Goal: Submit feedback/report problem: Submit feedback/report problem

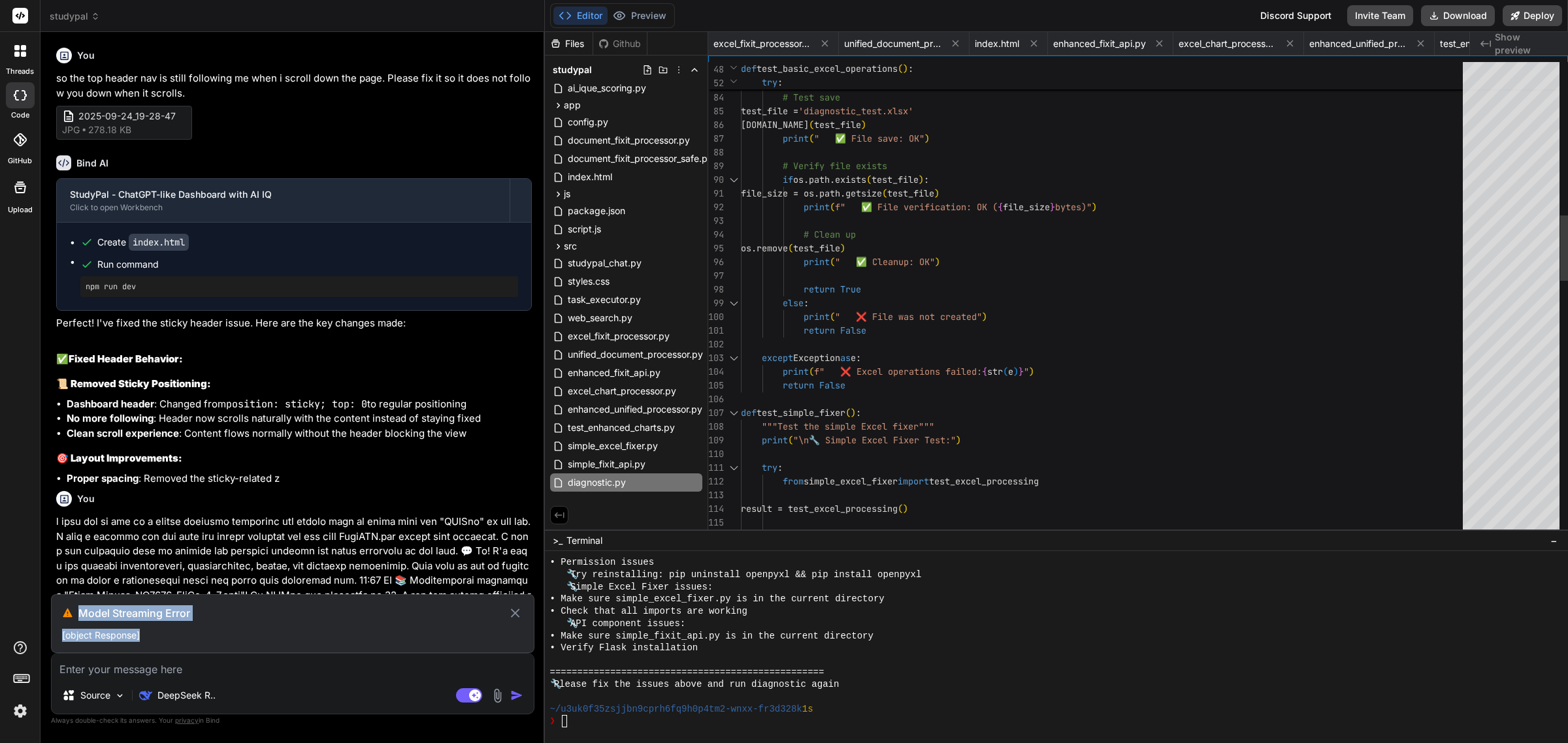
scroll to position [2535, 0]
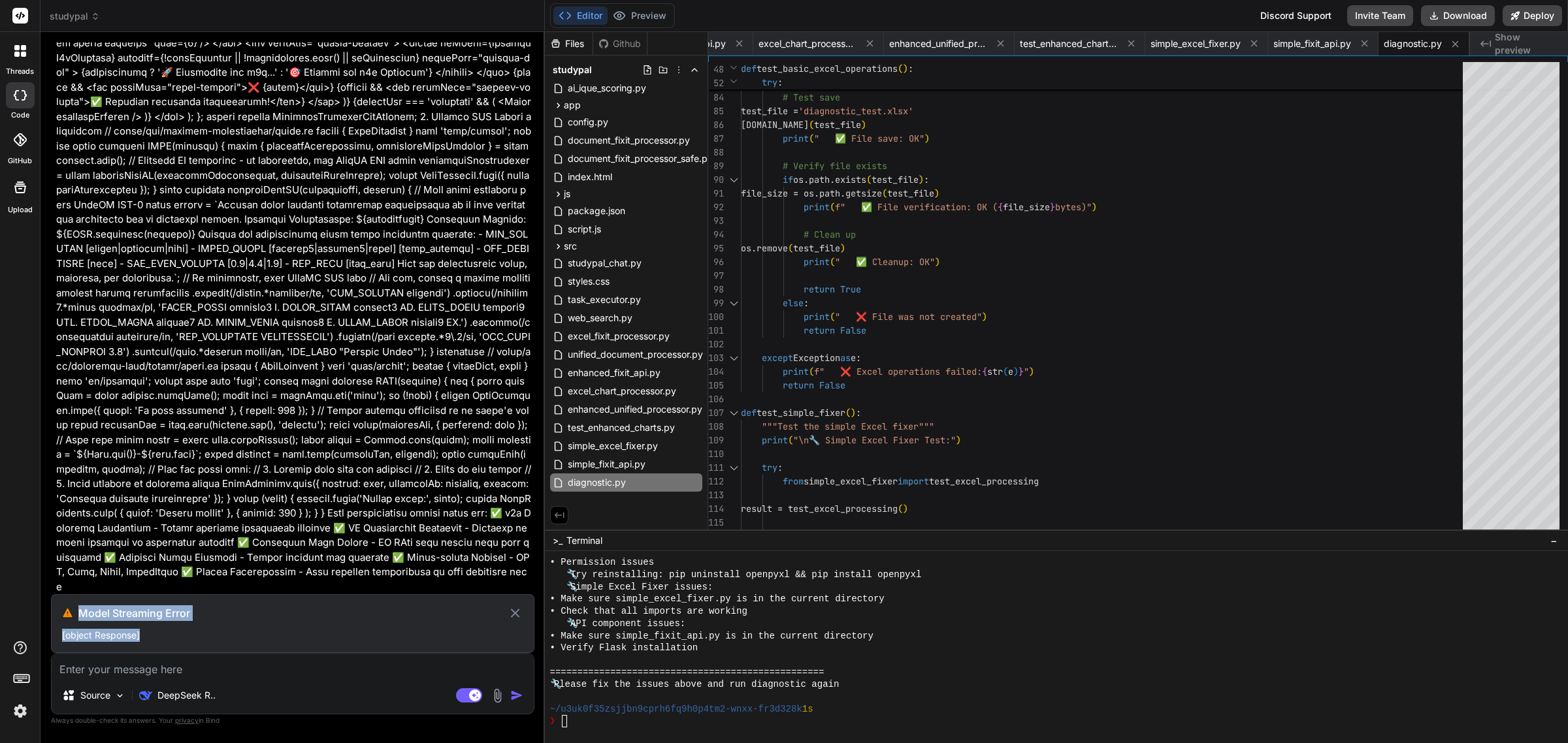
click at [516, 614] on icon at bounding box center [515, 613] width 9 height 9
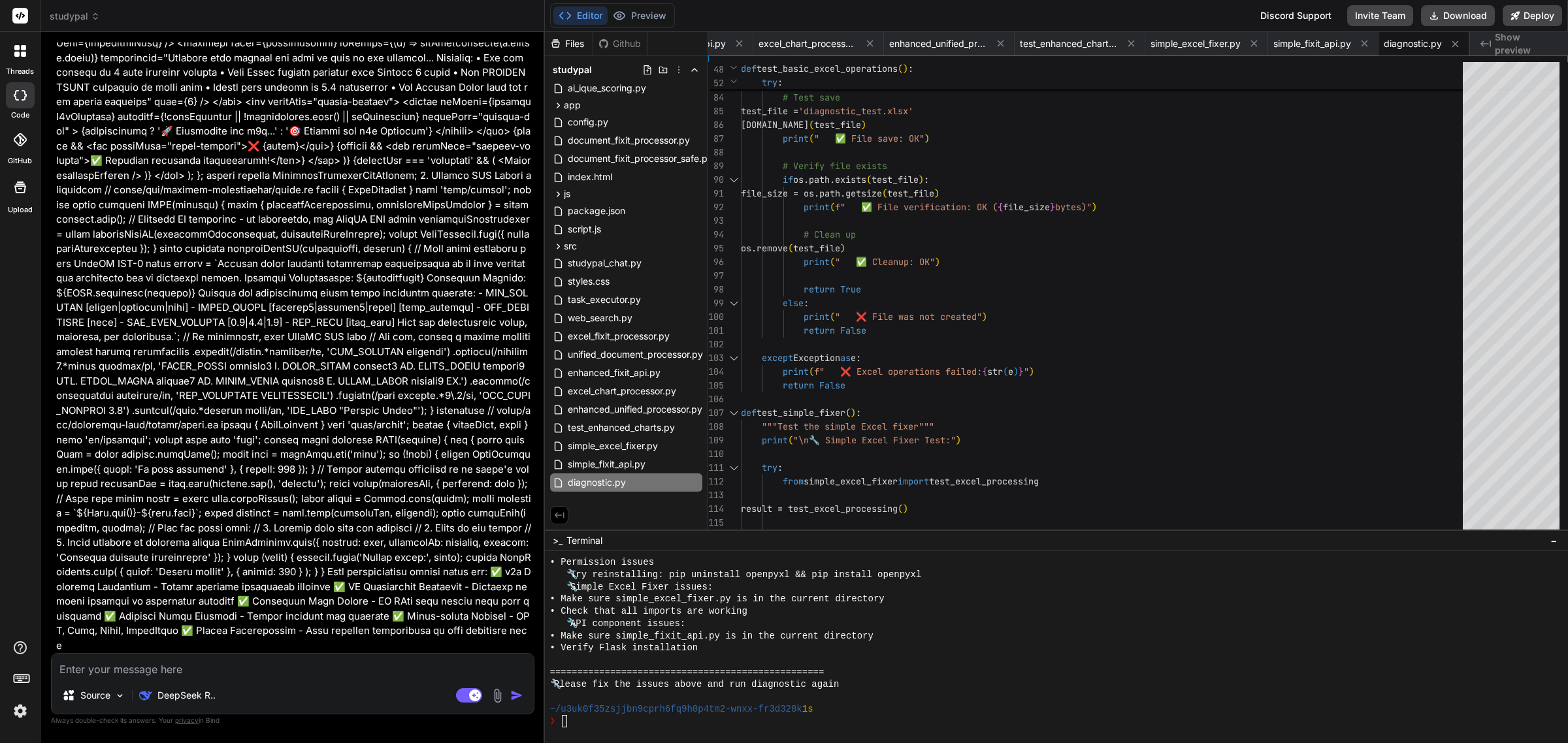
click at [1520, 46] on span "Show preview" at bounding box center [1526, 43] width 63 height 26
click at [1536, 15] on button "Deploy" at bounding box center [1532, 15] width 60 height 21
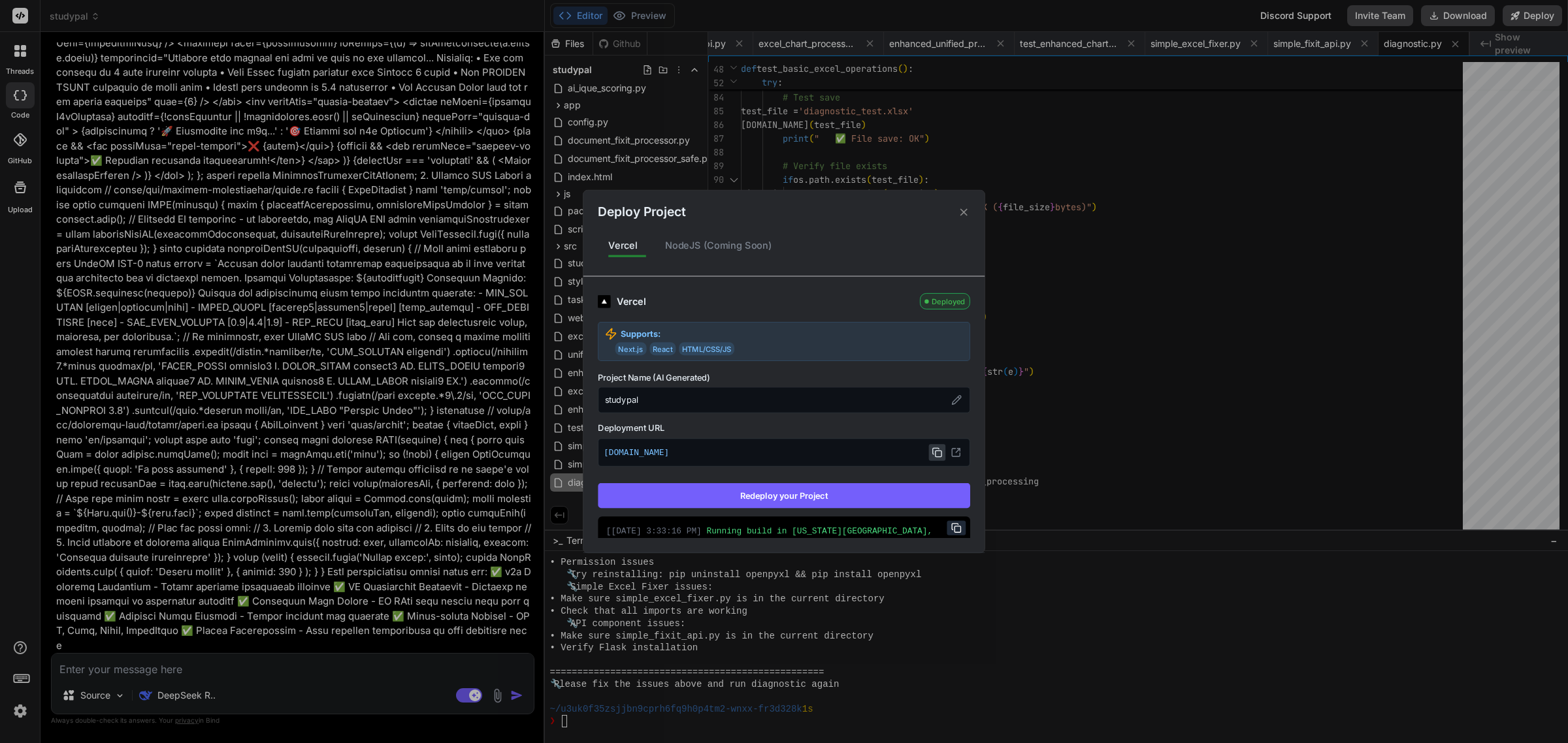
click at [932, 452] on icon at bounding box center [937, 453] width 11 height 11
click at [863, 501] on button "Redeploy your Project" at bounding box center [784, 495] width 373 height 24
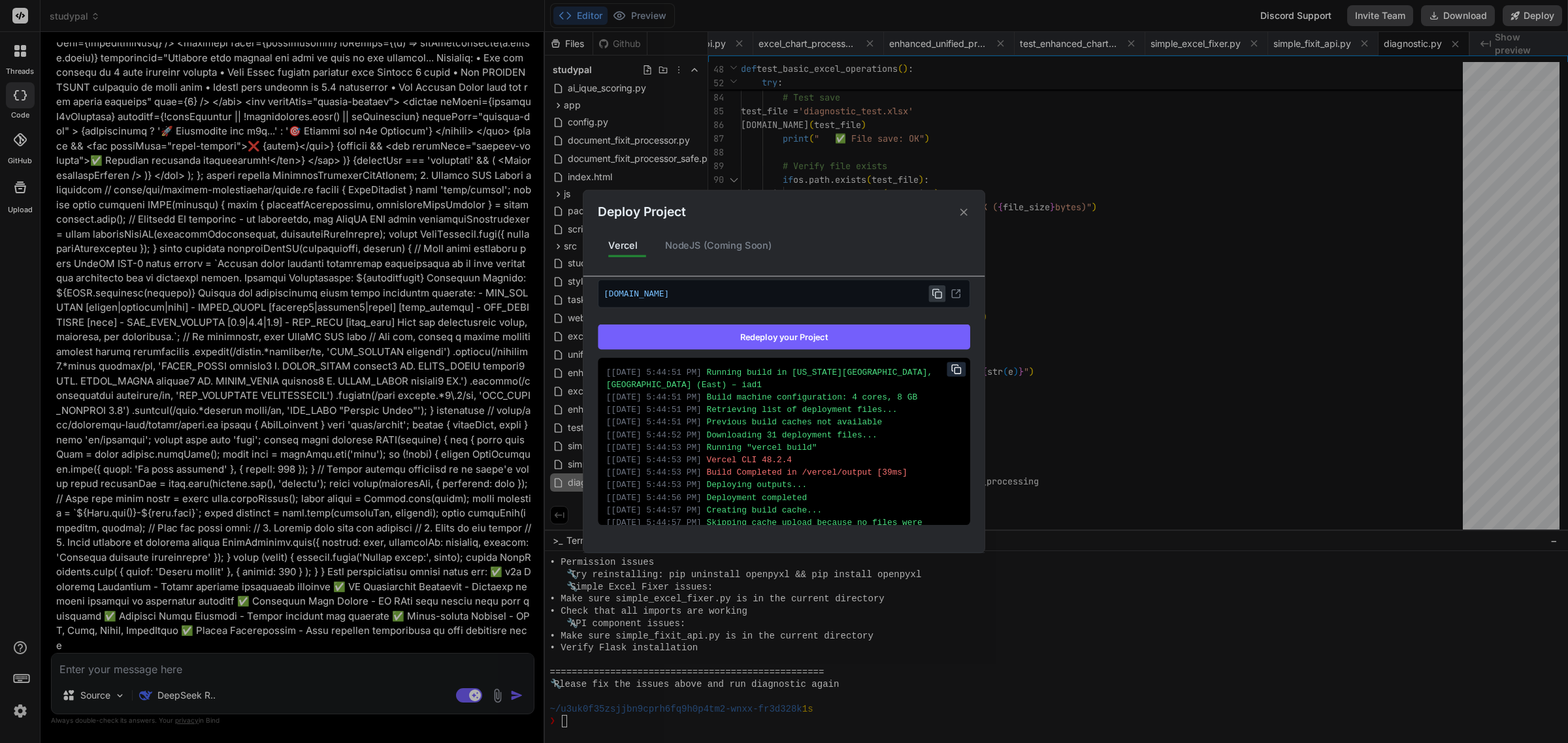
scroll to position [30, 0]
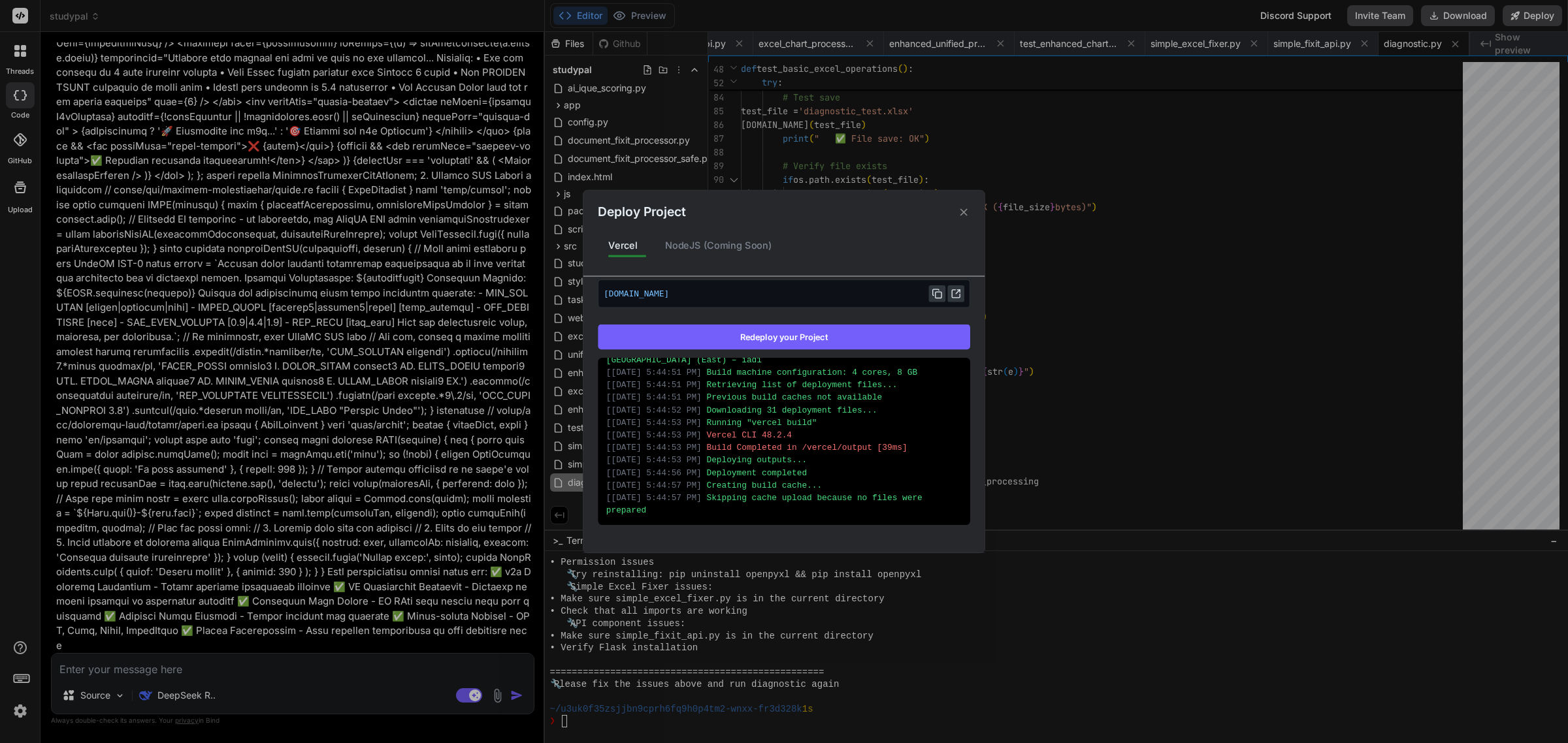
click at [951, 291] on icon at bounding box center [956, 293] width 11 height 11
click at [967, 211] on icon at bounding box center [963, 211] width 13 height 13
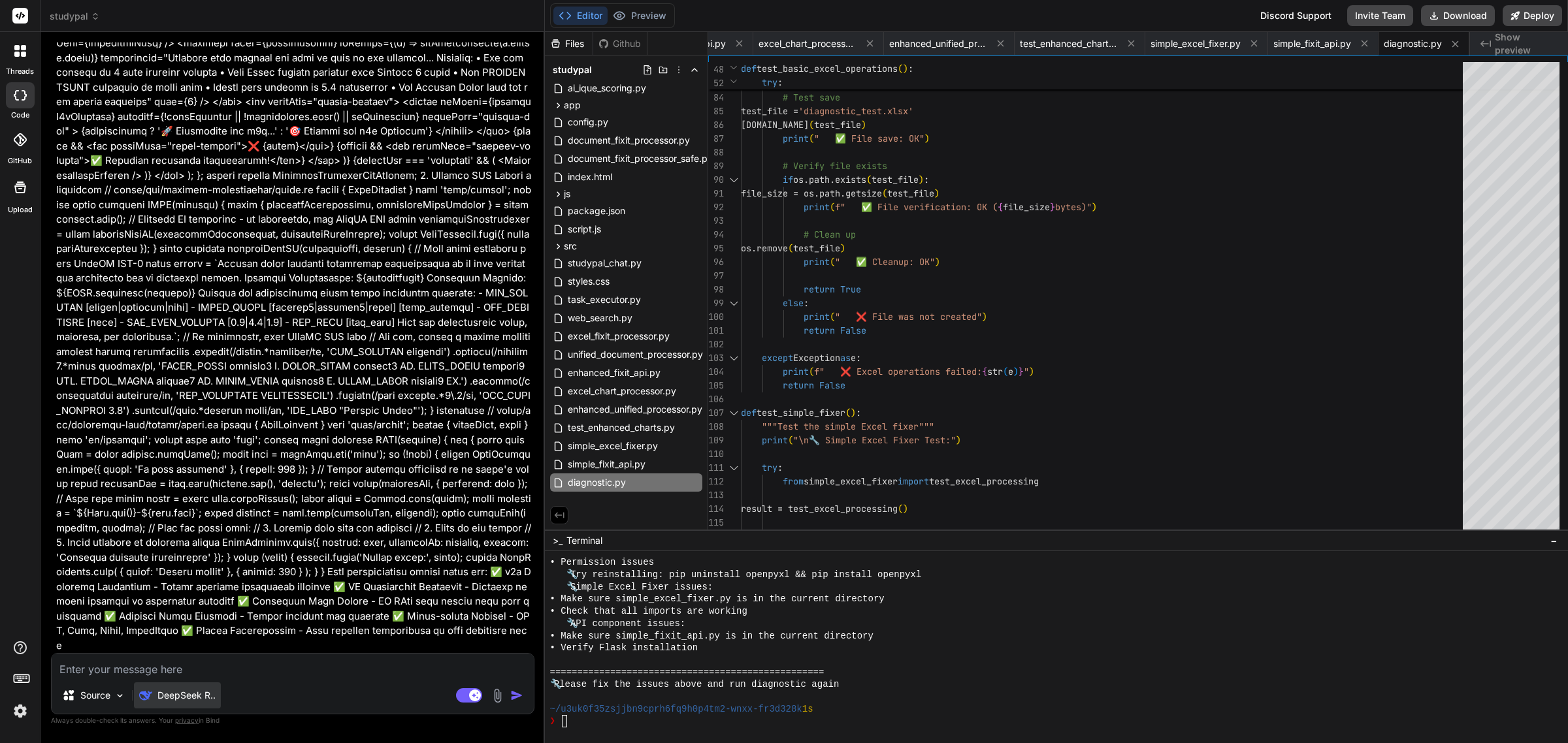
click at [196, 689] on p "DeepSeek R.." at bounding box center [186, 695] width 58 height 13
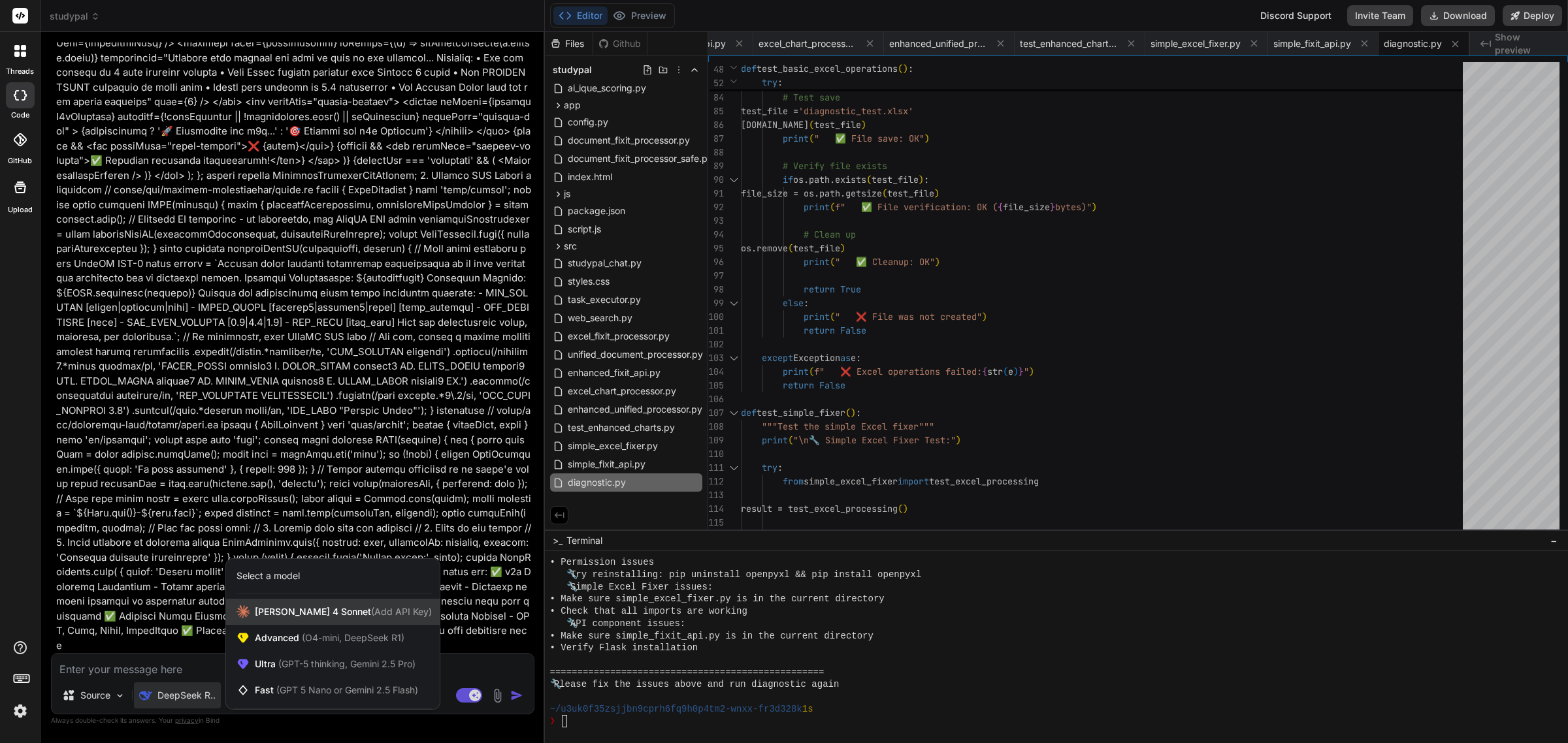
click at [278, 615] on span "Claude 4 Sonnet (Add API Key)" at bounding box center [343, 611] width 177 height 13
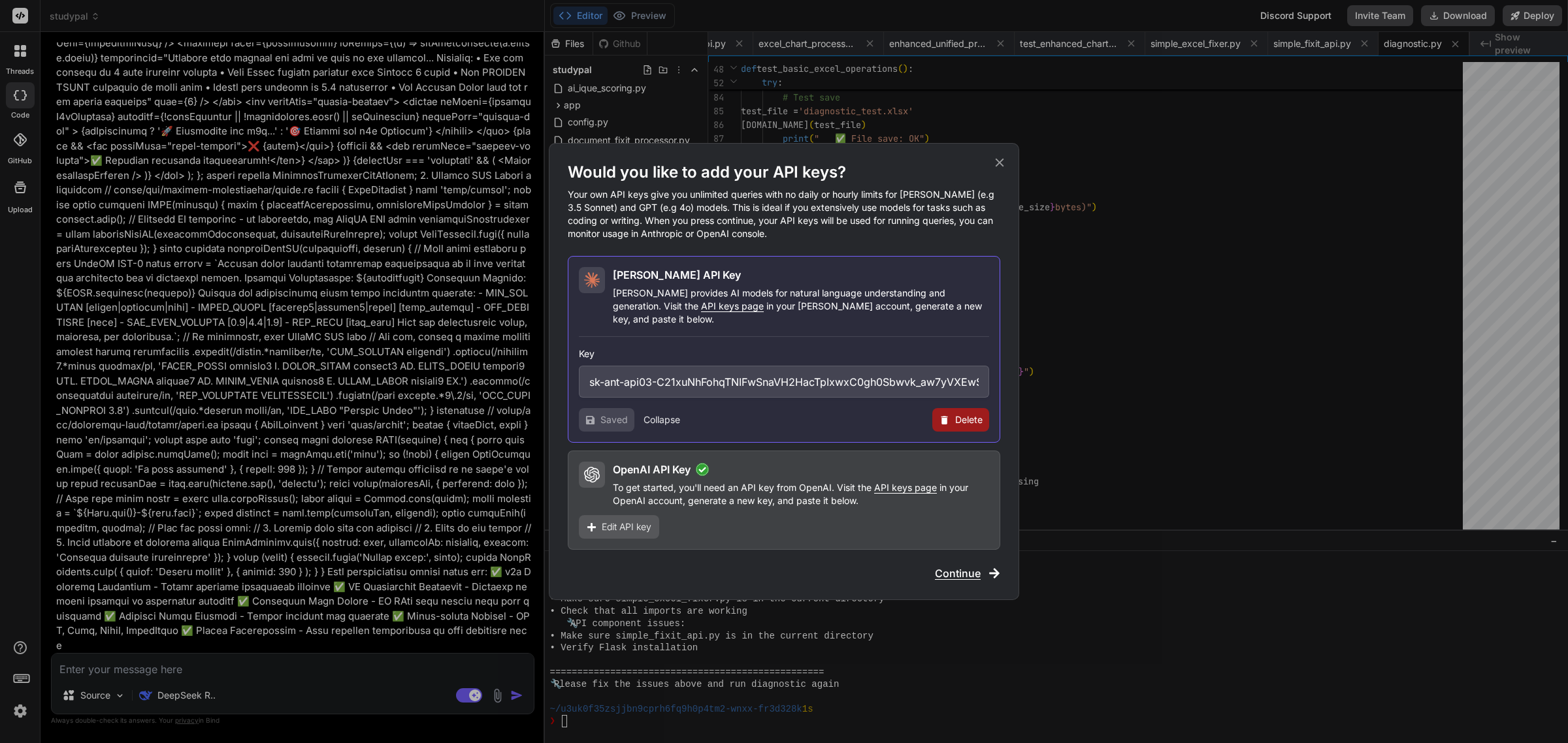
click at [962, 558] on div "Would you like to add your API keys? Your own API keys give you unlimited queri…" at bounding box center [784, 372] width 432 height 419
click at [975, 565] on span "Continue" at bounding box center [958, 573] width 46 height 16
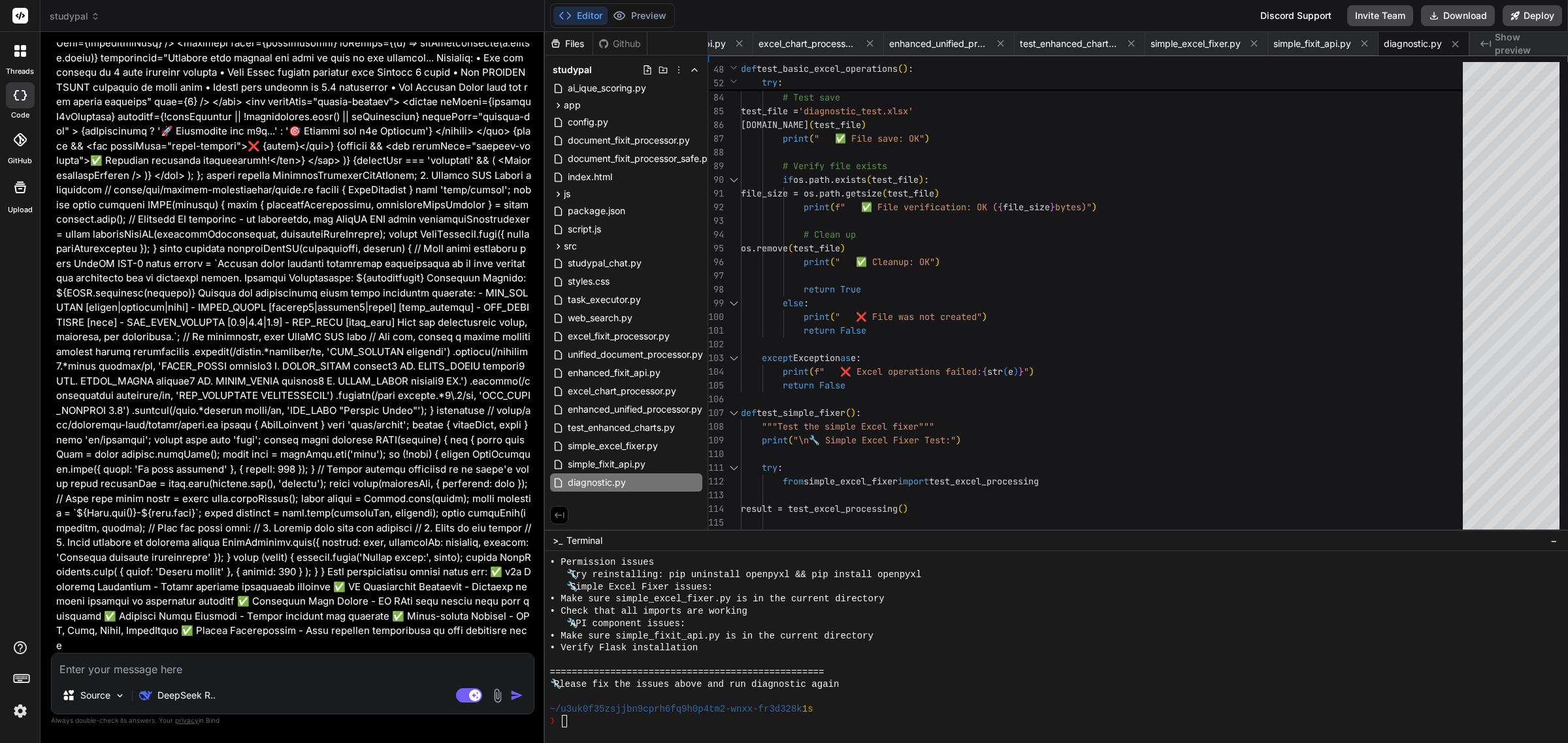
click at [337, 699] on div "Source DeepSeek R.." at bounding box center [292, 698] width 482 height 31
click at [464, 697] on rect at bounding box center [469, 695] width 26 height 15
click at [475, 697] on rect at bounding box center [469, 695] width 26 height 15
click at [186, 703] on div "DeepSeek R.." at bounding box center [177, 695] width 87 height 26
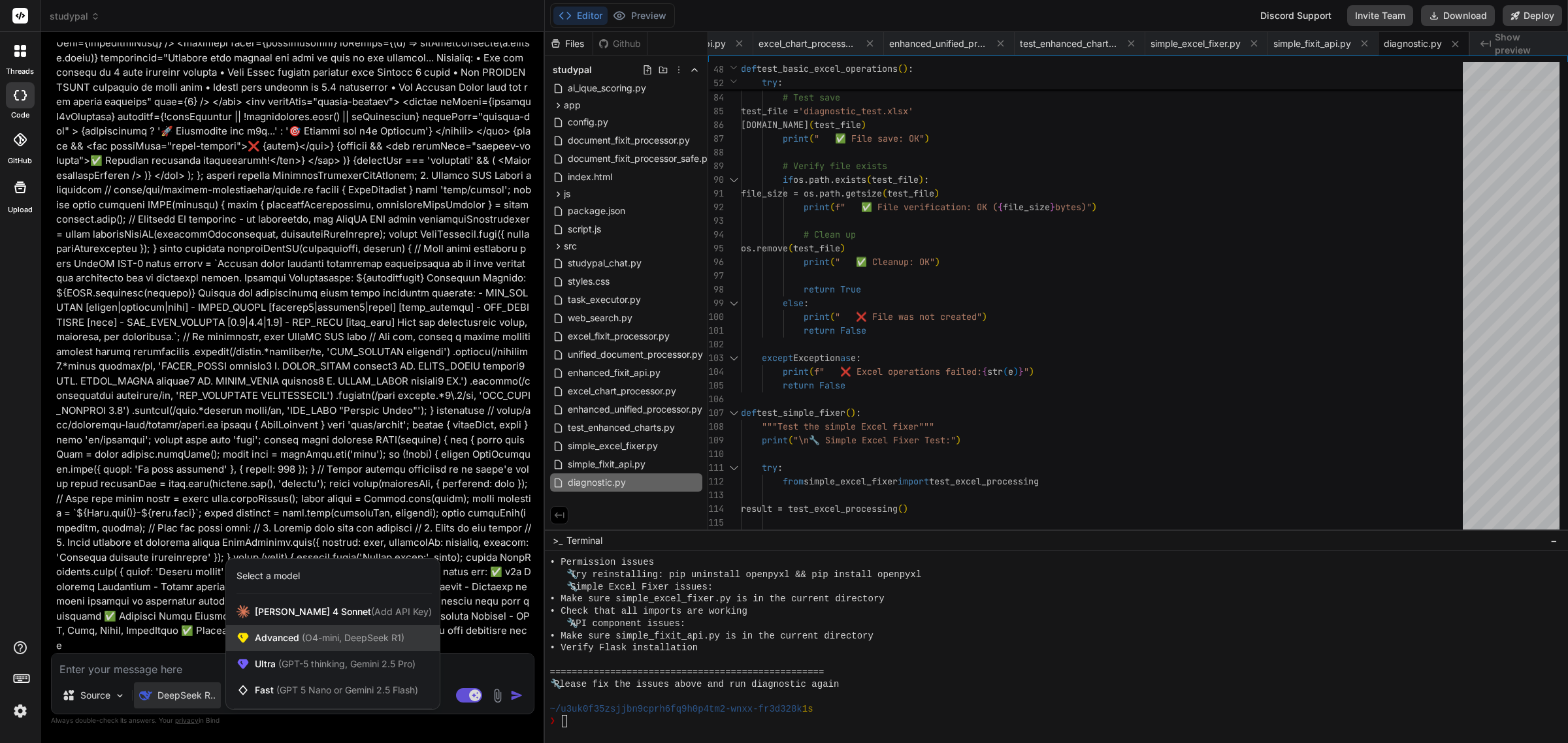
click at [324, 631] on div "Advanced (O4-mini, DeepSeek R1)" at bounding box center [333, 637] width 213 height 26
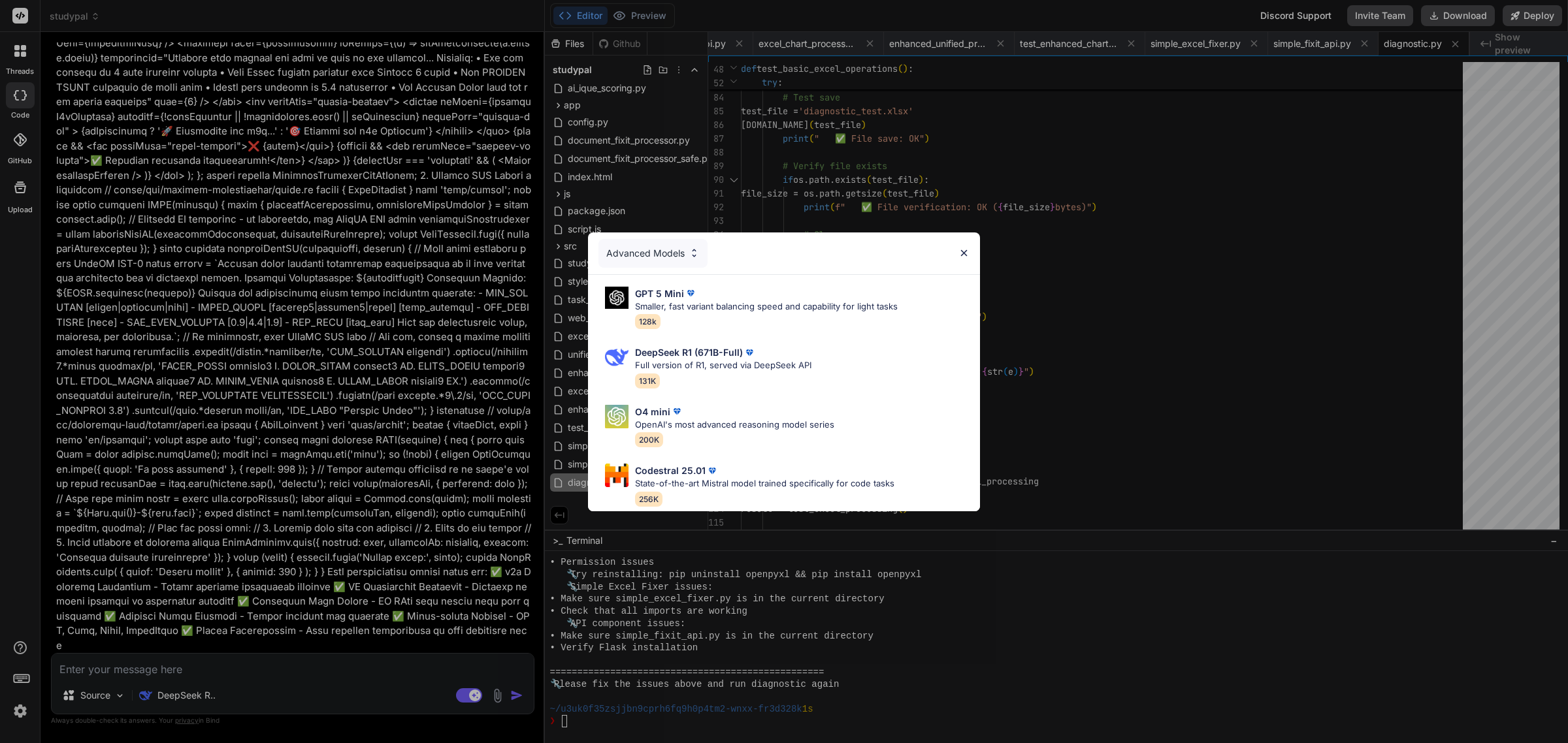
click at [660, 249] on div "Advanced Models" at bounding box center [653, 252] width 110 height 28
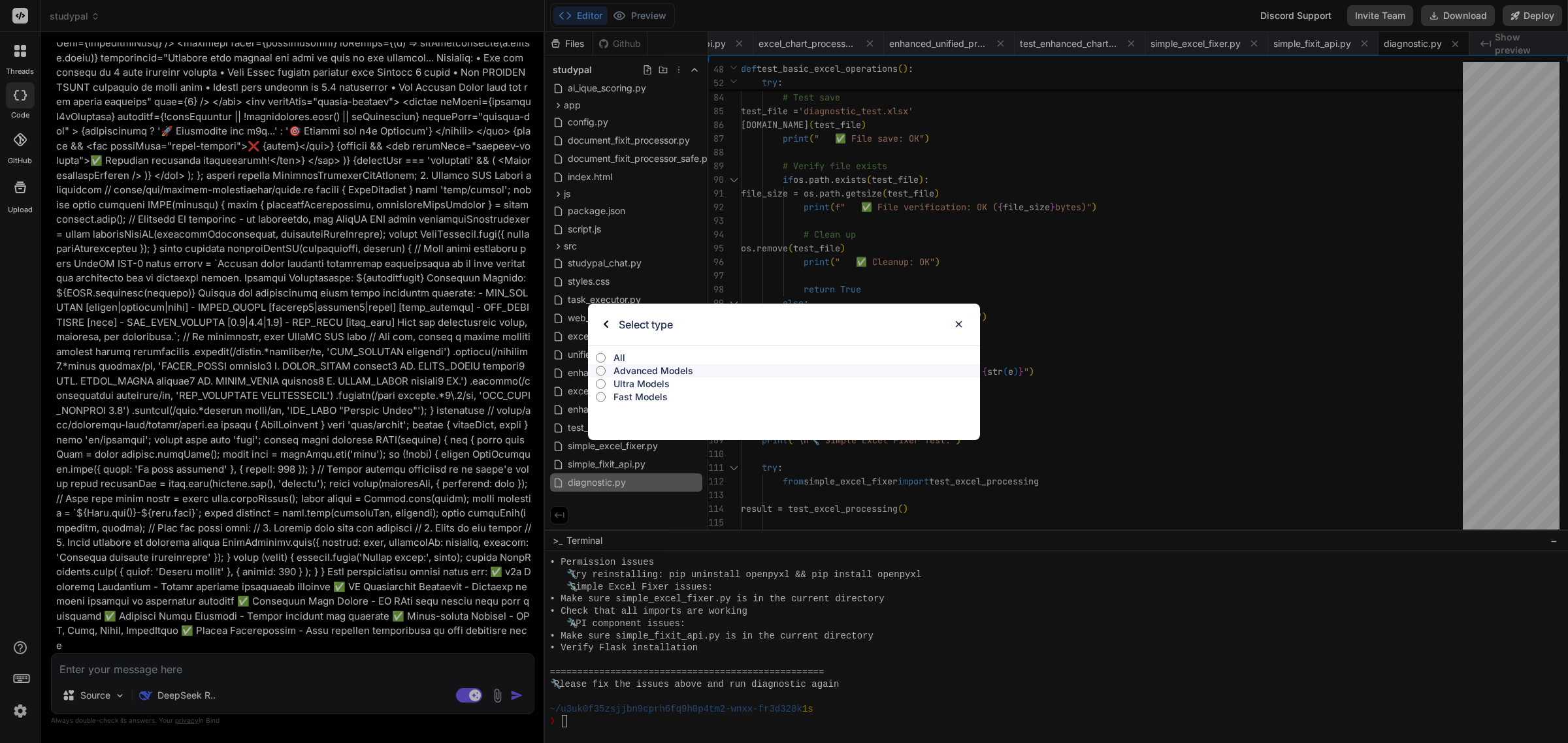
click at [645, 367] on p "Advanced Models" at bounding box center [796, 371] width 367 height 13
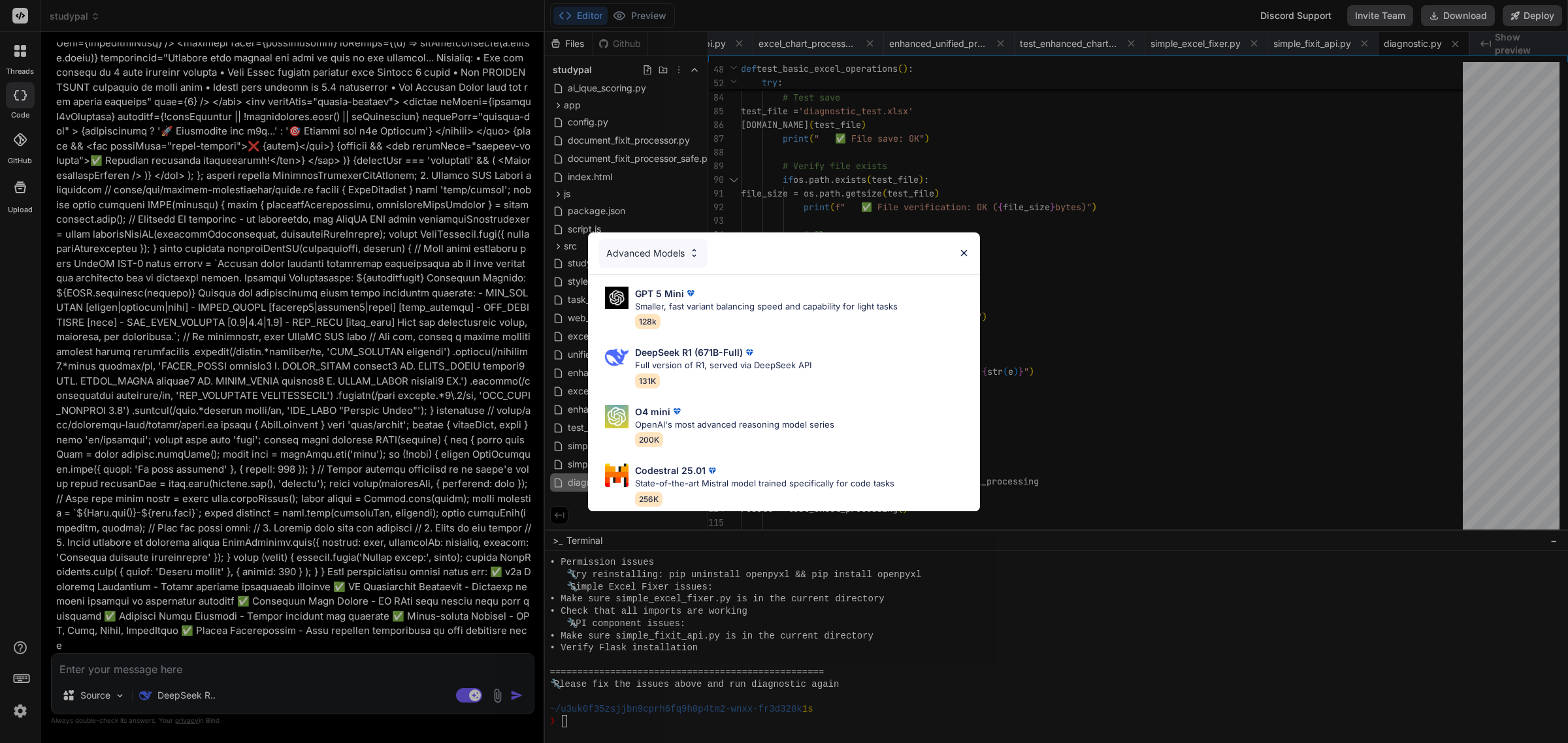
click at [666, 248] on div "Advanced Models" at bounding box center [653, 252] width 110 height 28
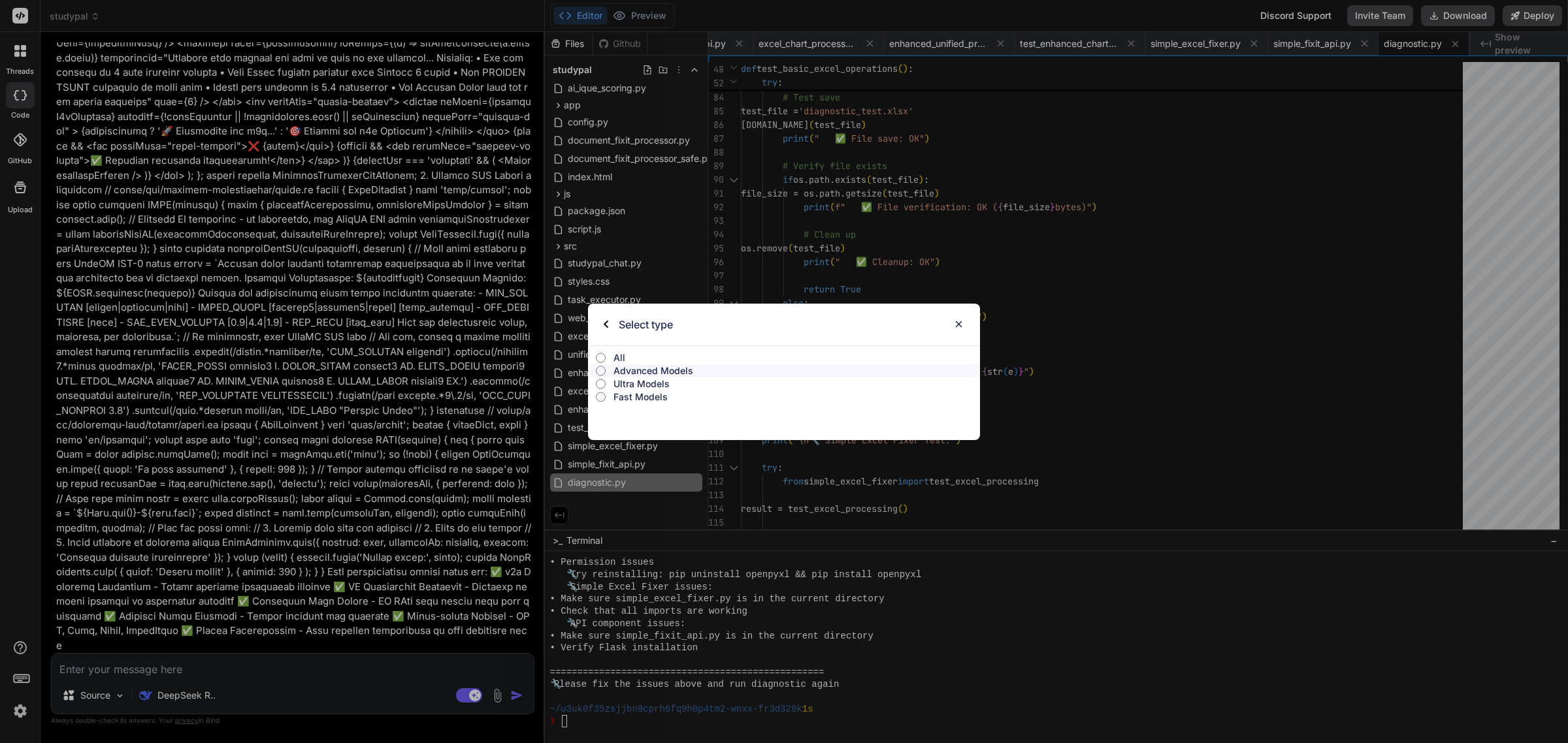
click at [645, 380] on p "Ultra Models" at bounding box center [796, 383] width 367 height 13
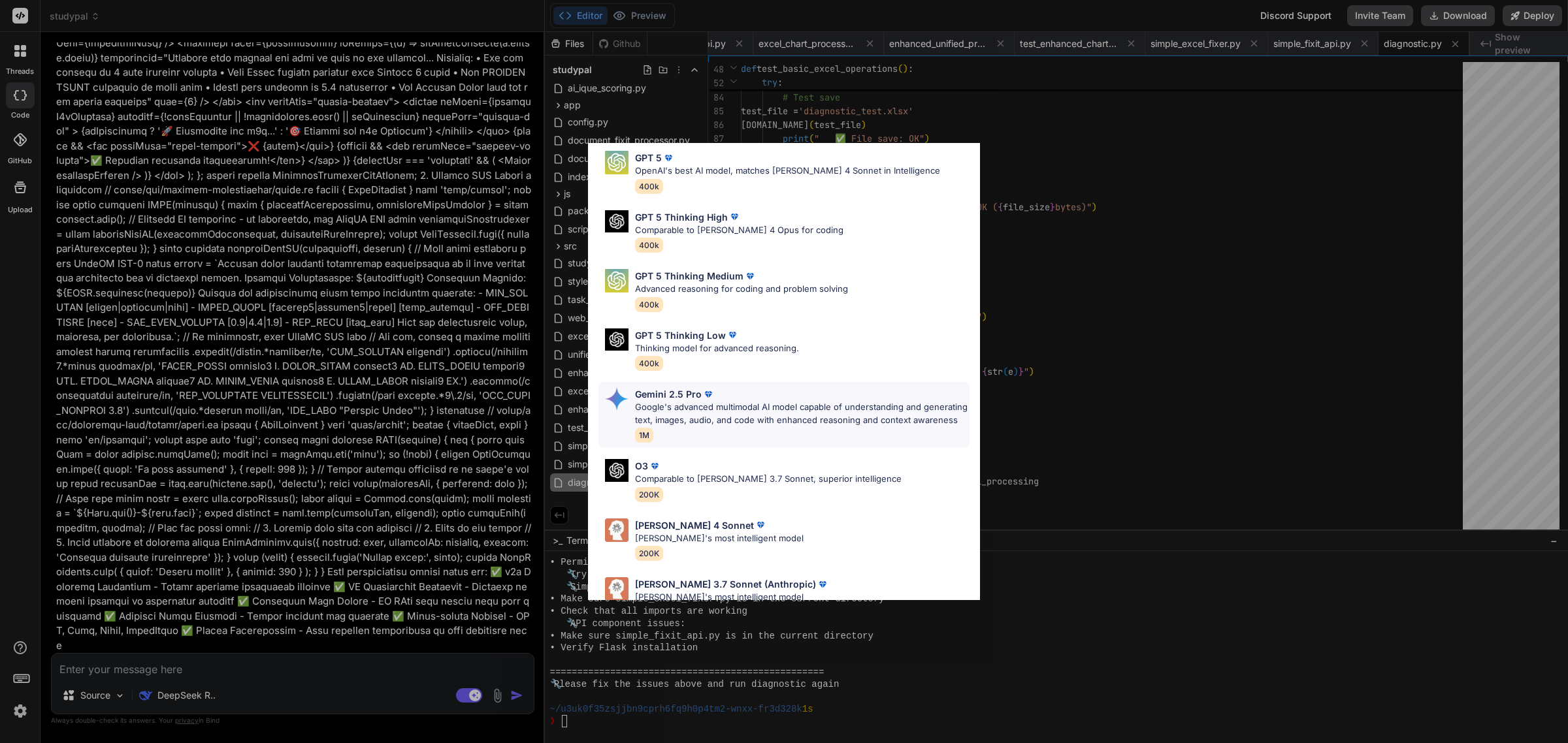
scroll to position [96, 0]
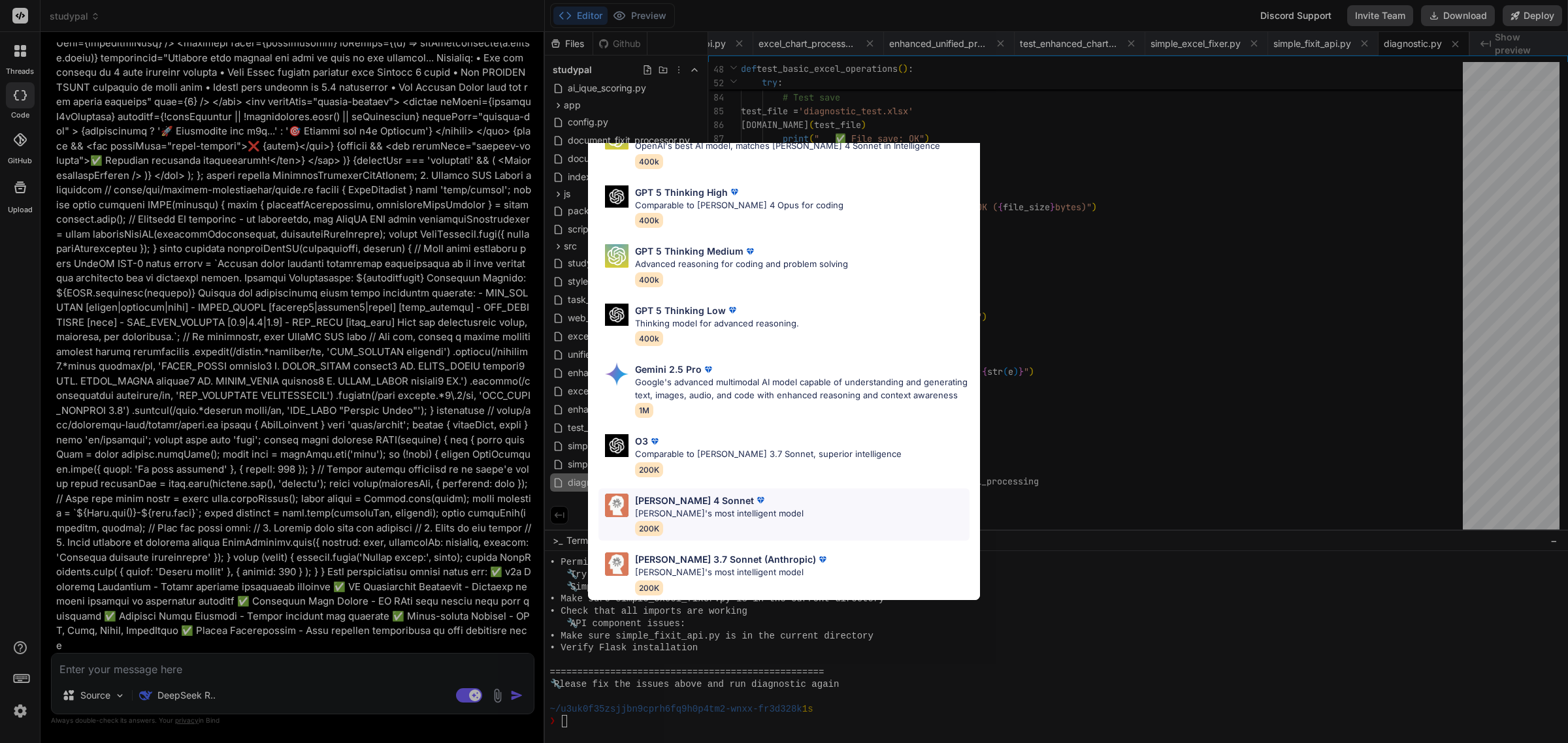
click at [694, 507] on p "Claude's most intelligent model" at bounding box center [719, 513] width 168 height 13
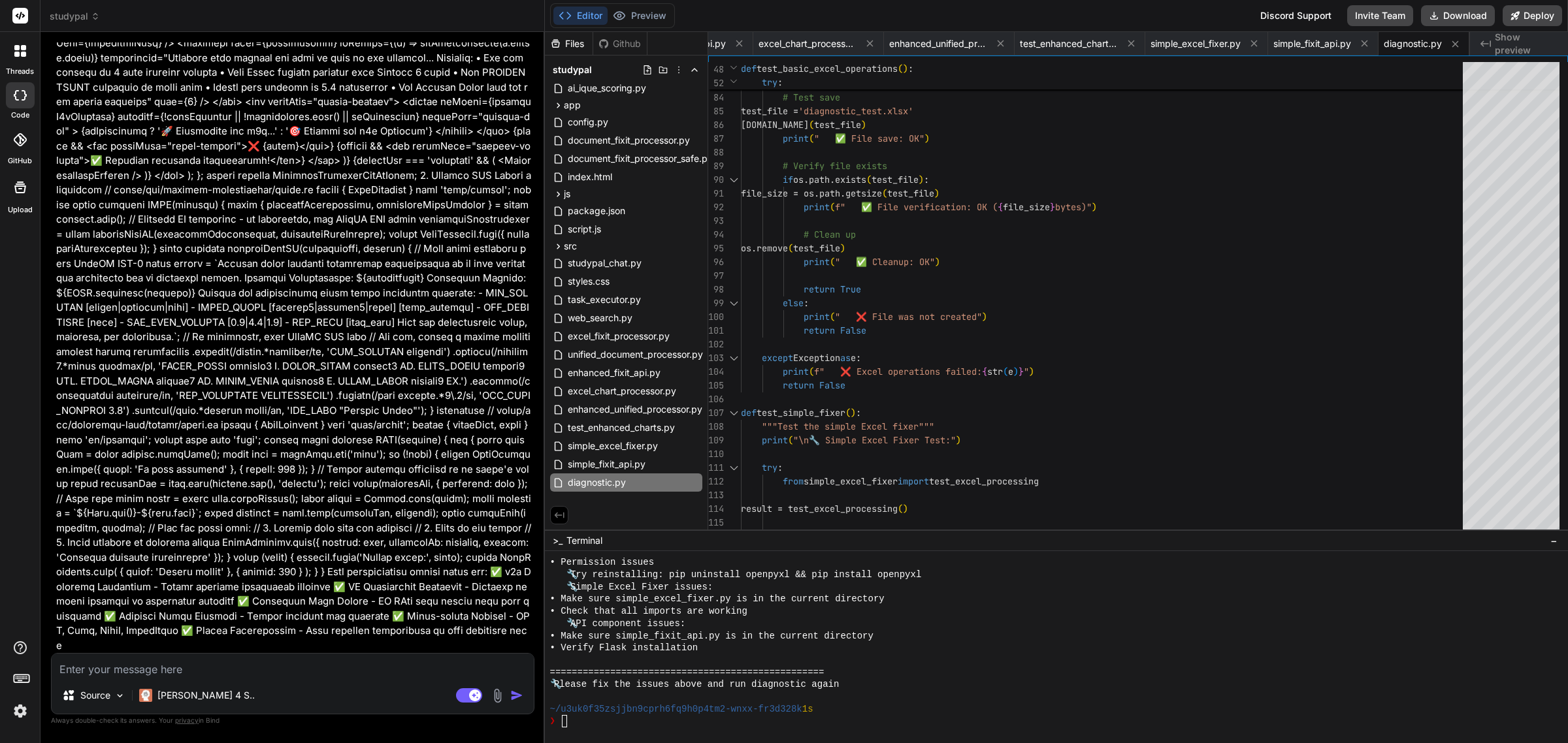
click at [493, 693] on img at bounding box center [497, 695] width 15 height 15
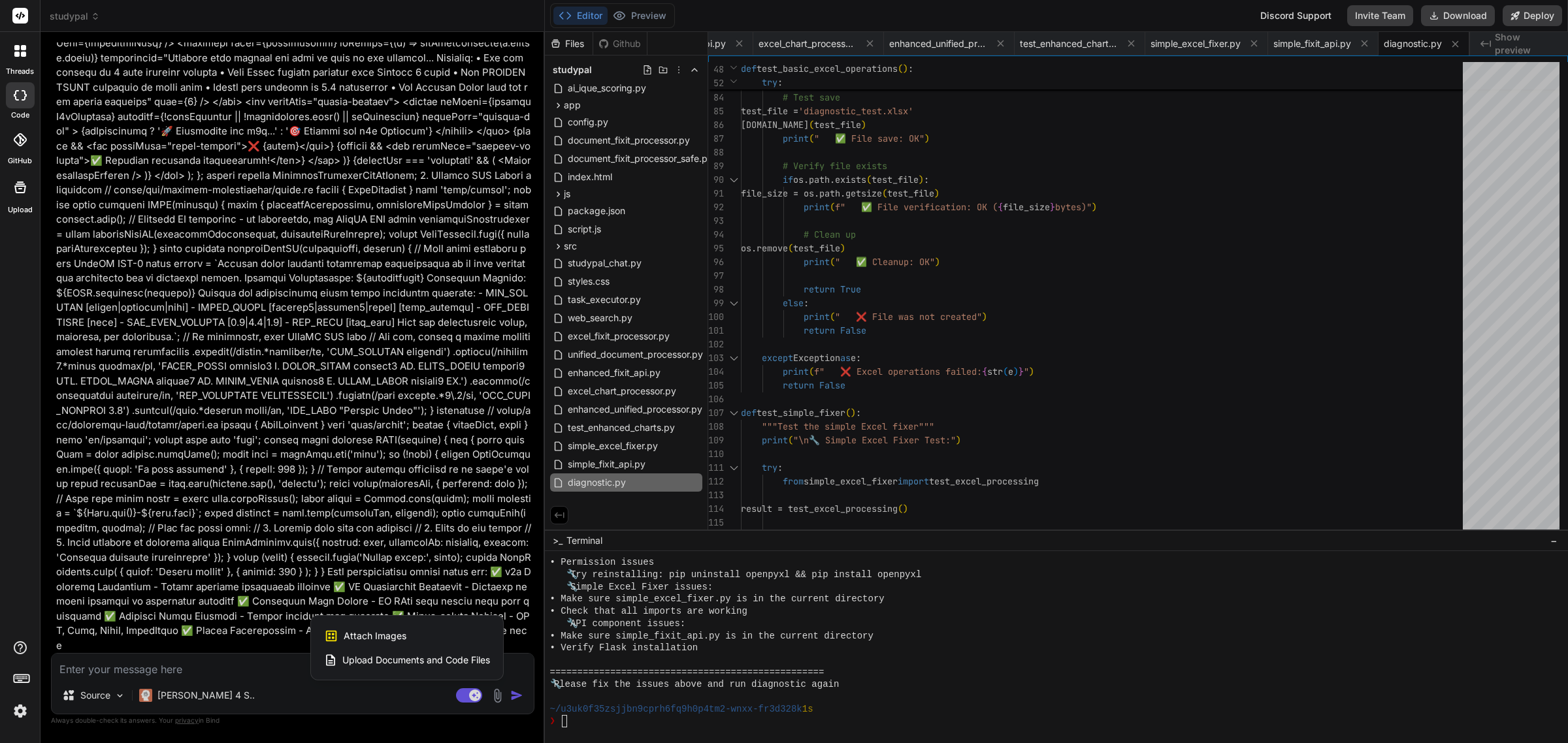
click at [421, 631] on div "Attach Images Image attachments are only supported in Claude and Gemini models." at bounding box center [407, 635] width 166 height 24
type textarea "x"
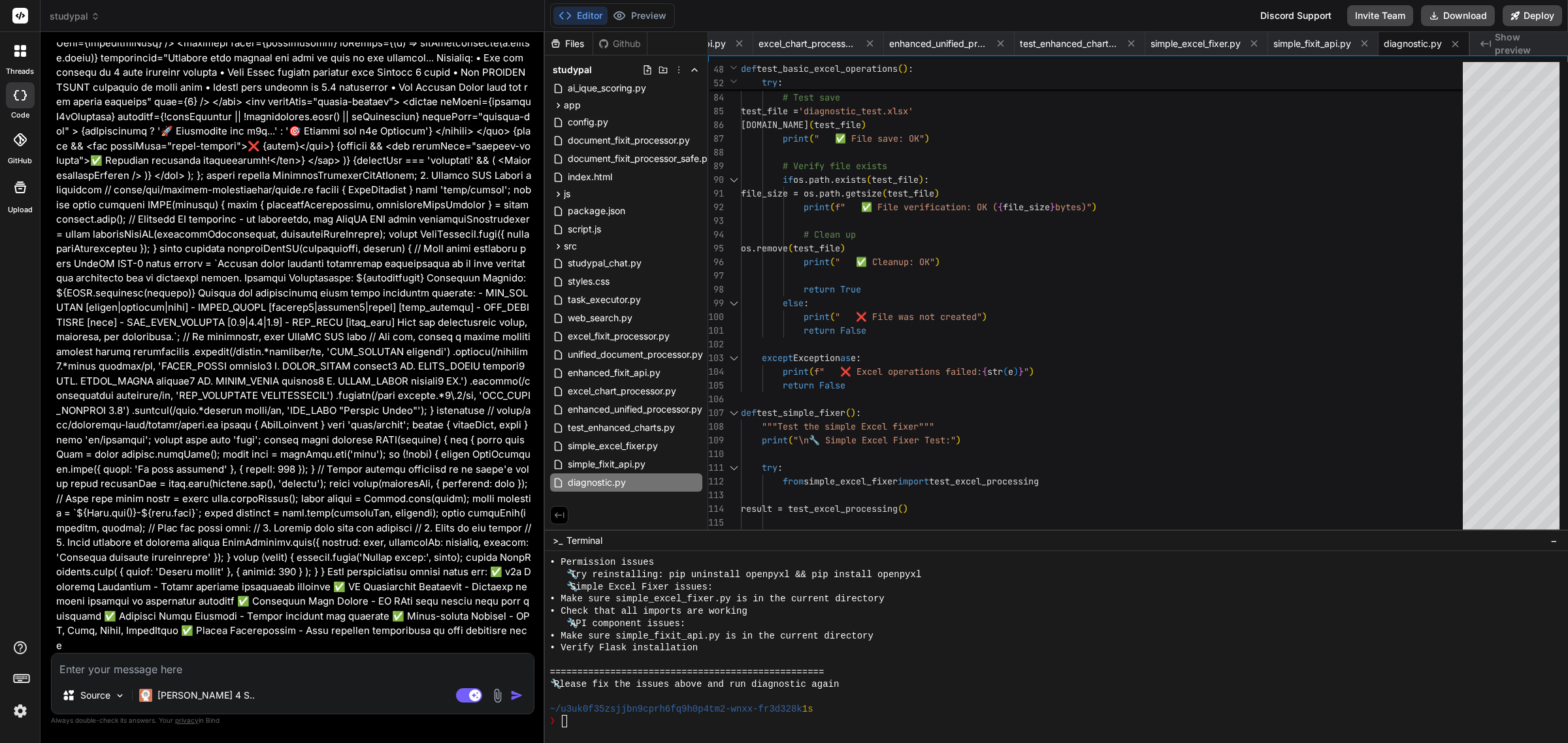
type input "C:\fakepath\2025-10-07_17-52-46.pdf"
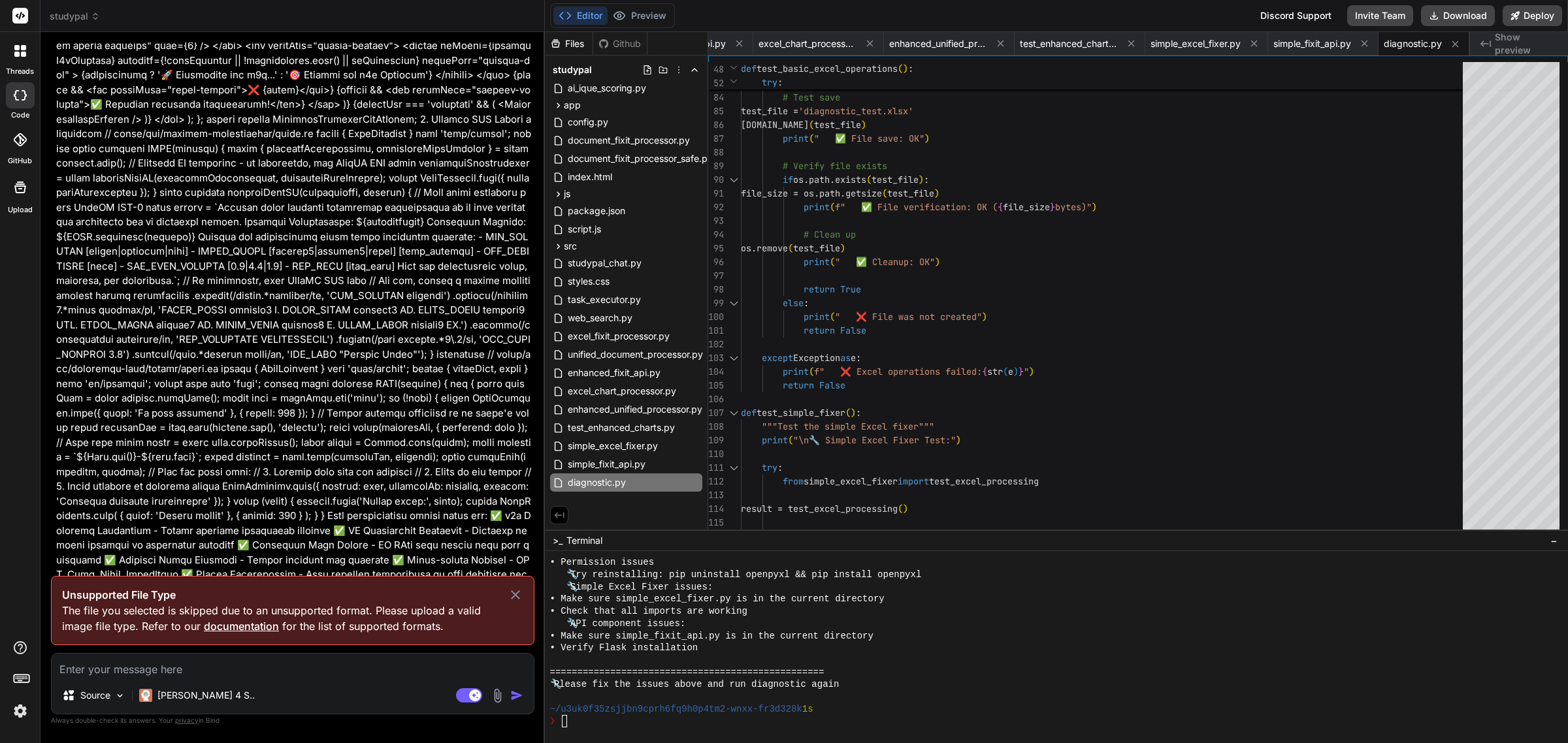
scroll to position [32304, 0]
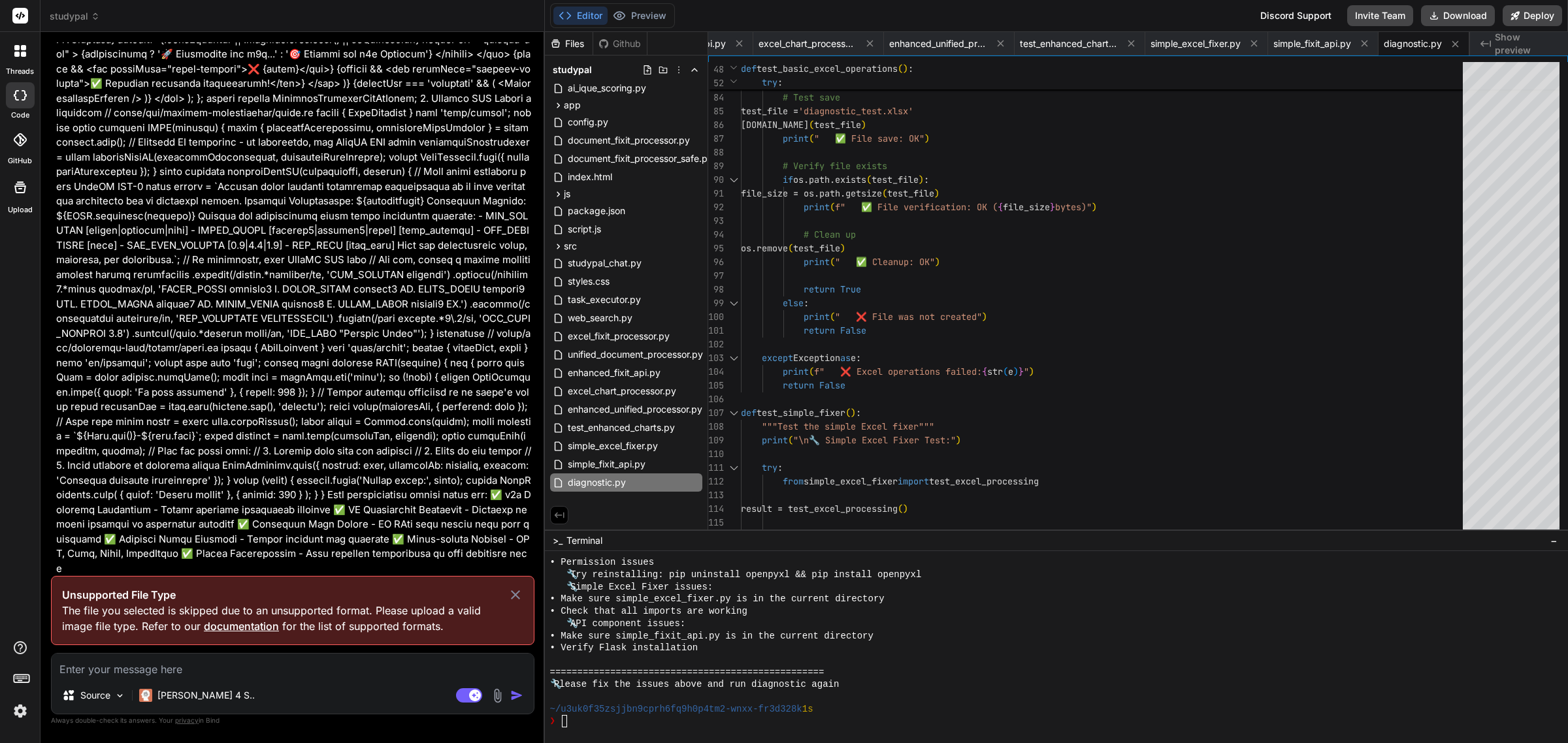
click at [515, 595] on icon at bounding box center [515, 594] width 9 height 9
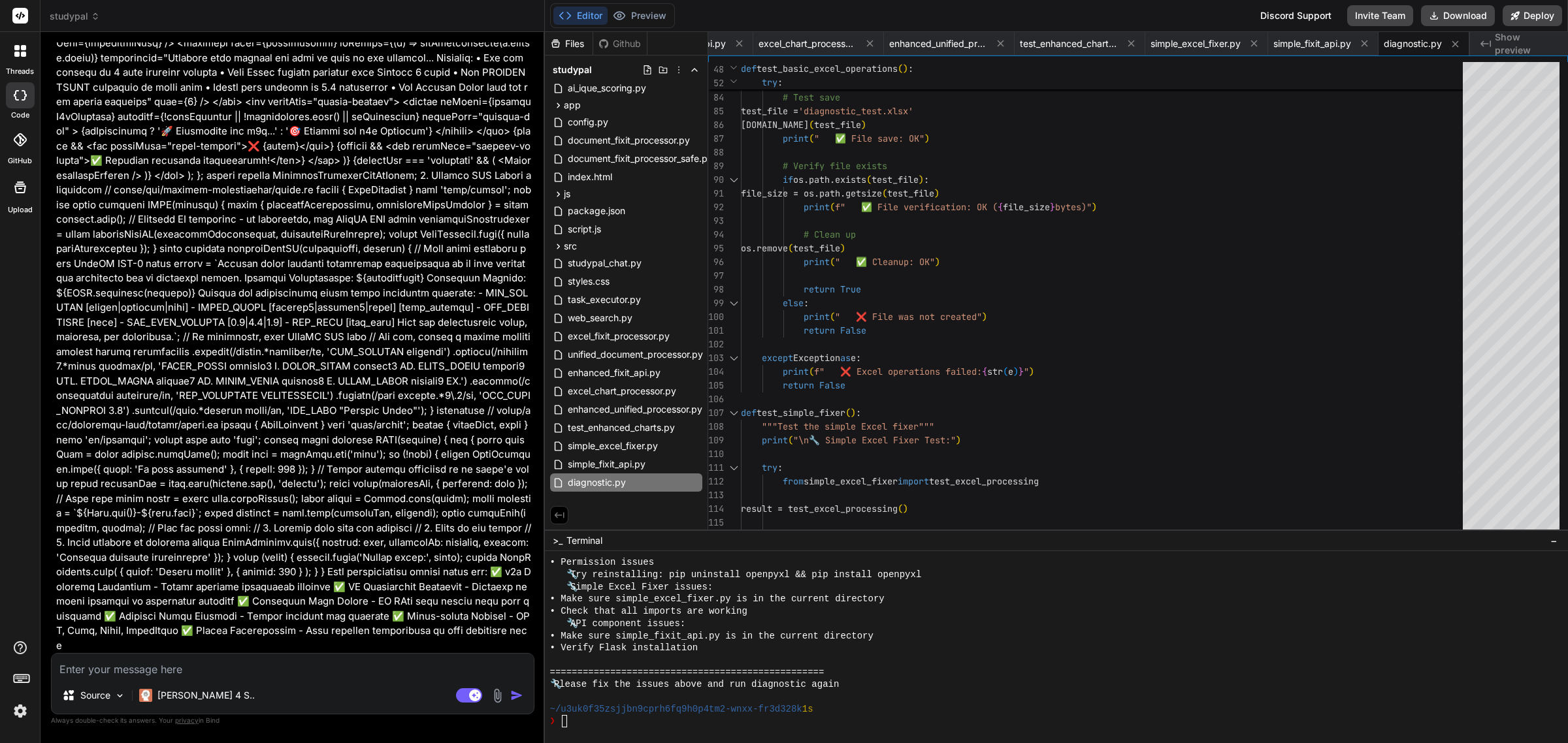
scroll to position [32245, 0]
click at [499, 699] on img at bounding box center [497, 695] width 15 height 15
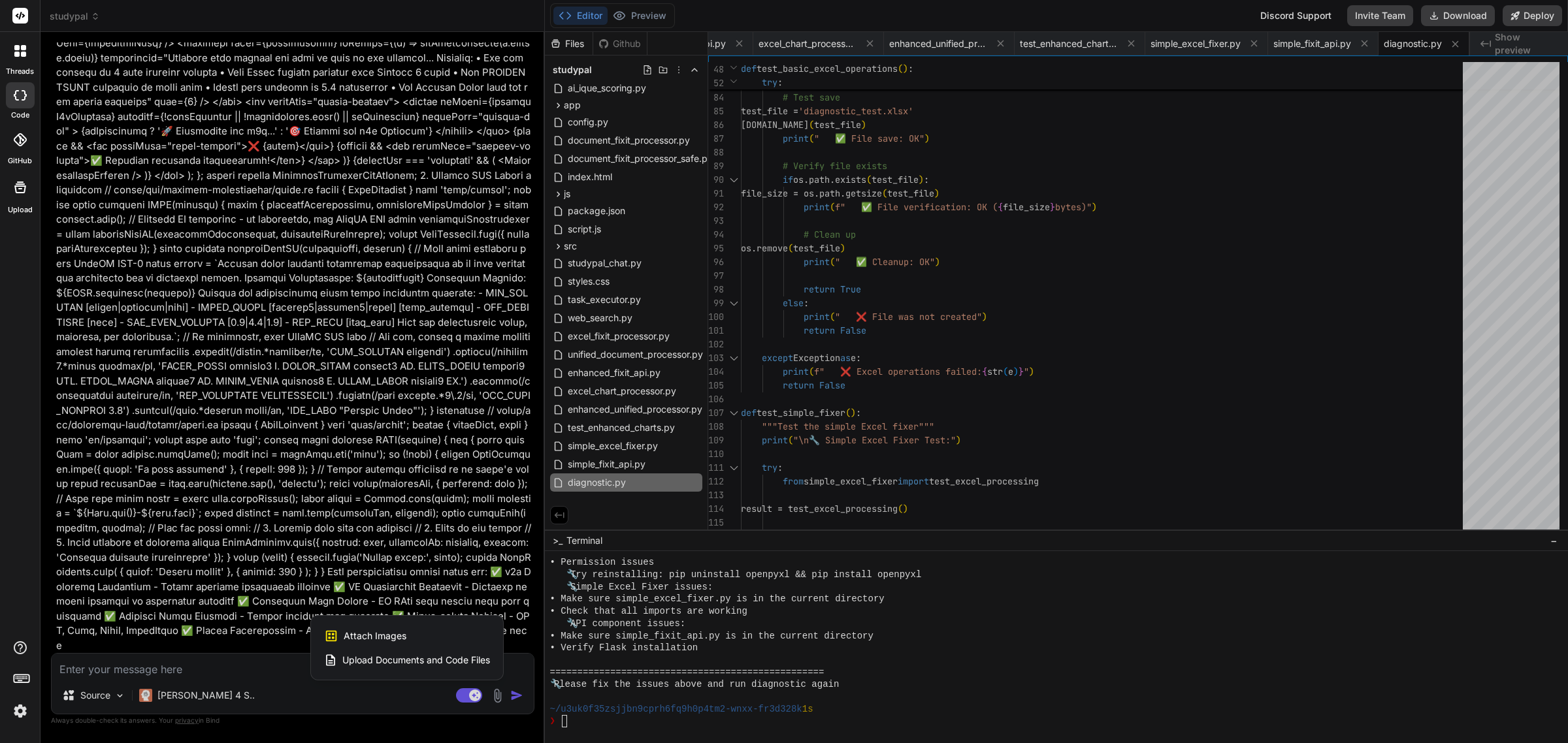
click at [419, 635] on div "Attach Images Image attachments are only supported in Claude and Gemini models." at bounding box center [407, 635] width 166 height 24
type textarea "x"
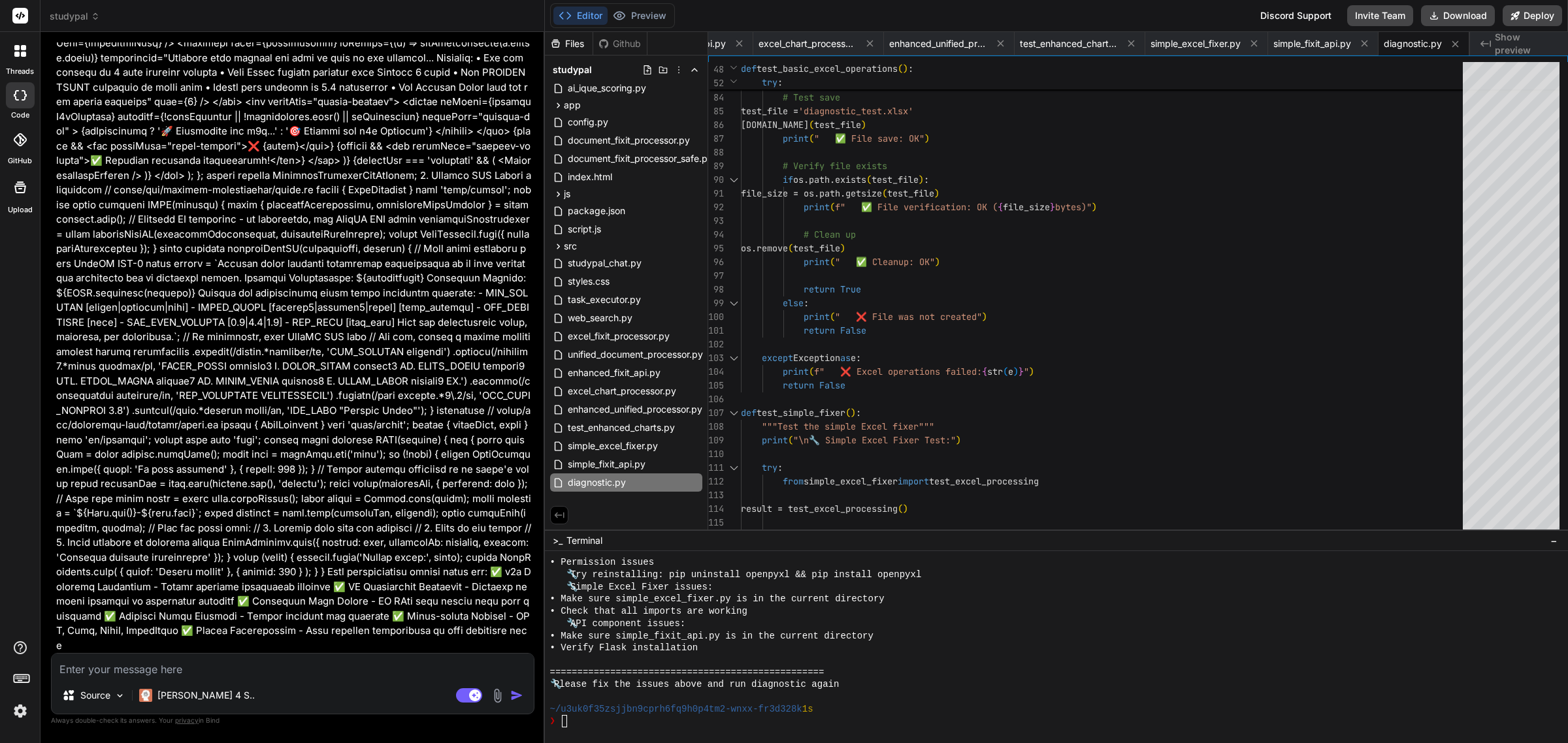
type input "C:\fakepath\2025-10-07_17-52-46.png"
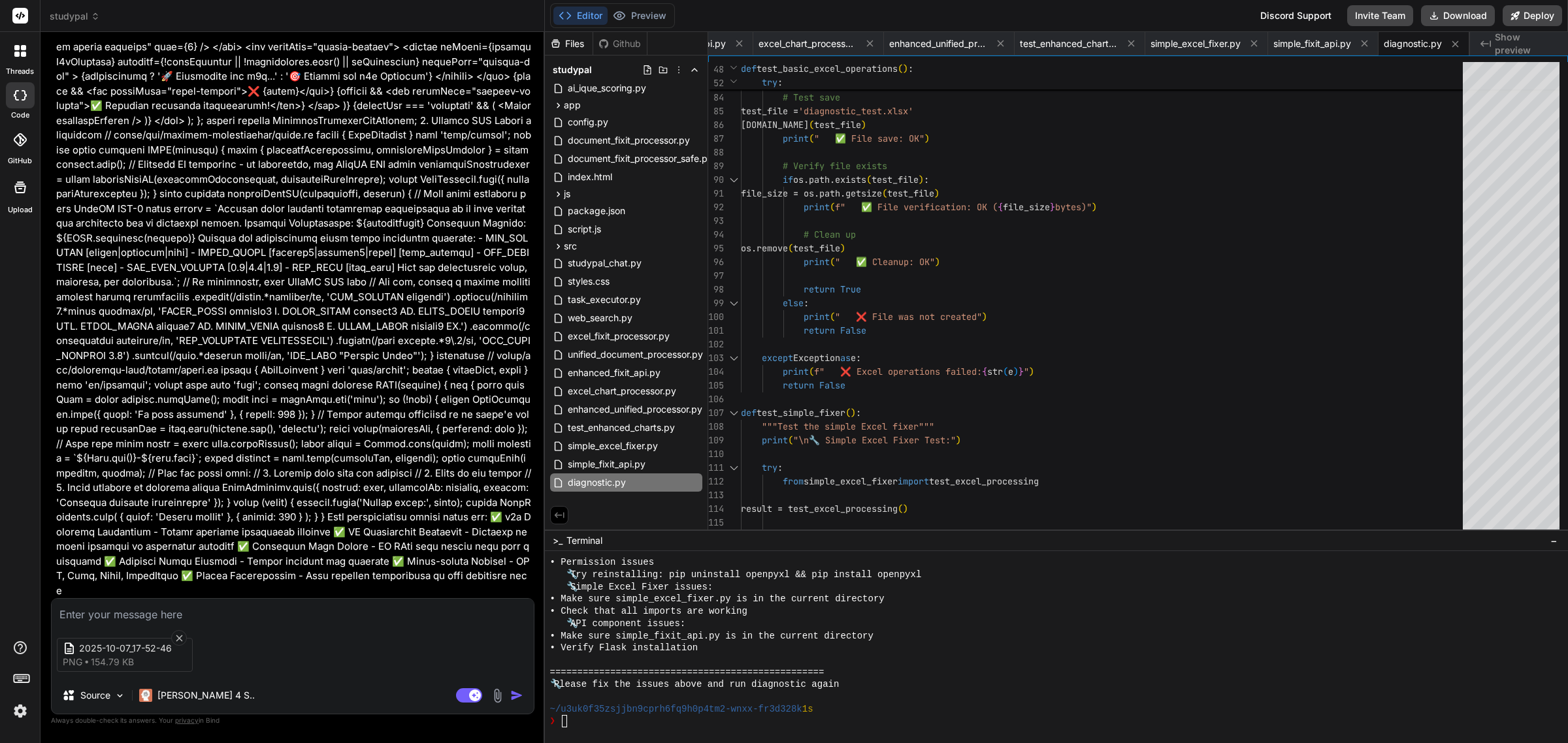
type textarea "x"
click at [219, 613] on textarea at bounding box center [292, 611] width 482 height 23
type textarea "i"
type textarea "x"
type textarea "in"
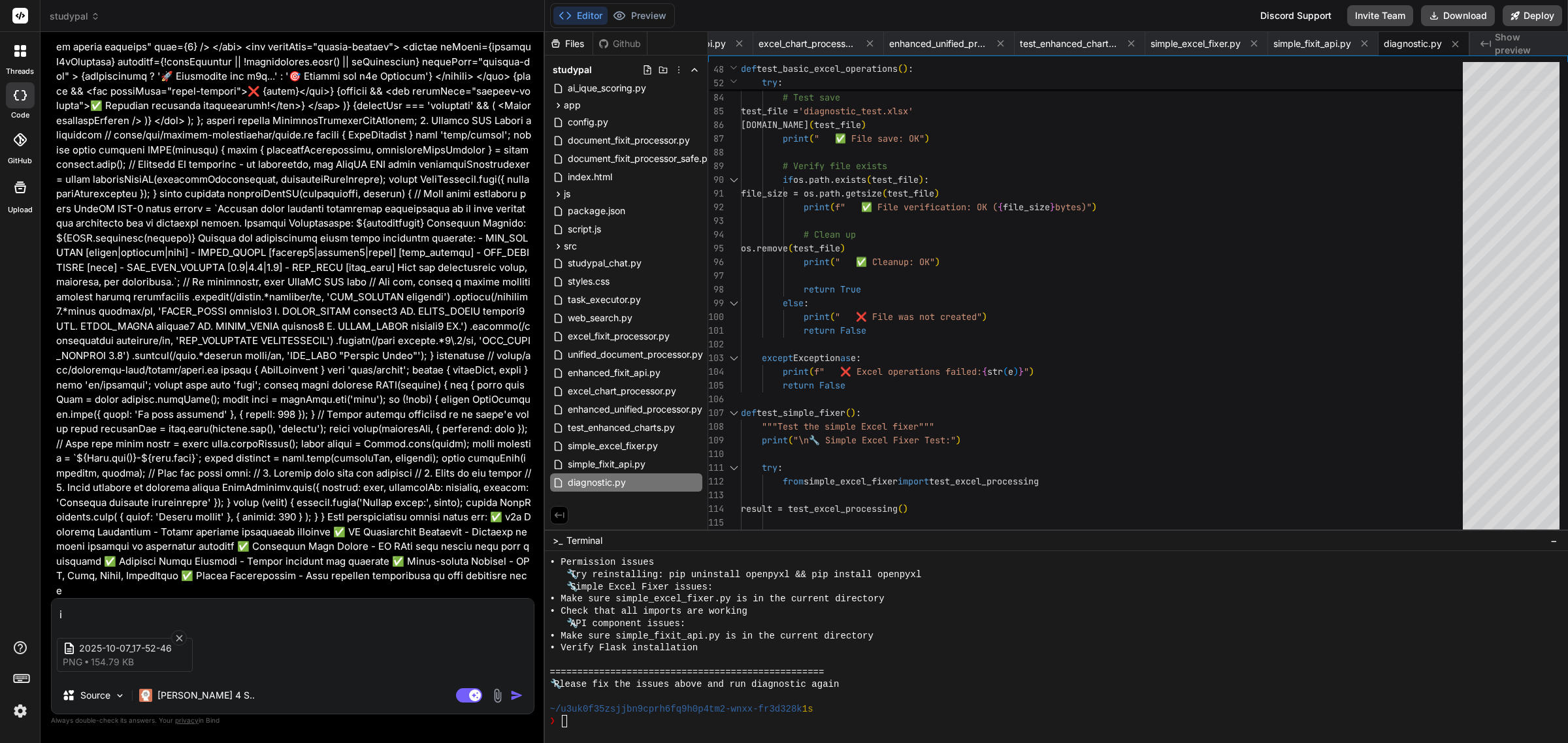
type textarea "x"
type textarea "in"
type textarea "x"
type textarea "in t"
type textarea "x"
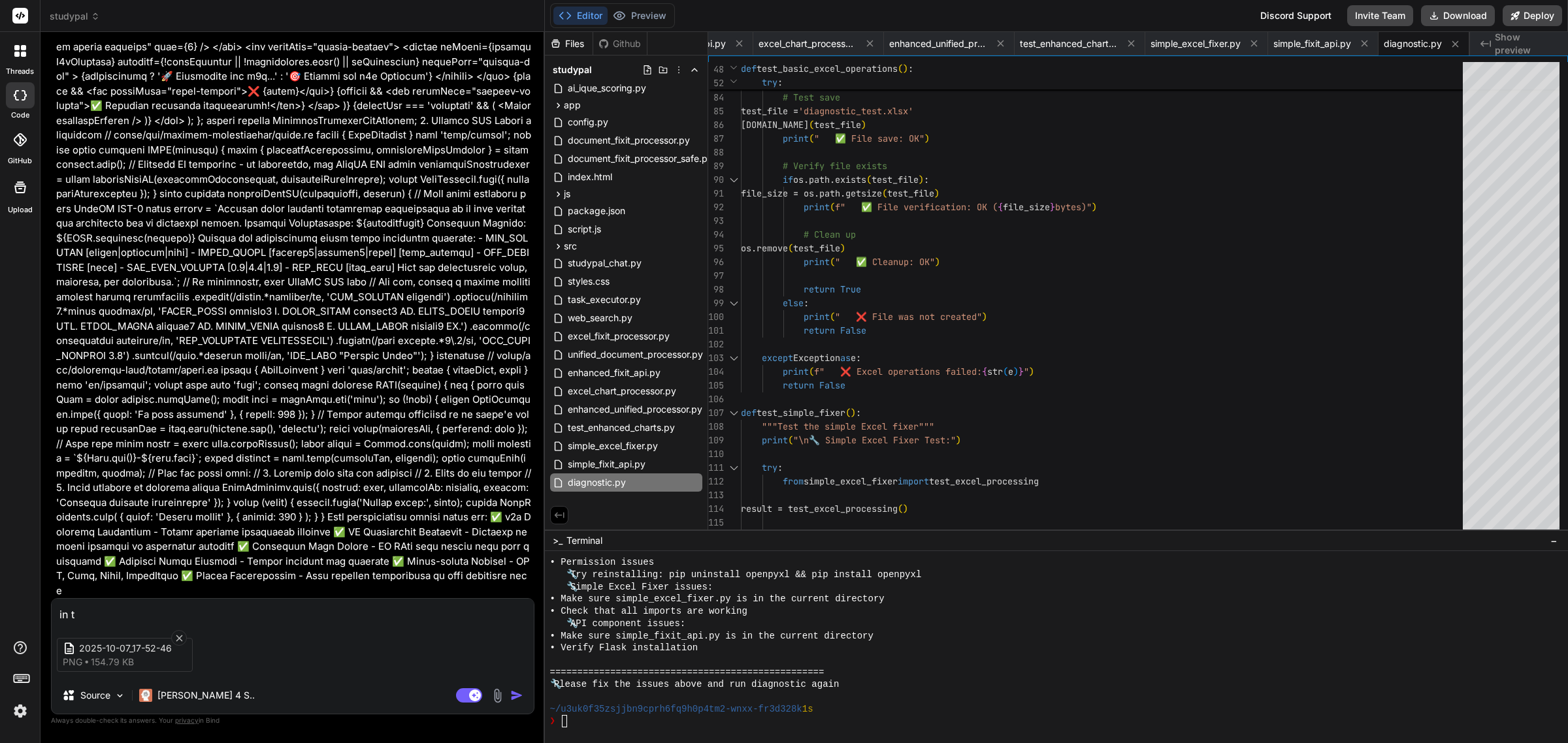
type textarea "in th"
type textarea "x"
type textarea "in the"
type textarea "x"
type textarea "in the"
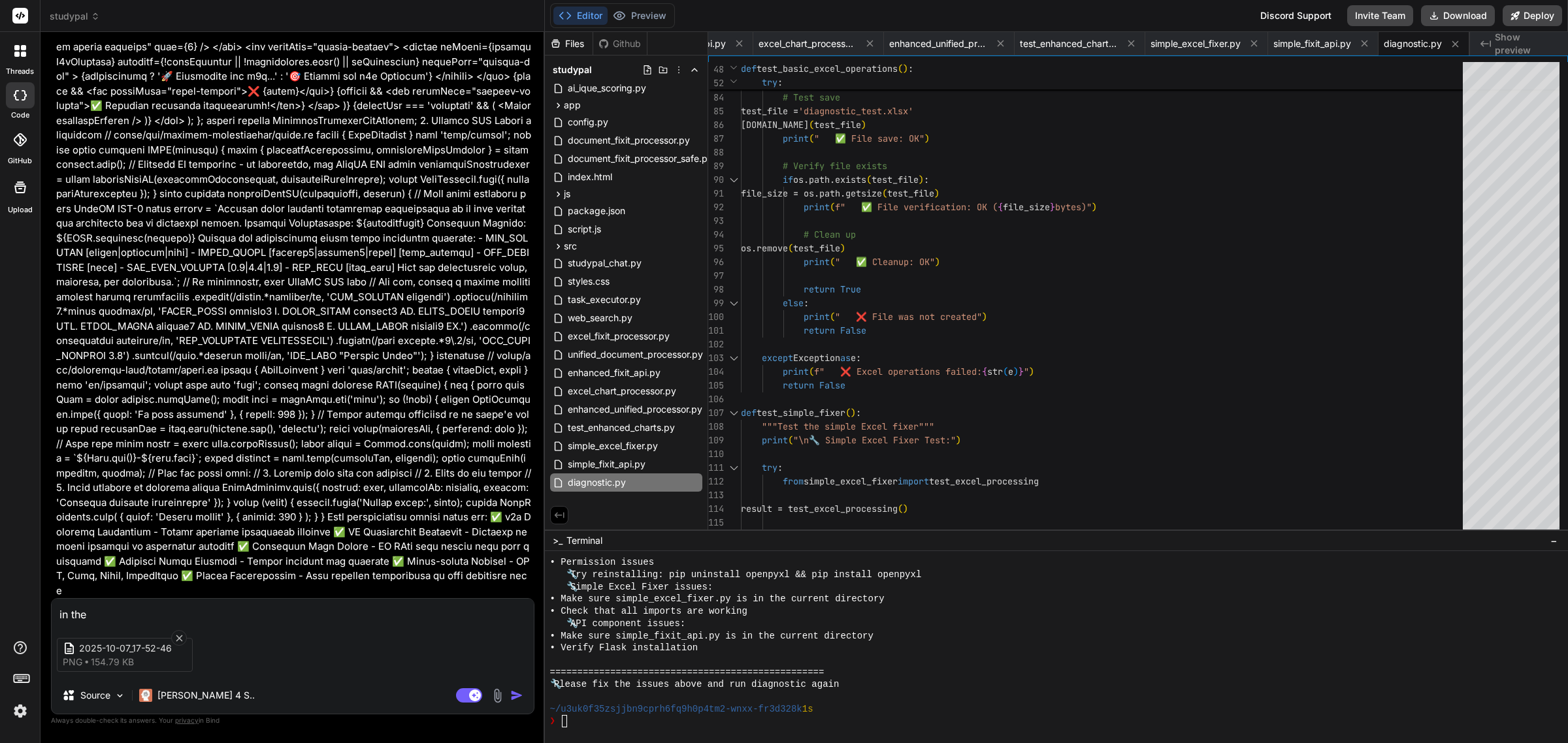
type textarea "x"
type textarea "in the i"
type textarea "x"
type textarea "in the in"
type textarea "x"
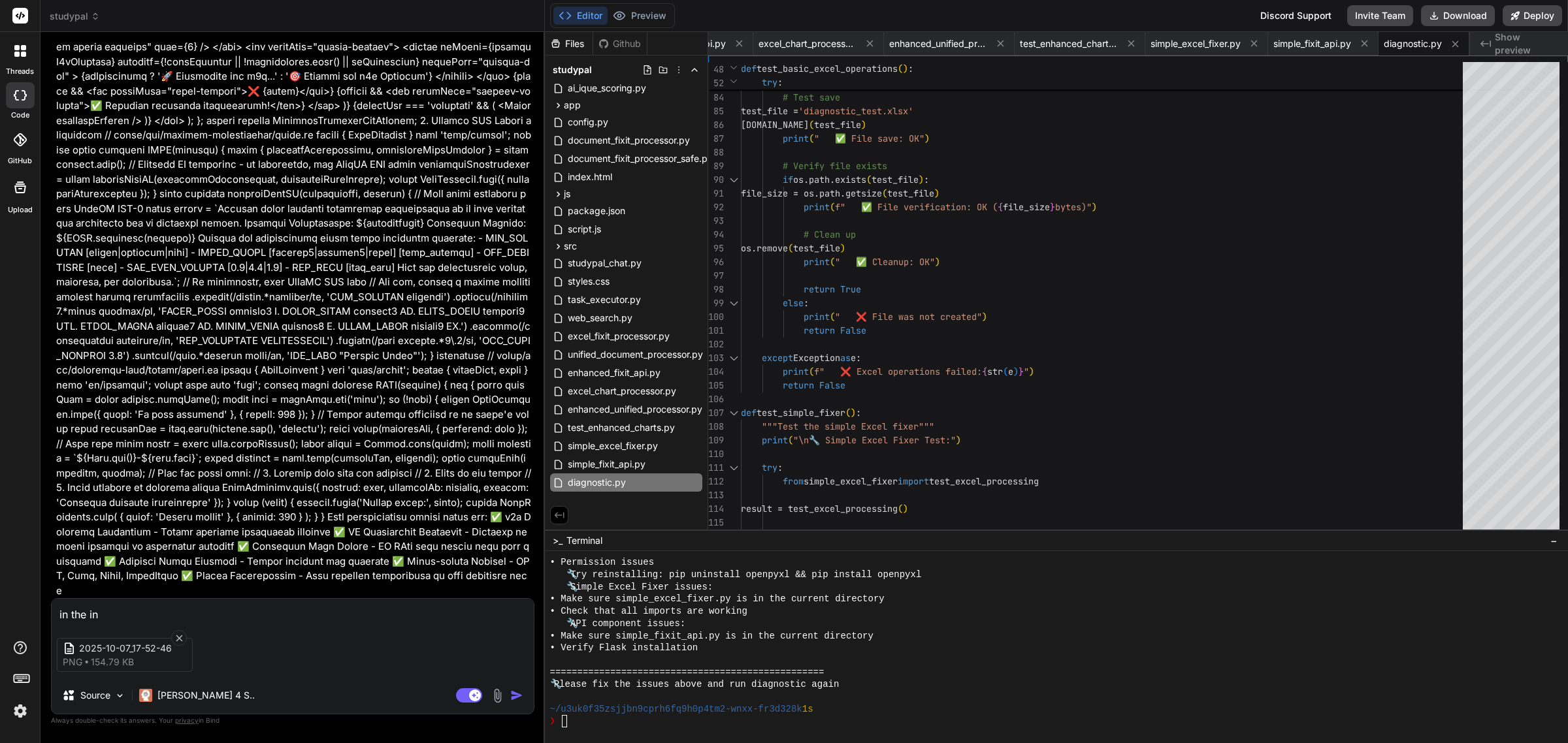
type textarea "in the ins"
type textarea "x"
type textarea "in the inst"
type textarea "x"
type textarea "in the instr"
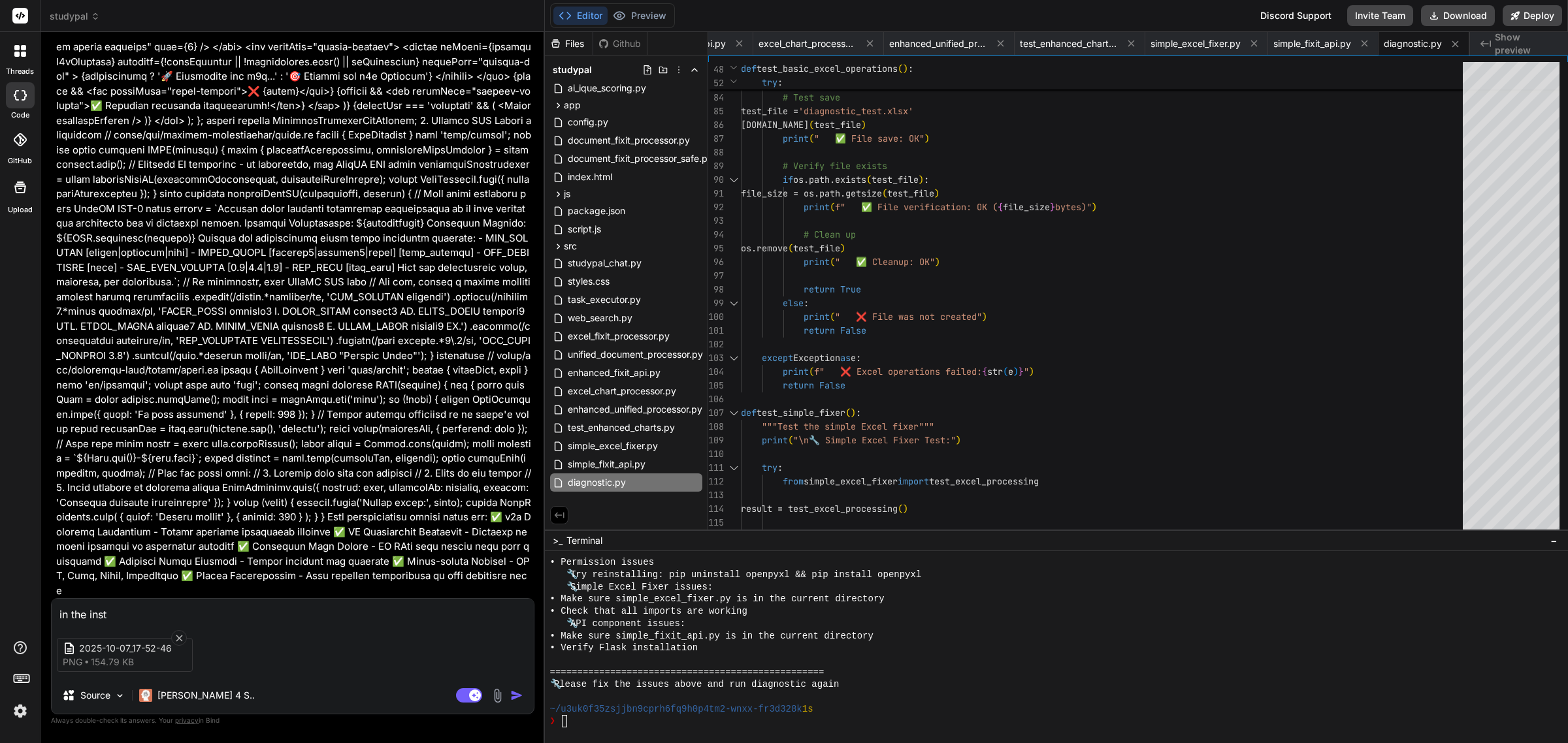
type textarea "x"
type textarea "in the instrc"
type textarea "x"
type textarea "in the instrcu"
type textarea "x"
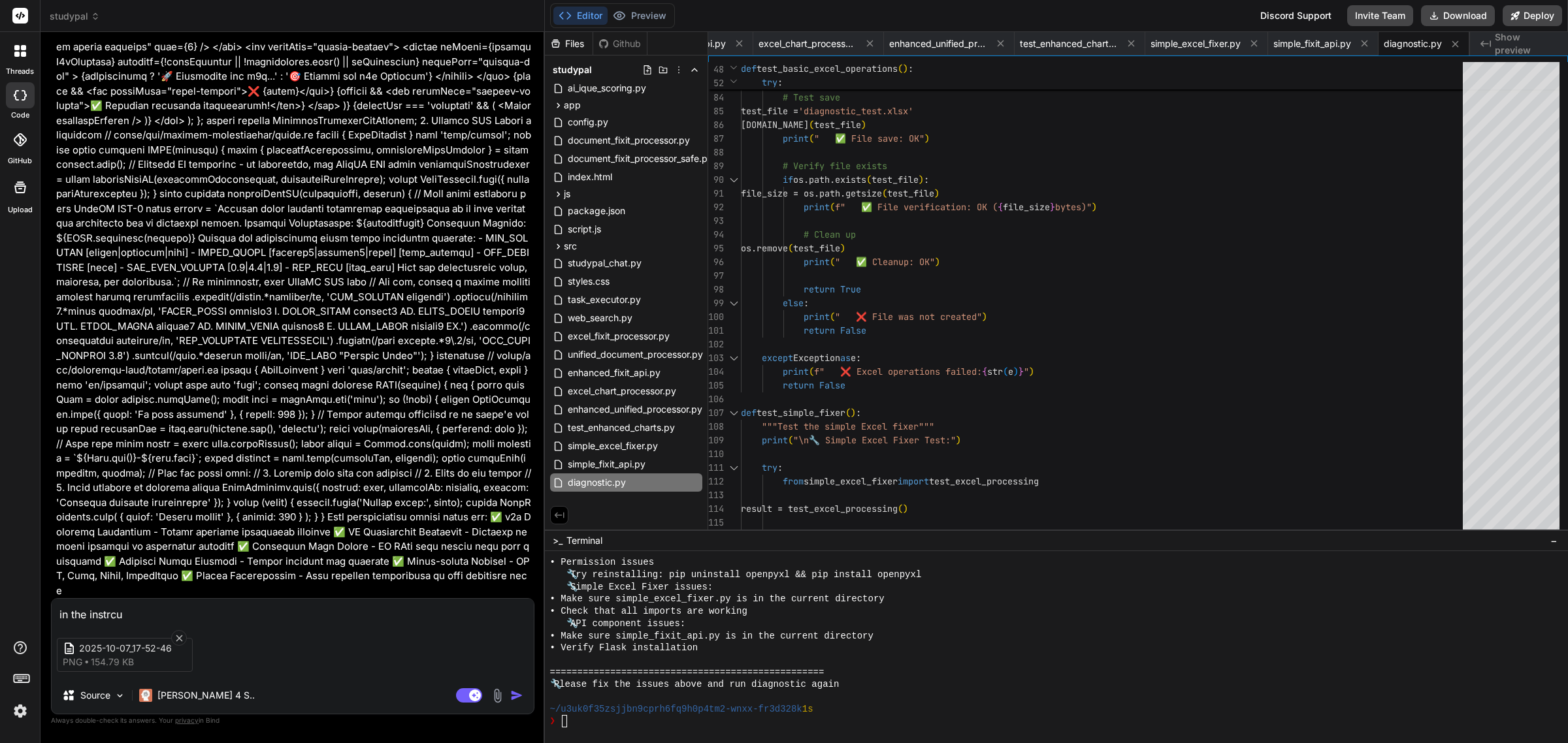
type textarea "in the instrc"
type textarea "x"
type textarea "in the instr"
type textarea "x"
type textarea "in the instru"
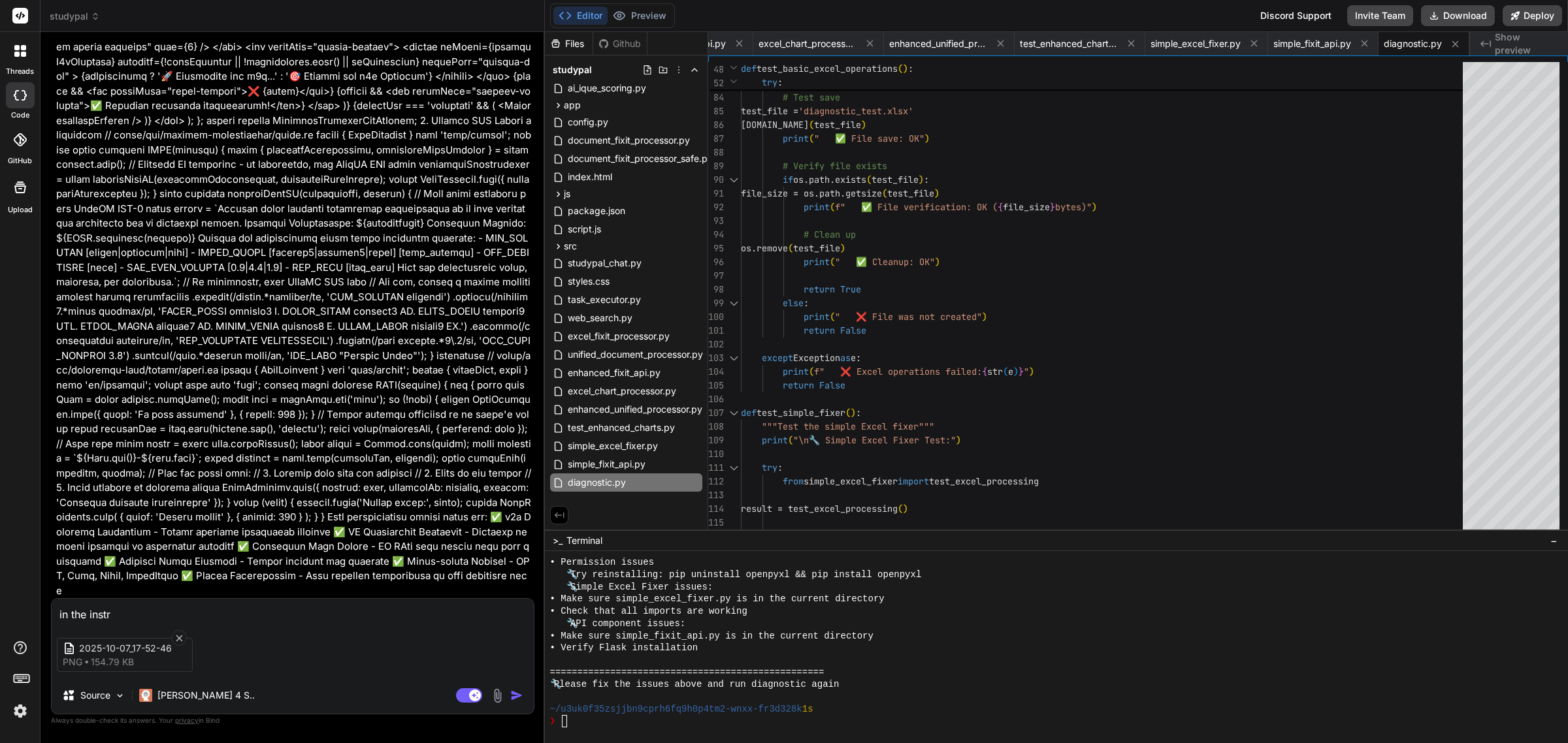
type textarea "x"
type textarea "in the instruc"
type textarea "x"
type textarea "in the instruct"
type textarea "x"
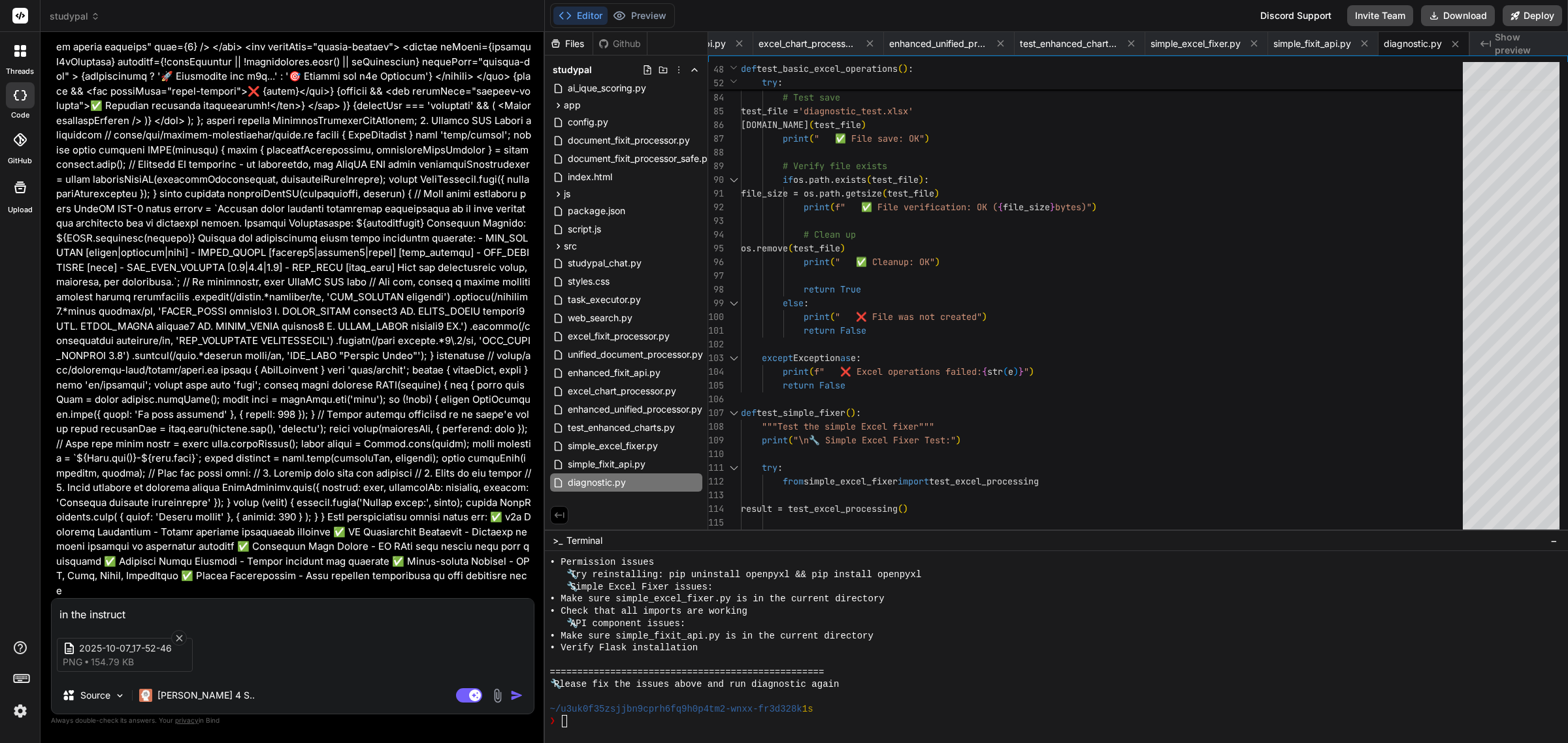
type textarea "in the instructi"
type textarea "x"
type textarea "in the instructio"
type textarea "x"
type textarea "in the instruction"
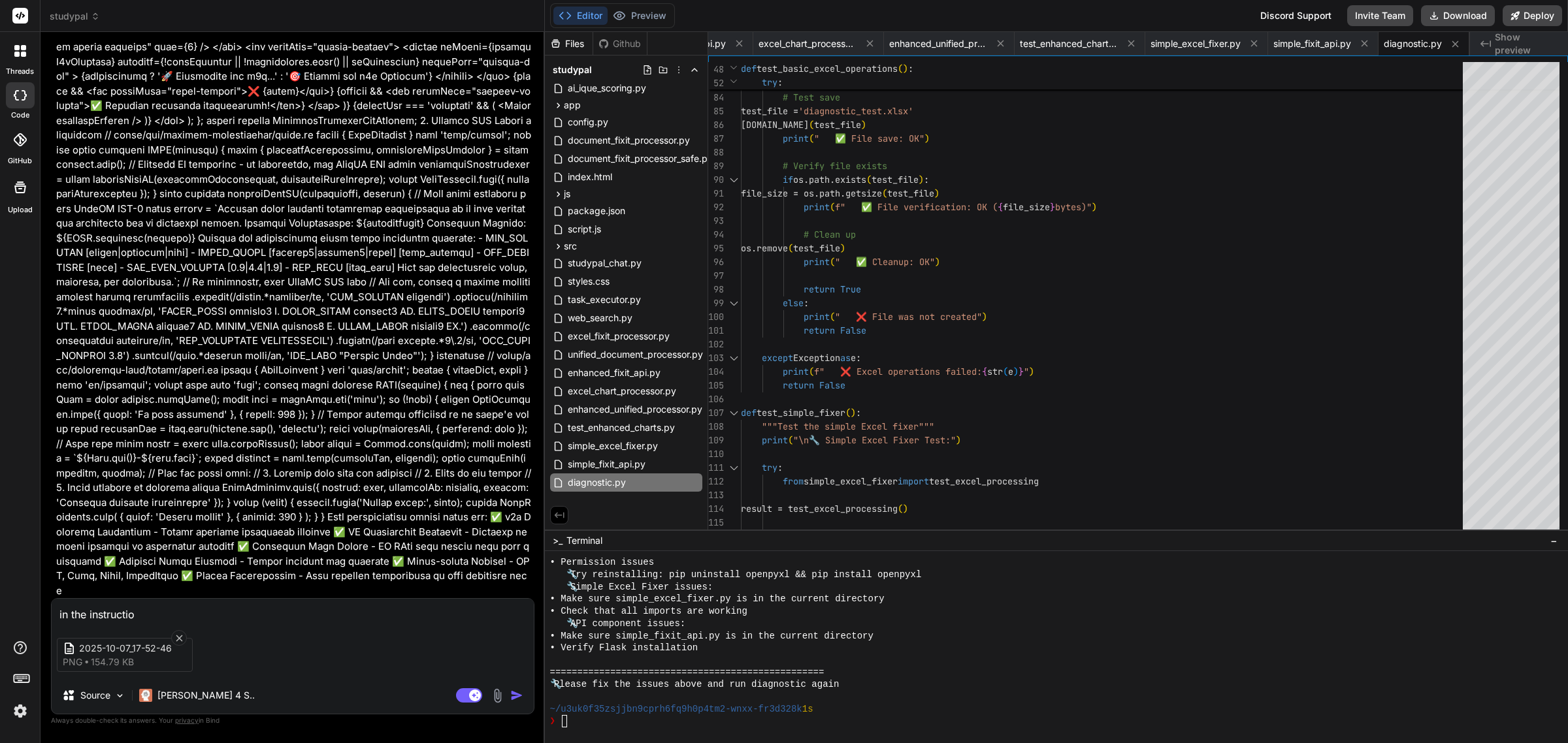
type textarea "x"
type textarea "in the instructions"
type textarea "x"
type textarea "in the instructions"
type textarea "x"
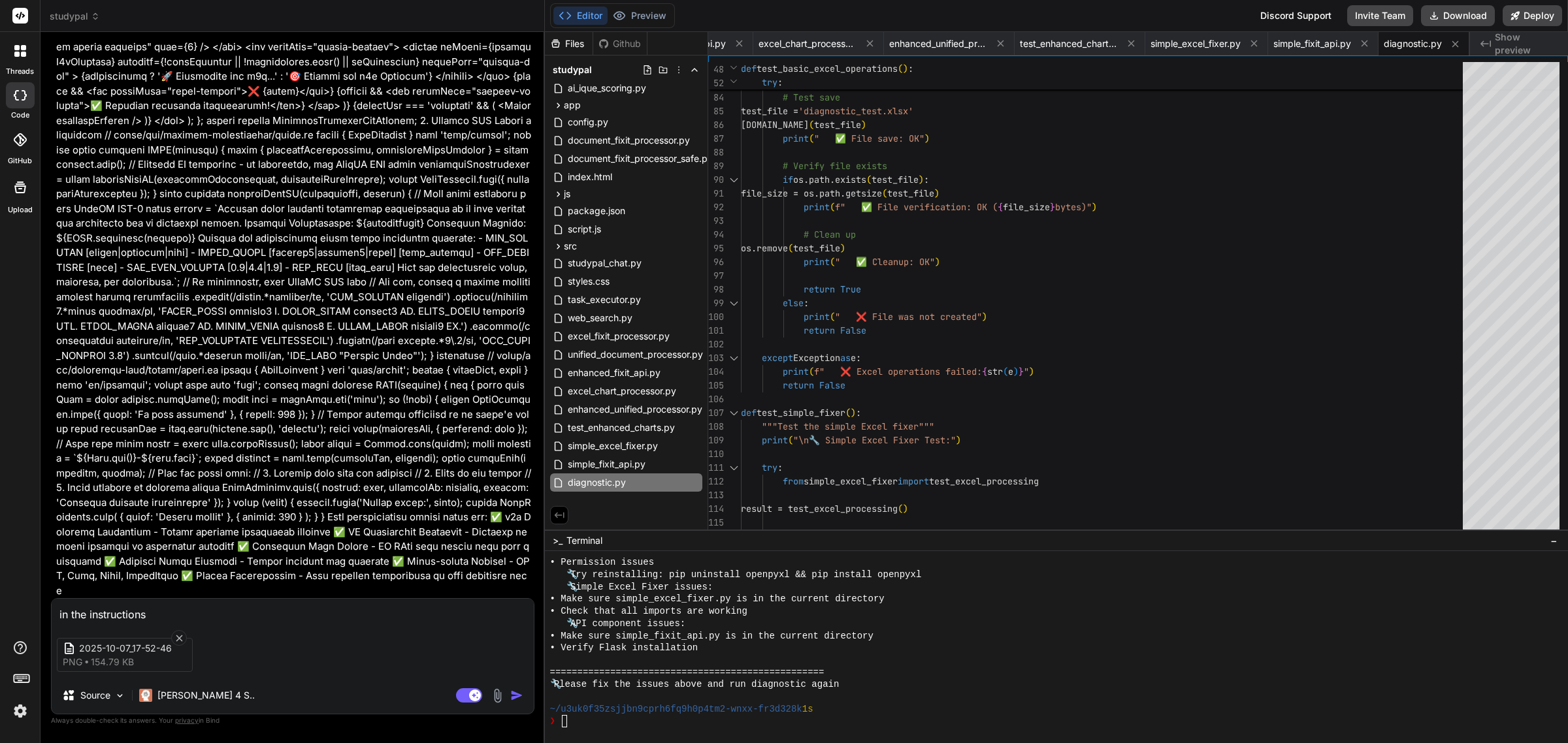
type textarea "in the instructions a"
type textarea "x"
type textarea "in the instructions ar"
type textarea "x"
type textarea "in the instructions are"
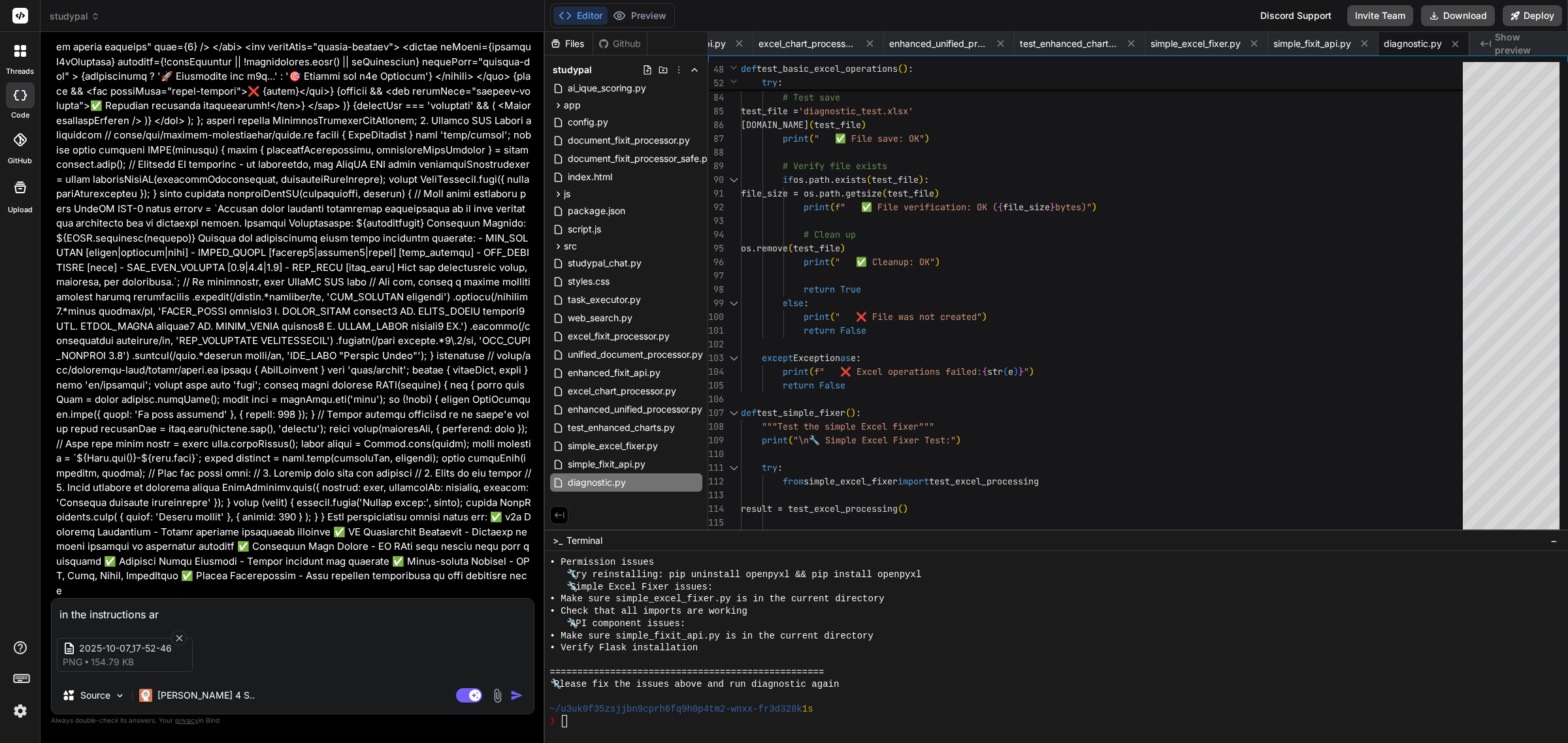
type textarea "x"
type textarea "in the instructions area"
type textarea "x"
type textarea "in the instructions area"
type textarea "x"
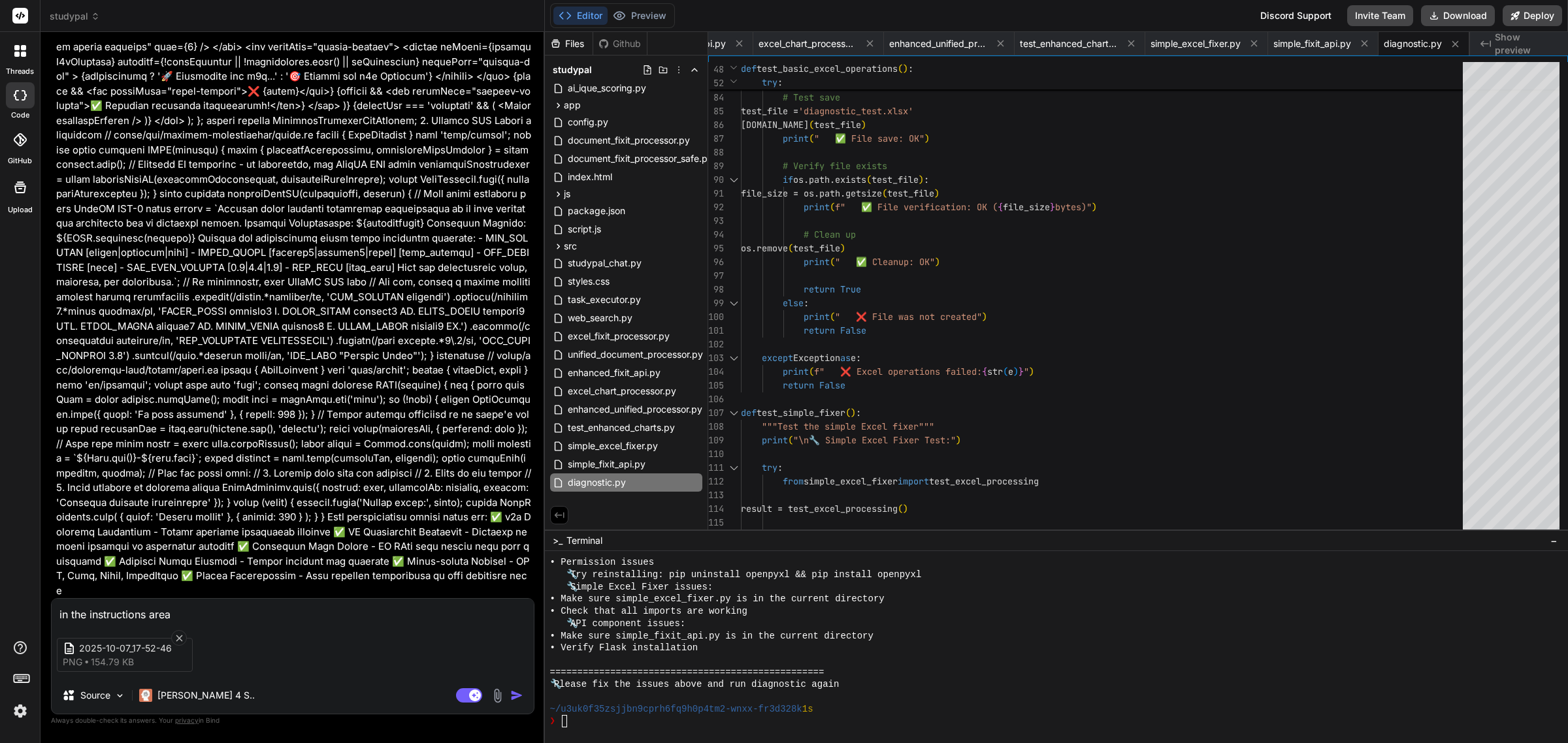
type textarea "in the instructions area r"
type textarea "x"
type textarea "in the instructions area re"
type textarea "x"
type textarea "in the instructions area rem"
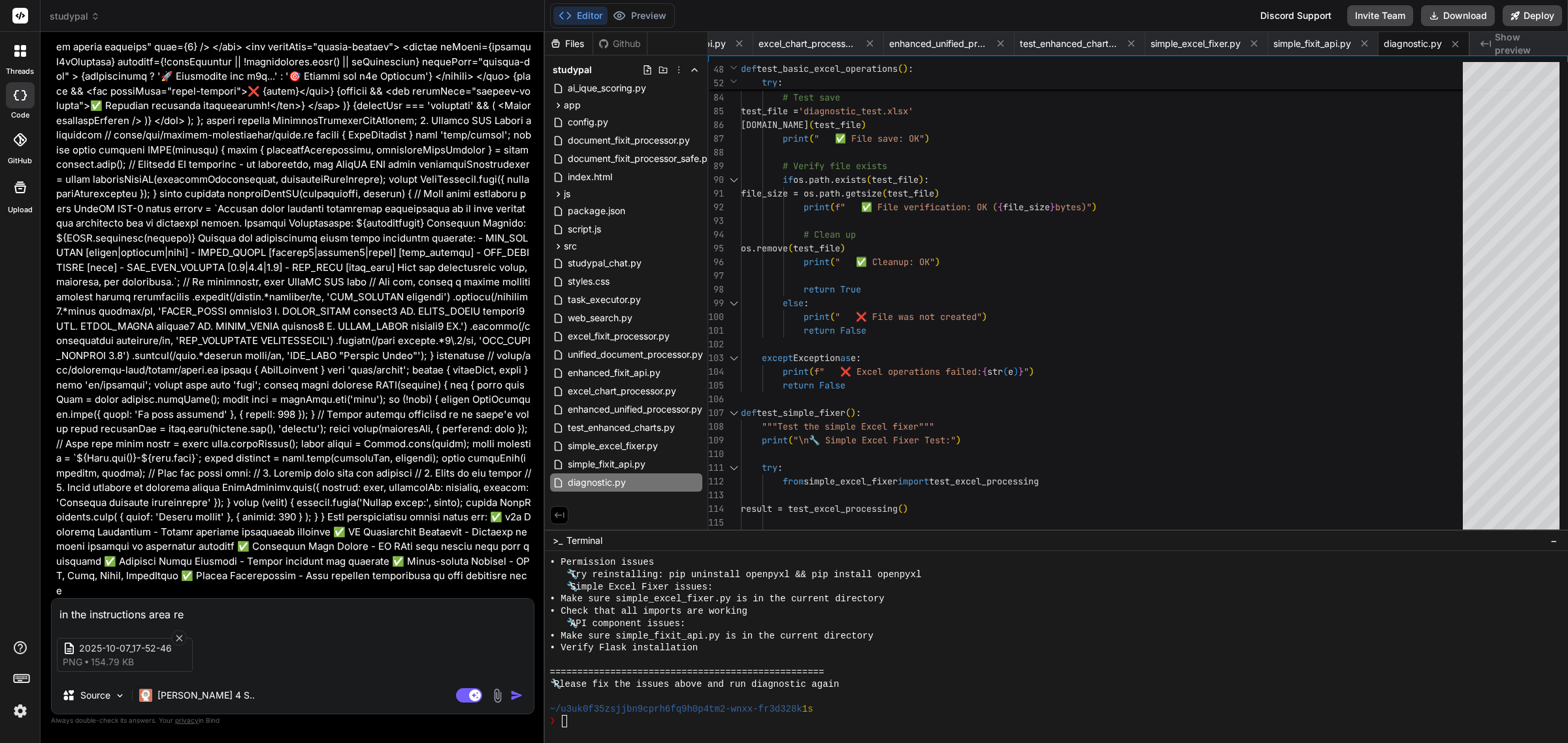
type textarea "x"
type textarea "in the instructions area remo"
type textarea "x"
type textarea "in the instructions area remov"
type textarea "x"
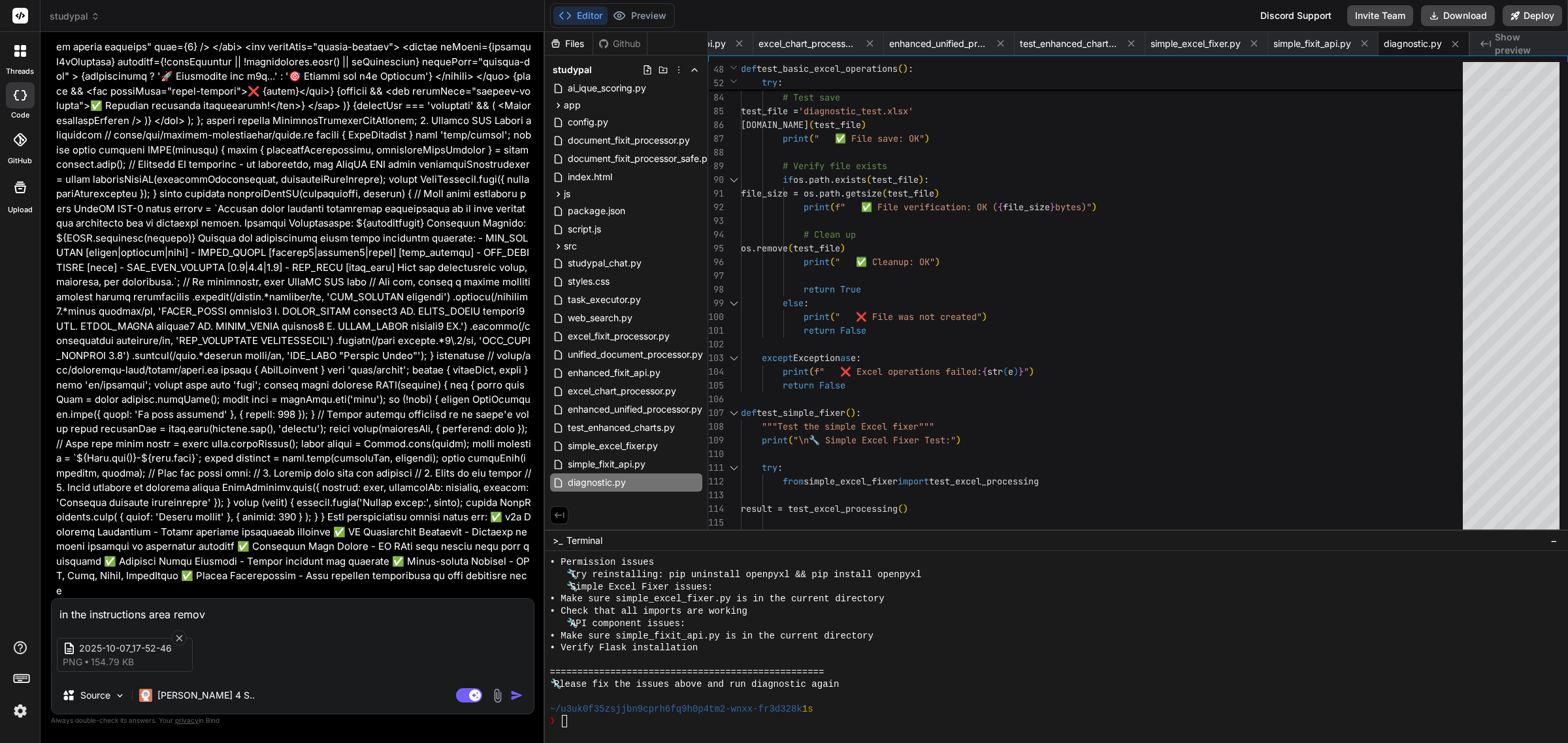
type textarea "in the instructions area remove"
type textarea "x"
type textarea "in the instructions area remove"
type textarea "x"
type textarea "in the instructions area remove t"
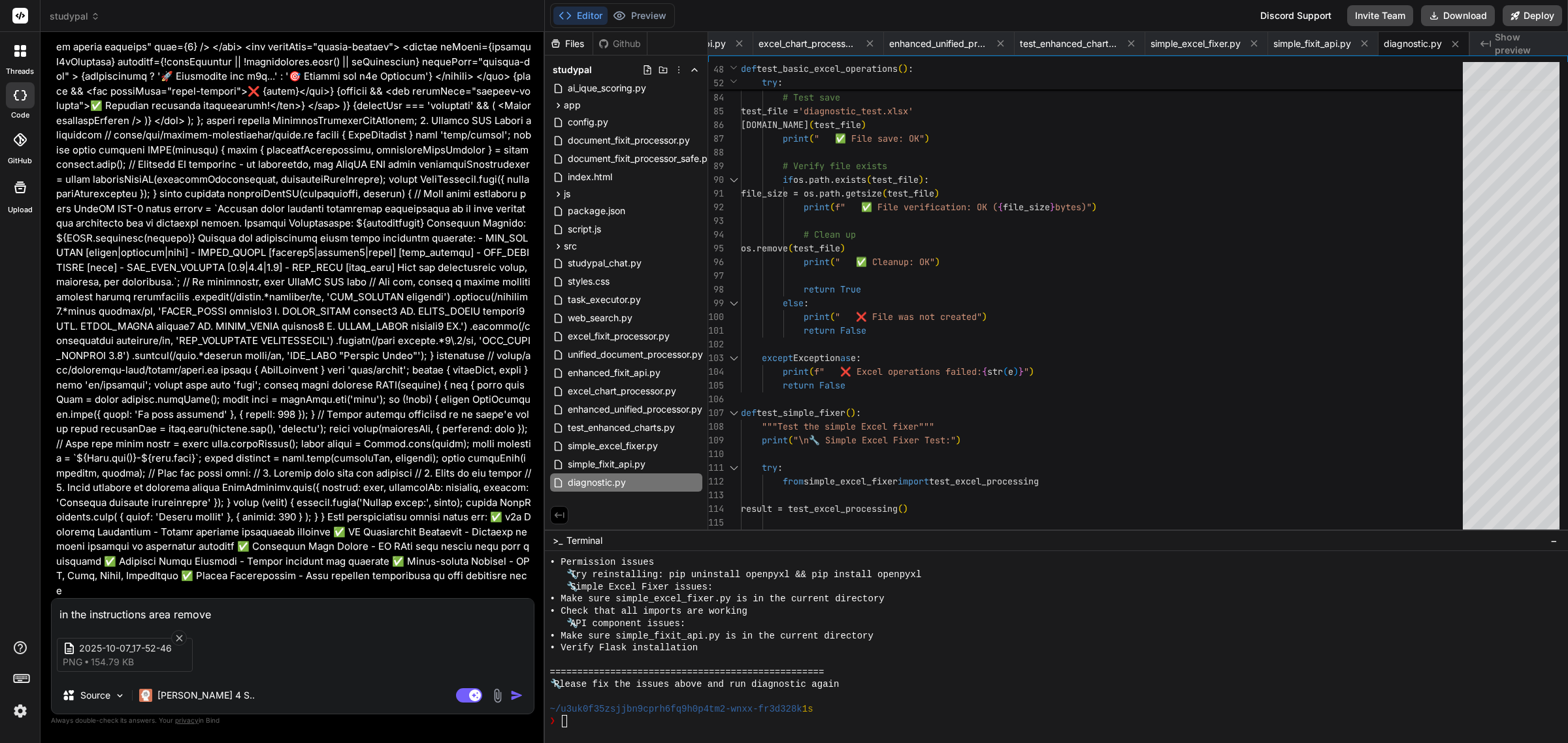
type textarea "x"
type textarea "in the instructions area remove th"
type textarea "x"
type textarea "in the instructions area remove the"
type textarea "x"
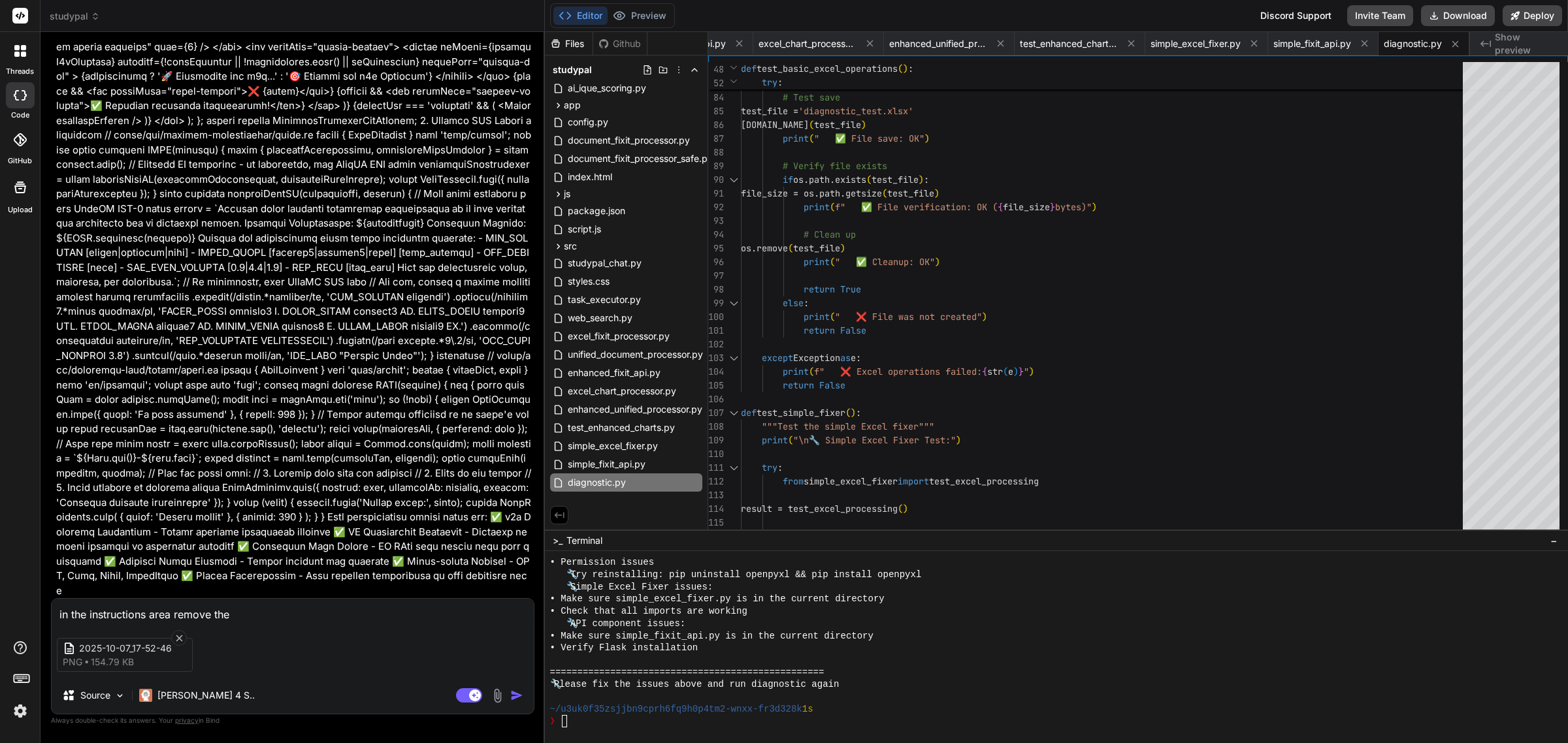
type textarea "in the instructions area remove the"
type textarea "x"
type textarea "in the instructions area remove the l"
type textarea "x"
type textarea "in the instructions area remove the li"
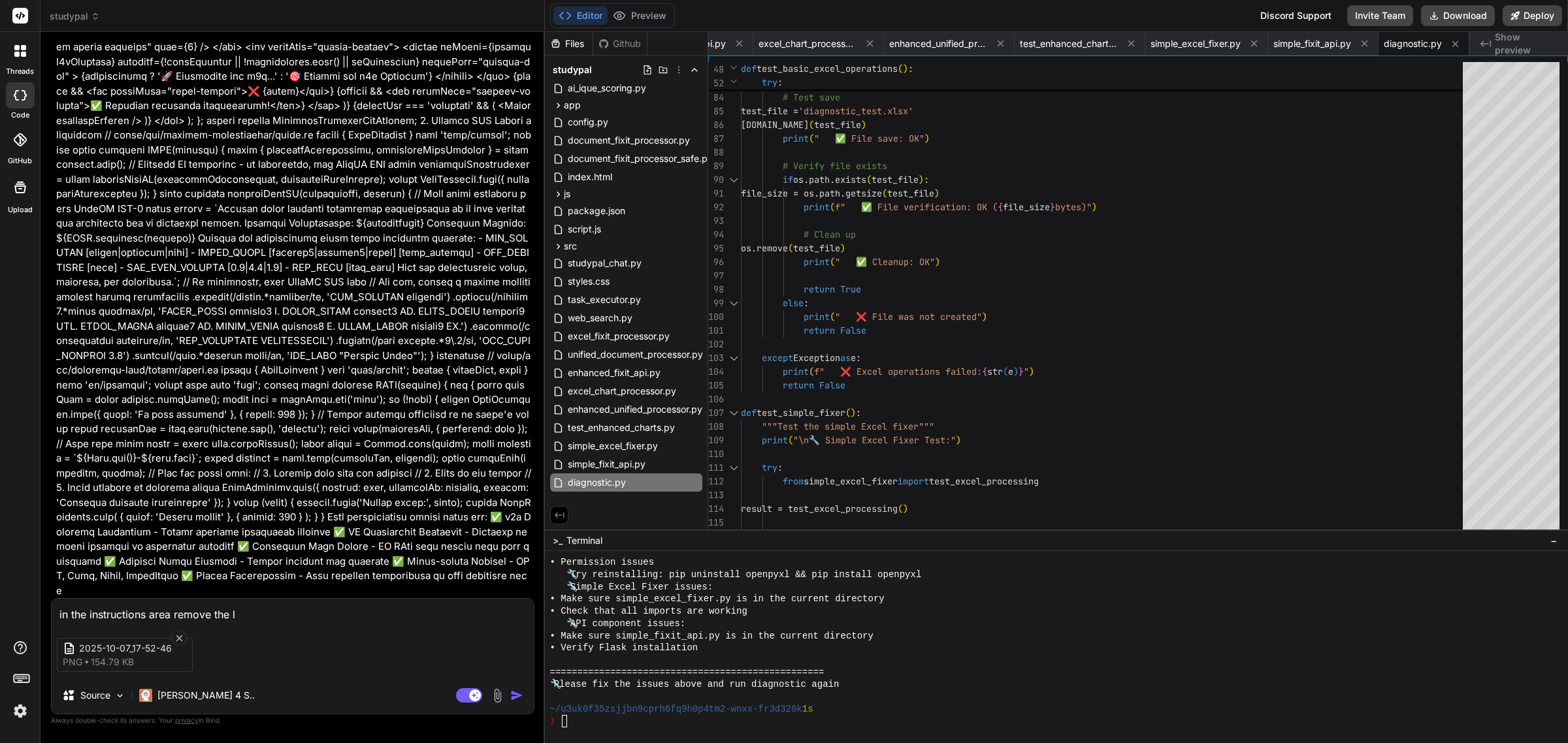
type textarea "x"
type textarea "in the instructions area remove the lim"
type textarea "x"
type textarea "in the instructions area remove the limi"
type textarea "x"
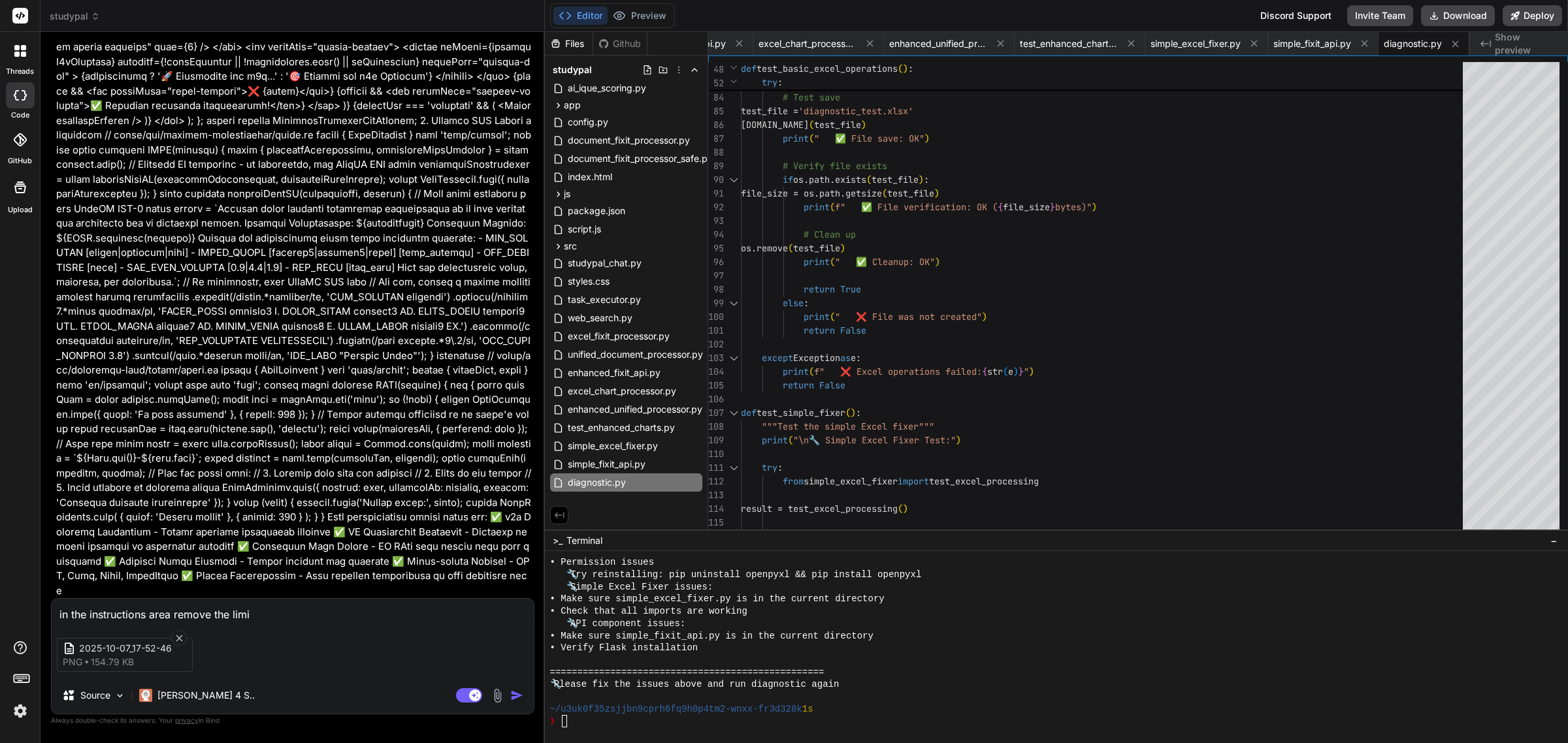
type textarea "in the instructions area remove the limit"
type textarea "x"
type textarea "in the instructions area remove the limita"
type textarea "x"
type textarea "in the instructions area remove the limitat"
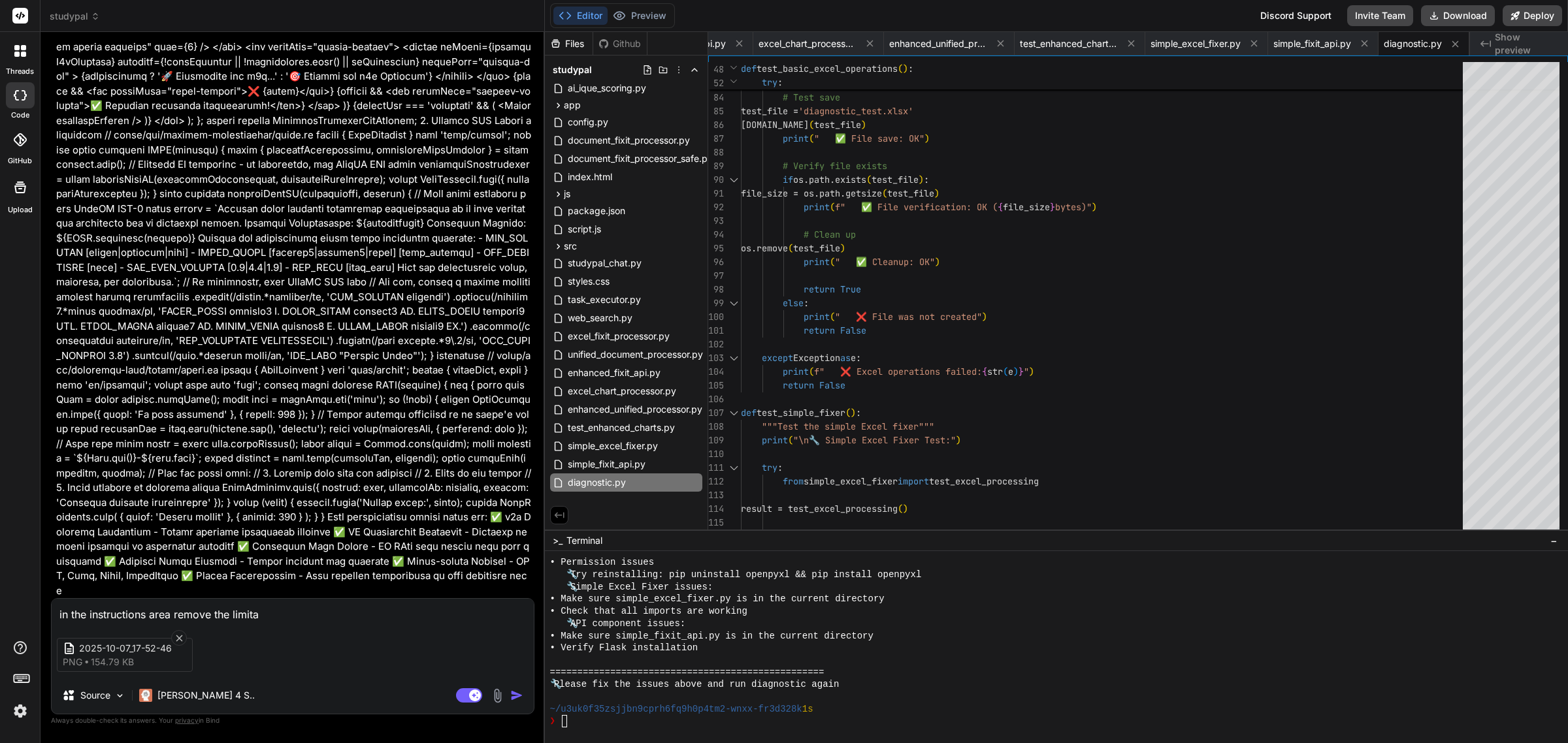
type textarea "x"
type textarea "in the instructions area remove the limitati"
type textarea "x"
type textarea "in the instructions area remove the limitatio"
type textarea "x"
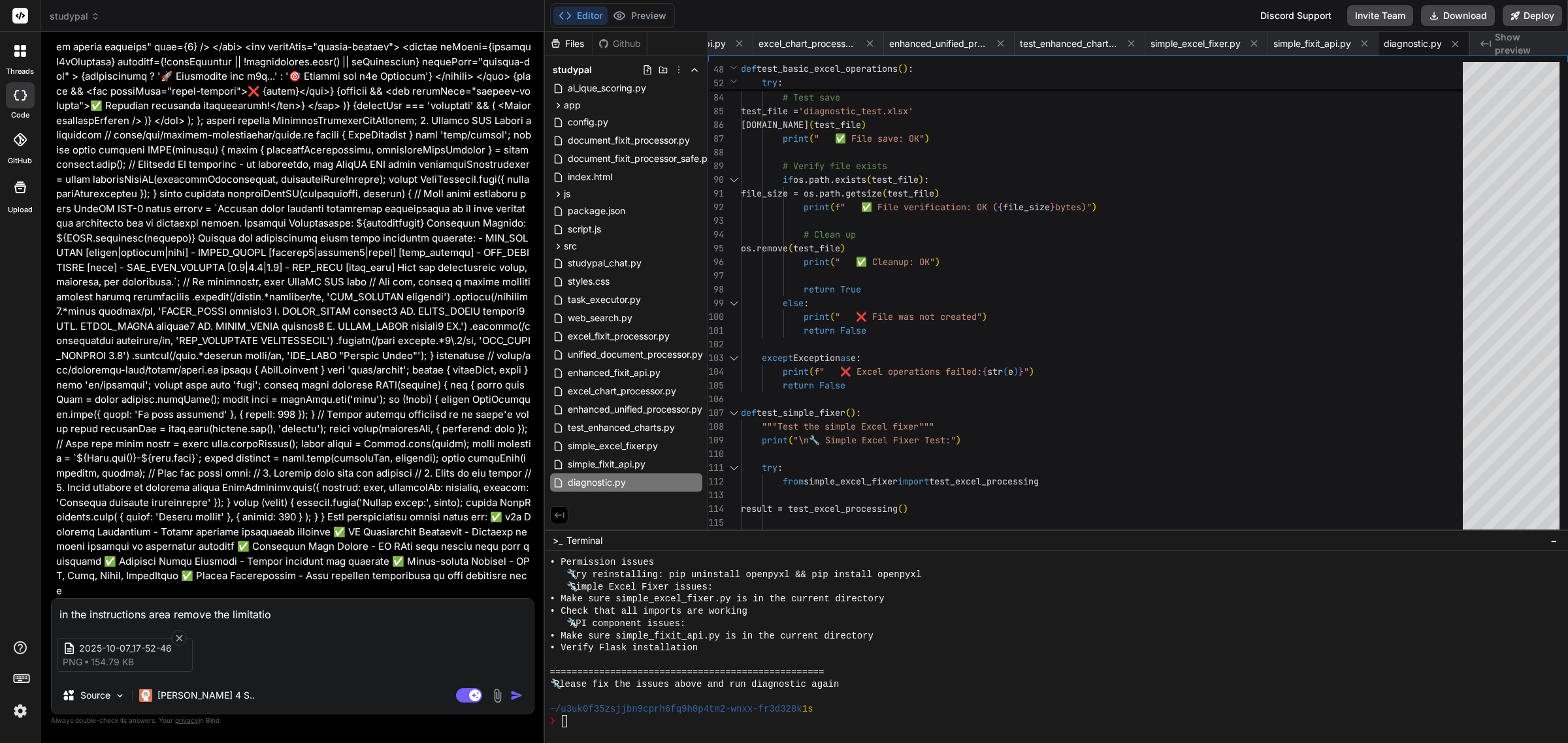
type textarea "in the instructions area remove the limitation"
type textarea "x"
type textarea "in the instructions area remove the limitation"
type textarea "x"
type textarea "in the instructions area remove the limitation o"
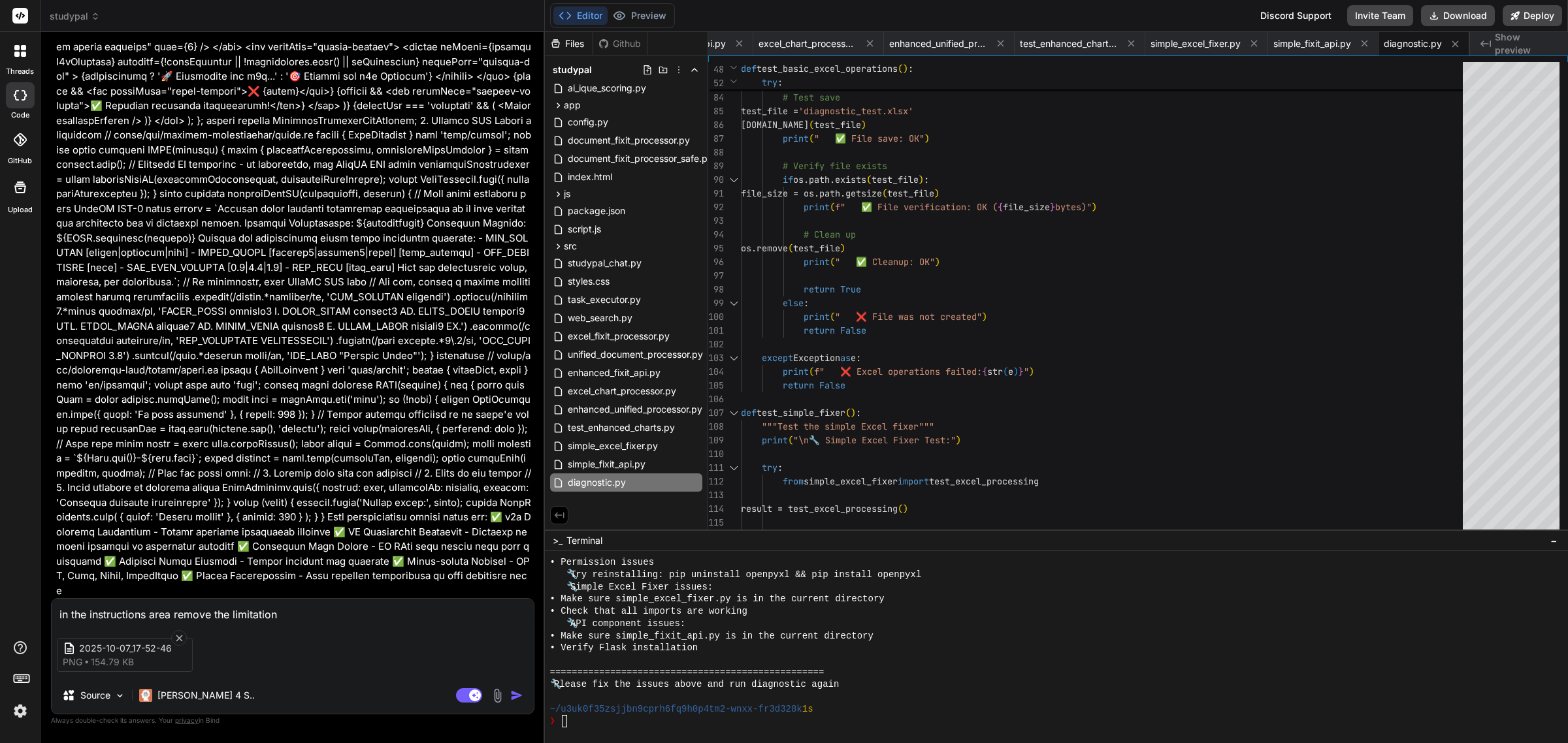
type textarea "x"
type textarea "in the instructions area remove the limitation on"
type textarea "x"
type textarea "in the instructions area remove the limitation on"
type textarea "x"
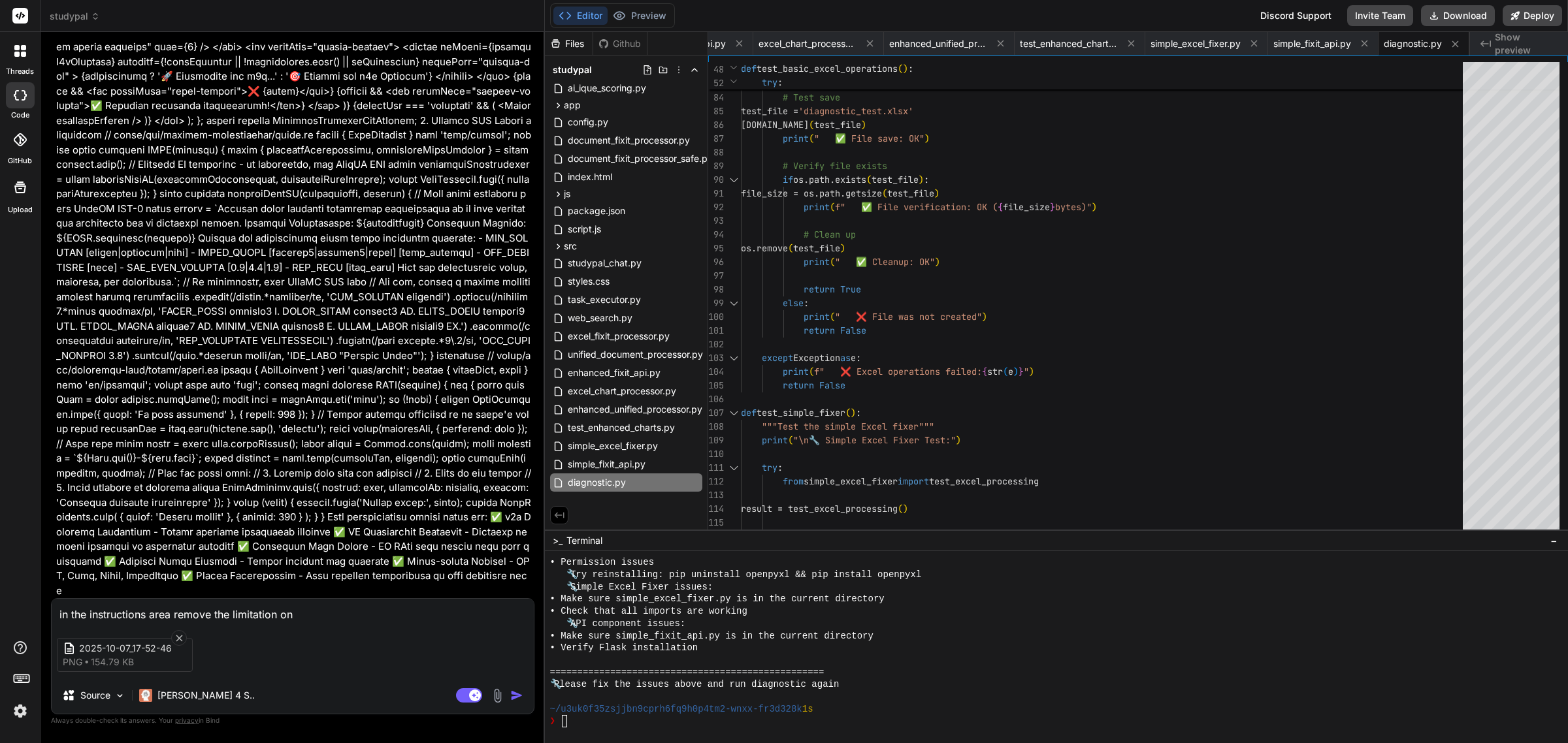
type textarea "in the instructions area remove the limitation on h"
type textarea "x"
type textarea "in the instructions area remove the limitation on ho"
type textarea "x"
type textarea "in the instructions area remove the limitation on how"
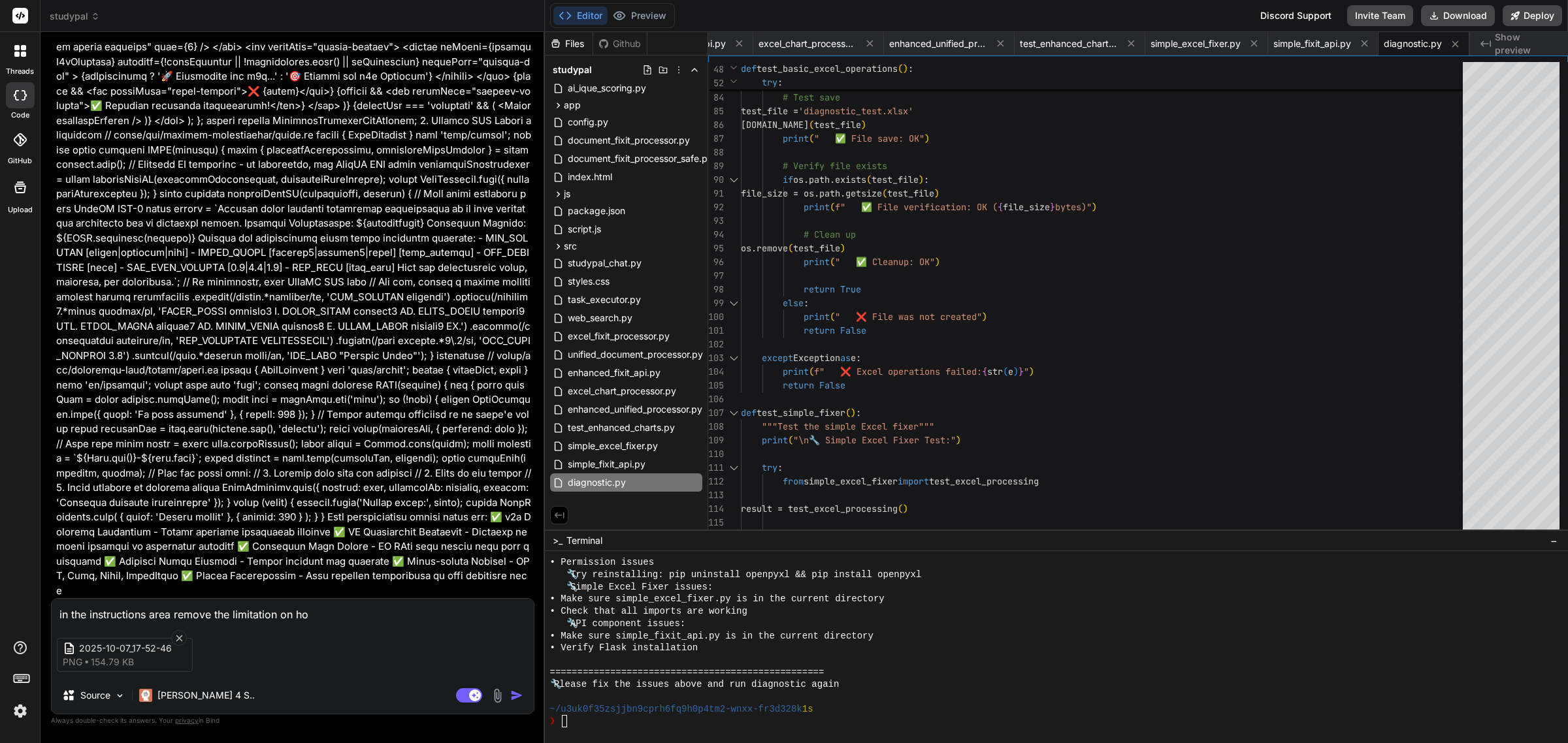
type textarea "x"
type textarea "in the instructions area remove the limitation on how"
type textarea "x"
type textarea "in the instructions area remove the limitation on how m"
type textarea "x"
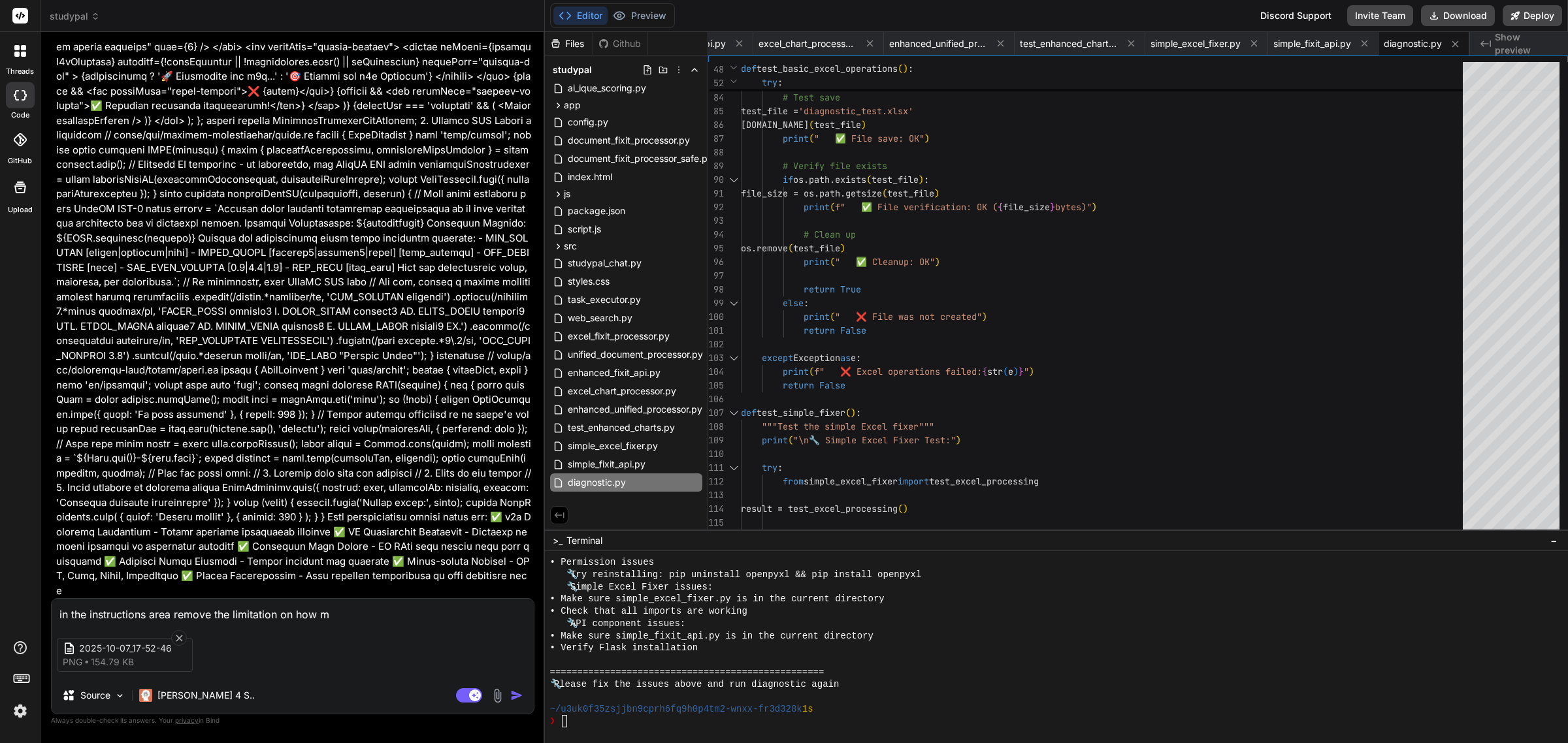
type textarea "in the instructions area remove the limitation on how mu"
type textarea "x"
type textarea "in the instructions area remove the limitation on how muc"
type textarea "x"
type textarea "in the instructions area remove the limitation on how much"
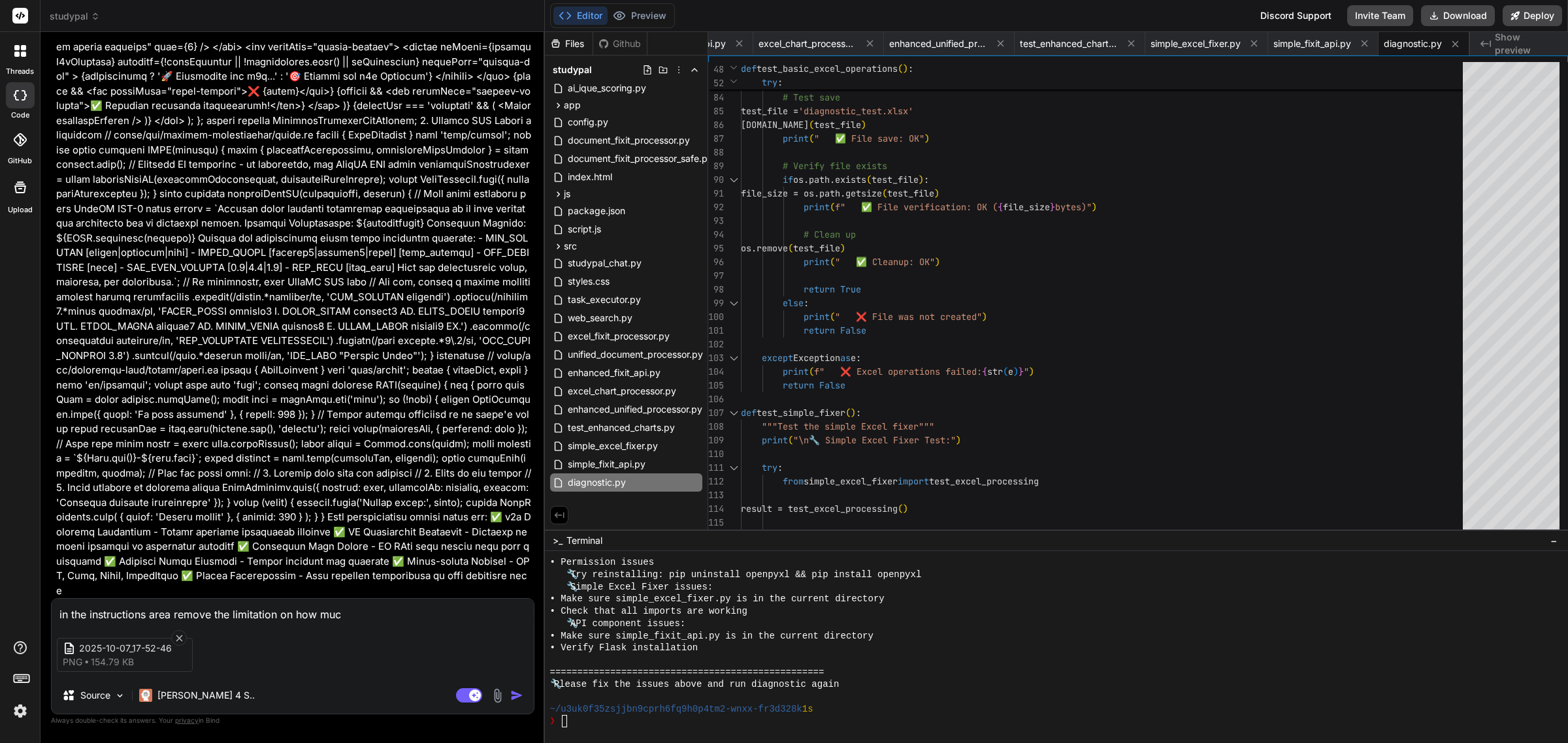
type textarea "x"
type textarea "in the instructions area remove the limitation on how much"
type textarea "x"
type textarea "in the instructions area remove the limitation on how much c"
type textarea "x"
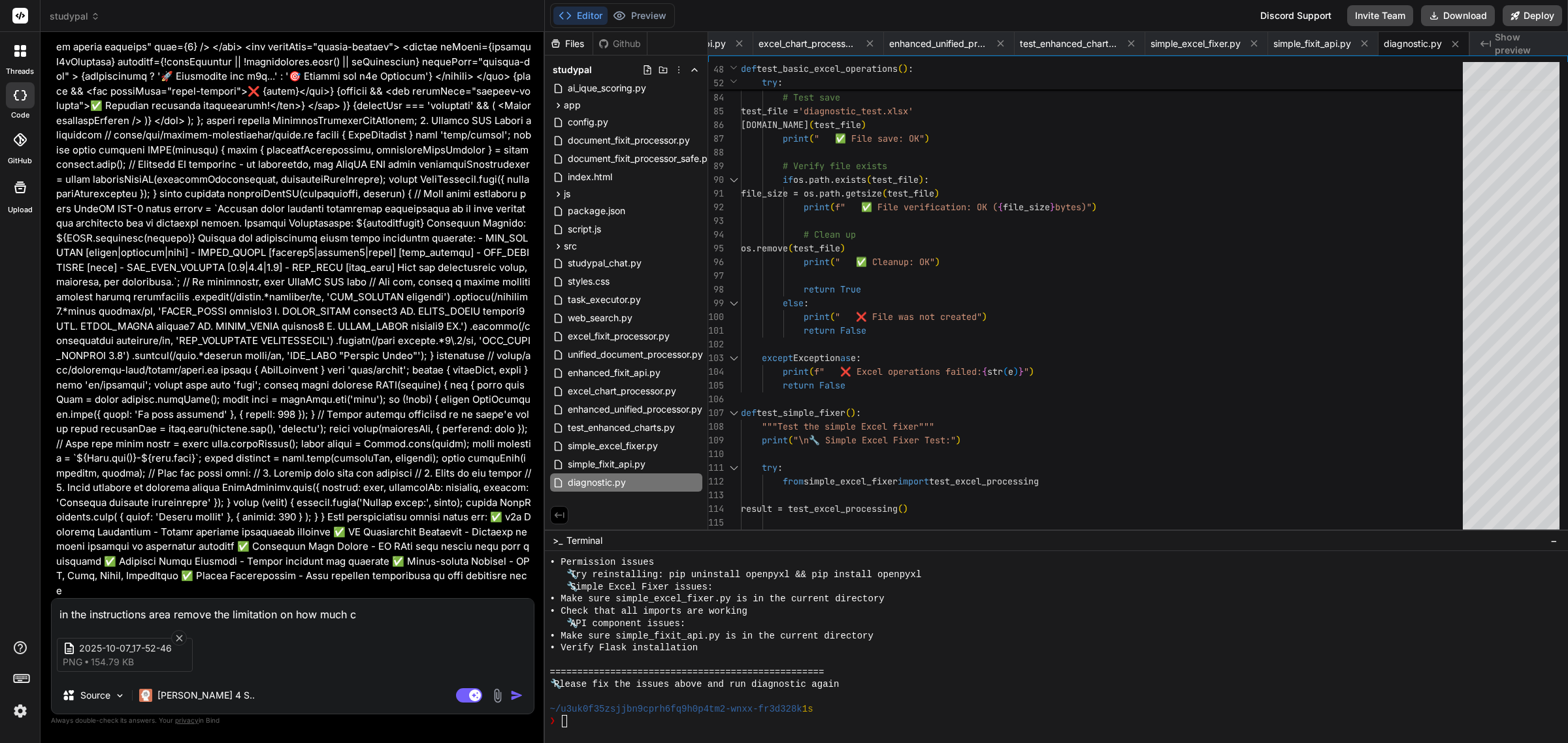
type textarea "in the instructions area remove the limitation on how much ch"
type textarea "x"
type textarea "in the instructions area remove the limitation on how much cha"
type textarea "x"
type textarea "in the instructions area remove the limitation on how much char"
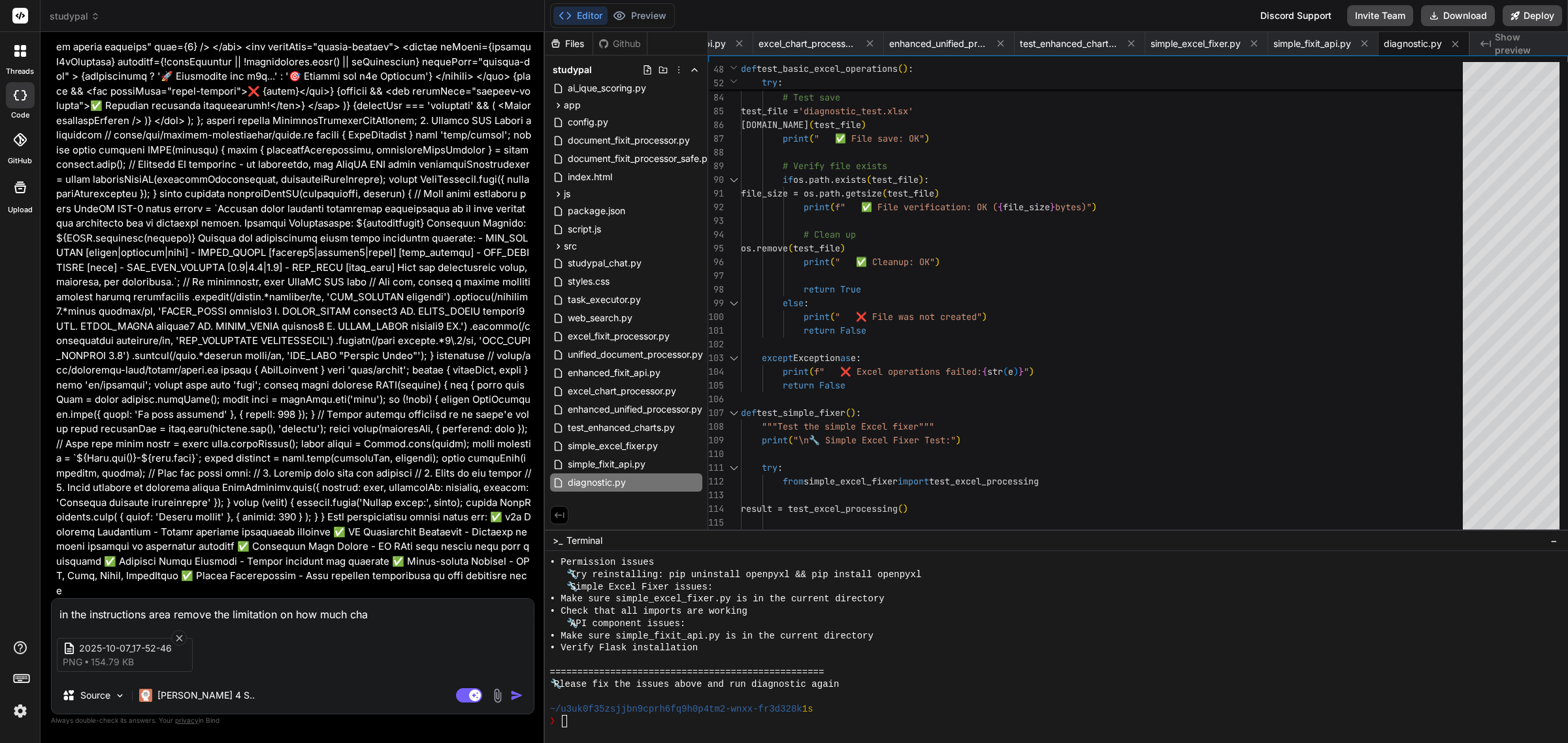
type textarea "x"
type textarea "in the instructions area remove the limitation on how much cha"
type textarea "x"
type textarea "in the instructions area remove the limitation on how much ch"
type textarea "x"
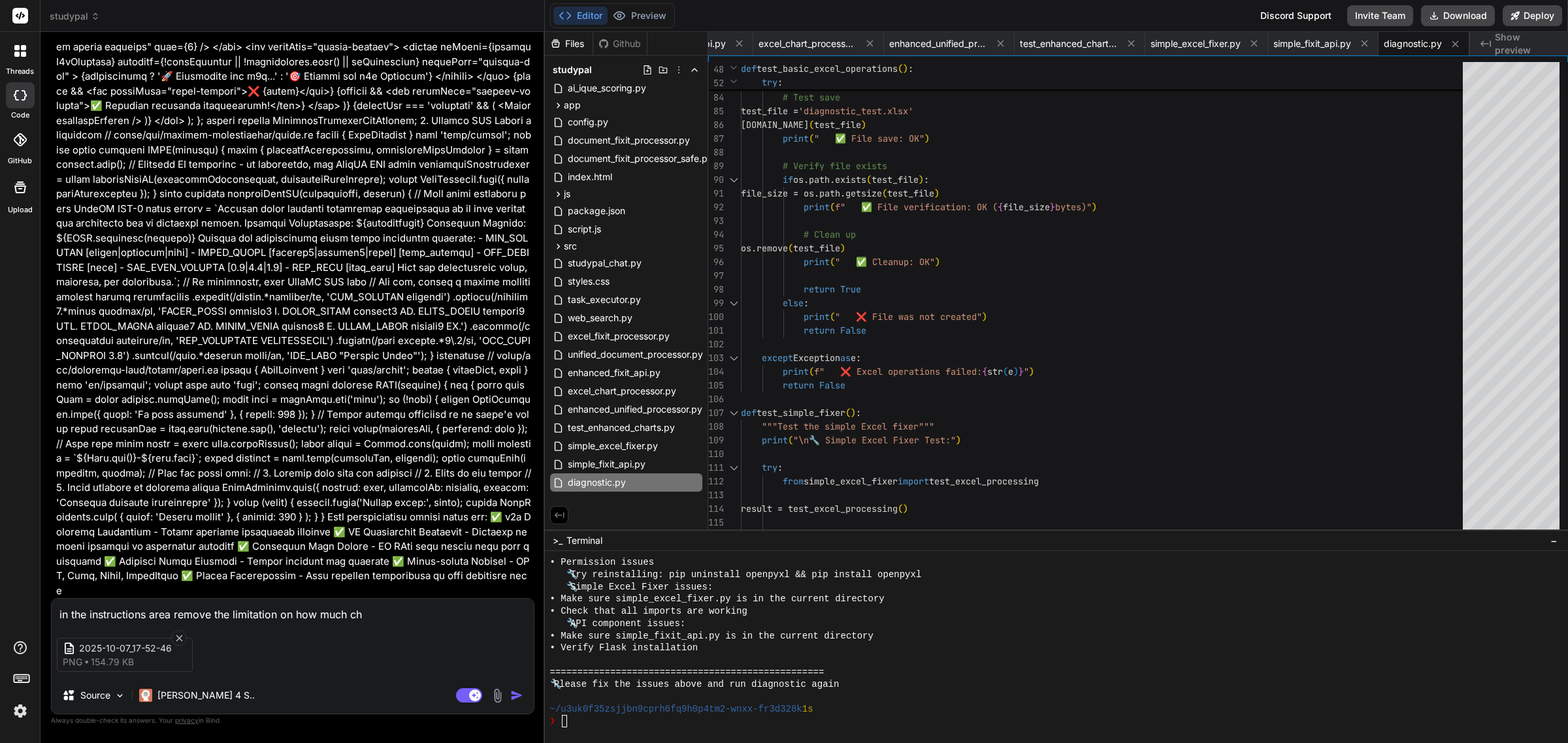
type textarea "in the instructions area remove the limitation on how much c"
type textarea "x"
type textarea "in the instructions area remove the limitation on how much"
type textarea "x"
type textarea "in the instructions area remove the limitation on how much"
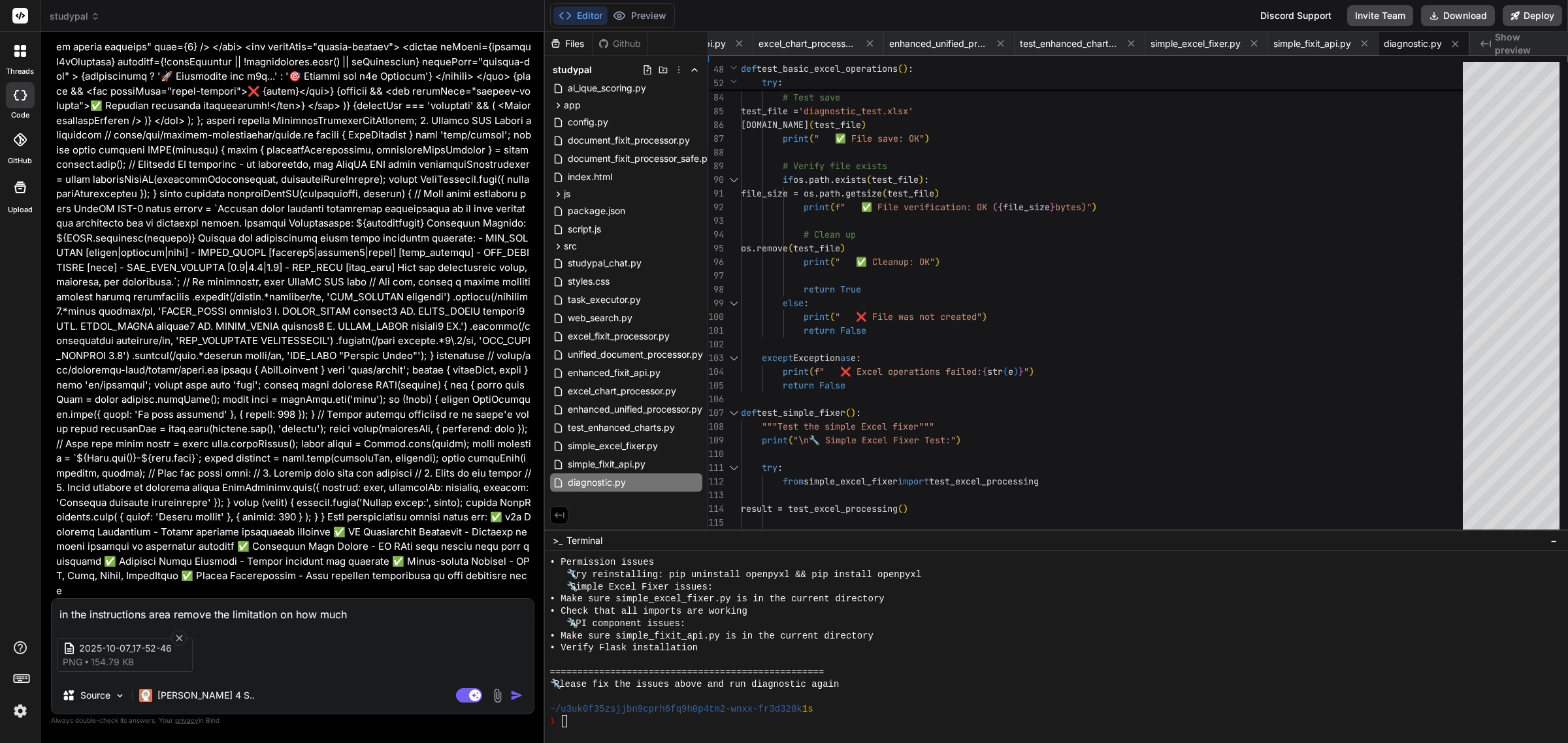
type textarea "x"
type textarea "in the instructions area remove the limitation on how muc"
type textarea "x"
type textarea "in the instructions area remove the limitation on how mu"
type textarea "x"
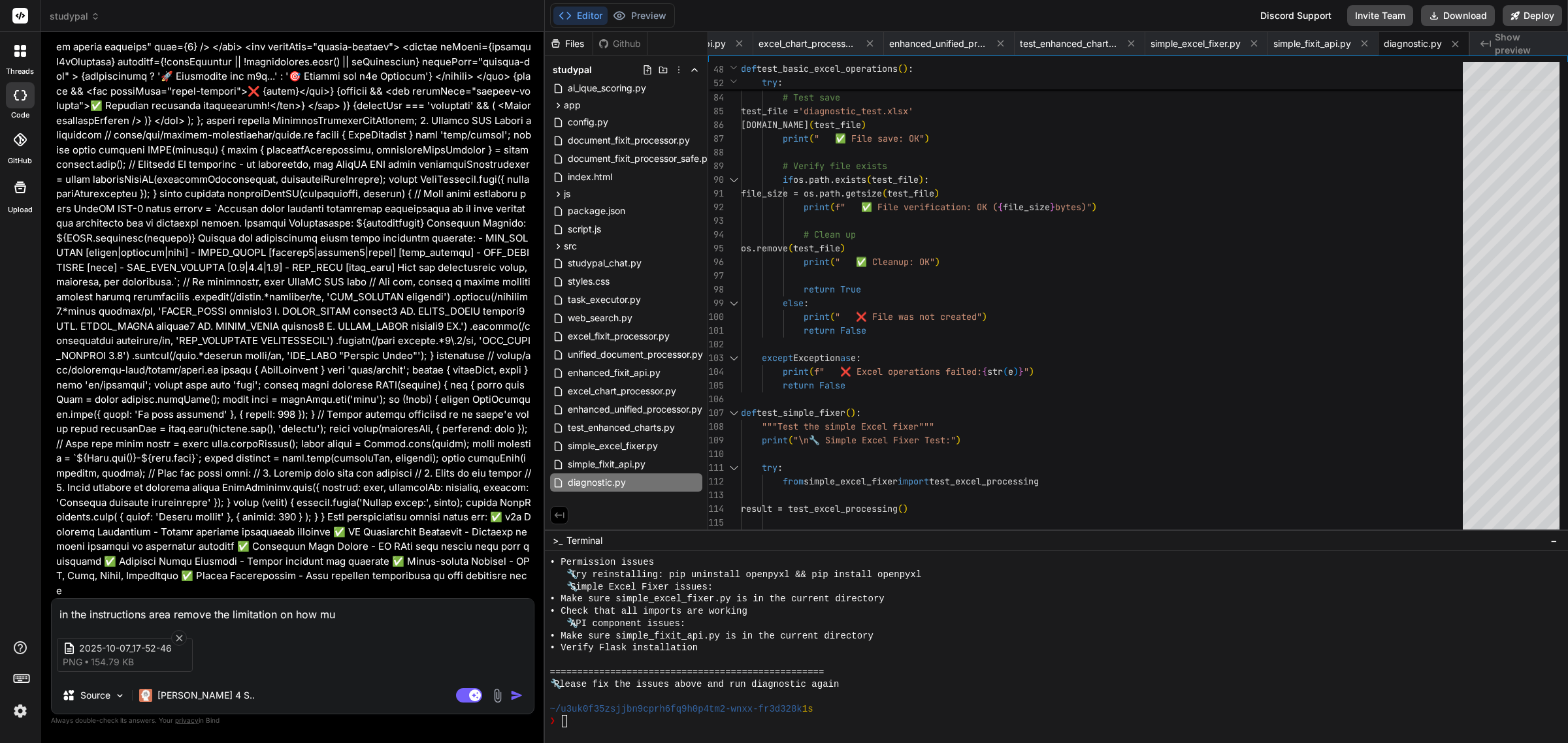
type textarea "in the instructions area remove the limitation on how m"
type textarea "x"
type textarea "in the instructions area remove the limitation on how ma"
type textarea "x"
type textarea "in the instructions area remove the limitation on how man"
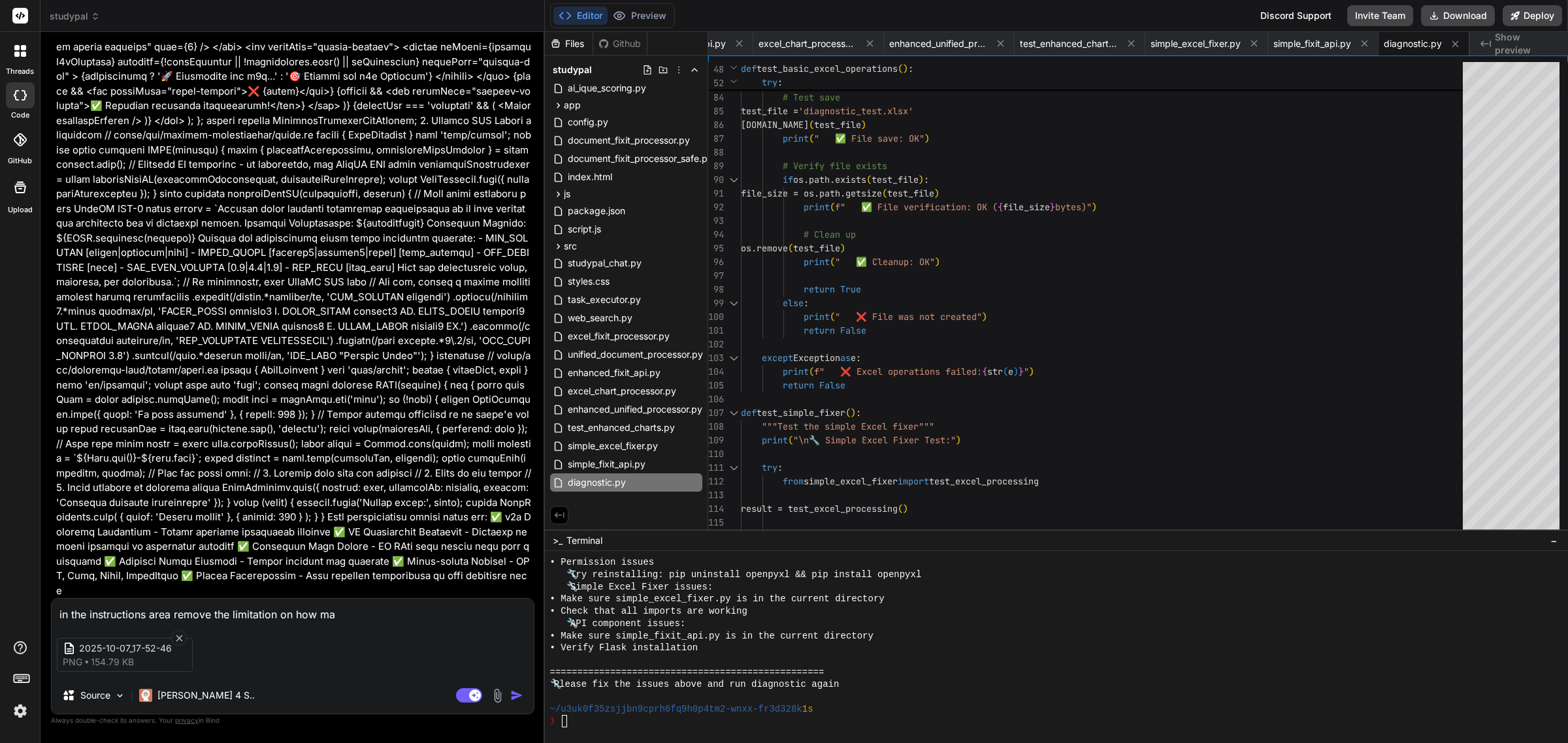
type textarea "x"
type textarea "in the instructions area remove the limitation on how many"
type textarea "x"
type textarea "in the instructions area remove the limitation on how many"
type textarea "x"
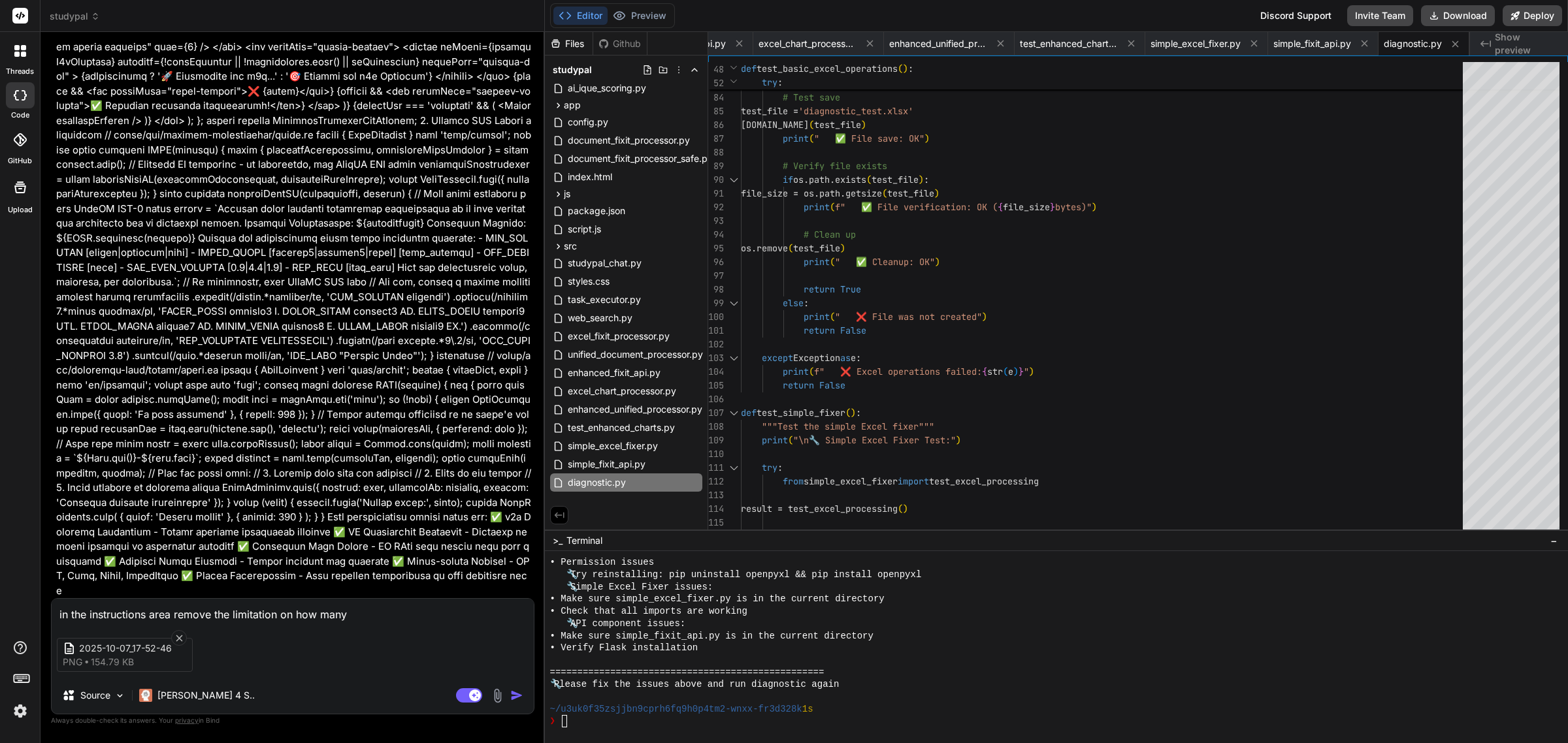
type textarea "in the instructions area remove the limitation on how many c"
type textarea "x"
type textarea "in the instructions area remove the limitation on how many ch"
type textarea "x"
type textarea "in the instructions area remove the limitation on how many cha"
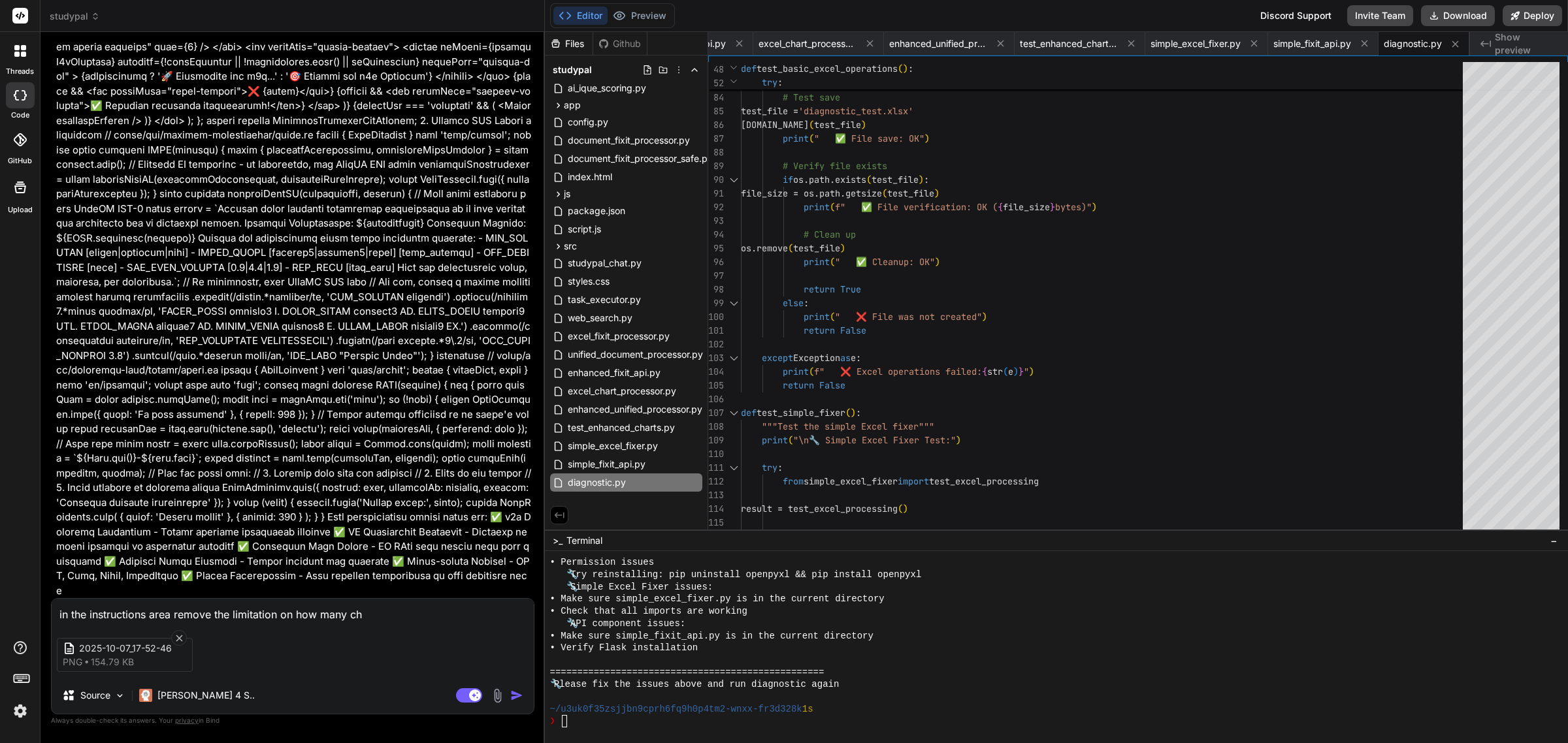
type textarea "x"
type textarea "in the instructions area remove the limitation on how many char"
type textarea "x"
type textarea "in the instructions area remove the limitation on how many chara"
type textarea "x"
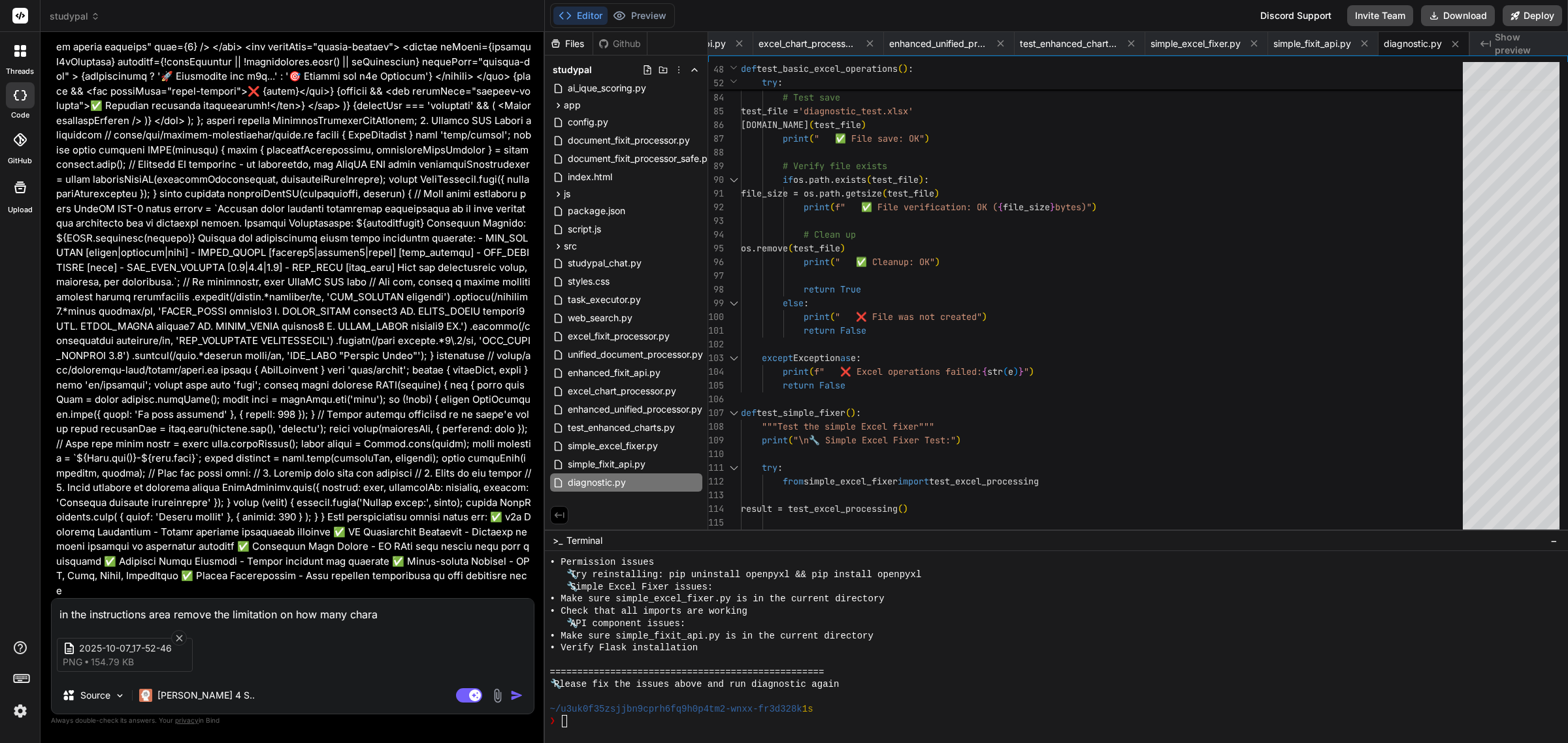
type textarea "in the instructions area remove the limitation on how many charac"
type textarea "x"
type textarea "in the instructions area remove the limitation on how many charact"
type textarea "x"
type textarea "in the instructions area remove the limitation on how many characte"
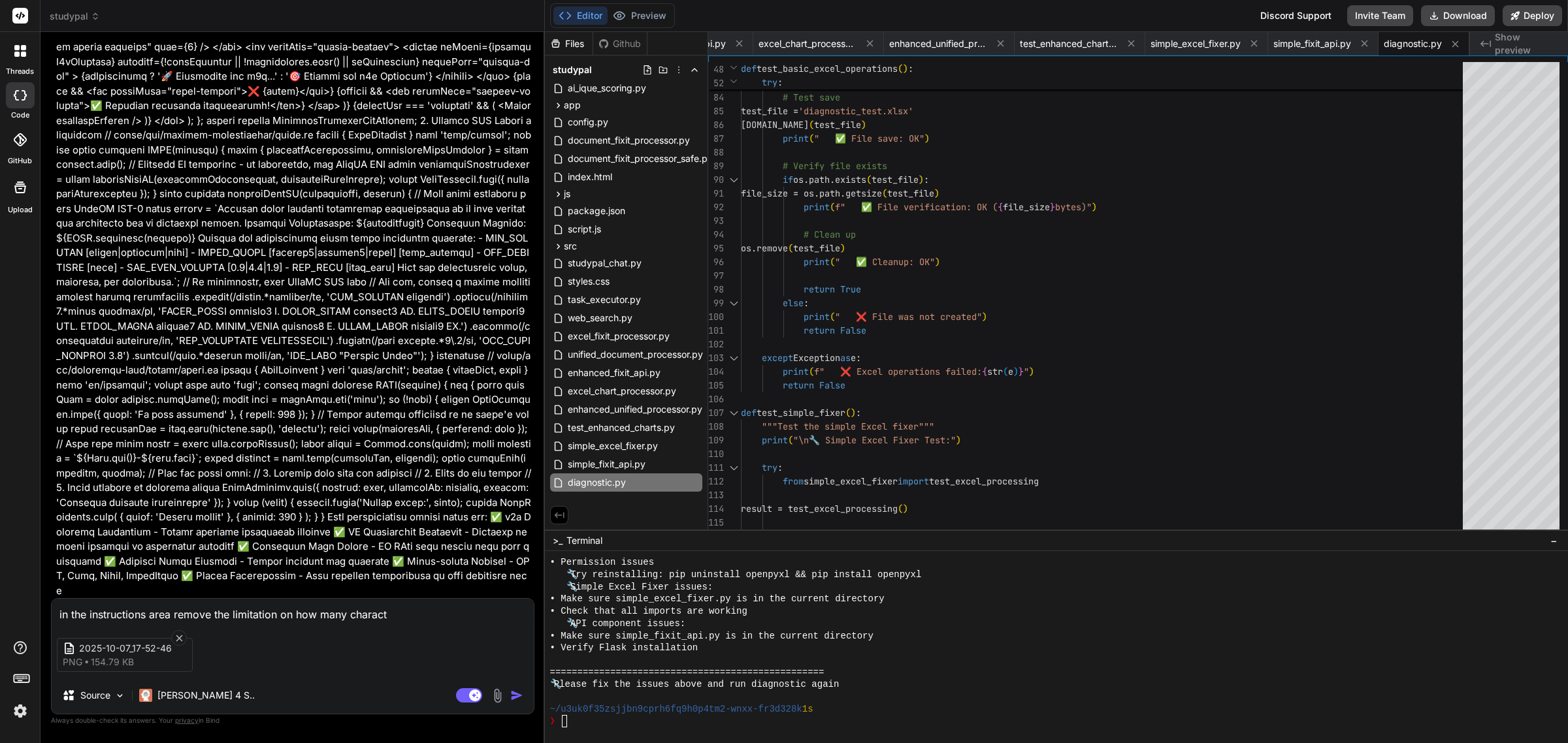
type textarea "x"
type textarea "in the instructions area remove the limitation on how many character"
type textarea "x"
type textarea "in the instructions area remove the limitation on how many characters"
type textarea "x"
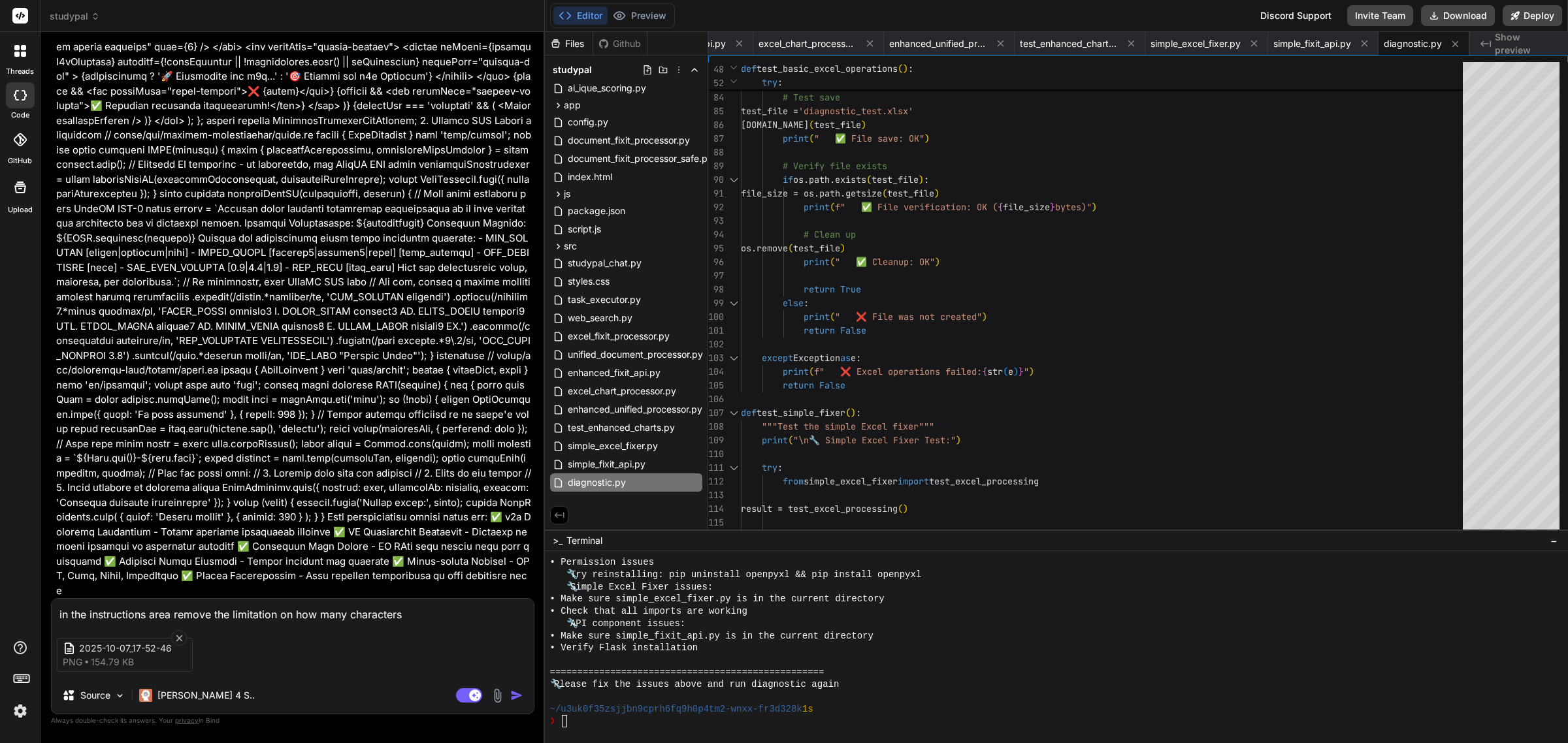
type textarea "in the instructions area remove the limitation on how many characters"
type textarea "x"
type textarea "in the instructions area remove the limitation on how many characters i"
type textarea "x"
type textarea "in the instructions area remove the limitation on how many characters i"
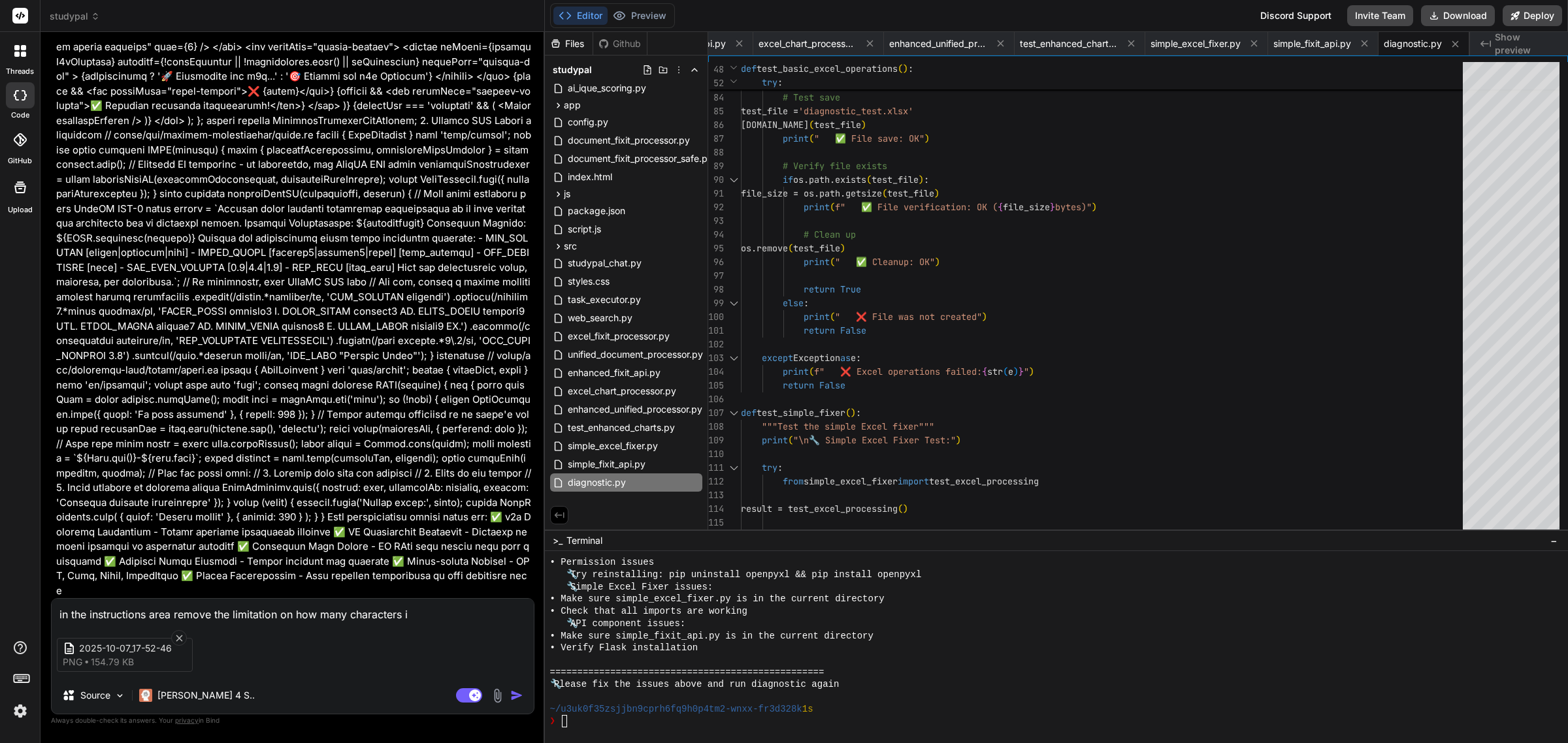
type textarea "x"
type textarea "in the instructions area remove the limitation on how many characters i p"
type textarea "x"
type textarea "in the instructions area remove the limitation on how many characters i pu"
type textarea "x"
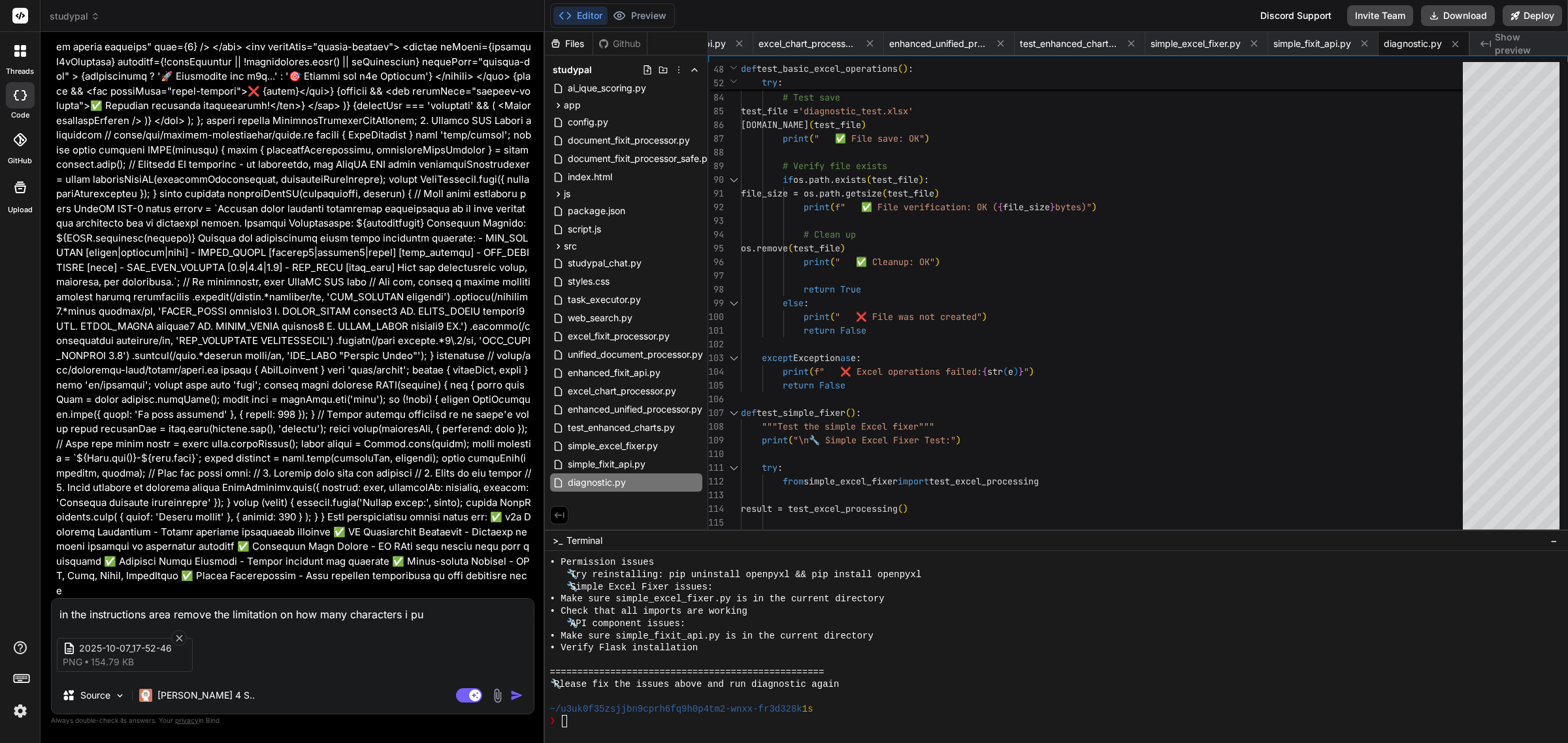
type textarea "in the instructions area remove the limitation on how many characters i put"
type textarea "x"
type textarea "in the instructions area remove the limitation on how many characters i put"
type textarea "x"
type textarea "in the instructions area remove the limitation on how many characters i put a"
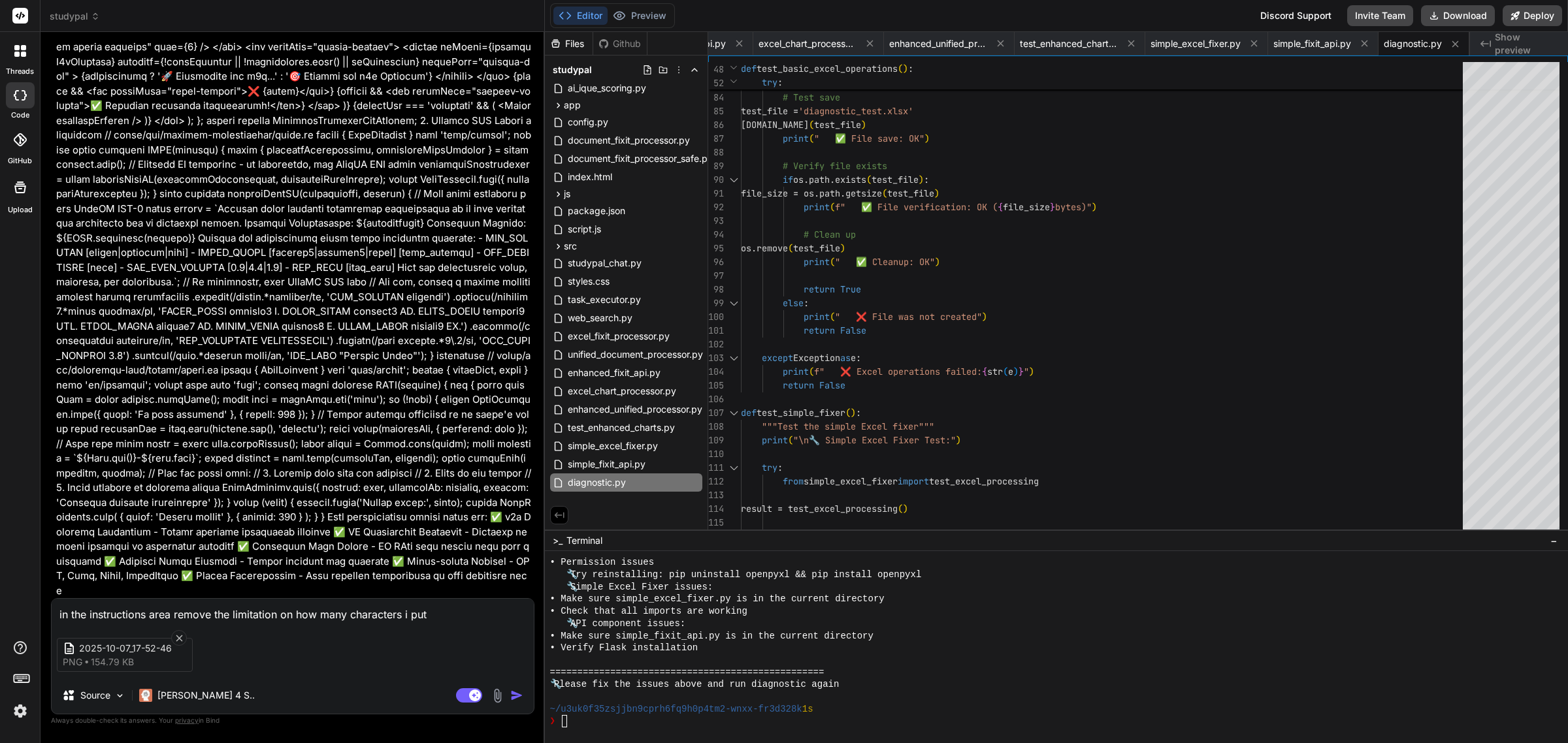
type textarea "x"
type textarea "in the instructions area remove the limitation on how many characters i put ad"
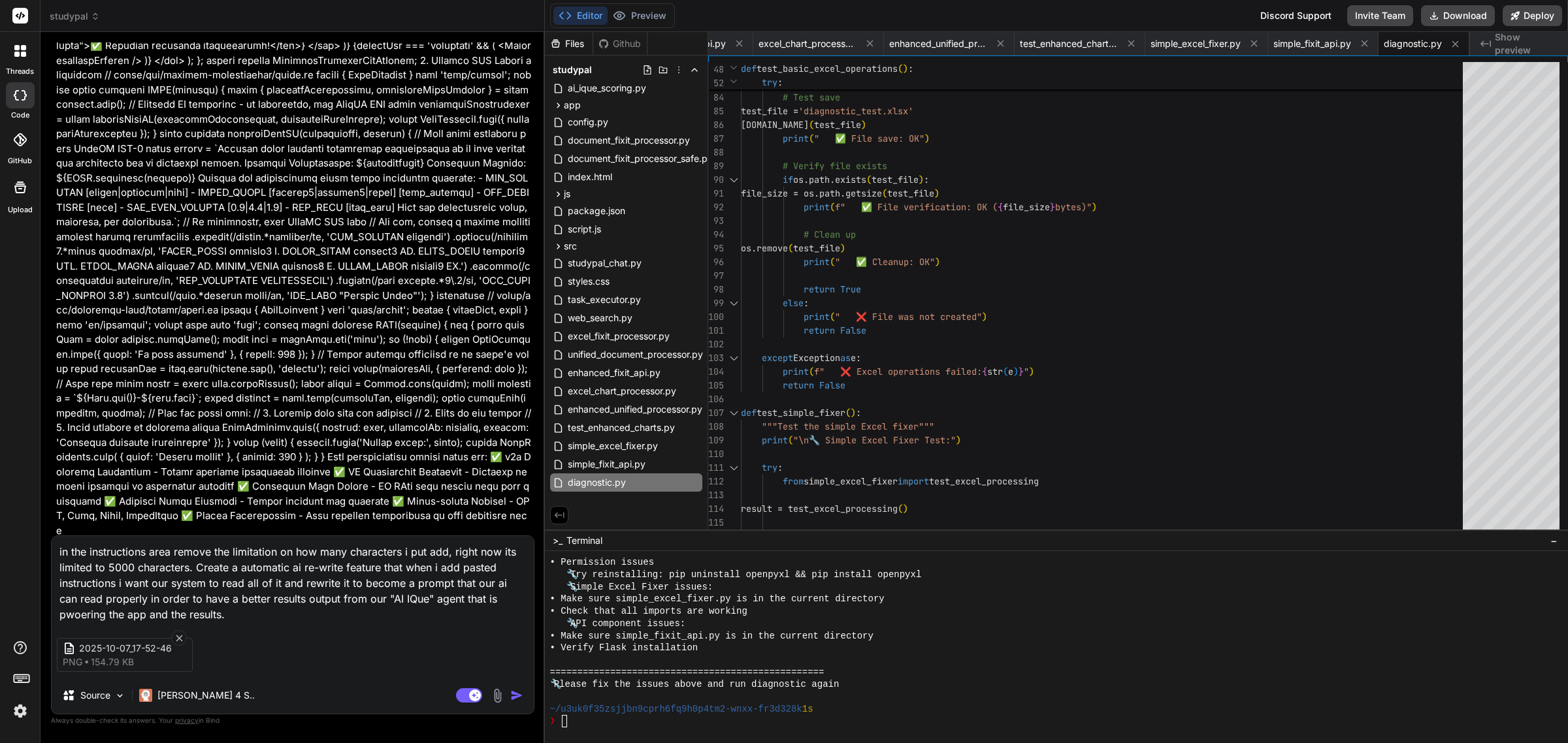
click at [251, 619] on textarea "in the instructions area remove the limitation on how many characters i put add…" at bounding box center [292, 579] width 482 height 86
paste textarea "please help me make these changes to my excel sheet attached: Open the NP_EX_4-…"
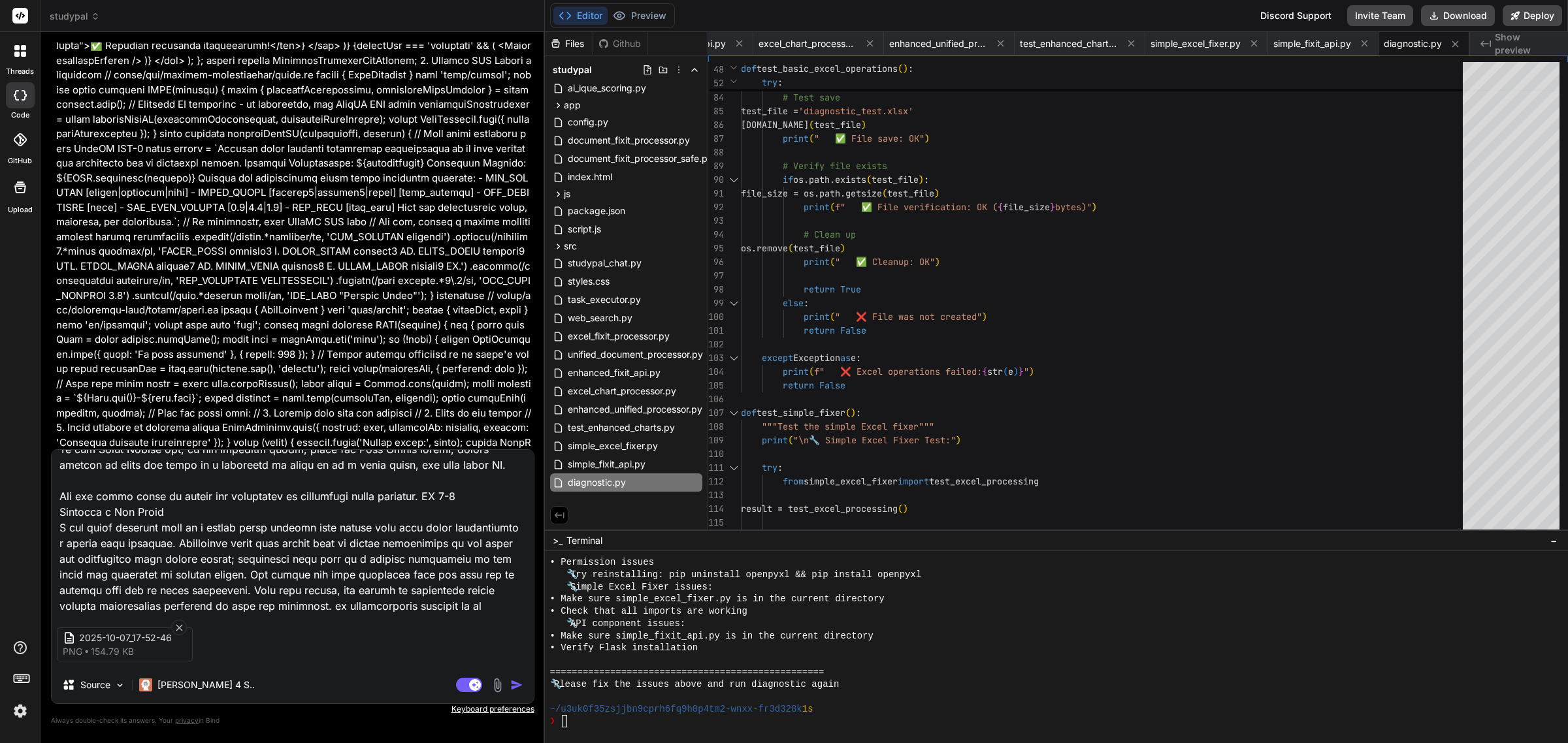
scroll to position [1206, 0]
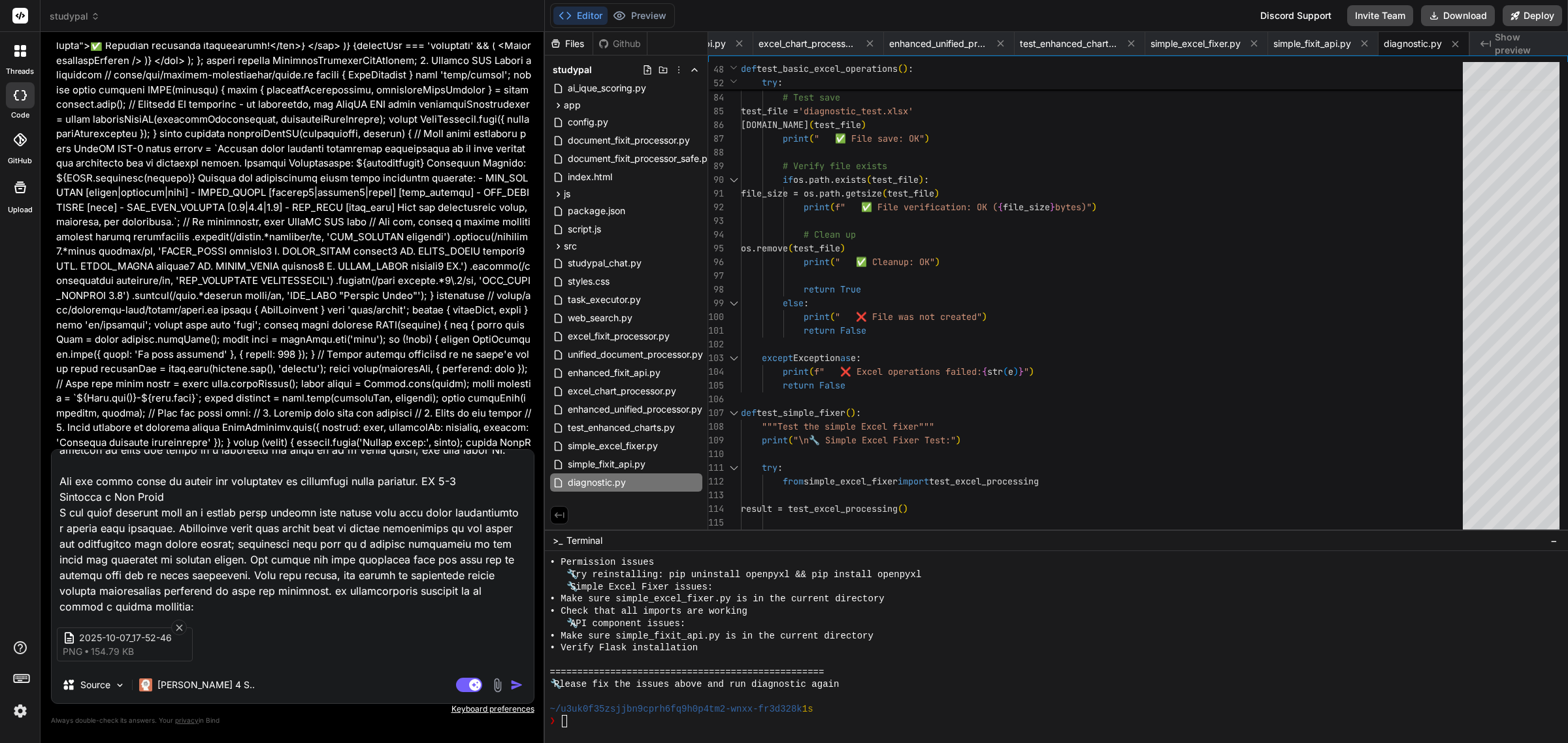
click at [157, 603] on textarea at bounding box center [292, 531] width 482 height 162
paste textarea "Step-by-Step Guide to Update Your Excel Workbook and Create the Pie Chart Based…"
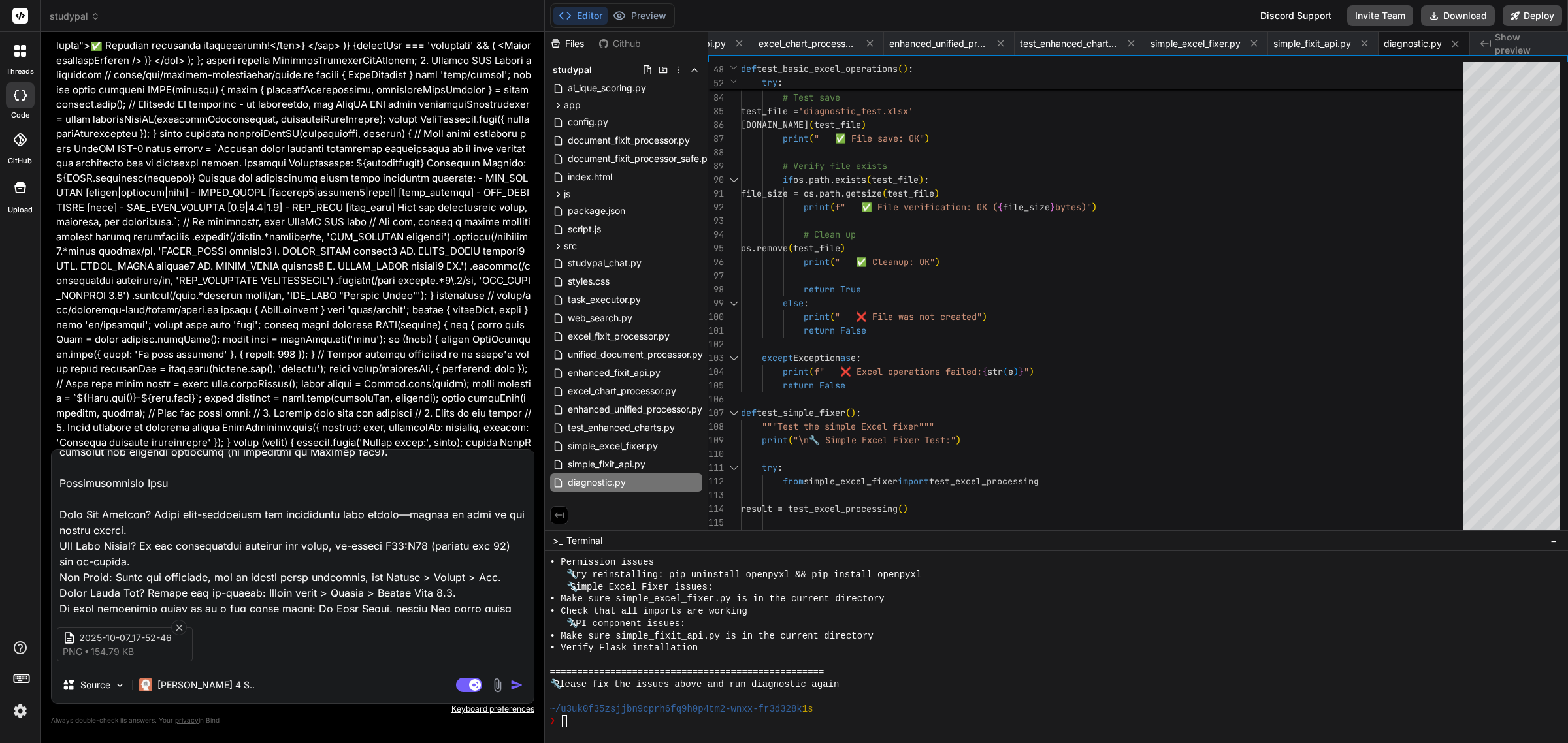
click at [515, 678] on img "button" at bounding box center [516, 684] width 13 height 13
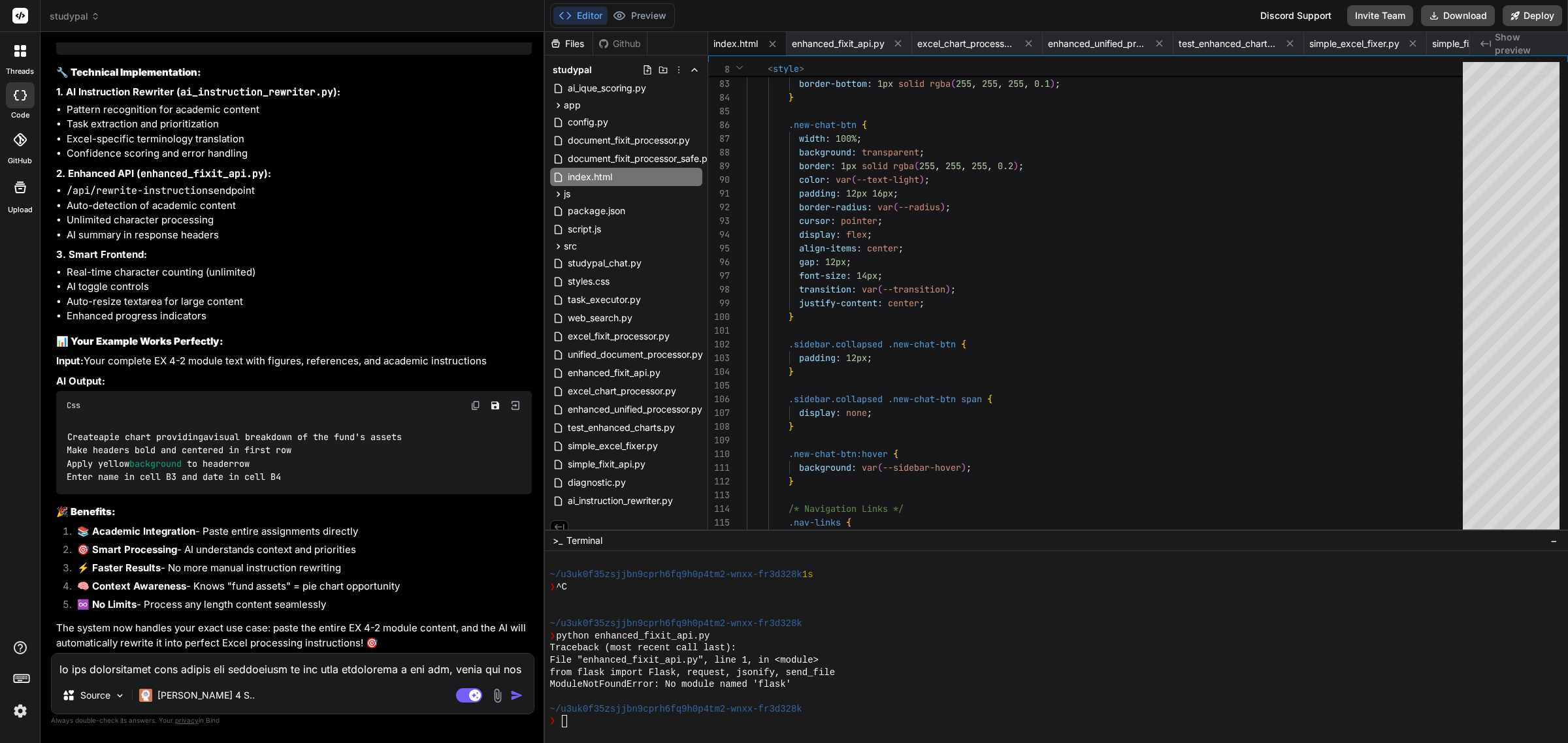
scroll to position [35668, 0]
click at [474, 400] on img at bounding box center [475, 405] width 11 height 11
click at [1539, 15] on button "Deploy" at bounding box center [1532, 15] width 60 height 21
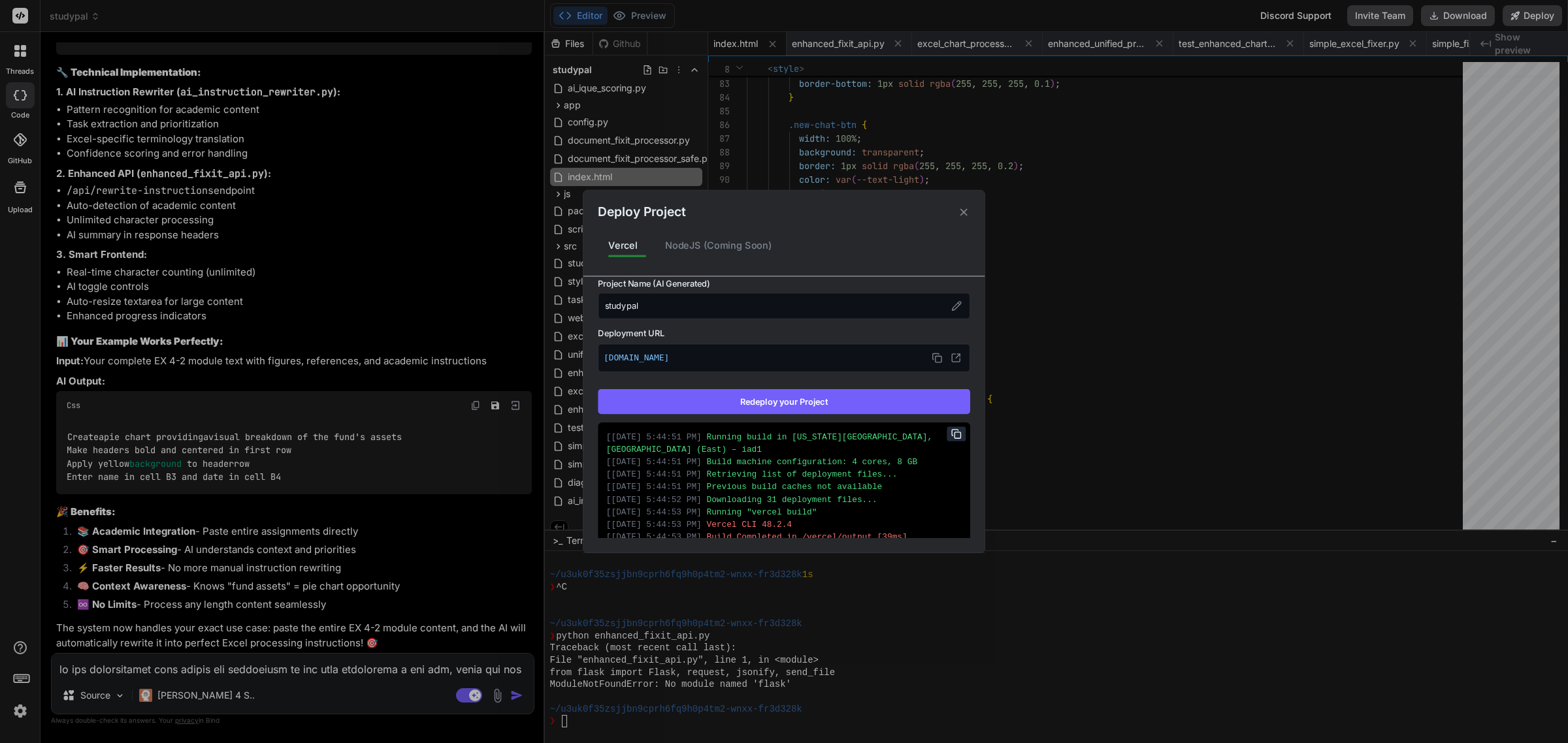
scroll to position [199, 0]
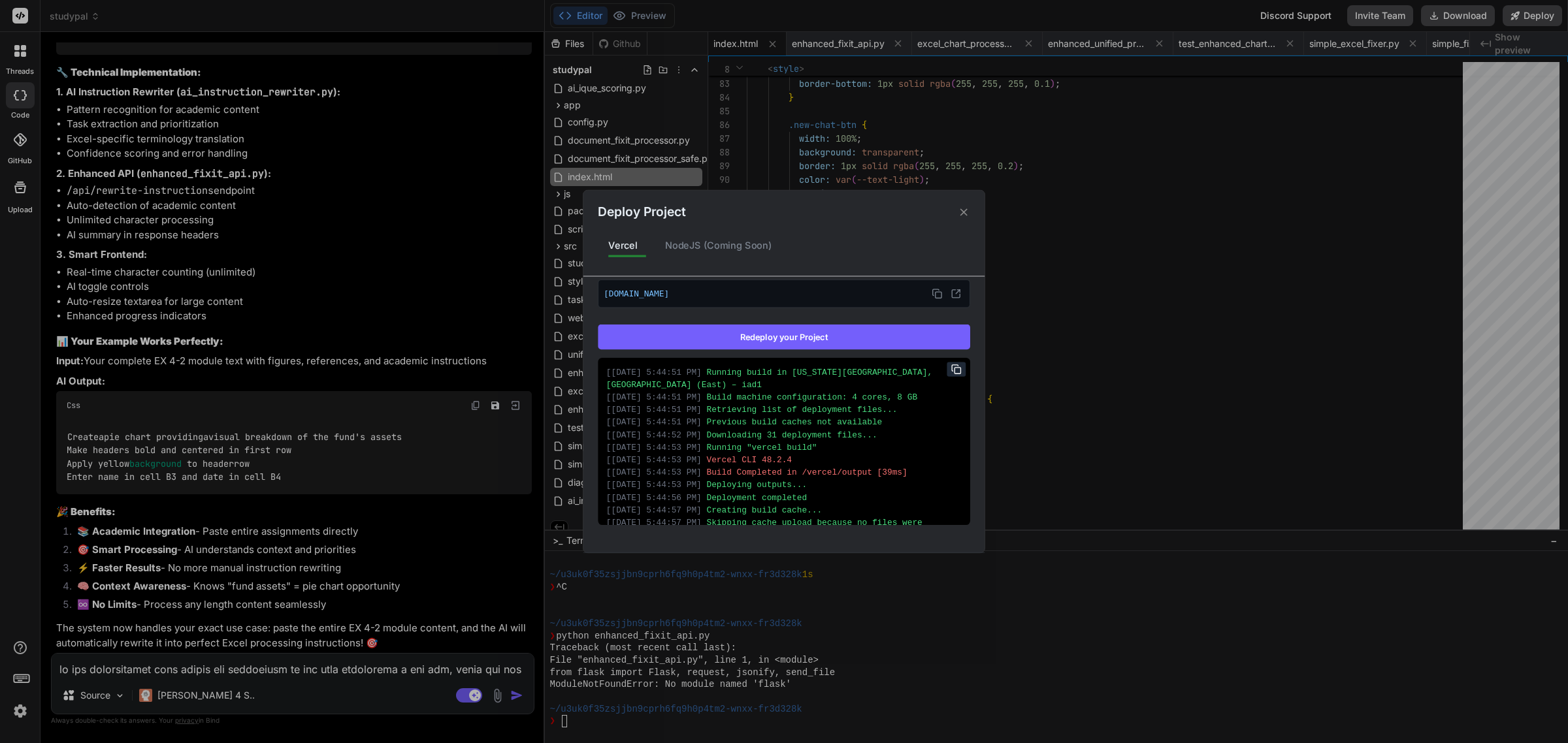
click at [826, 329] on button "Redeploy your Project" at bounding box center [784, 336] width 373 height 24
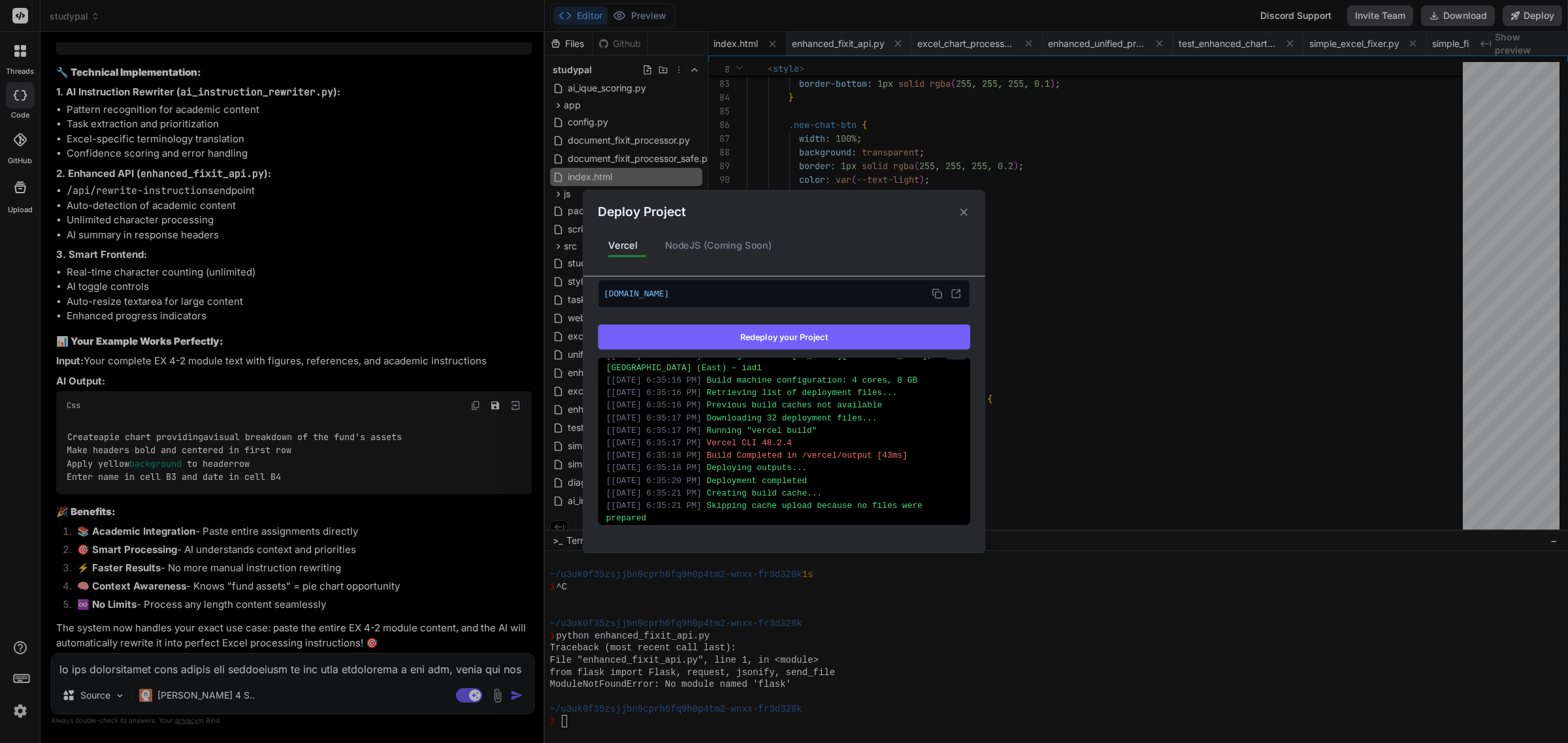
scroll to position [30, 0]
click at [497, 687] on div "Deploy Project Vercel NodeJS (Coming Soon) Vercel Deployed Supports: Next.js Re…" at bounding box center [784, 372] width 1568 height 743
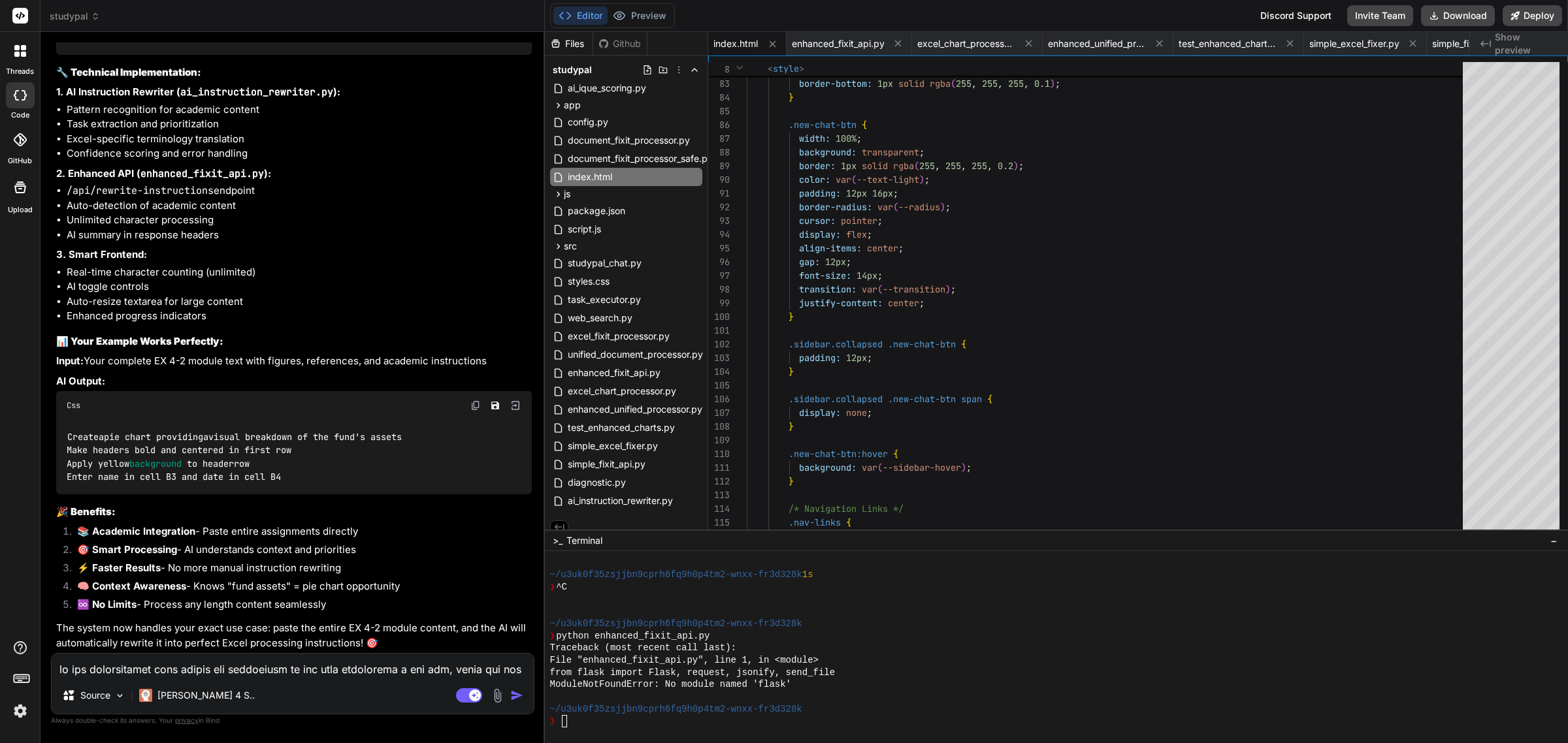
click at [497, 700] on img at bounding box center [497, 695] width 15 height 15
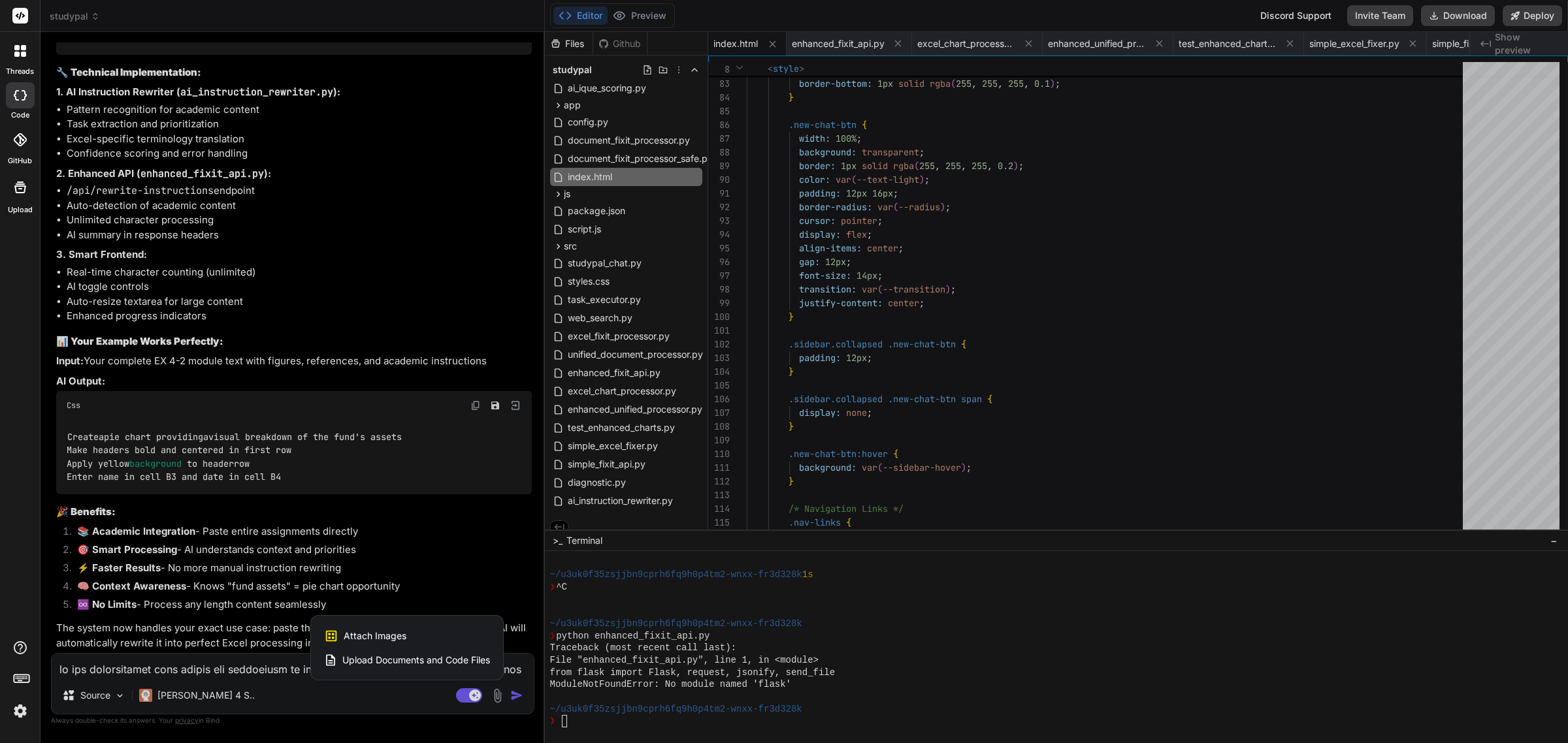
click at [420, 635] on div "Attach Images Image attachments are only supported in Claude and Gemini models." at bounding box center [407, 635] width 166 height 24
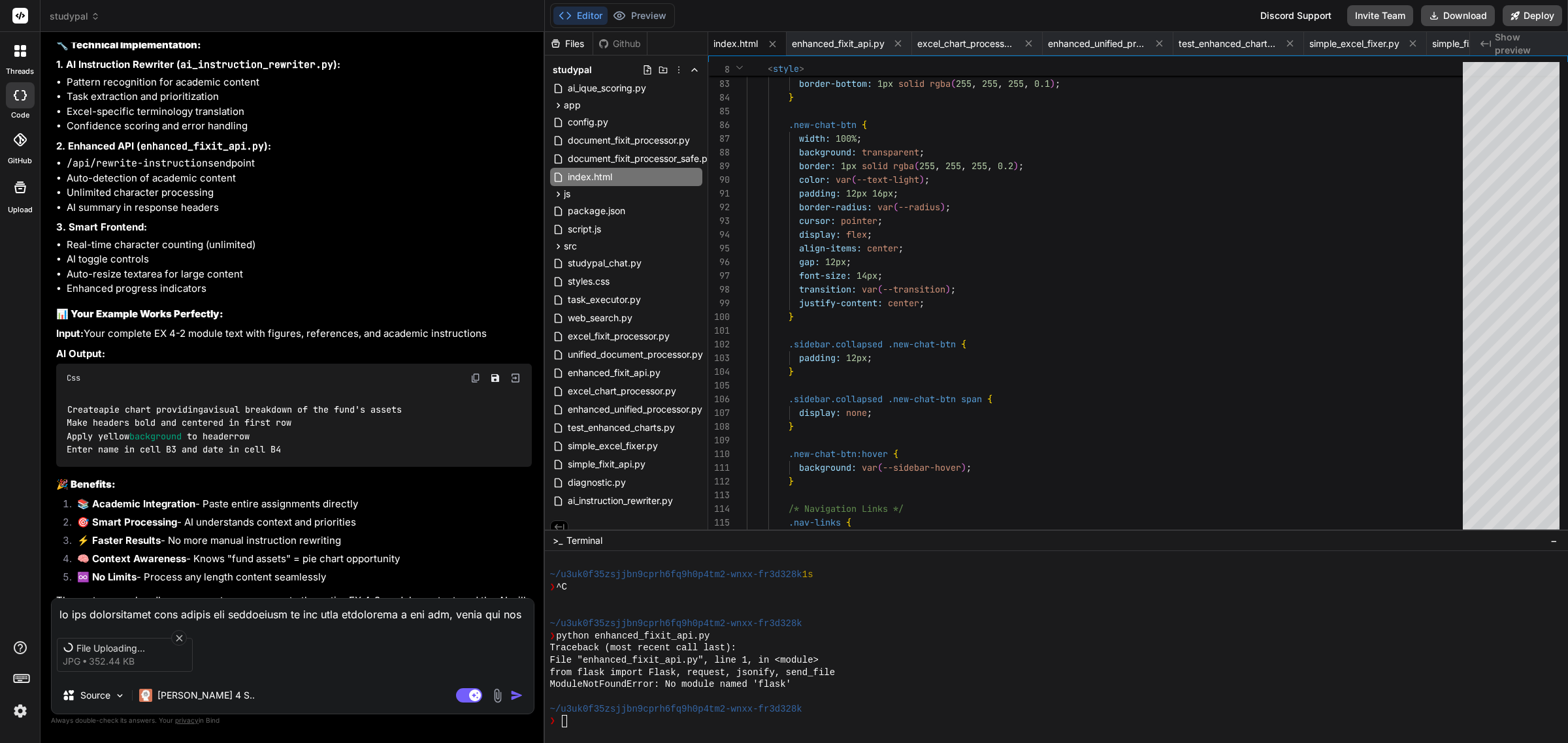
click at [207, 608] on textarea at bounding box center [292, 611] width 482 height 23
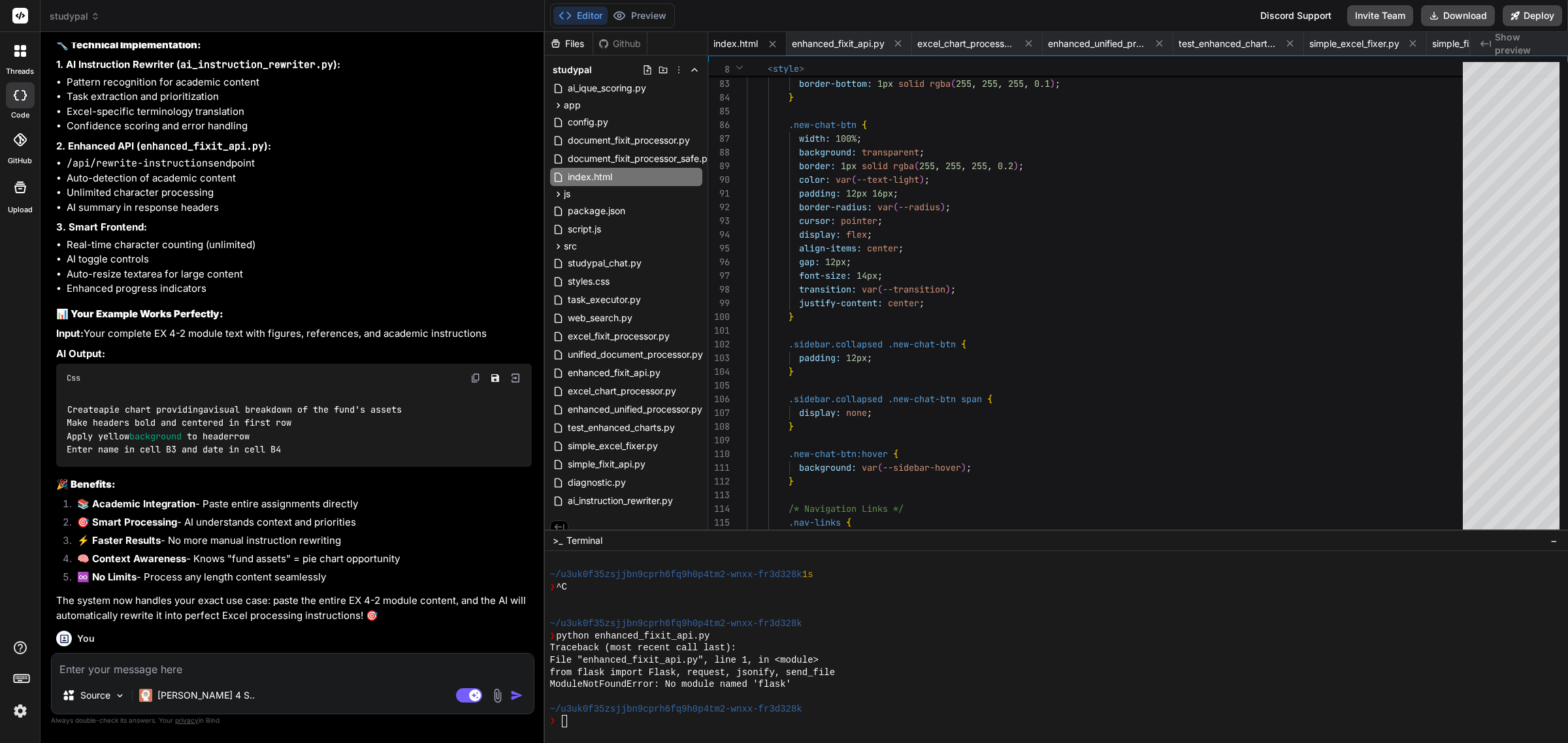
scroll to position [35862, 0]
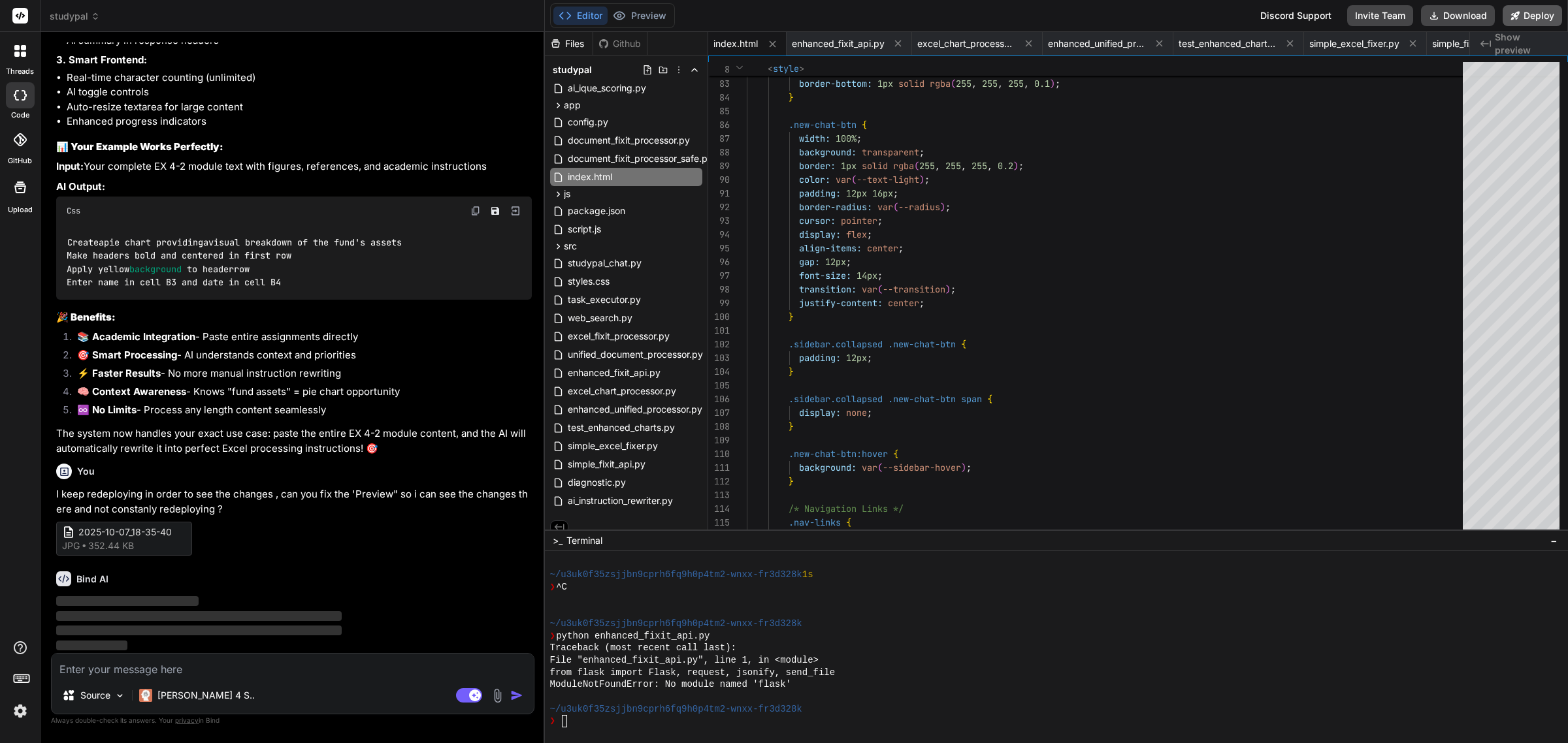
click at [1534, 17] on button "Deploy" at bounding box center [1532, 15] width 60 height 21
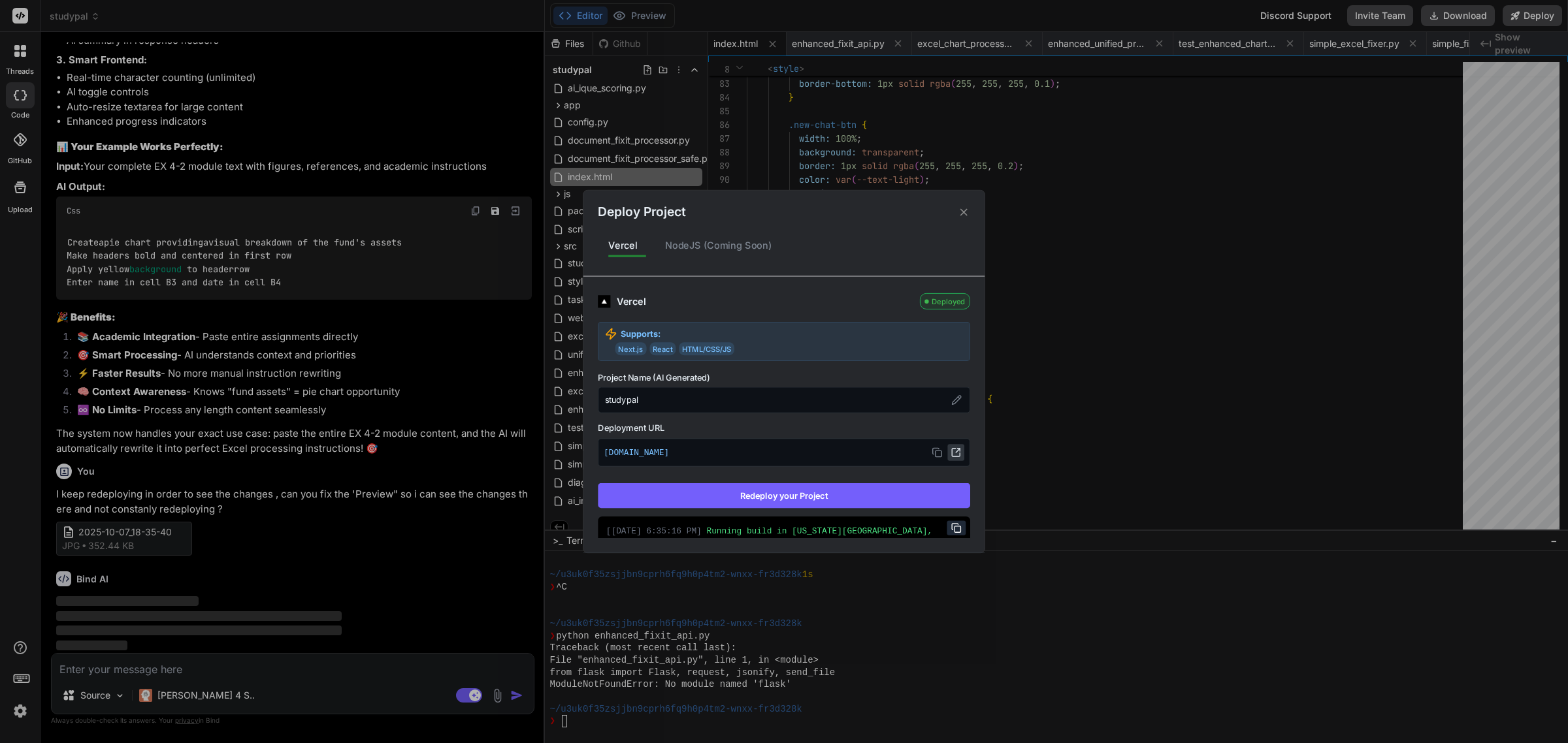
click at [951, 449] on icon at bounding box center [956, 453] width 11 height 11
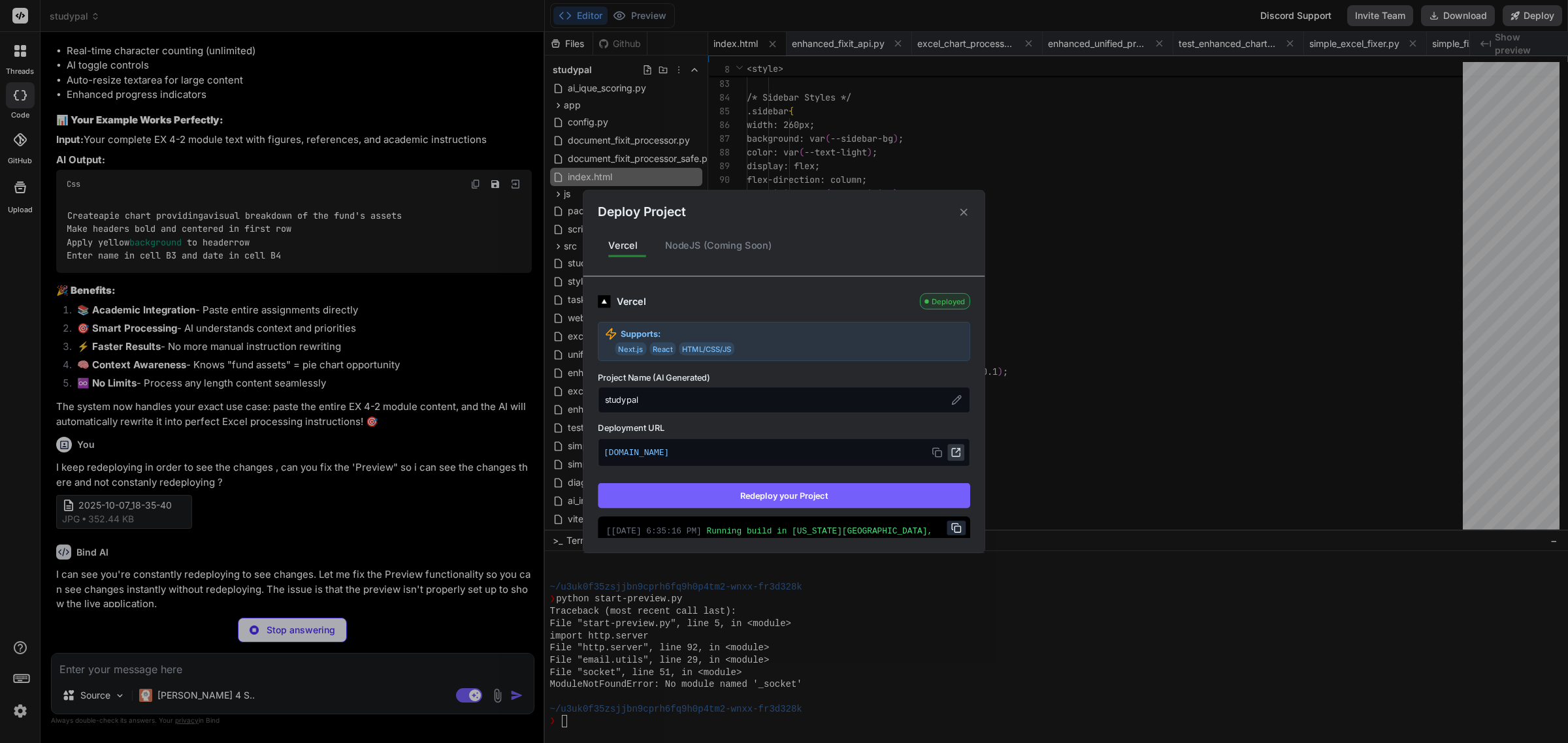
scroll to position [2841, 0]
click at [967, 207] on icon at bounding box center [963, 211] width 13 height 13
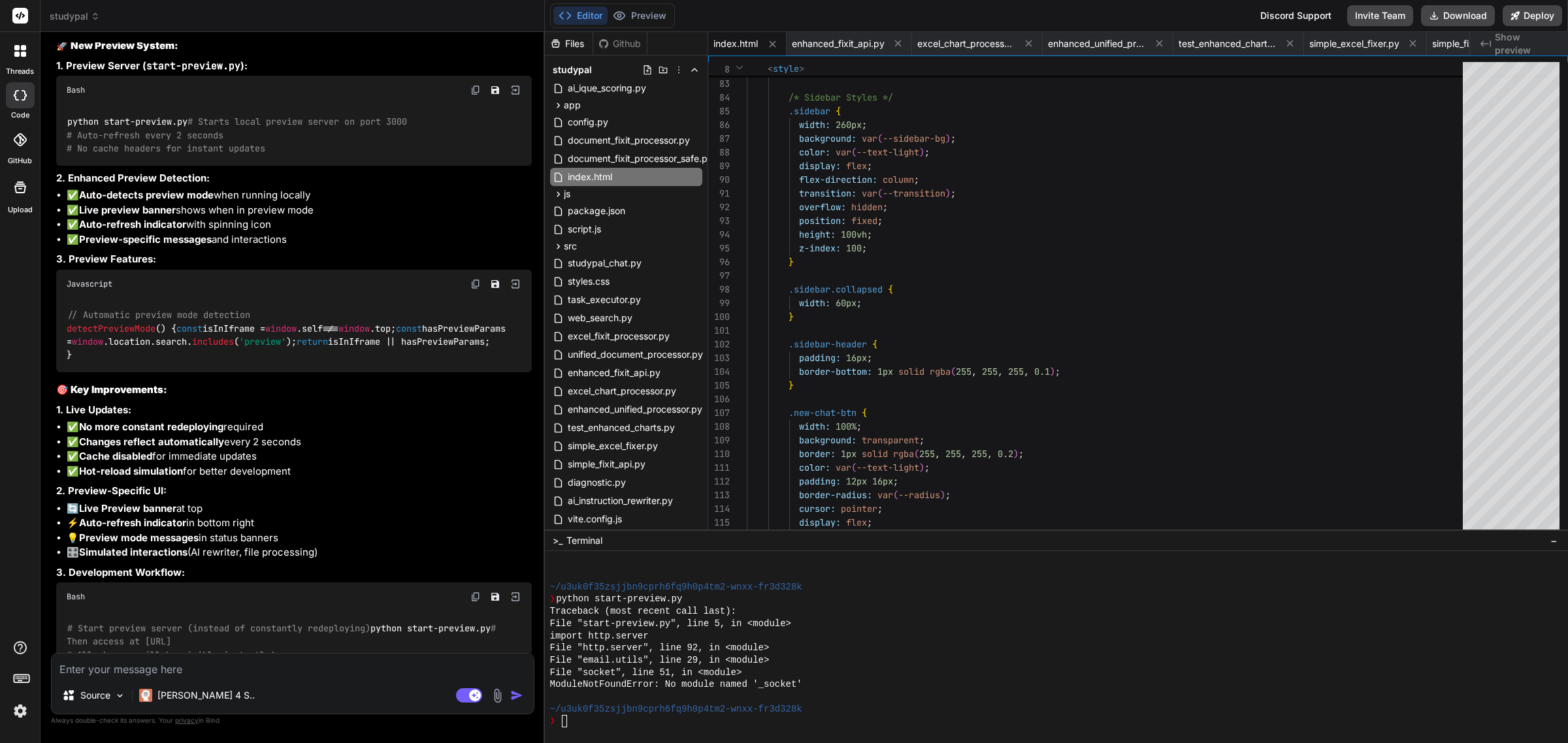
scroll to position [36760, 0]
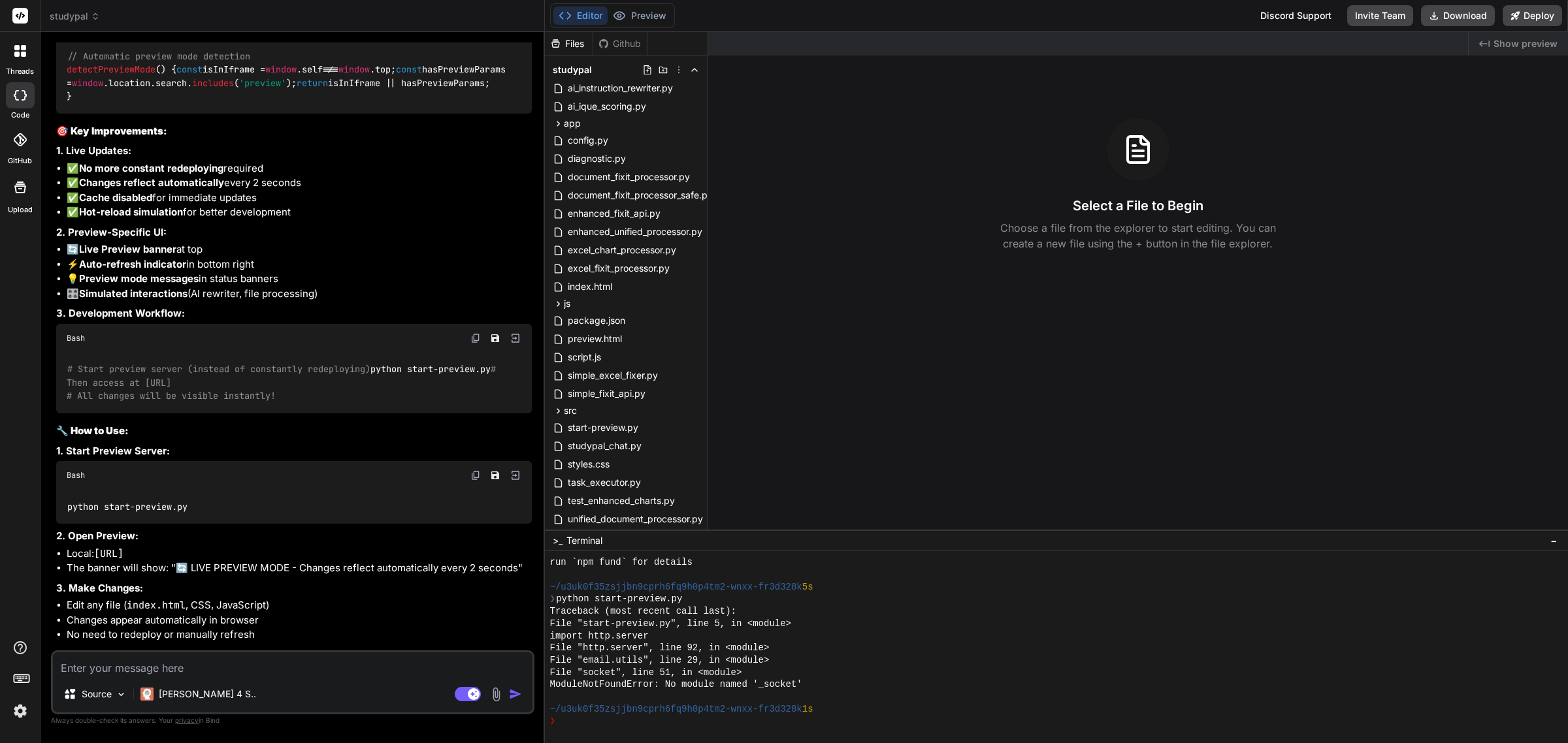
scroll to position [14906, 0]
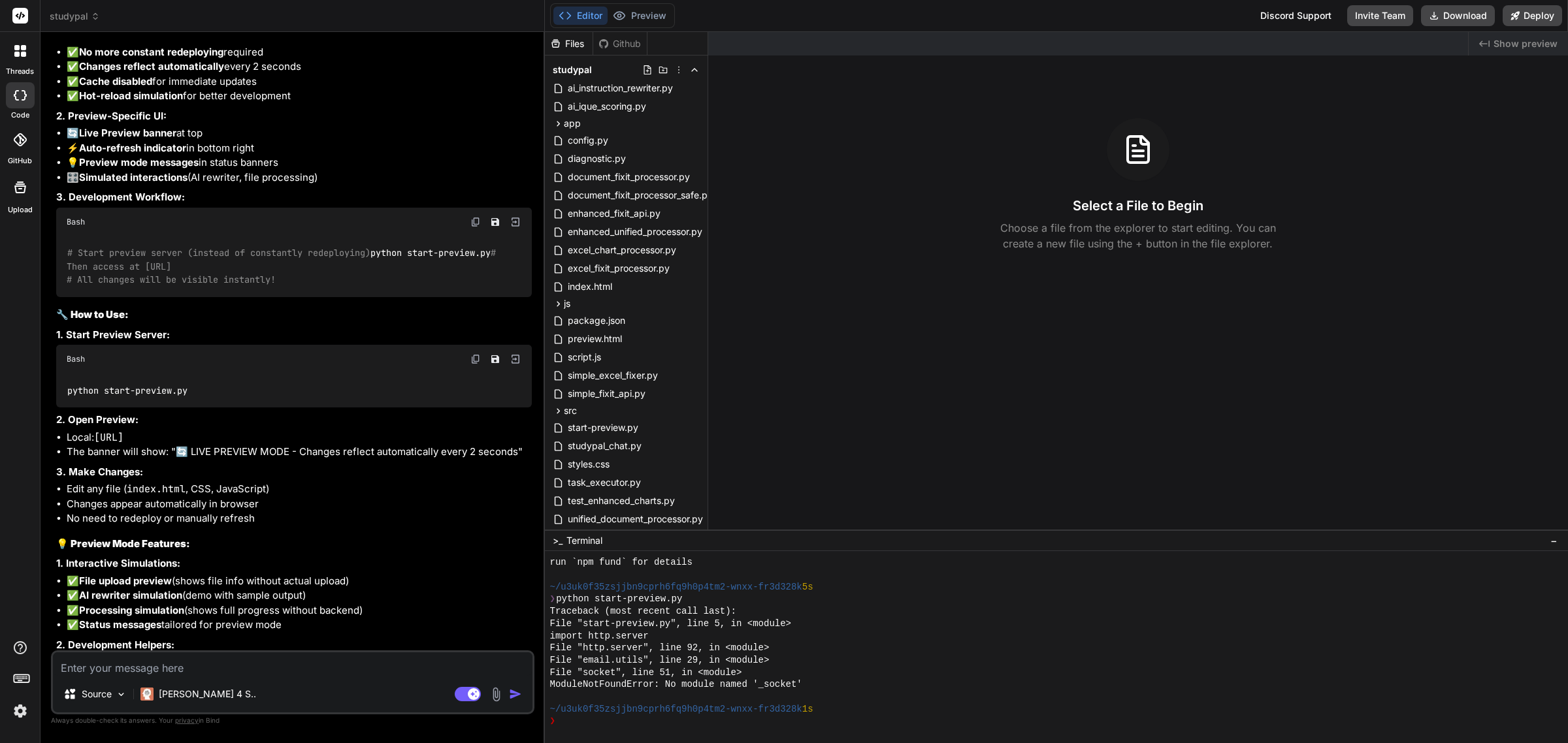
click at [495, 697] on img at bounding box center [496, 694] width 15 height 15
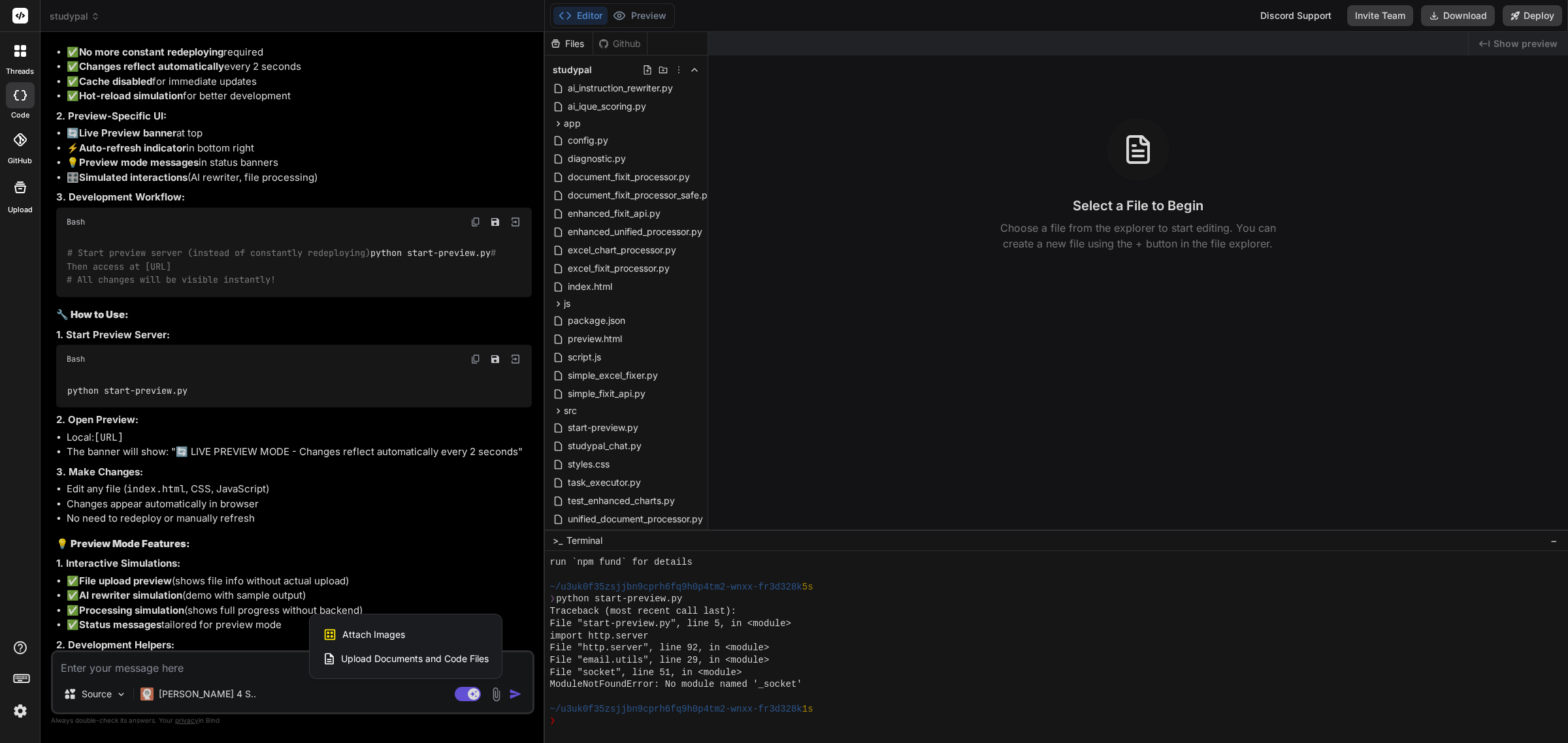
click at [373, 638] on span "Attach Images" at bounding box center [374, 634] width 63 height 13
type textarea "x"
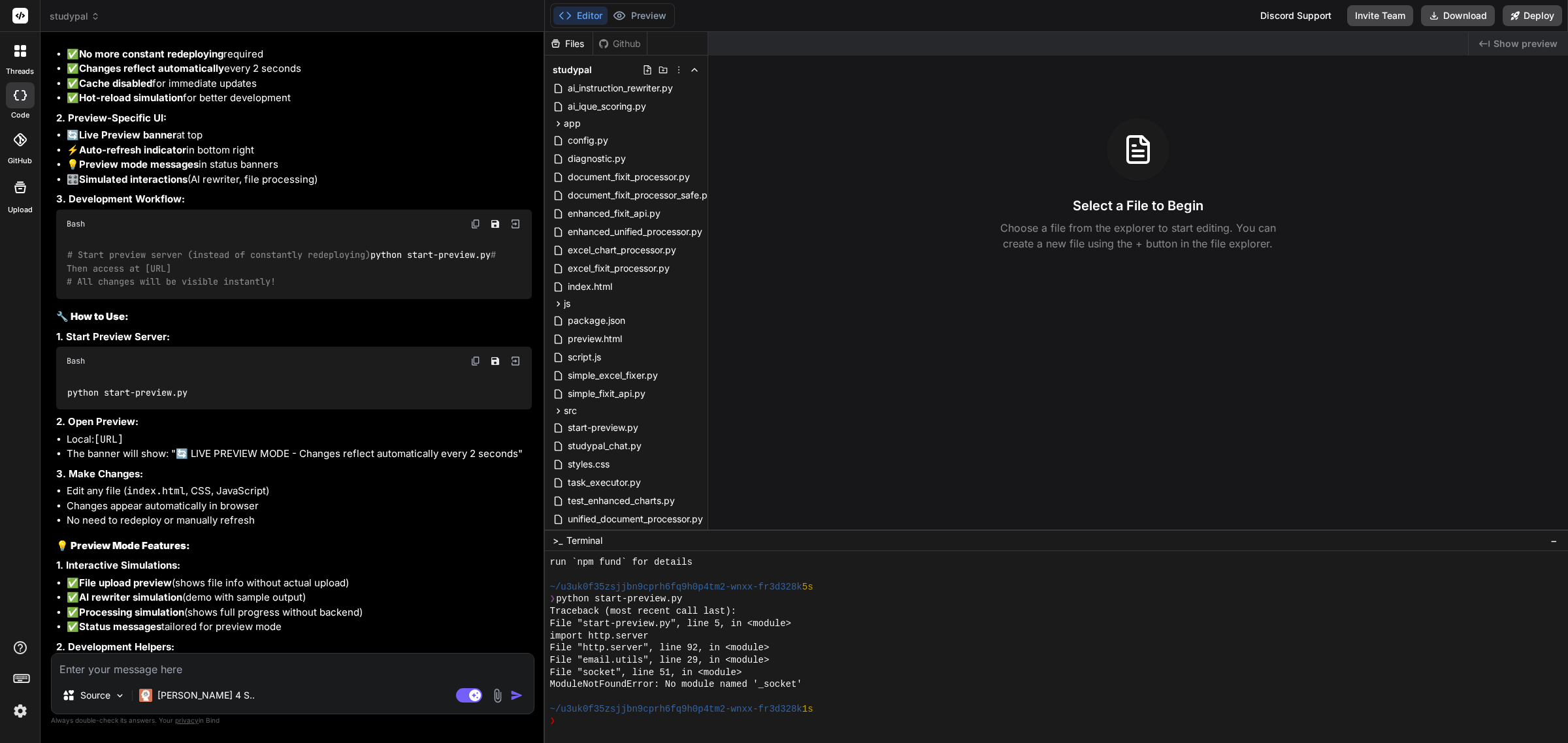
type input "C:\fakepath\2025-10-07_18-42-05.jpg"
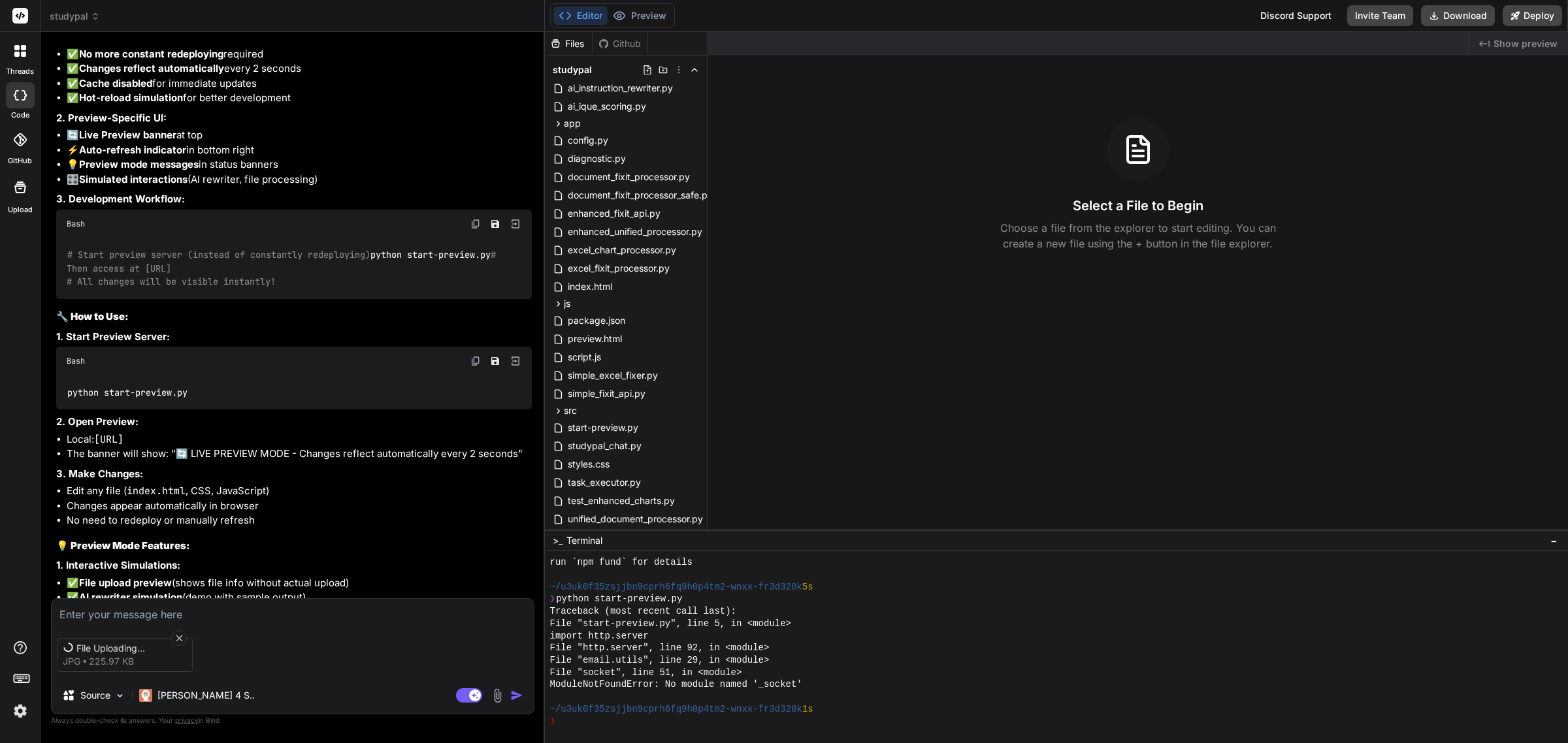
scroll to position [14906, 0]
click at [190, 608] on textarea at bounding box center [292, 611] width 482 height 23
type textarea "x"
type textarea "w"
type textarea "x"
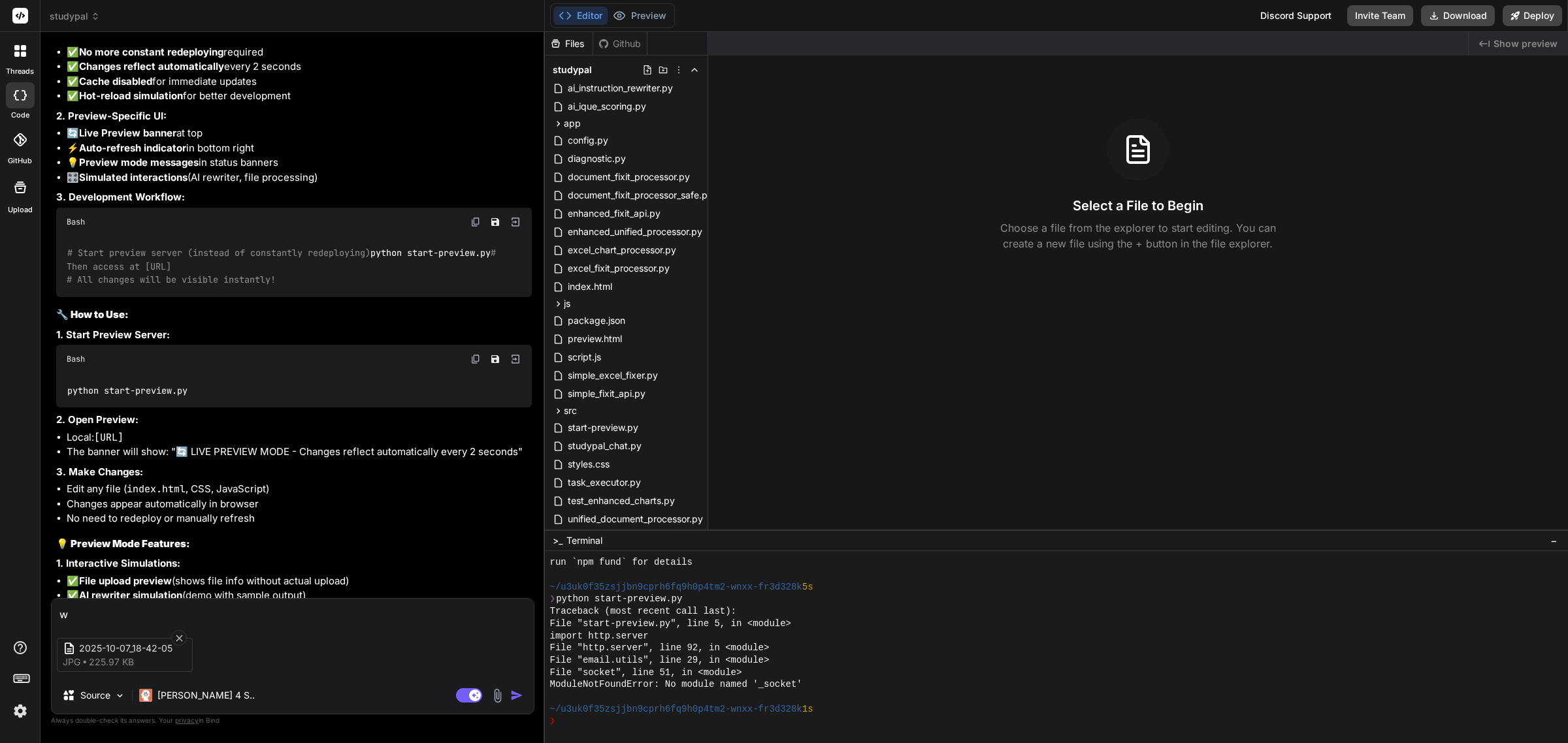
type textarea "we"
type textarea "x"
type textarea "we"
type textarea "x"
type textarea "we a"
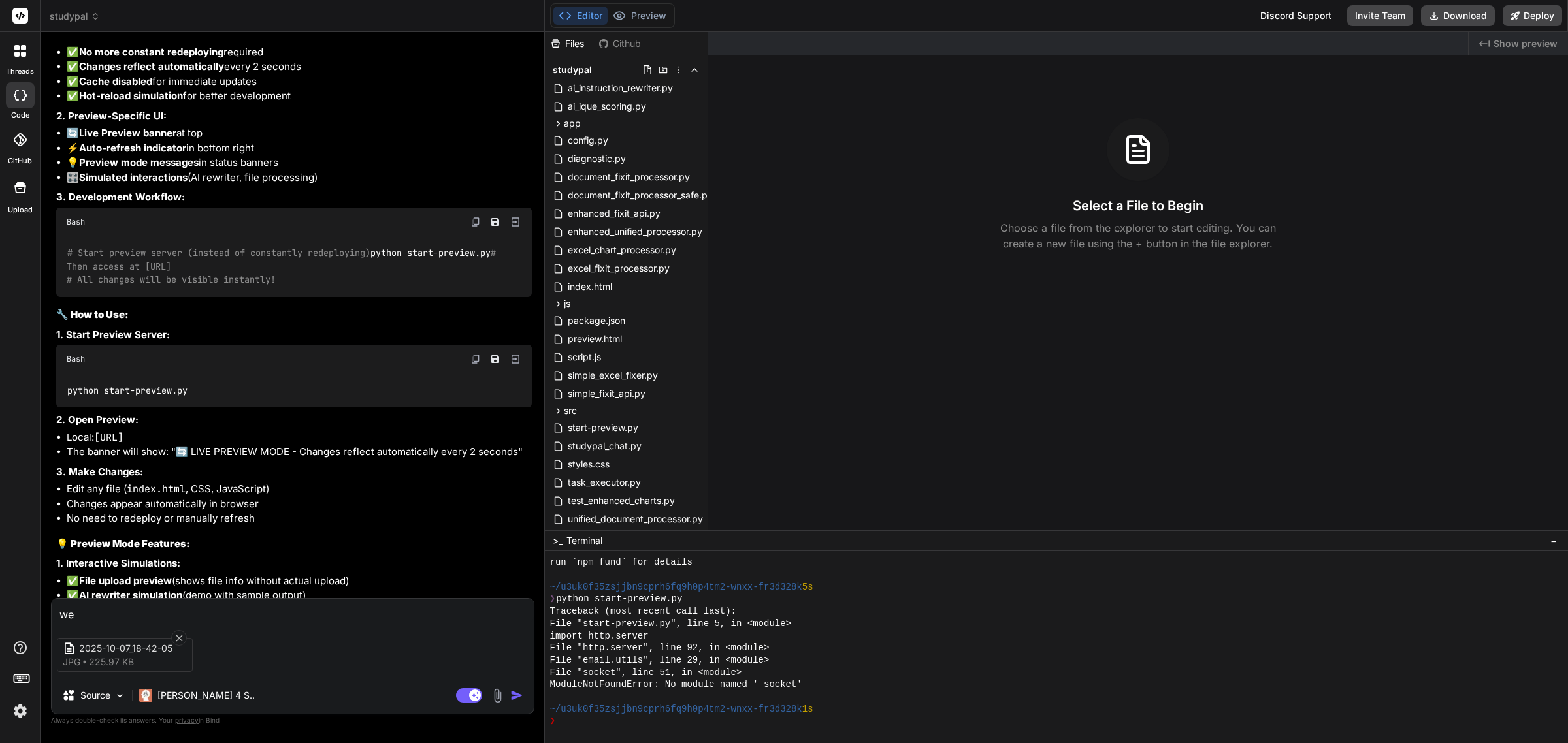
type textarea "x"
type textarea "we ar"
type textarea "x"
type textarea "we are"
type textarea "x"
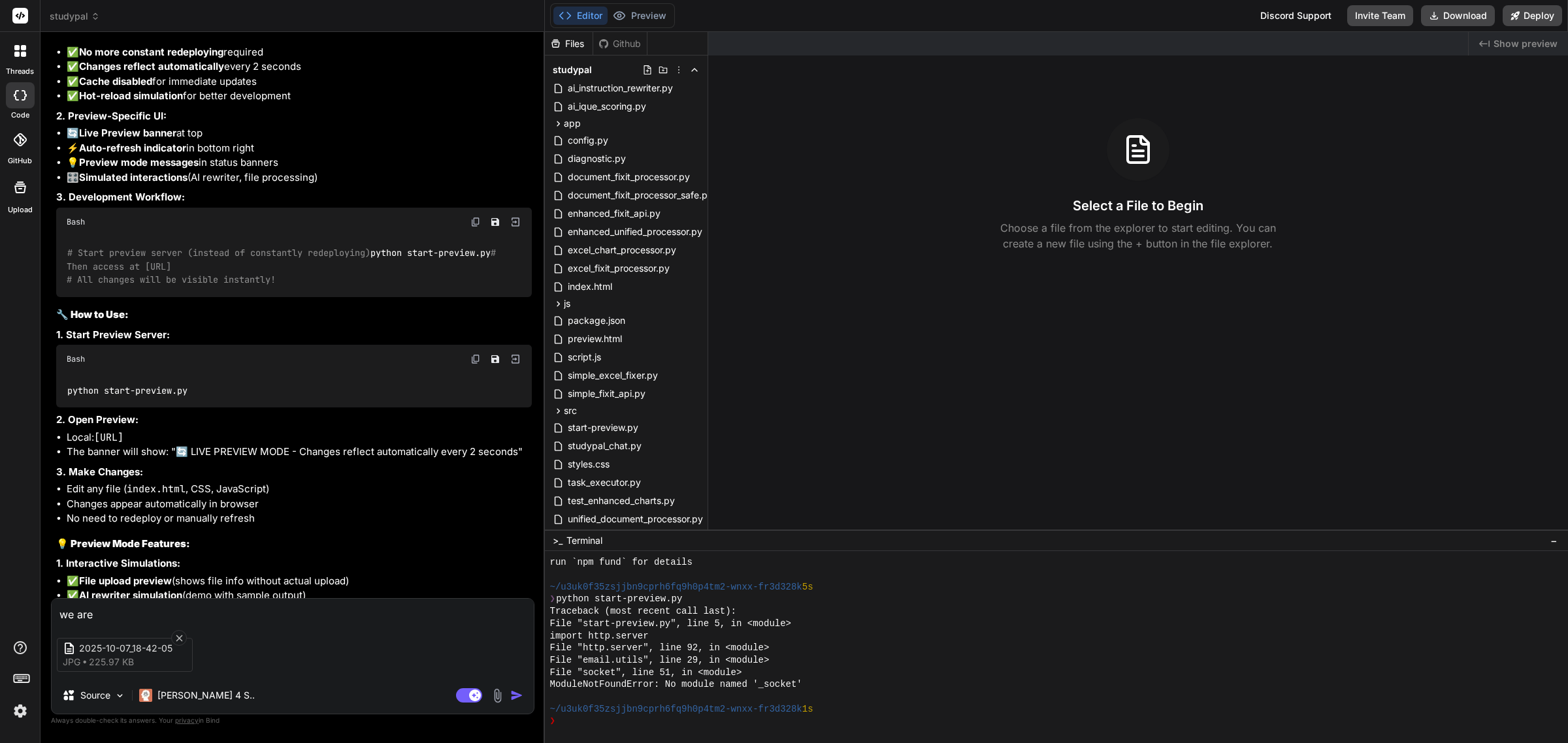
type textarea "we are"
type textarea "x"
type textarea "we are s"
type textarea "x"
type textarea "we are st"
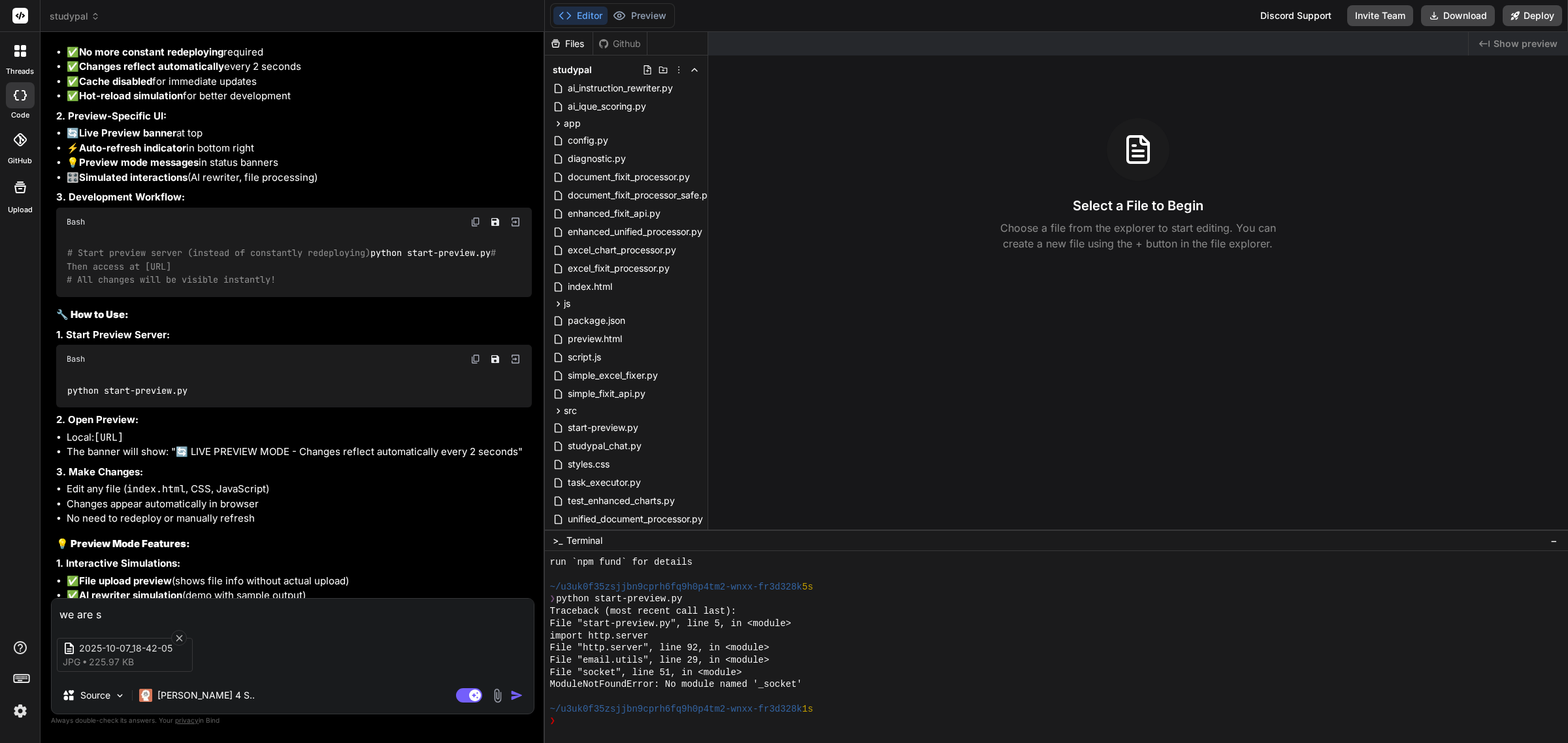
type textarea "x"
type textarea "we are sti"
type textarea "x"
type textarea "we are stil"
type textarea "x"
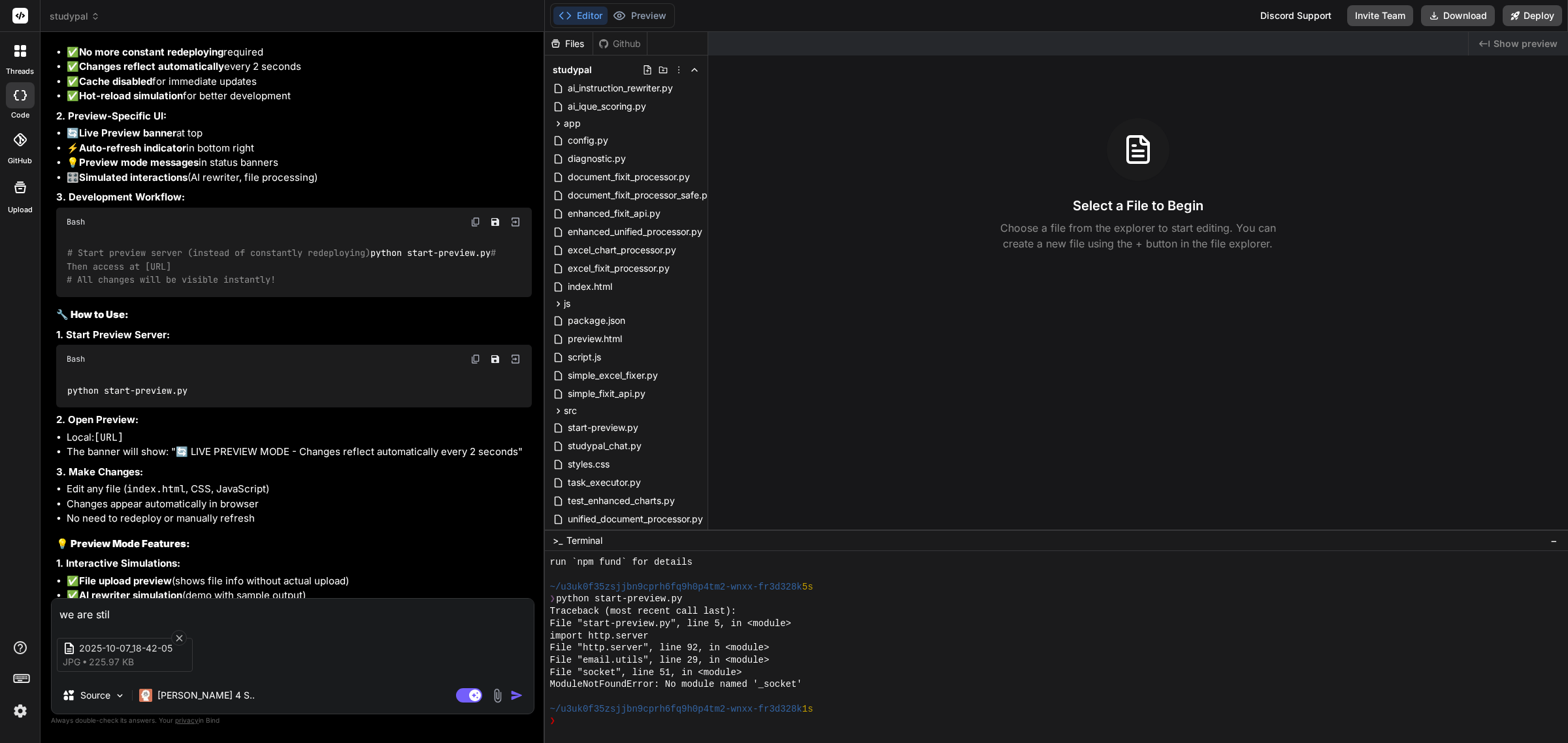
type textarea "we are still"
type textarea "x"
type textarea "we are still"
type textarea "x"
type textarea "we are still g"
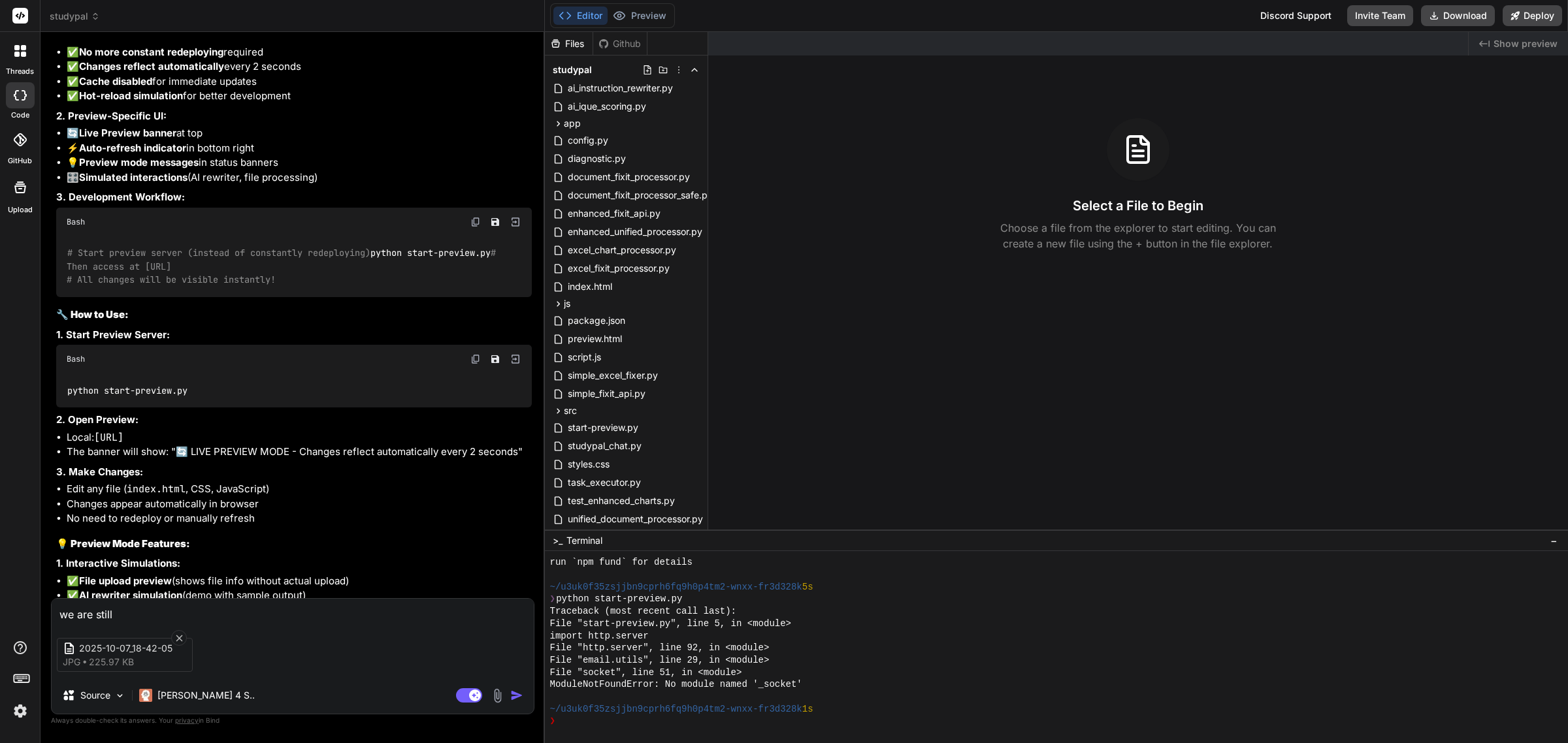
type textarea "x"
type textarea "we are still ge"
type textarea "x"
type textarea "we are still get"
type textarea "x"
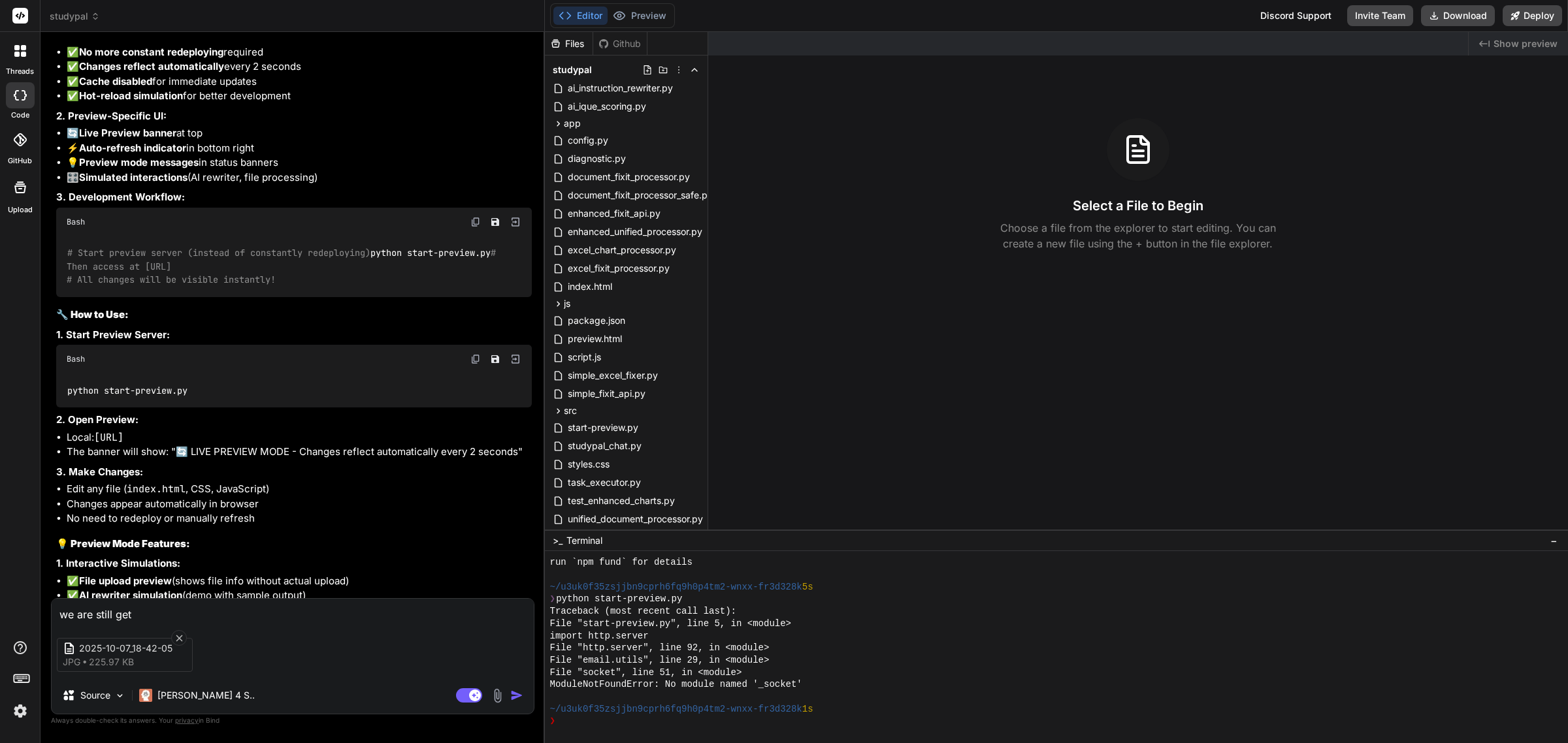
type textarea "we are still gett"
type textarea "x"
type textarea "we are still getti"
type textarea "x"
type textarea "we are still gettin"
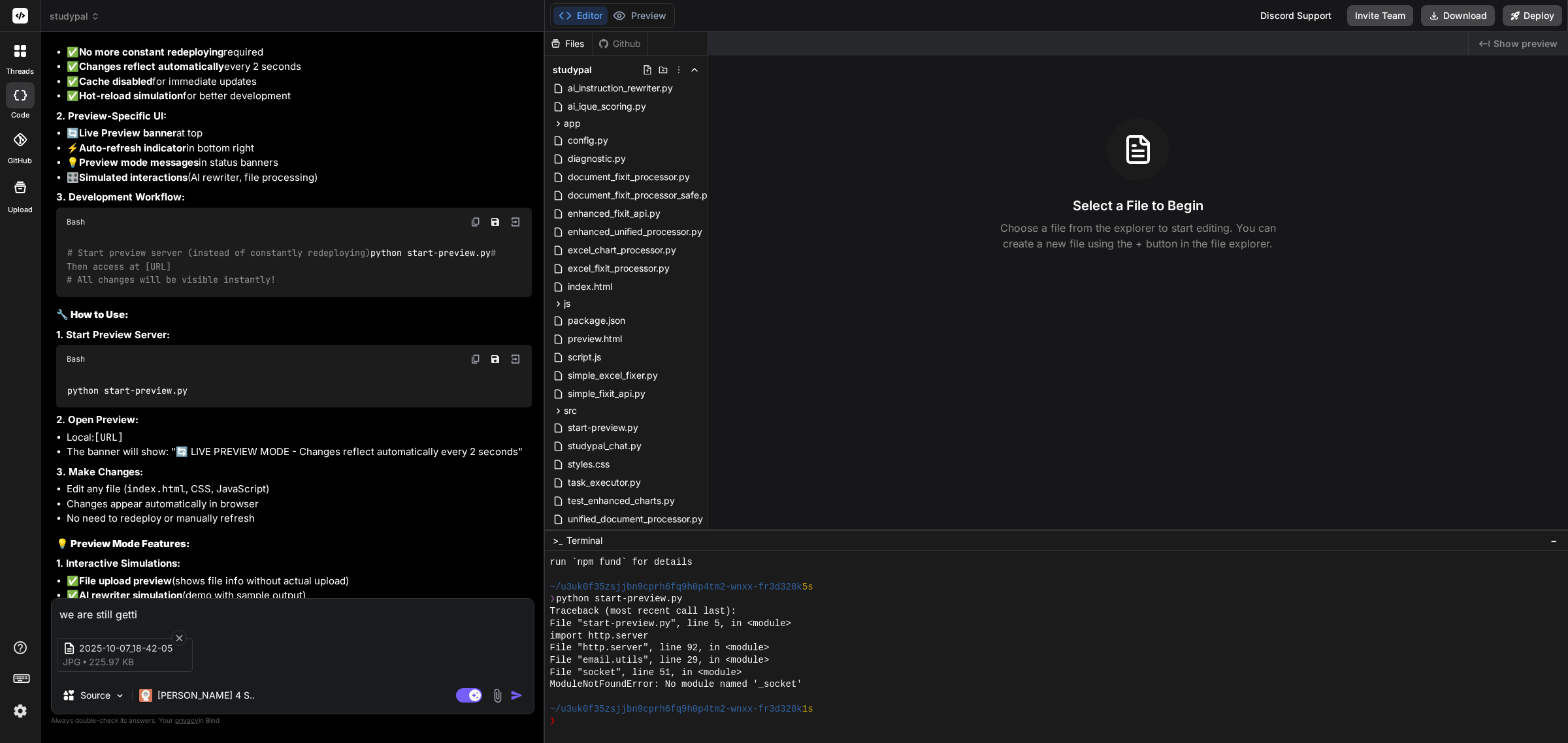
type textarea "x"
type textarea "we are still getting"
type textarea "x"
type textarea "we are still getting"
type textarea "x"
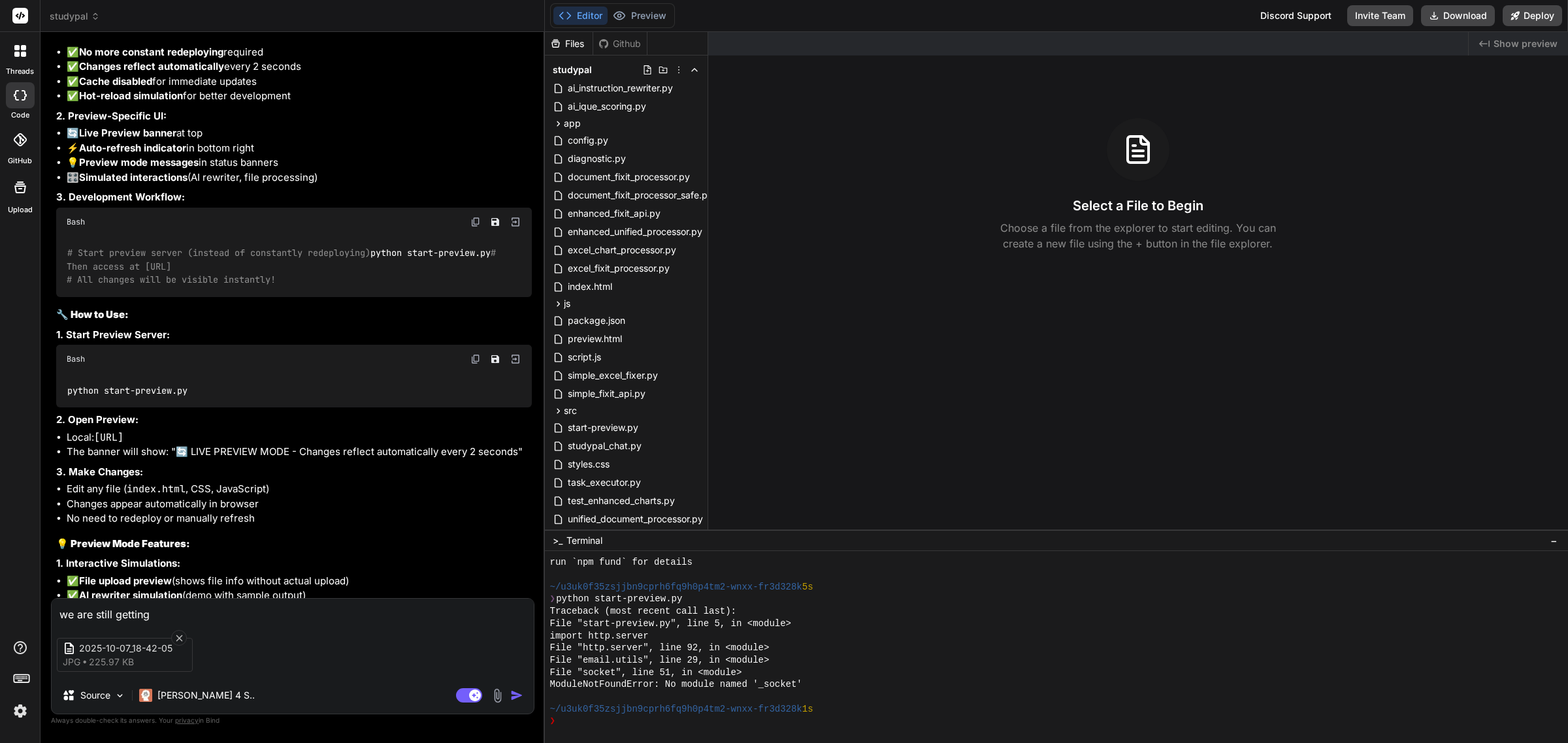
type textarea "we are still getting a"
type textarea "x"
type textarea "we are still getting an"
type textarea "x"
type textarea "we are still getting an"
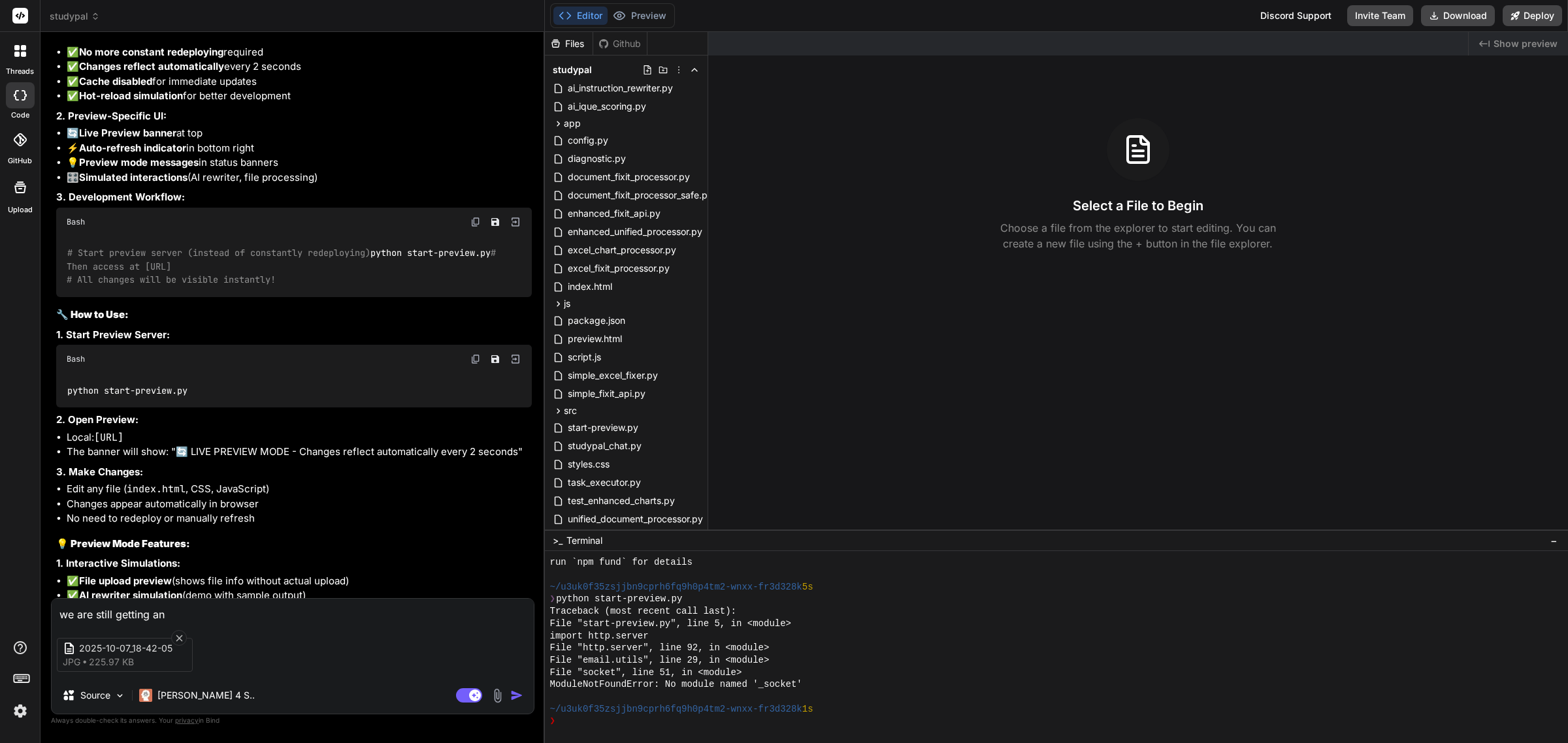
type textarea "x"
type textarea "we are still getting an e"
type textarea "x"
type textarea "we are still getting an er"
type textarea "x"
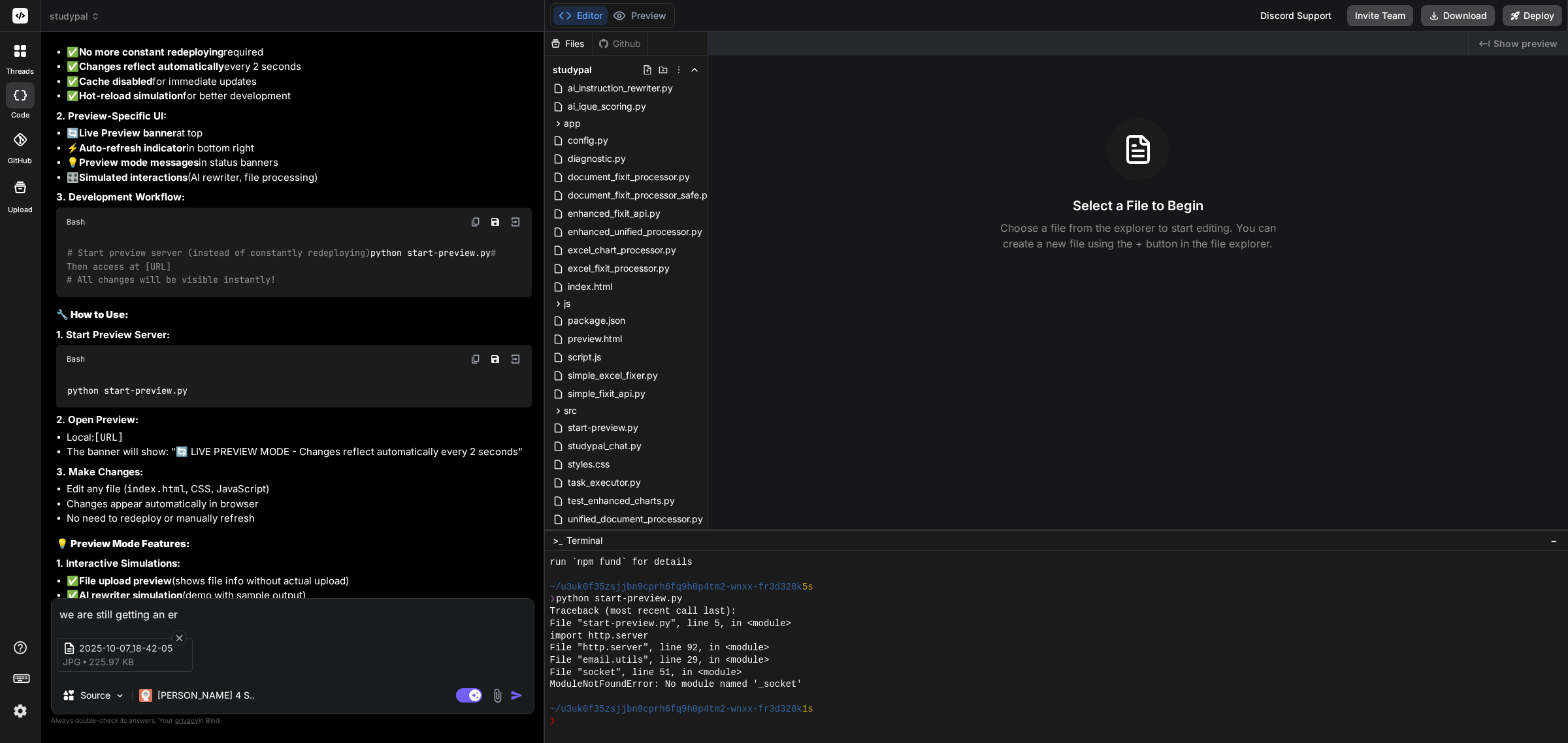
type textarea "we are still getting an err"
type textarea "x"
type textarea "we are still getting an erro"
type textarea "x"
type textarea "we are still getting an error"
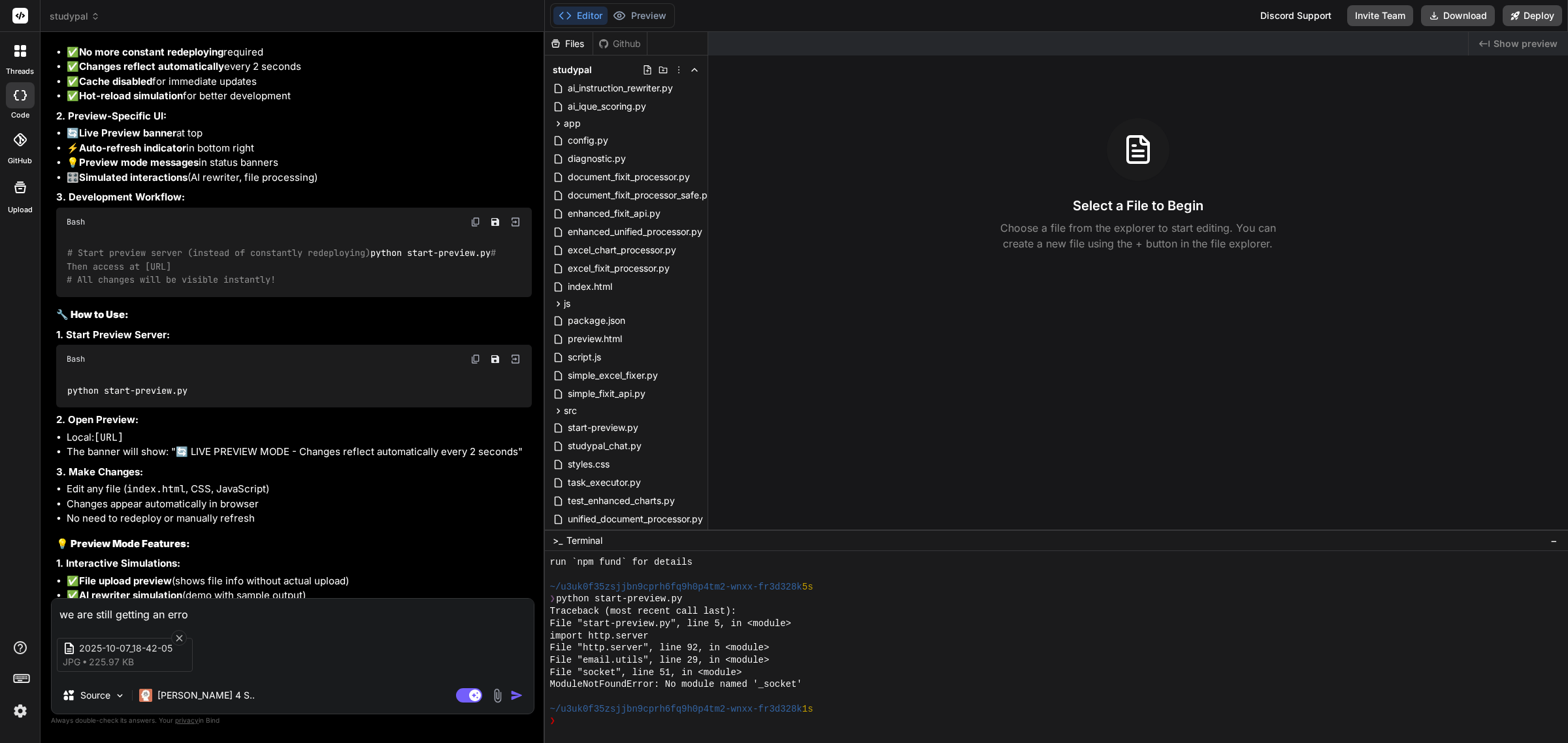
type textarea "x"
type textarea "we are still getting an error"
type textarea "x"
type textarea "we are still getting an error a"
type textarea "x"
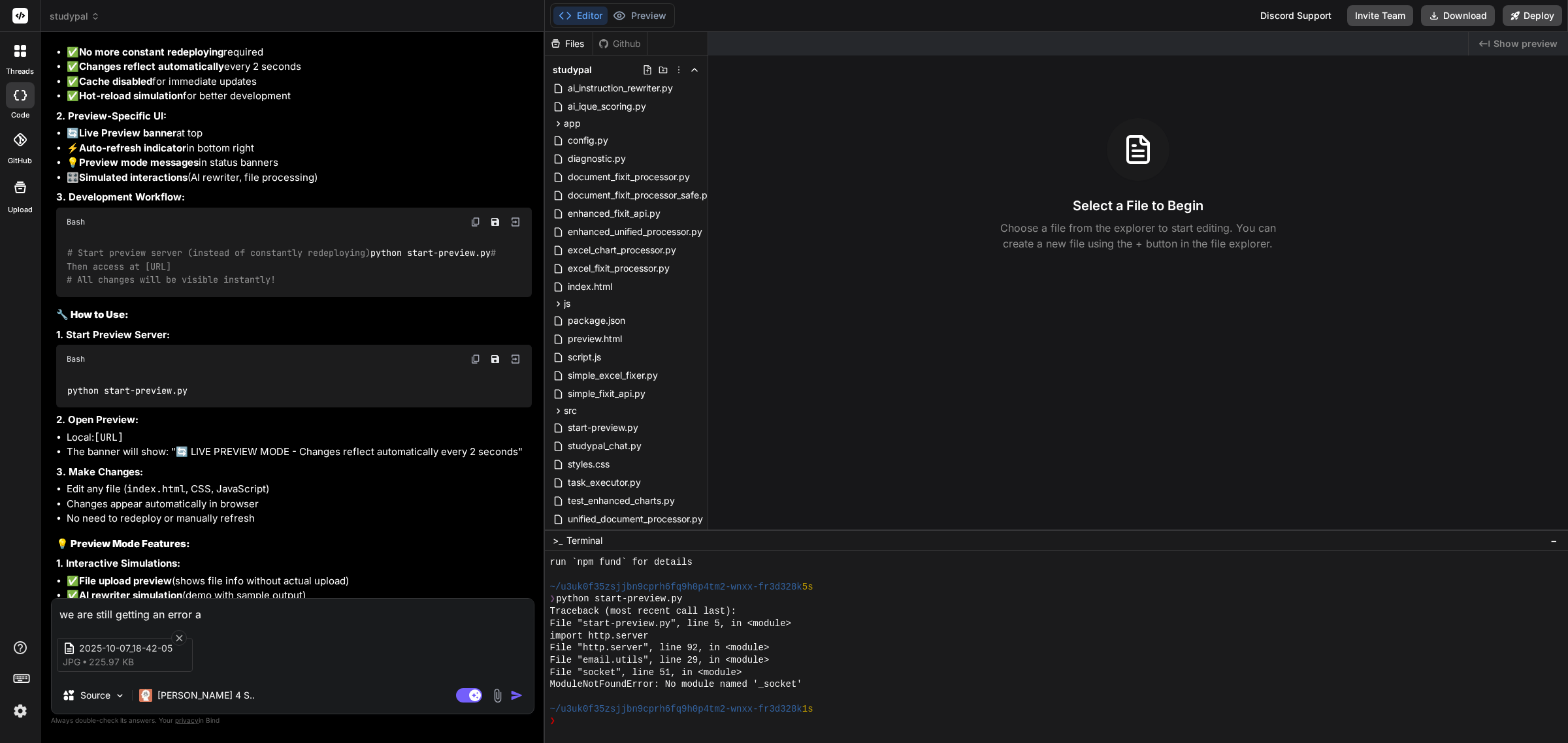
type textarea "we are still getting an error al"
type textarea "x"
type textarea "we are still getting an error als"
type textarea "x"
type textarea "we are still getting an error also"
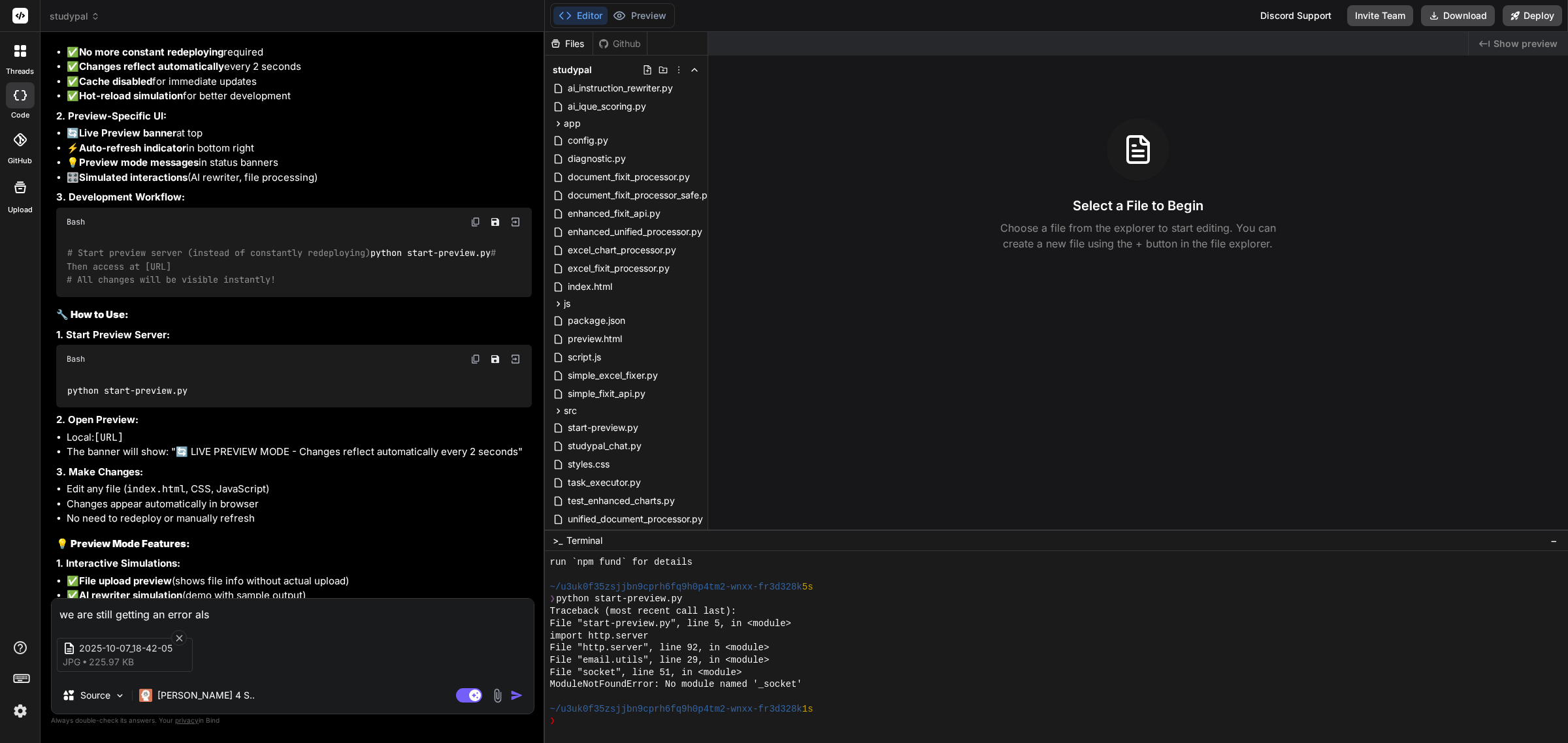
type textarea "x"
type textarea "we are still getting an error also"
type textarea "x"
type textarea "we are still getting an error also b"
type textarea "x"
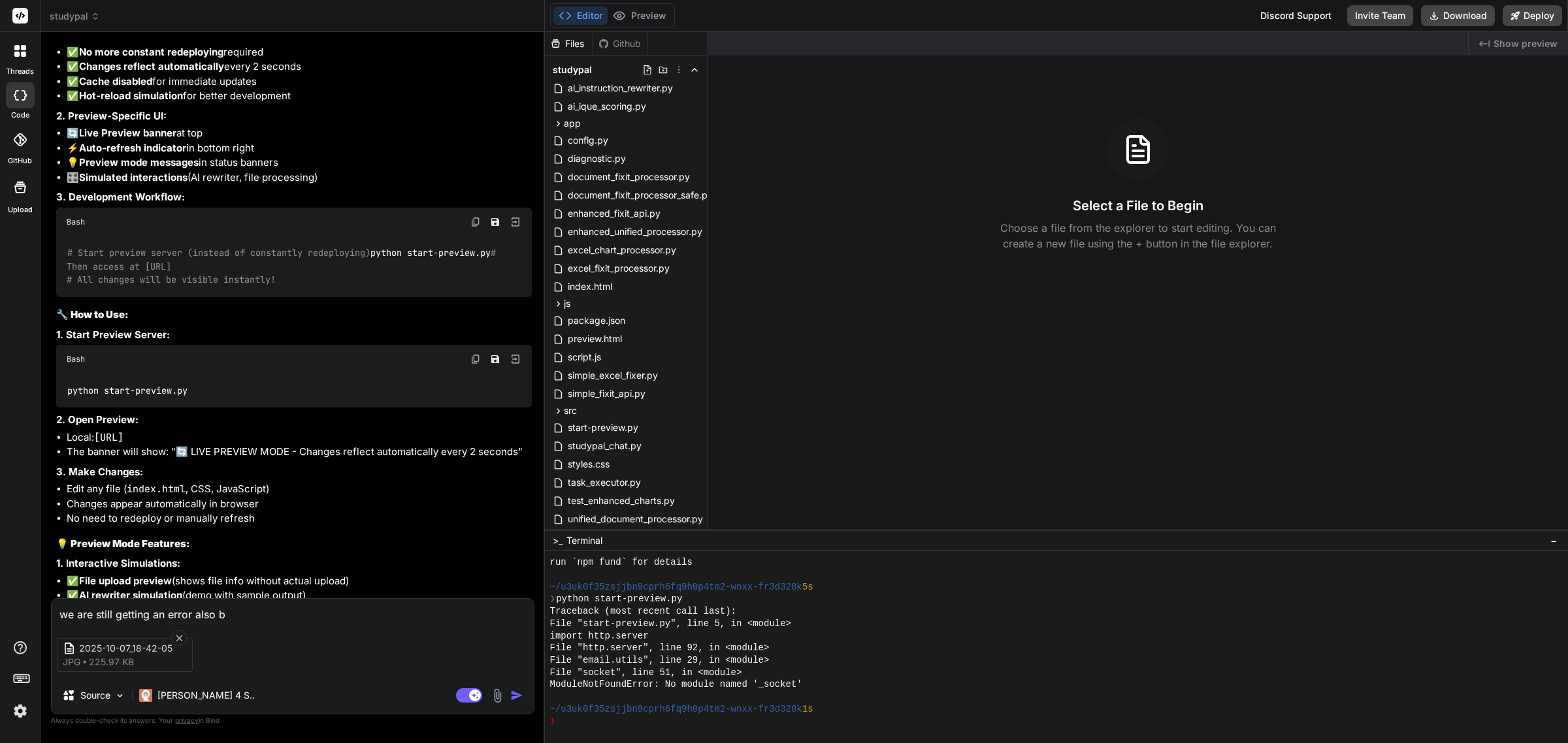
type textarea "we are still getting an error also"
type textarea "x"
type textarea "we are still getting an error also p"
type textarea "x"
type textarea "we are still getting an error also pl"
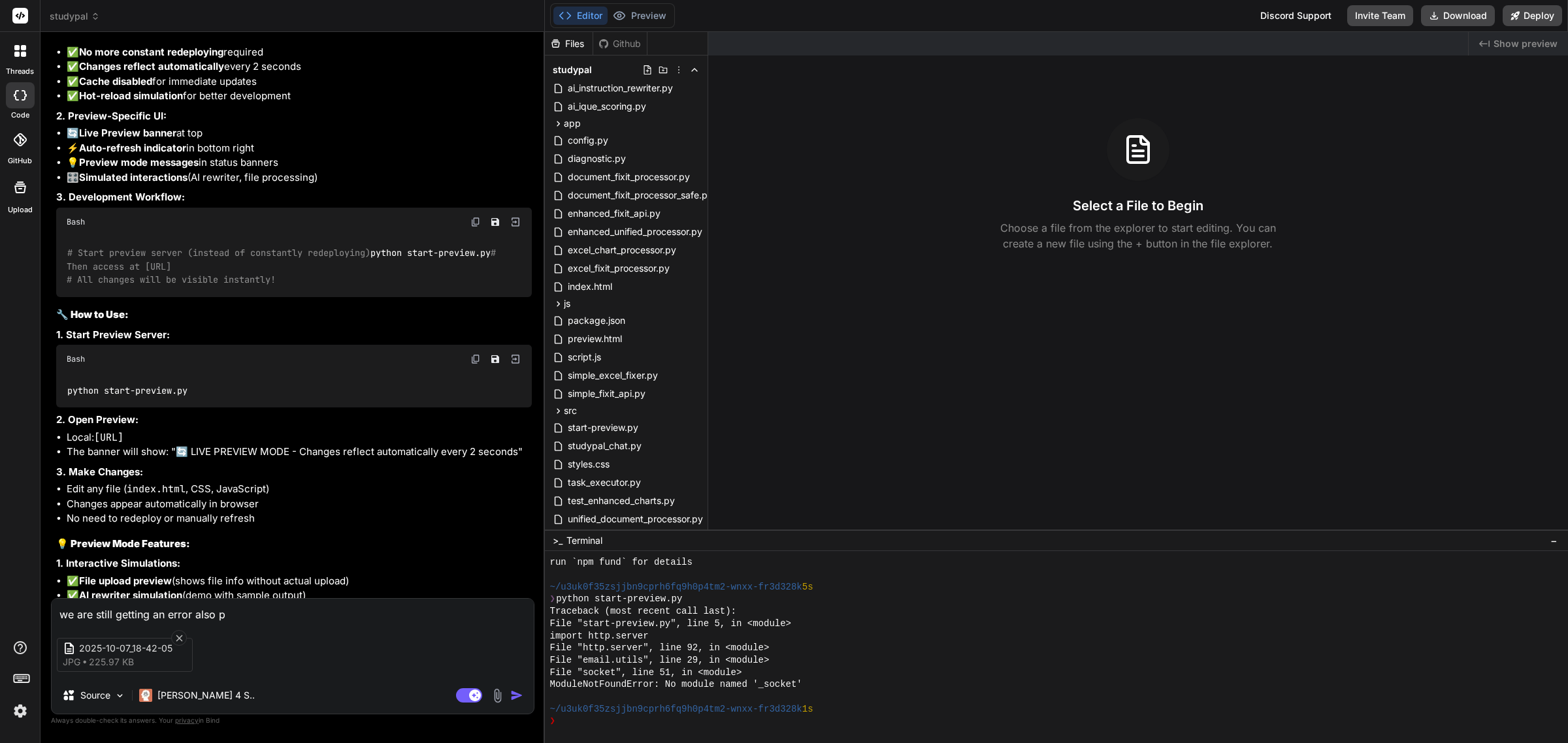
type textarea "x"
type textarea "we are still getting an error also ple"
type textarea "x"
type textarea "we are still getting an error also plea"
type textarea "x"
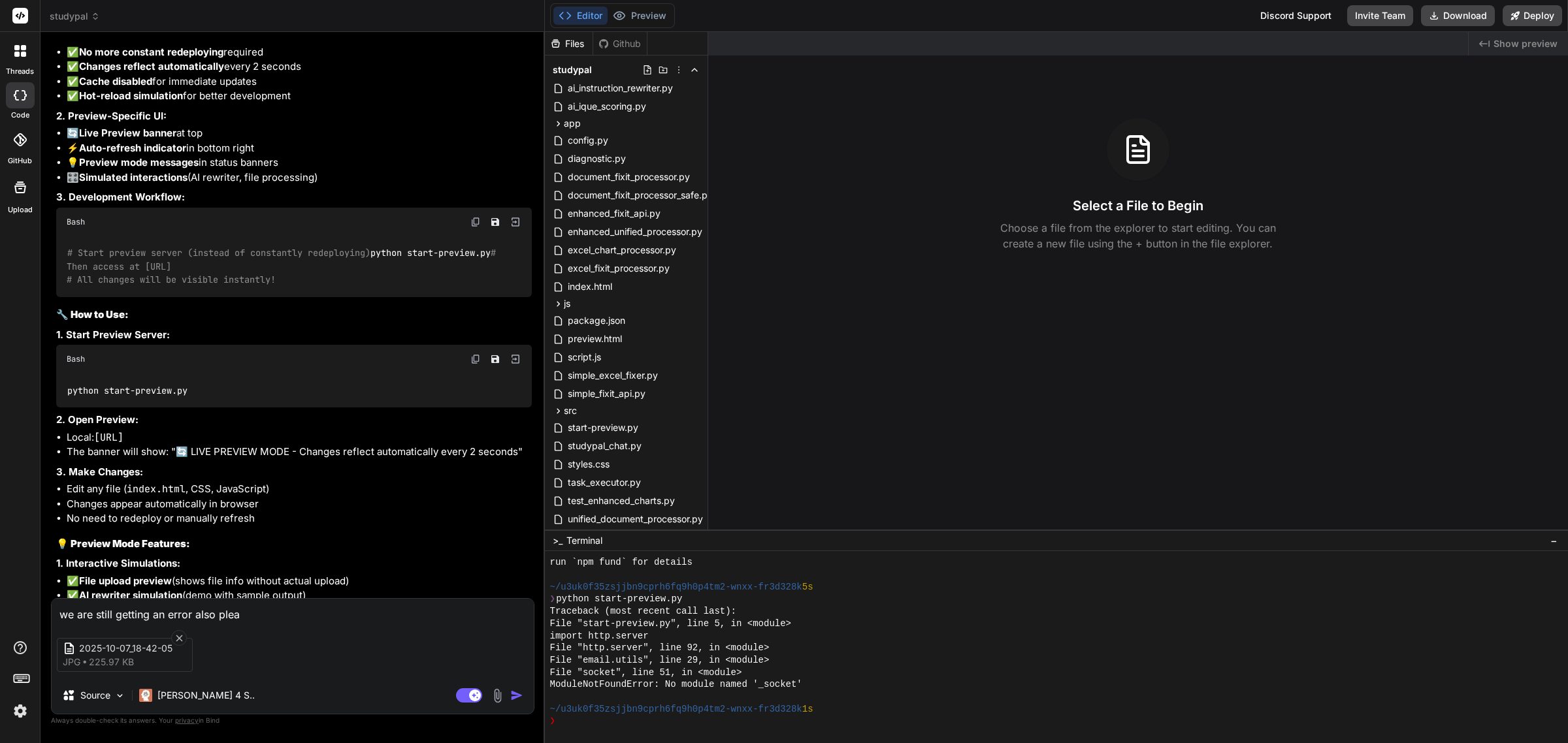
type textarea "we are still getting an error also pleas"
type textarea "x"
type textarea "we are still getting an error also please"
type textarea "x"
type textarea "we are still getting an error also please"
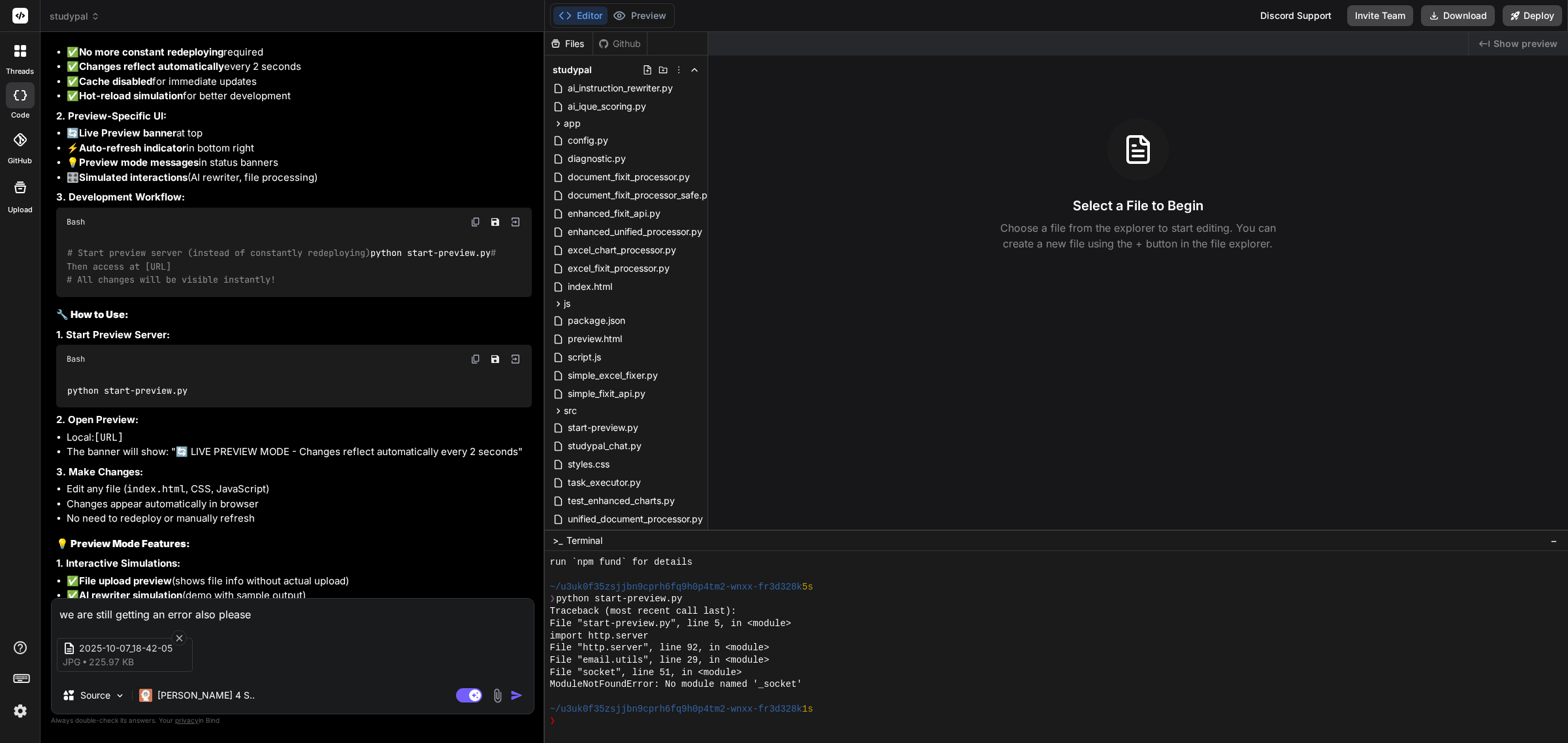
type textarea "x"
type textarea "we are still getting an error also please b"
type textarea "x"
type textarea "we are still getting an error also please br"
type textarea "x"
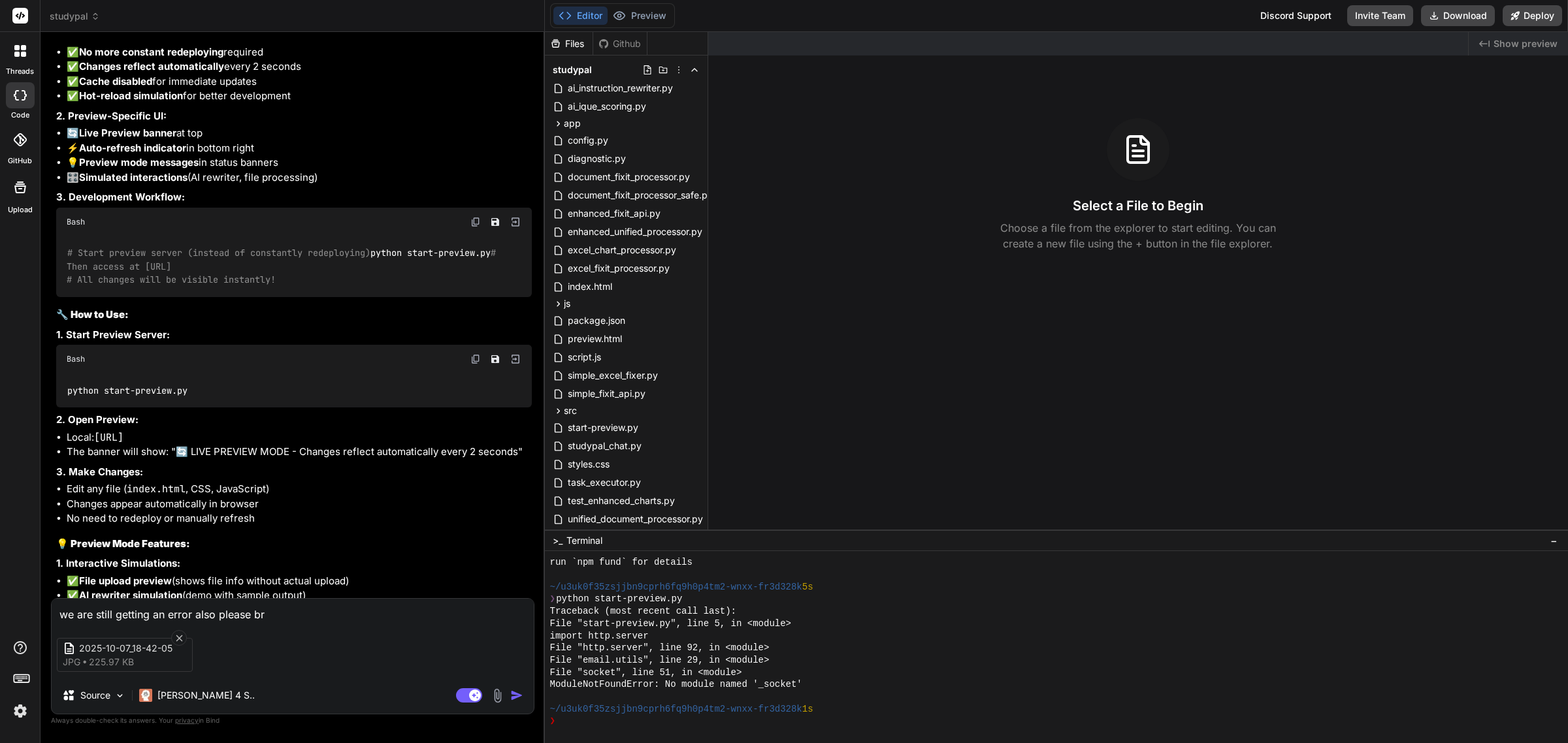
type textarea "we are still getting an error also please bri"
type textarea "x"
type textarea "we are still getting an error also please brin"
type textarea "x"
type textarea "we are still getting an error also please bring"
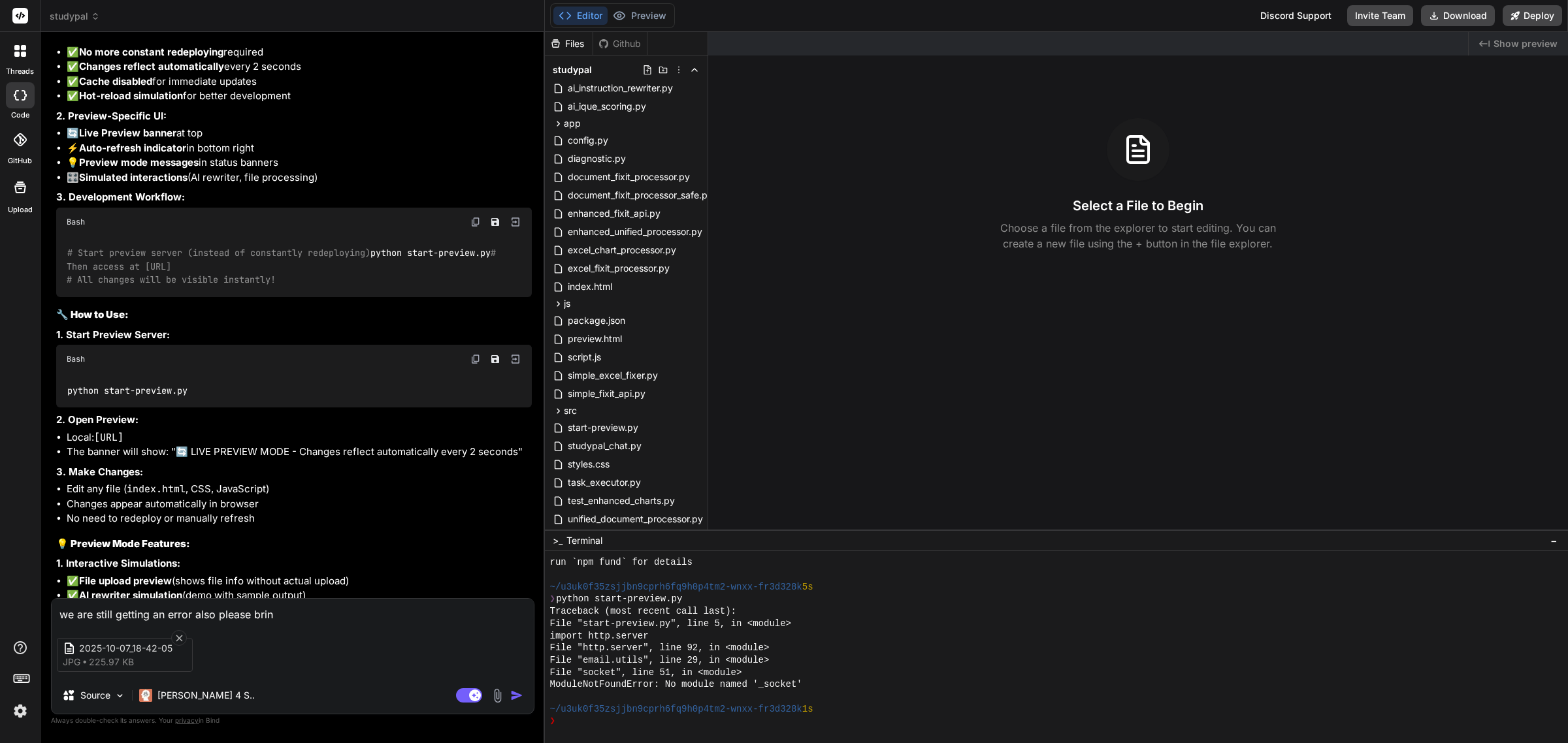
type textarea "x"
type textarea "we are still getting an error also please bring"
type textarea "x"
type textarea "we are still getting an error also please bring b"
type textarea "x"
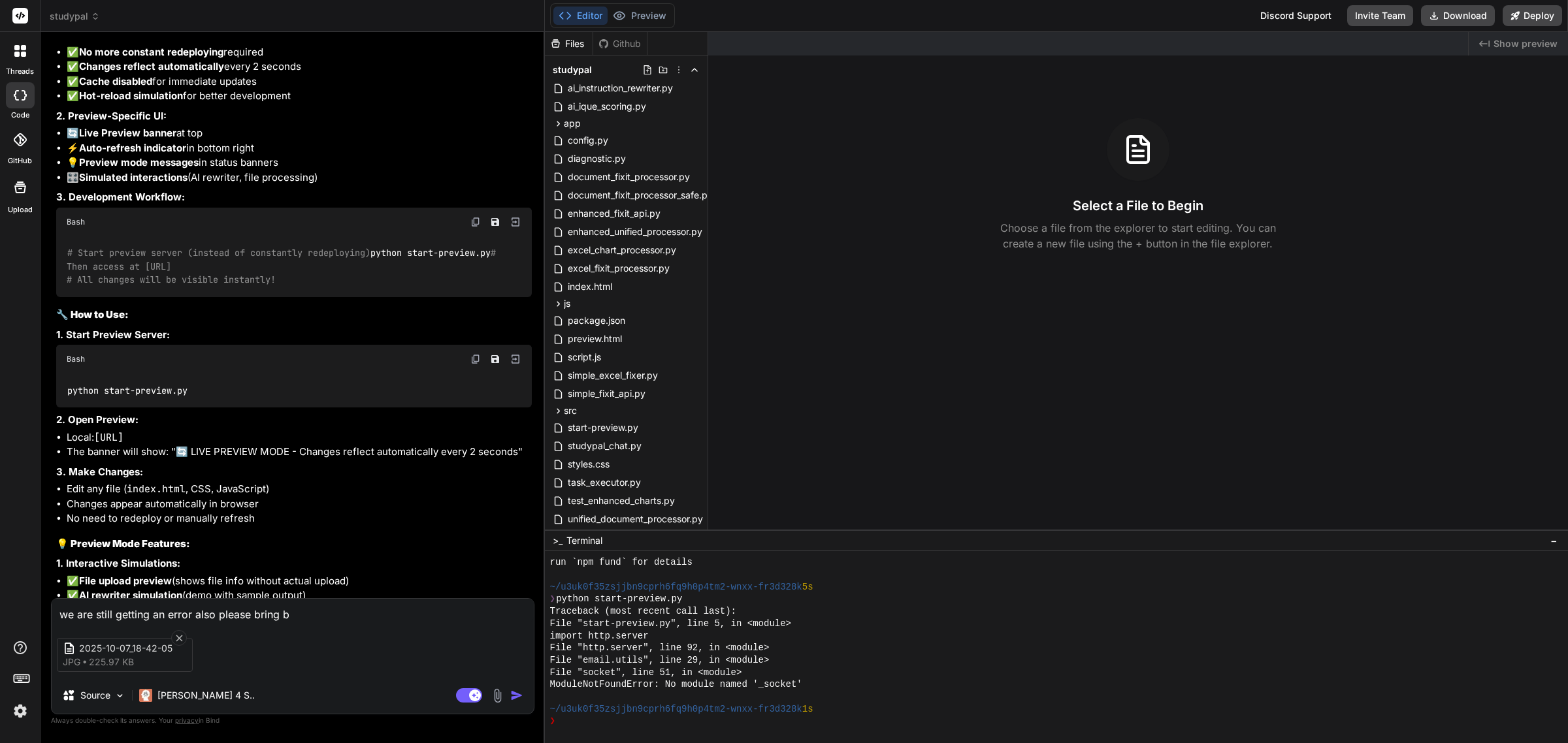
type textarea "we are still getting an error also please bring ba"
type textarea "x"
type textarea "we are still getting an error also please bring bac"
type textarea "x"
type textarea "we are still getting an error also please bring back"
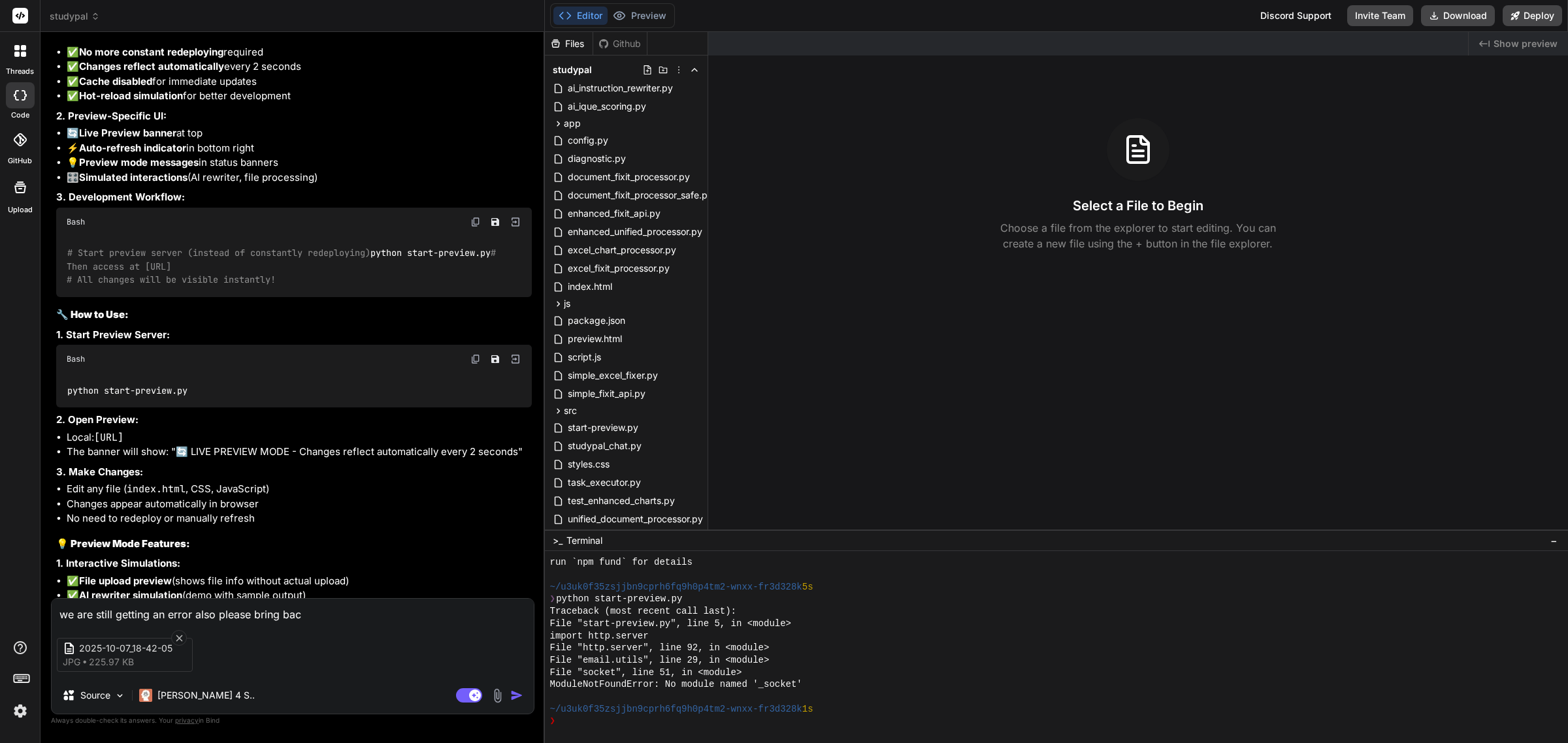
type textarea "x"
type textarea "we are still getting an error also please bring back"
type textarea "x"
type textarea "we are still getting an error also please bring back t"
type textarea "x"
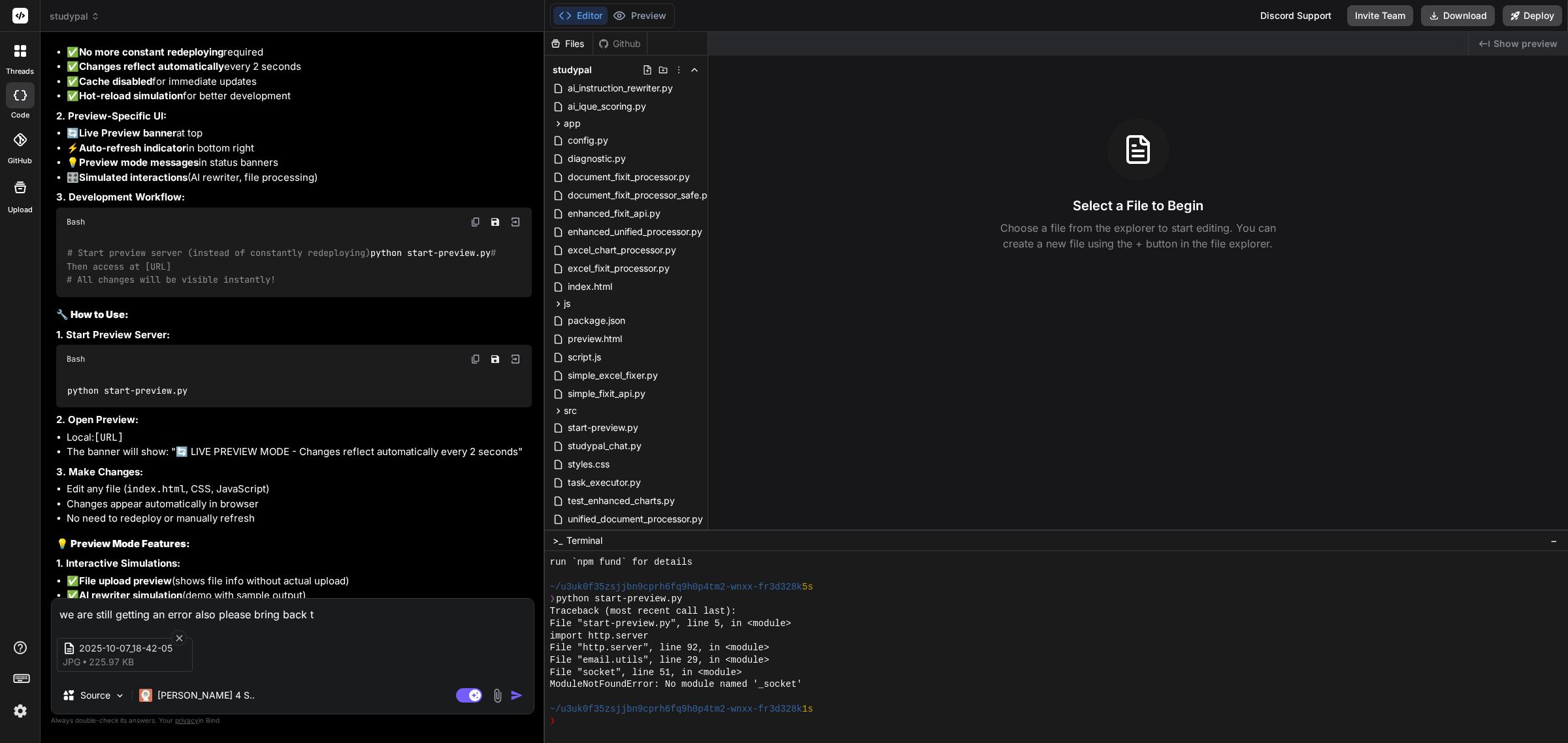
type textarea "we are still getting an error also please bring back th"
type textarea "x"
type textarea "we are still getting an error also please bring back the"
type textarea "x"
type textarea "we are still getting an error also please bring back the"
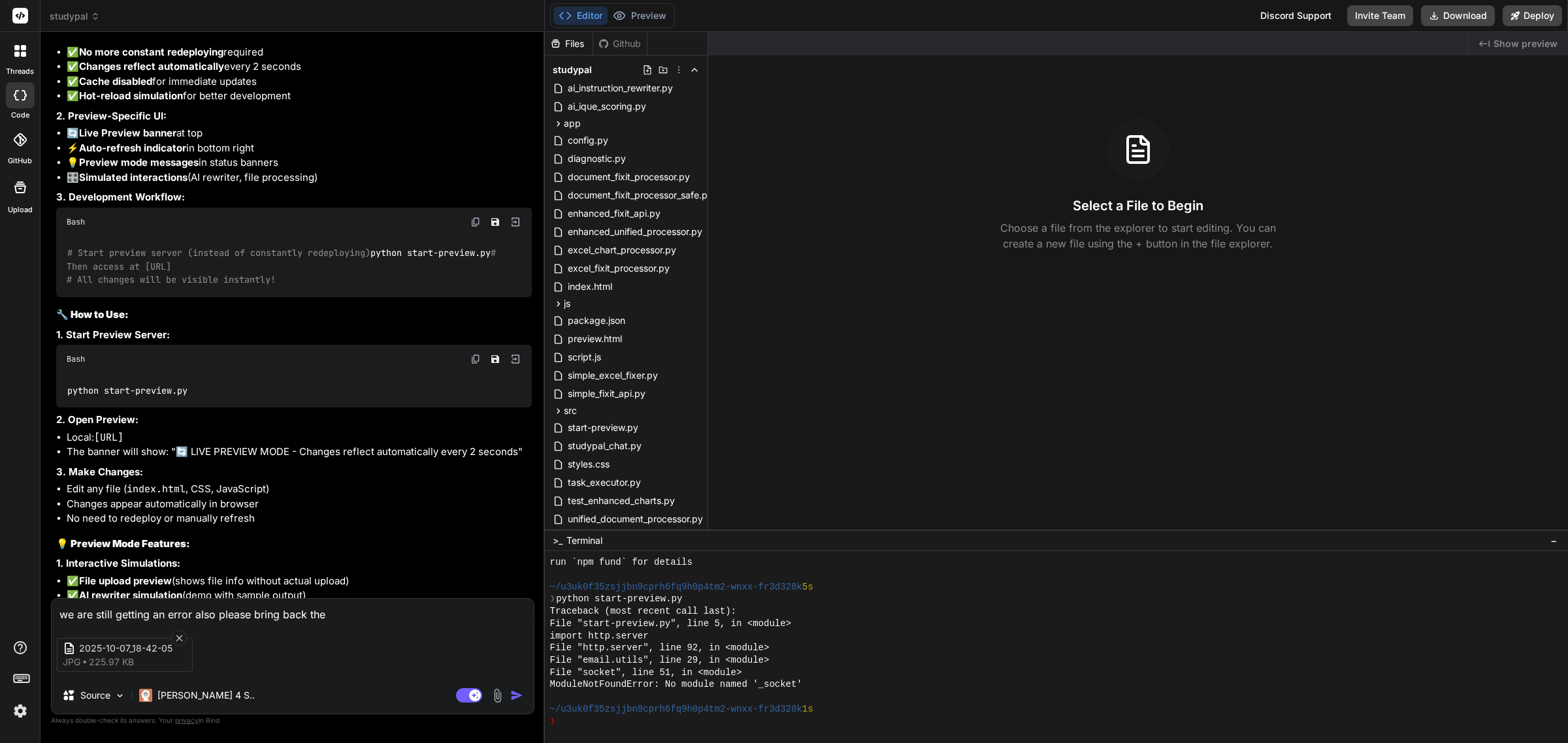
type textarea "x"
type textarea "we are still getting an error also please bring back the o"
type textarea "x"
type textarea "we are still getting an error also please bring back the op"
type textarea "x"
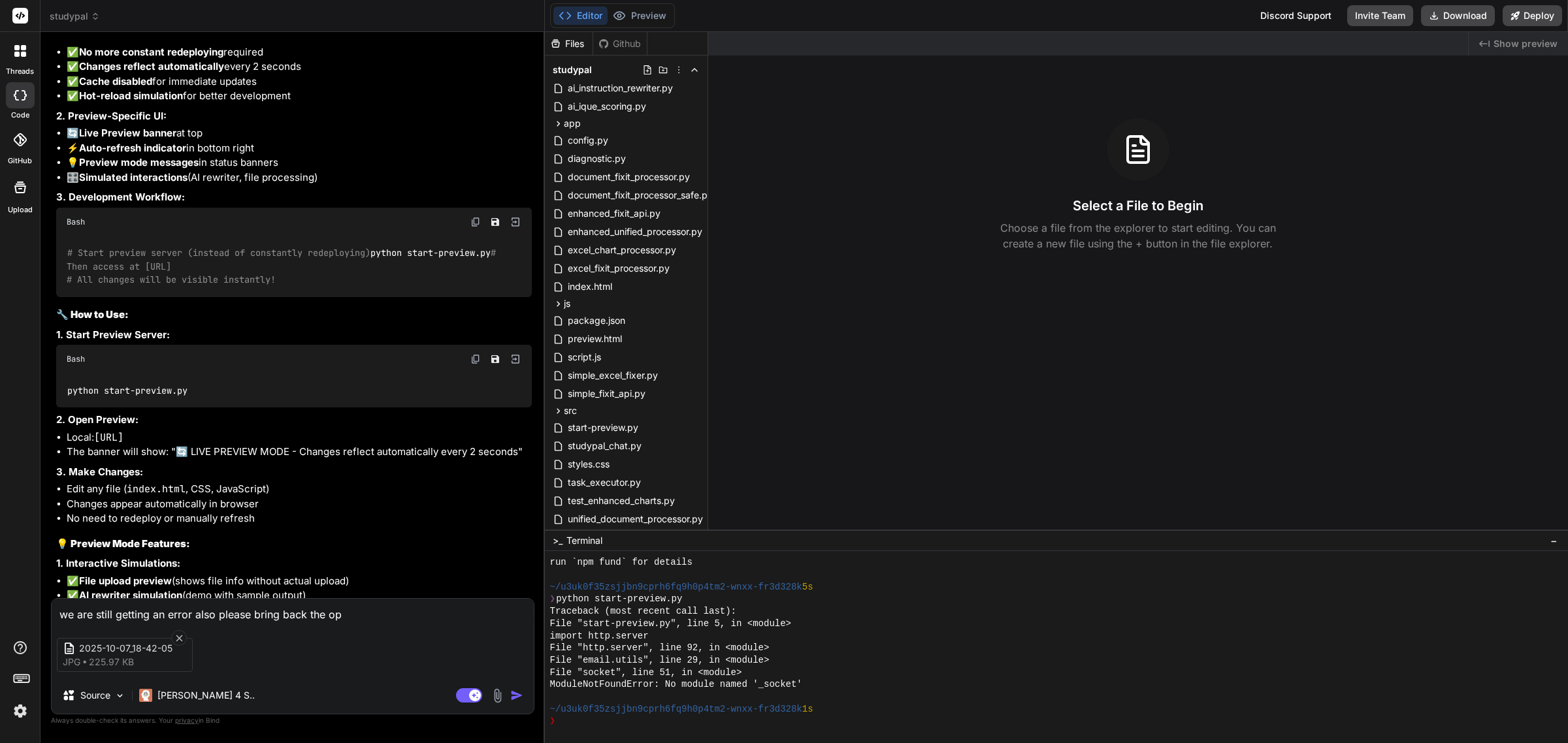
type textarea "we are still getting an error also please bring back the opt"
type textarea "x"
type textarea "we are still getting an error also please bring back the opti"
type textarea "x"
type textarea "we are still getting an error also please bring back the optio"
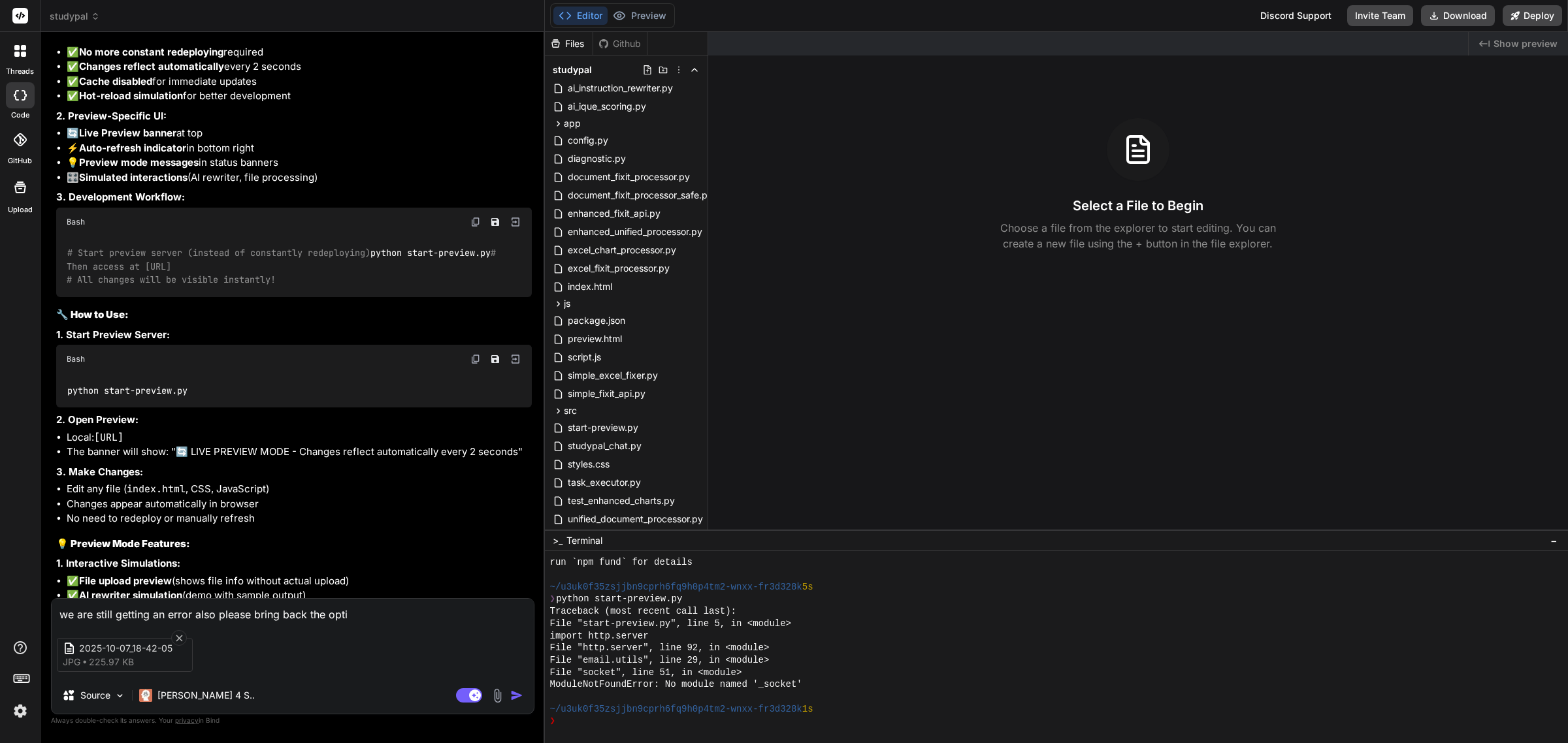
type textarea "x"
type textarea "we are still getting an error also please bring back the option"
type textarea "x"
type textarea "we are still getting an error also please bring back the option"
type textarea "x"
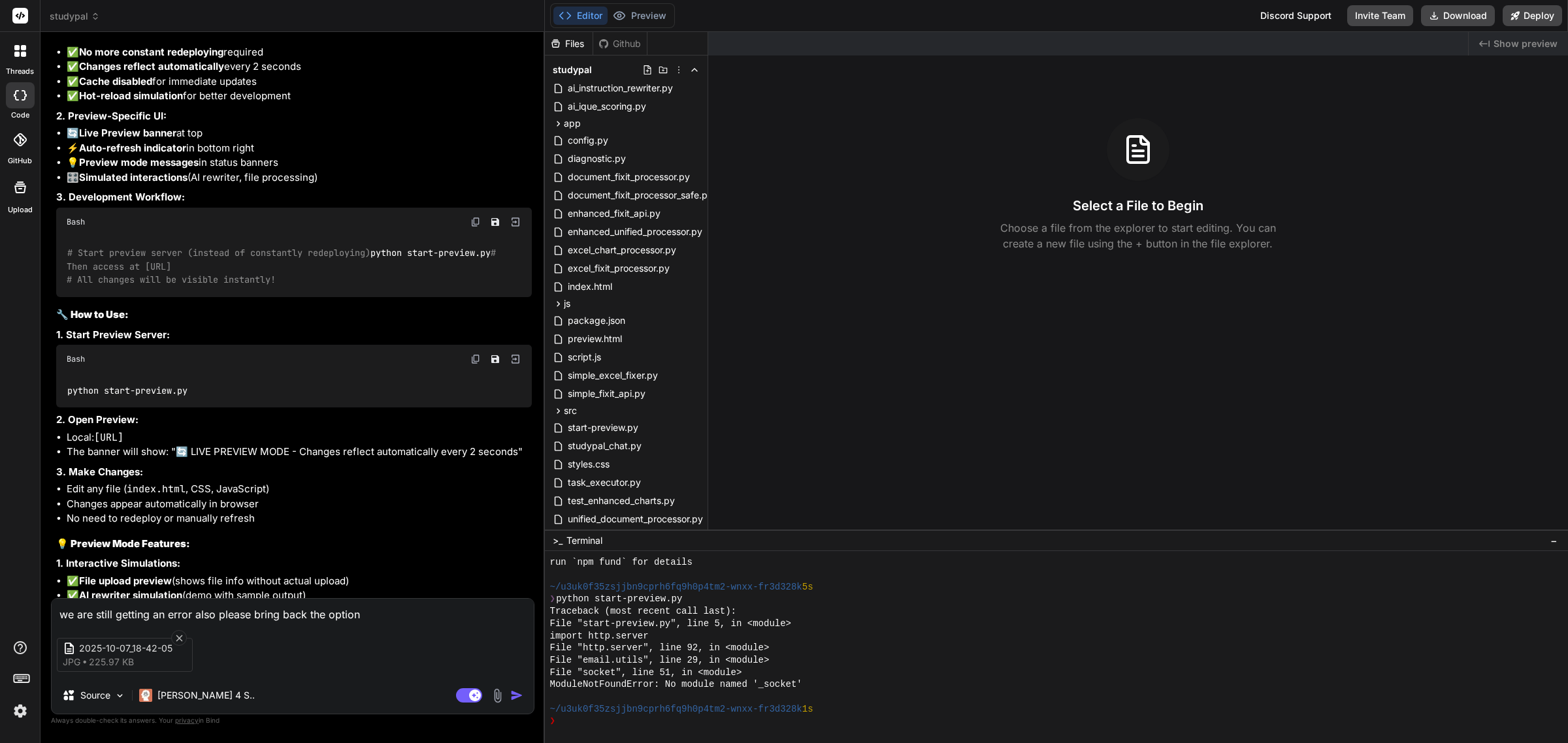
type textarea "we are still getting an error also please bring back the option o"
type textarea "x"
type textarea "we are still getting an error also please bring back the option of"
type textarea "x"
type textarea "we are still getting an error also please bring back the option of"
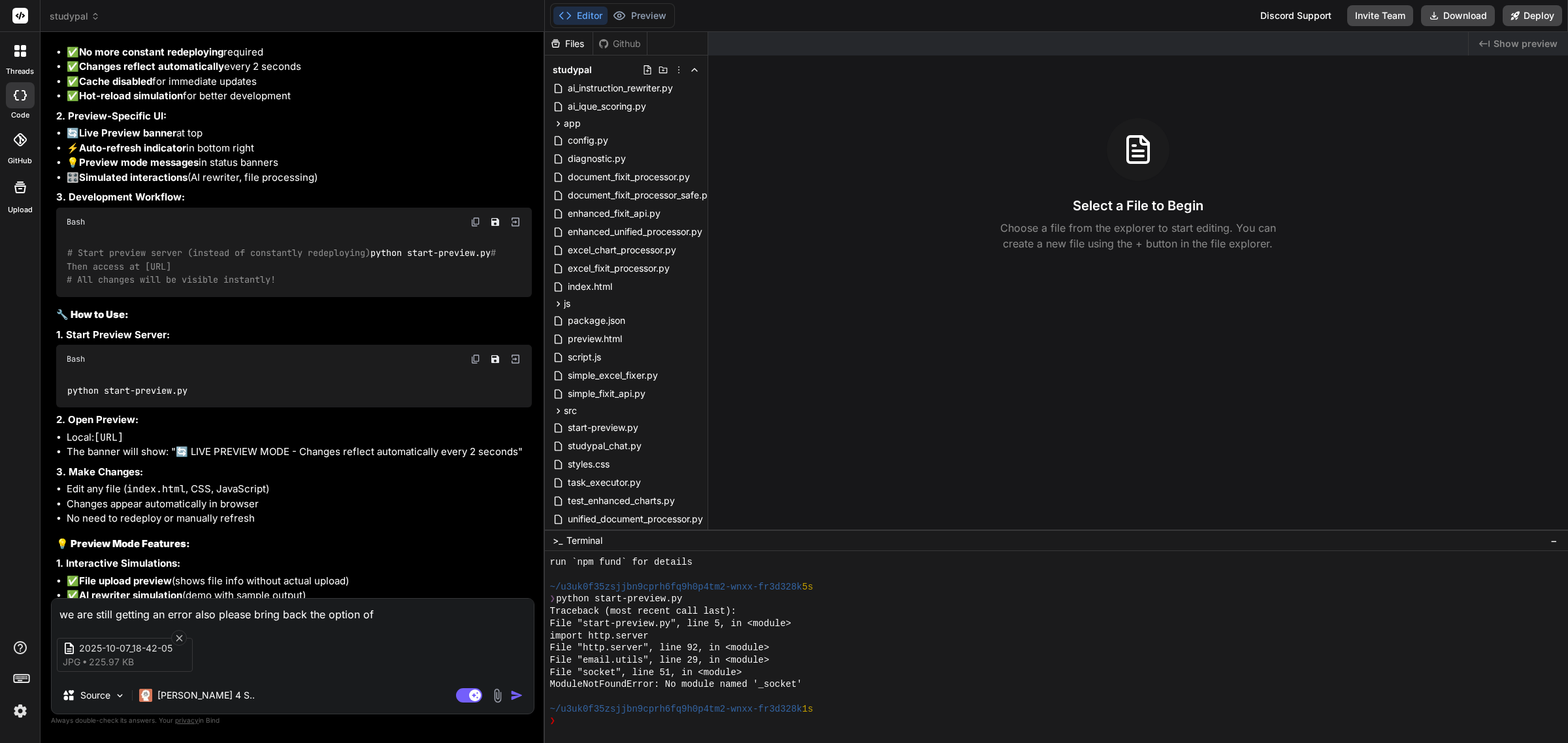
type textarea "x"
type textarea "we are still getting an error also please bring back the option of w"
type textarea "x"
type textarea "we are still getting an error also please bring back the option of wo"
type textarea "x"
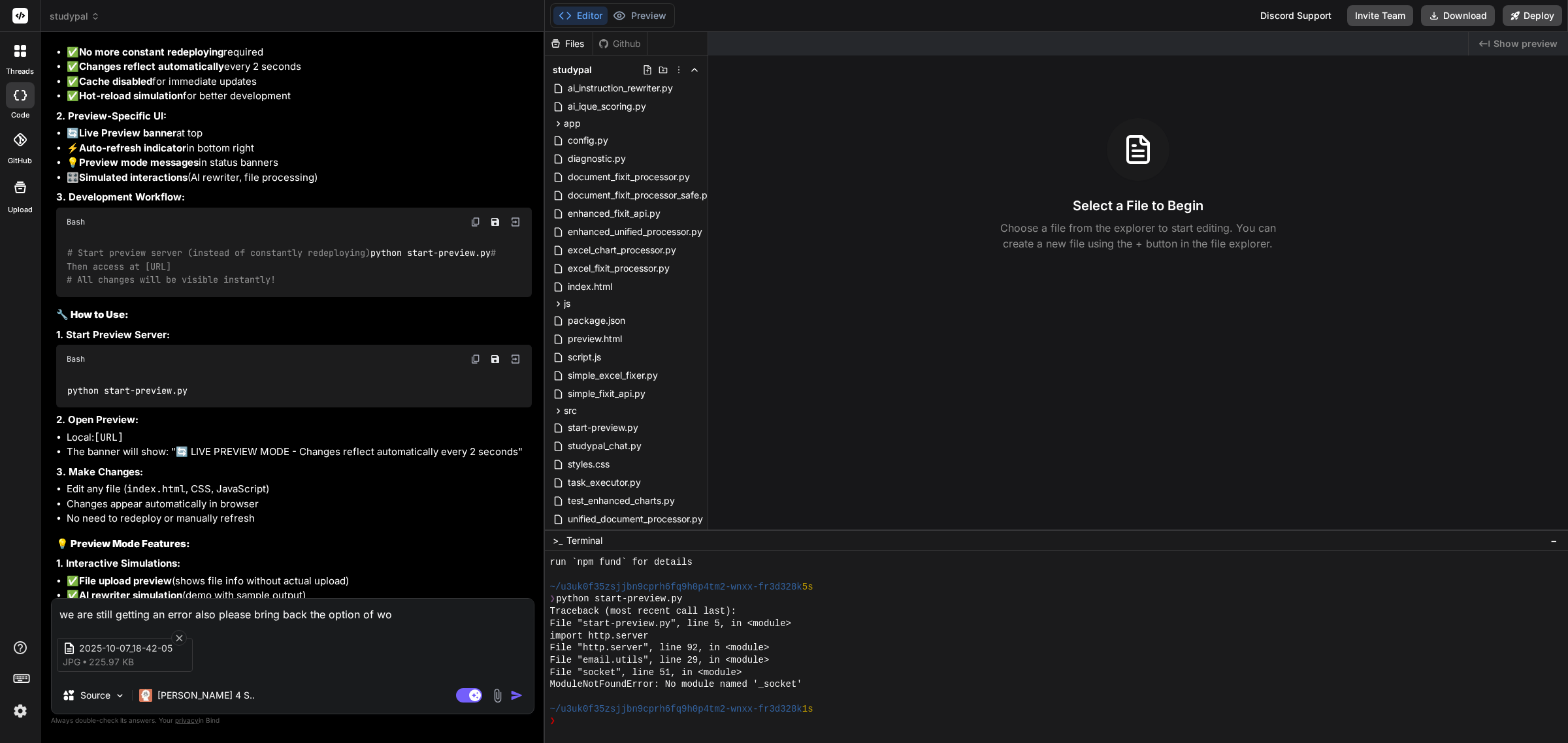
type textarea "we are still getting an error also please bring back the option of wor"
type textarea "x"
type textarea "we are still getting an error also please bring back the option of work"
type textarea "x"
type textarea "we are still getting an error also please bring back the option of worki"
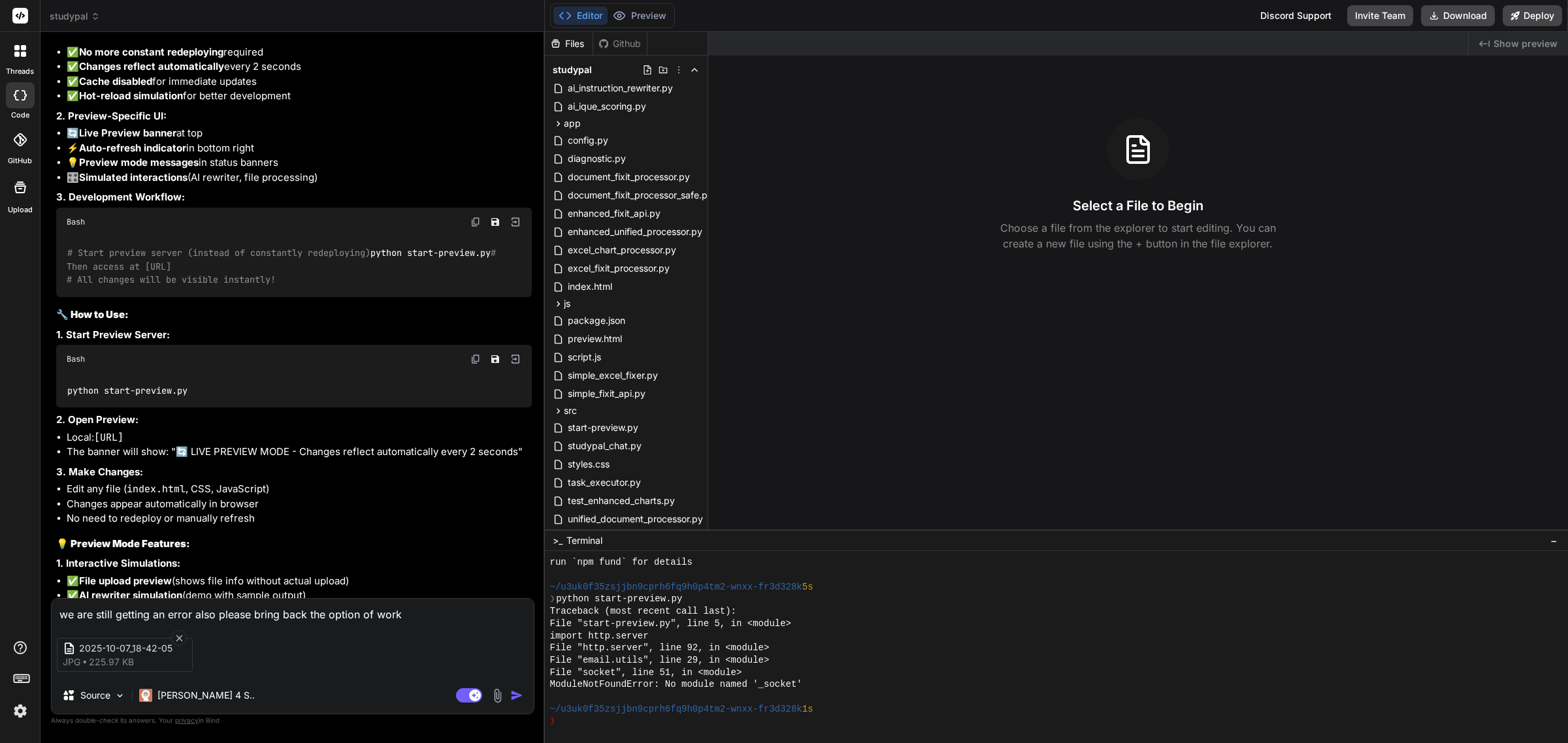
type textarea "x"
type textarea "we are still getting an error also please bring back the option of workin"
type textarea "x"
type textarea "we are still getting an error also please bring back the option of working"
type textarea "x"
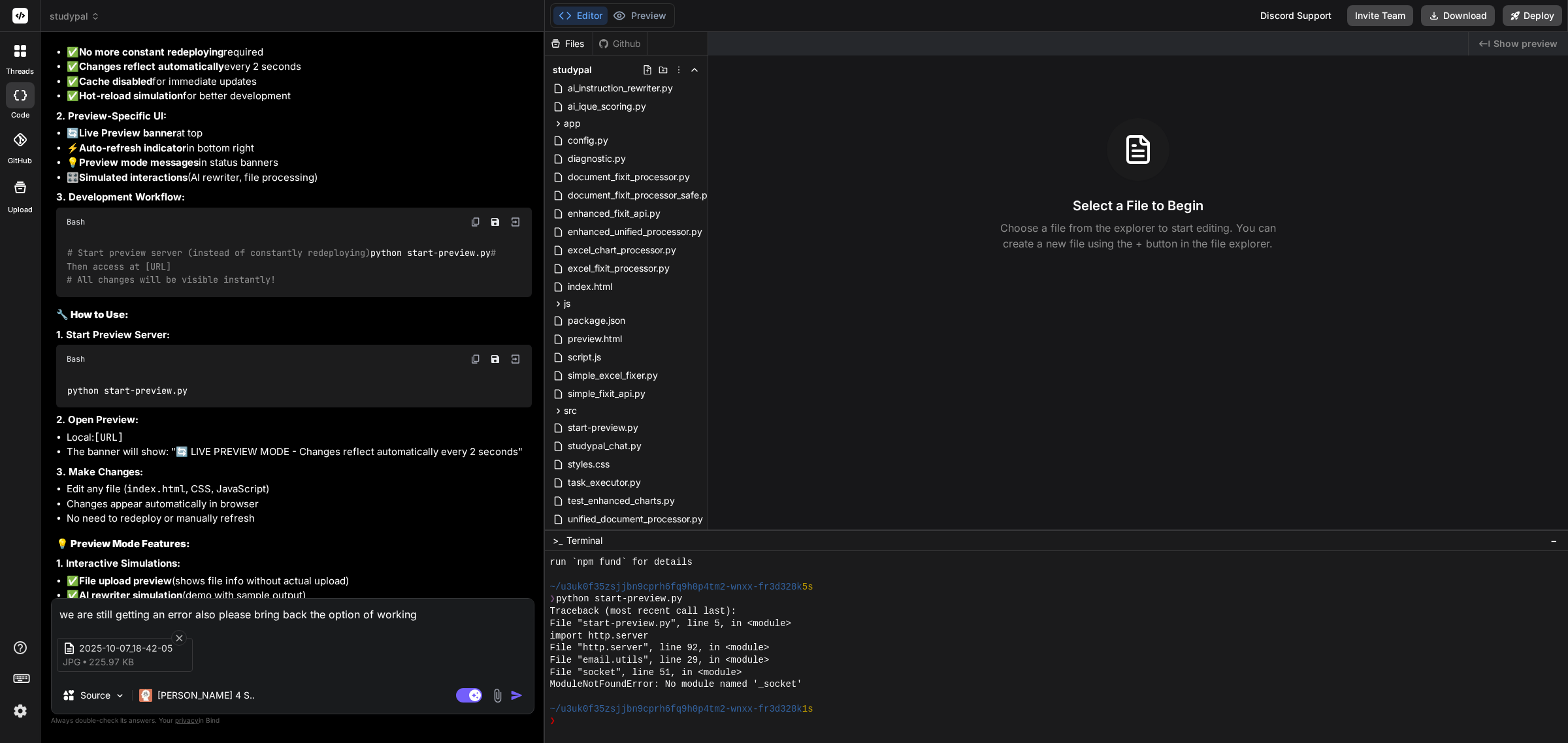
type textarea "we are still getting an error also please bring back the option of working"
type textarea "x"
type textarea "we are still getting an error also please bring back the option of working o"
type textarea "x"
type textarea "we are still getting an error also please bring back the option of working on"
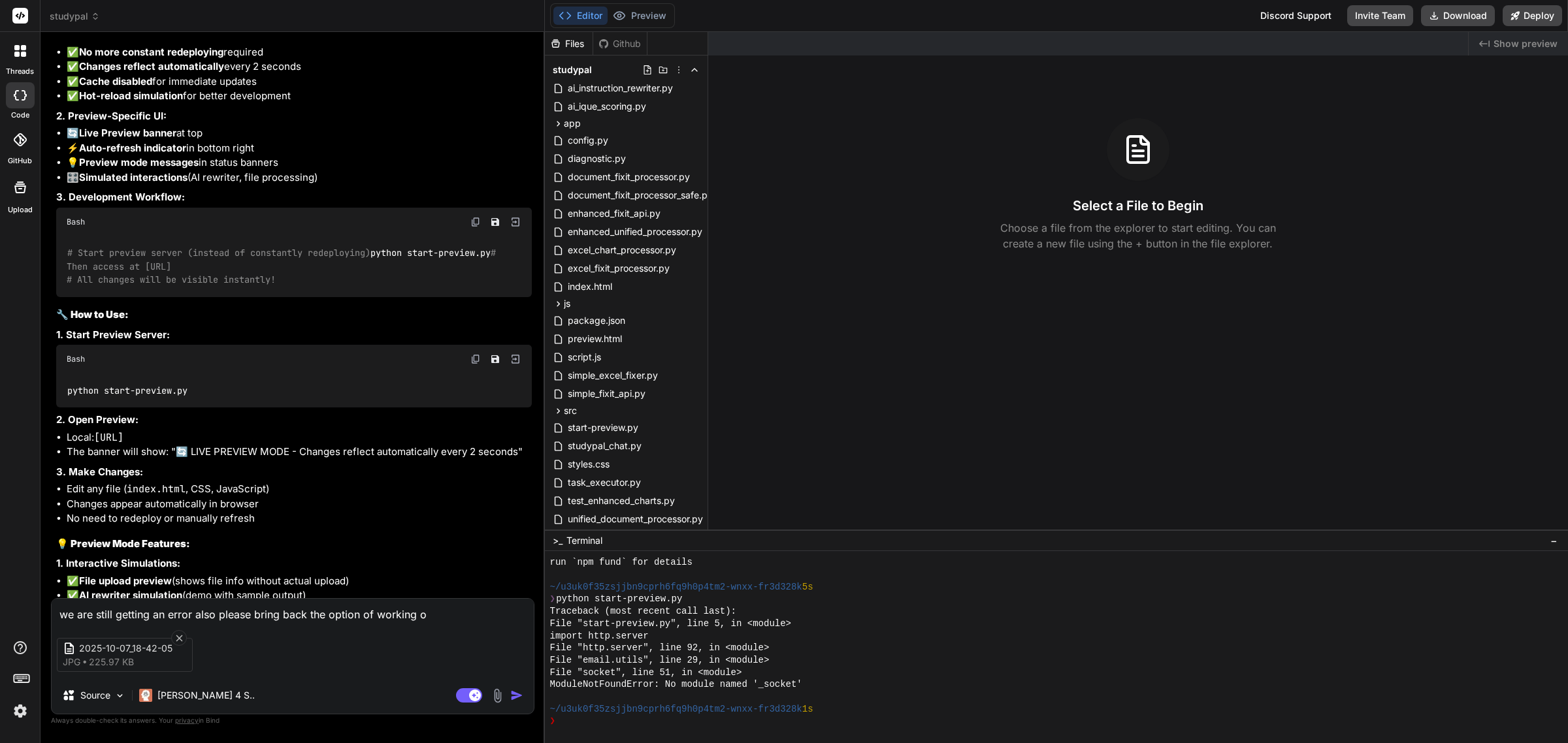
type textarea "x"
type textarea "we are still getting an error also please bring back the option of working on"
type textarea "x"
type textarea "we are still getting an error also please bring back the option of working on w"
type textarea "x"
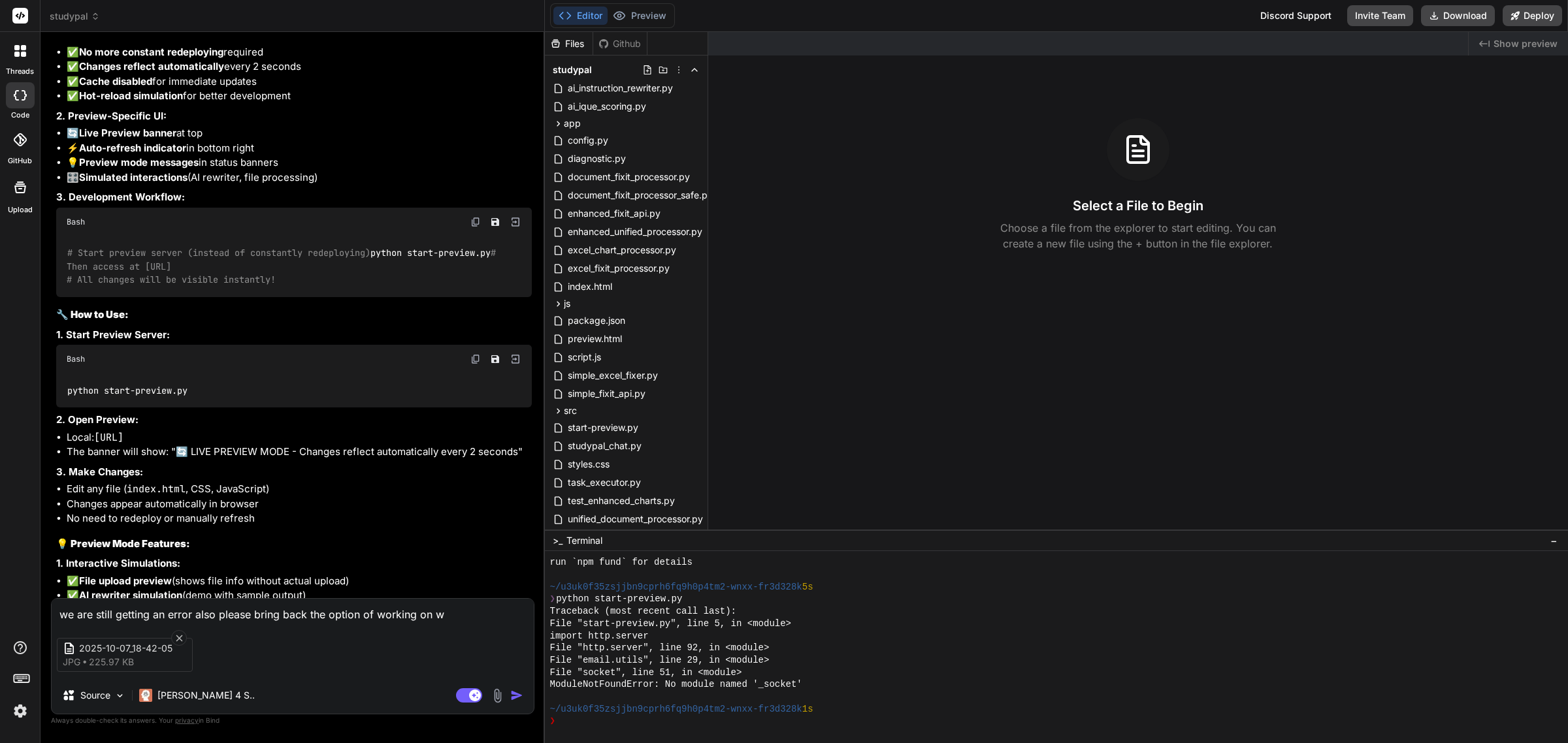
type textarea "we are still getting an error also please bring back the option of working on wo"
type textarea "x"
type textarea "we are still getting an error also please bring back the option of working on w…"
type textarea "x"
type textarea "we are still getting an error also please bring back the option of working on w…"
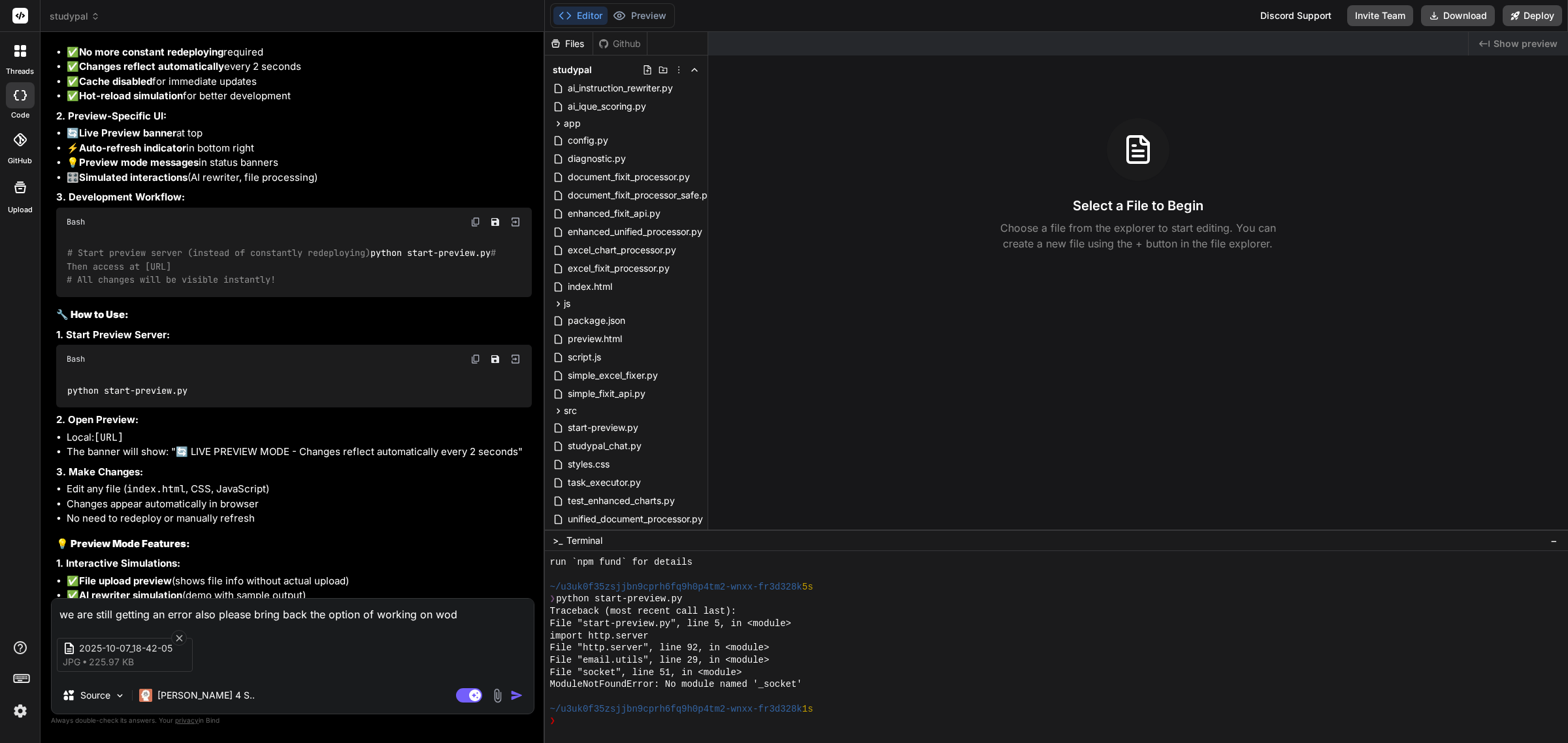
type textarea "x"
type textarea "we are still getting an error also please bring back the option of working on w…"
type textarea "x"
type textarea "we are still getting an error also please bring back the option of working on wo"
type textarea "x"
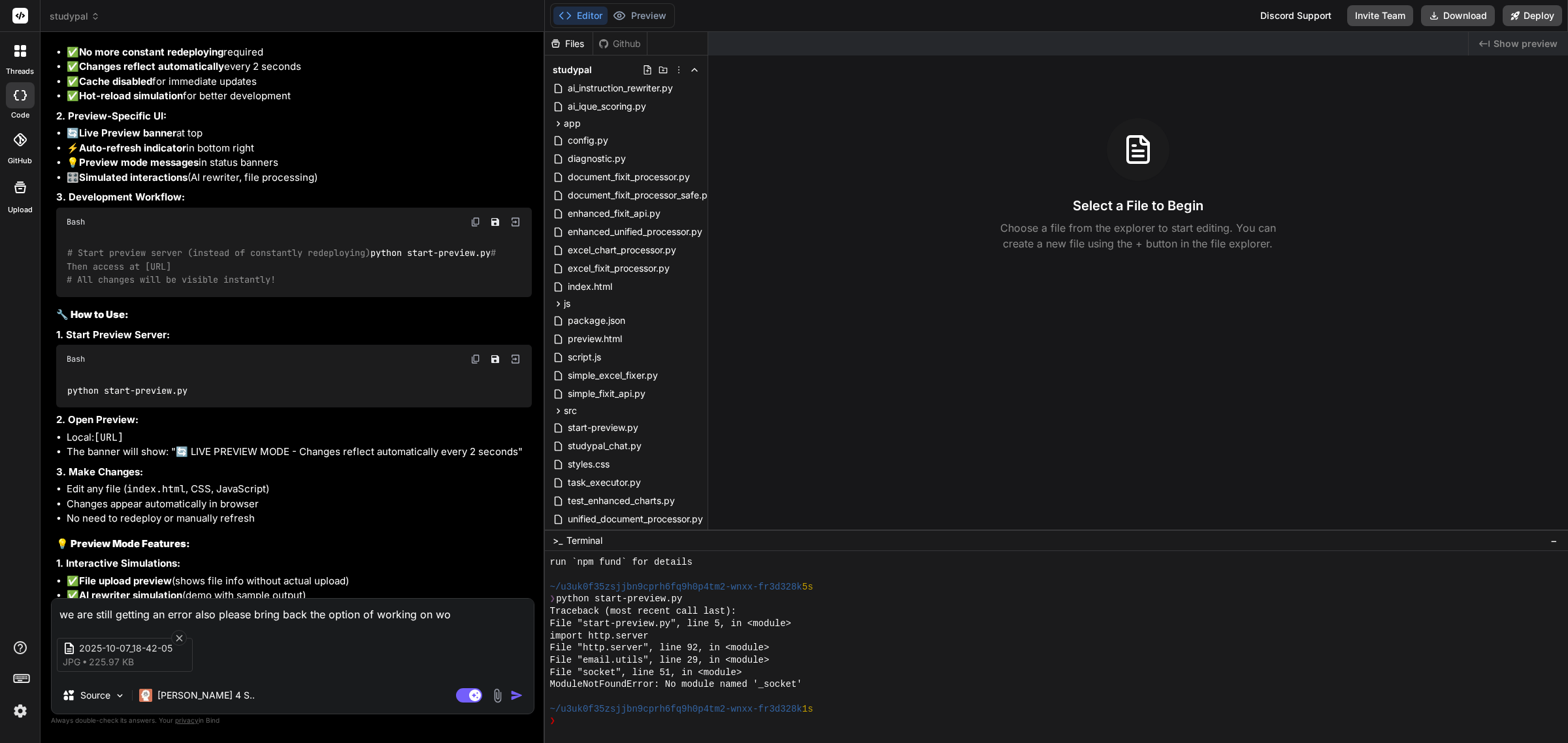
type textarea "we are still getting an error also please bring back the option of working on w…"
type textarea "x"
type textarea "we are still getting an error also please bring back the option of working on w…"
type textarea "x"
type textarea "we are still getting an error also please bring back the option of working on w…"
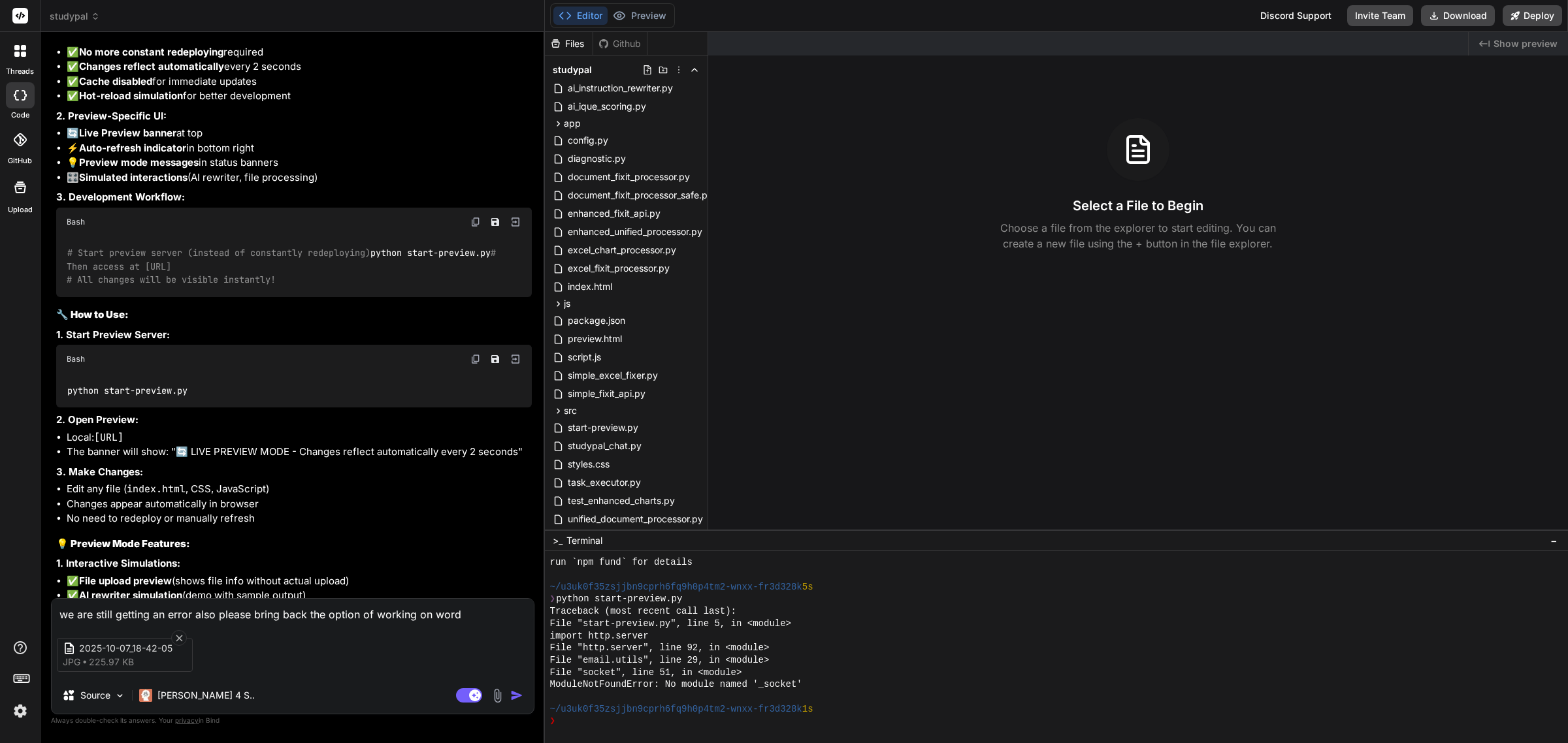
type textarea "x"
type textarea "we are still getting an error also please bring back the option of working on w…"
type textarea "x"
type textarea "we are still getting an error also please bring back the option of working on w…"
type textarea "x"
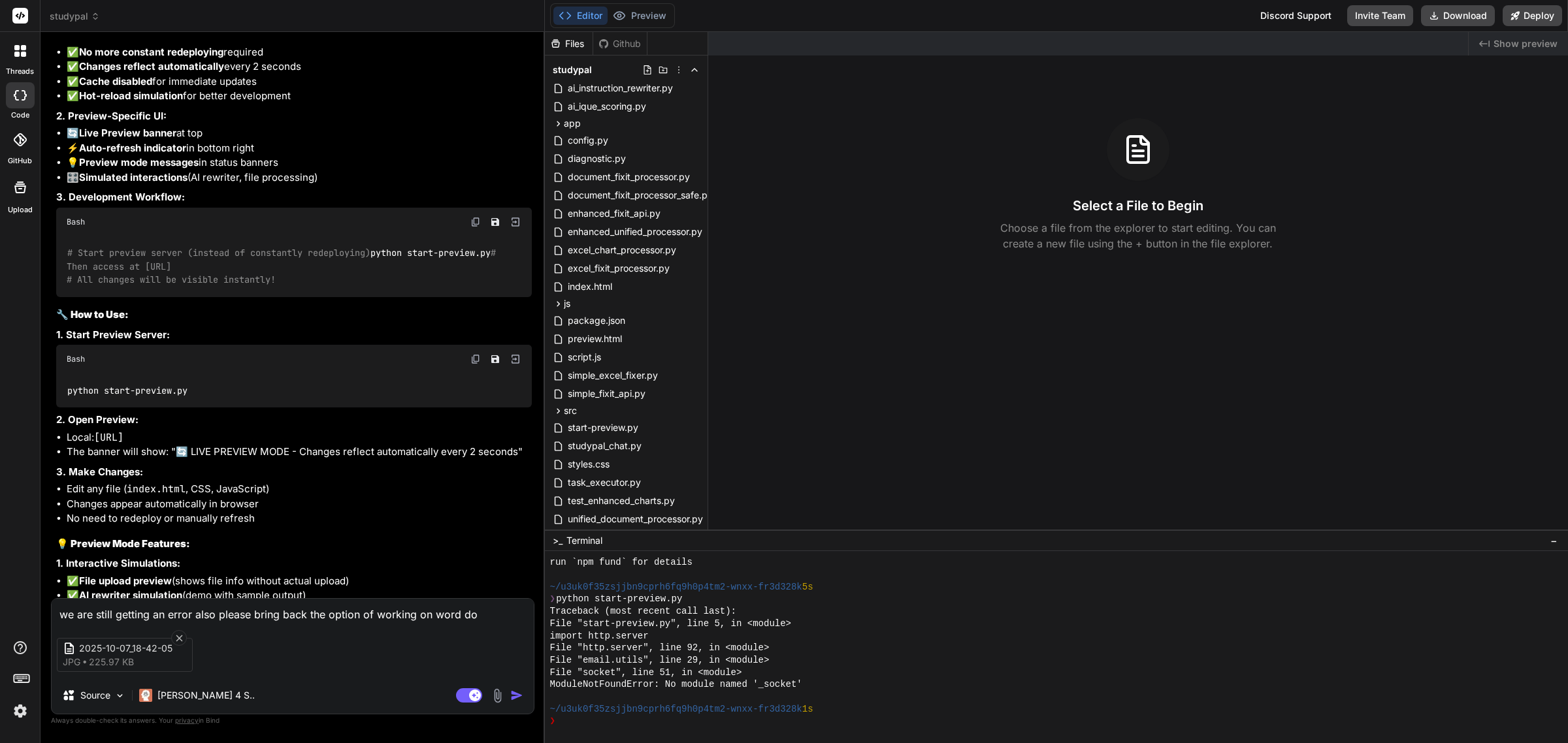
type textarea "we are still getting an error also please bring back the option of working on w…"
type textarea "x"
type textarea "we are still getting an error also please bring back the option of working on w…"
type textarea "x"
type textarea "we are still getting an error also please bring back the option of working on w…"
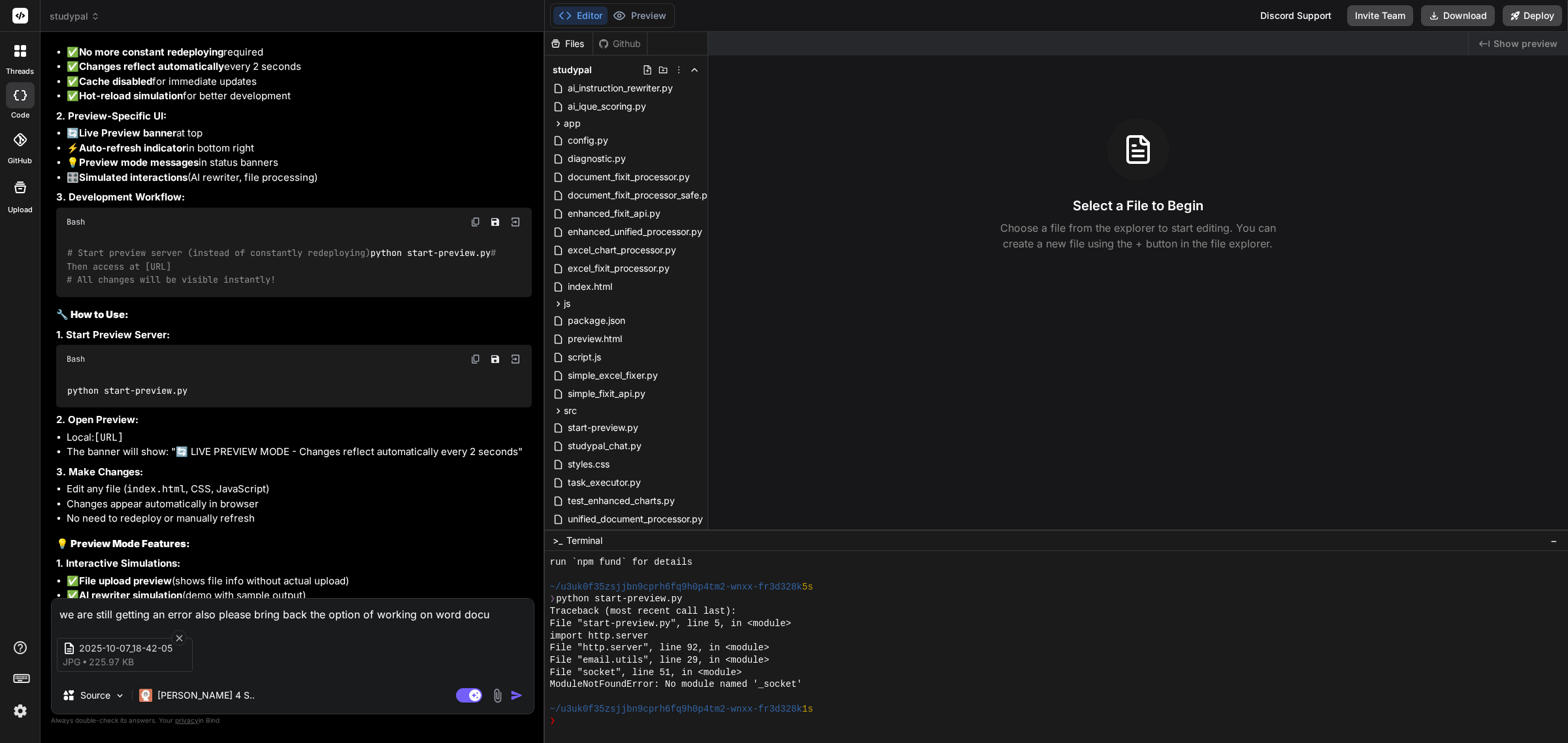
type textarea "x"
type textarea "we are still getting an error also please bring back the option of working on w…"
type textarea "x"
type textarea "we are still getting an error also please bring back the option of working on w…"
type textarea "x"
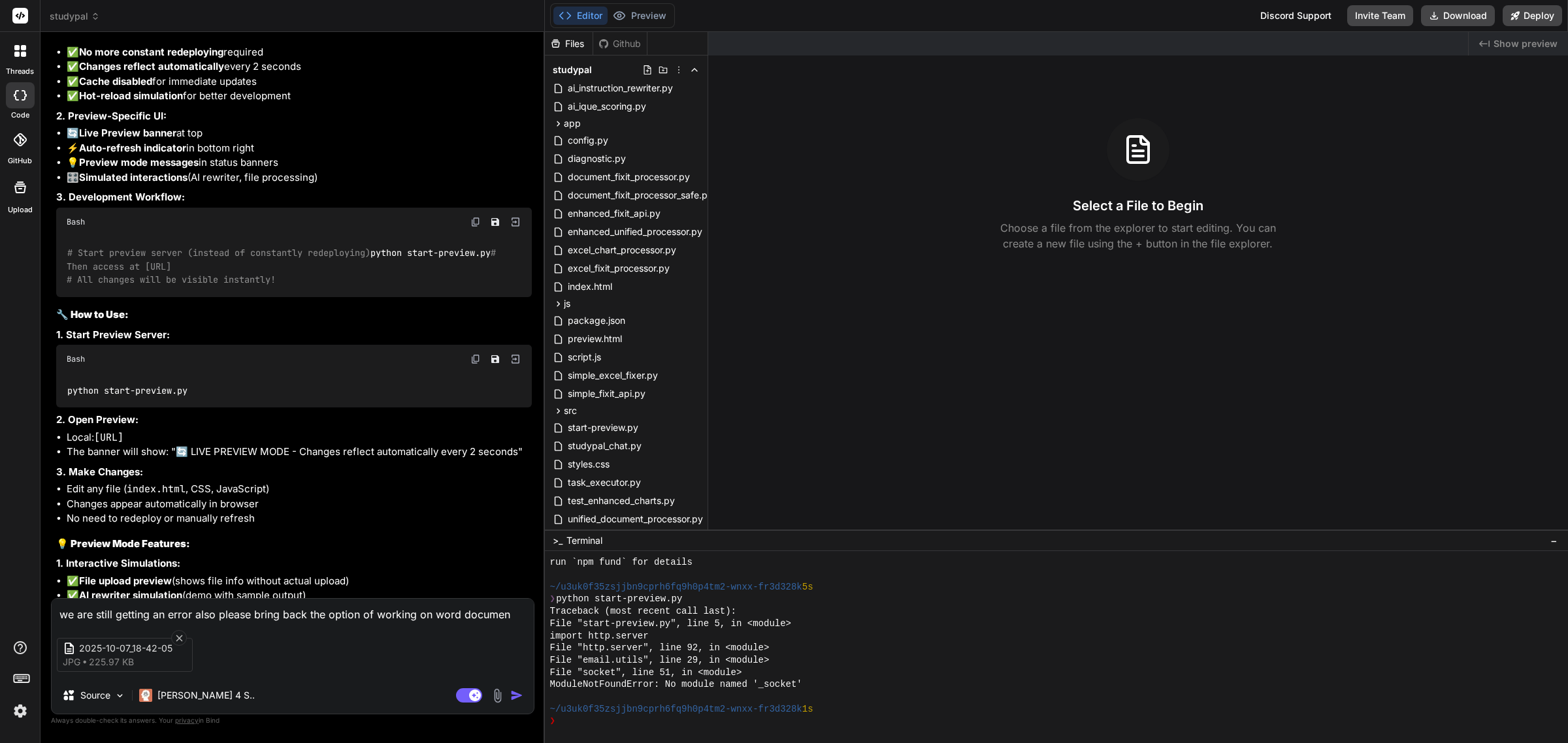
type textarea "we are still getting an error also please bring back the option of working on w…"
type textarea "x"
type textarea "we are still getting an error also please bring back the option of working on w…"
type textarea "x"
type textarea "we are still getting an error also please bring back the option of working on w…"
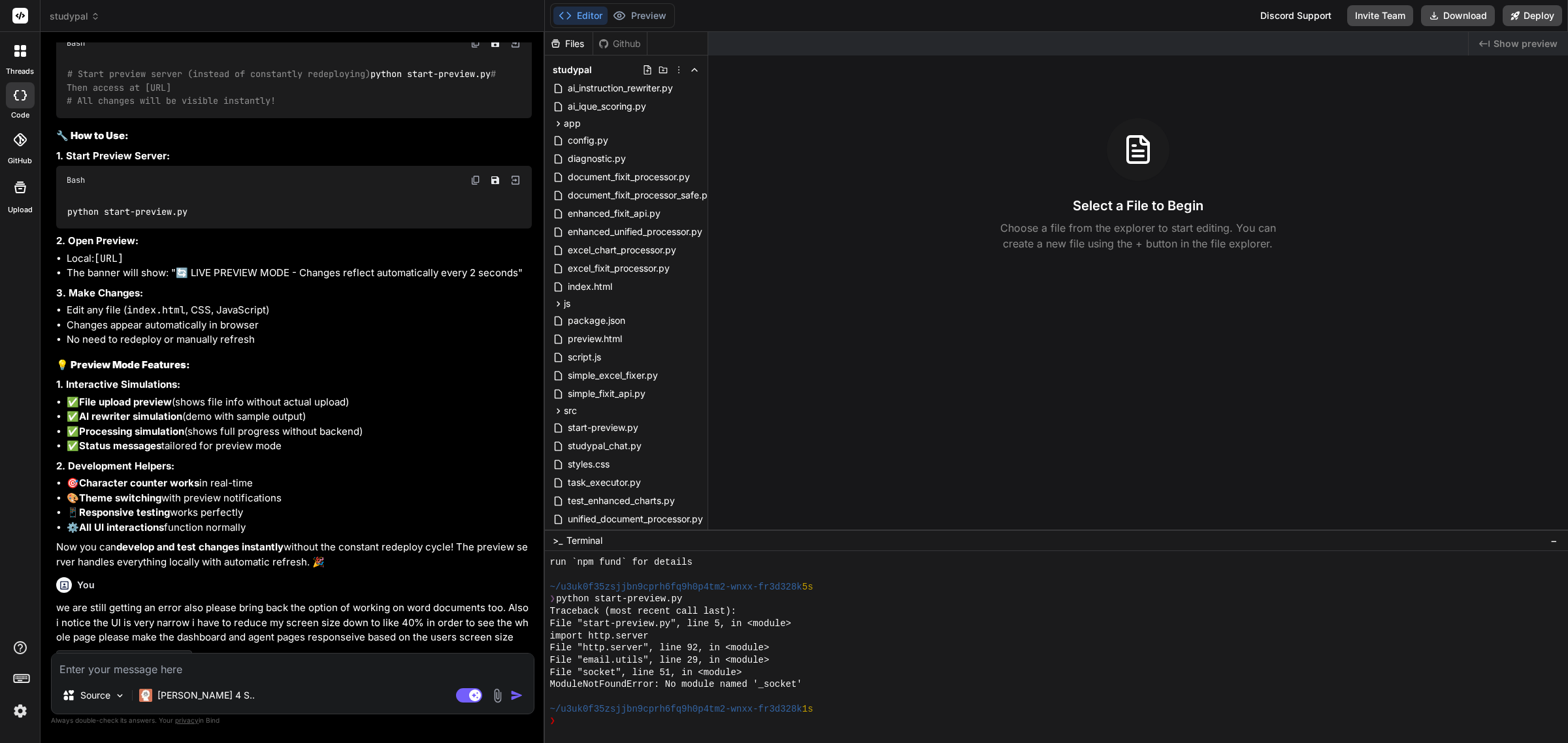
scroll to position [15113, 0]
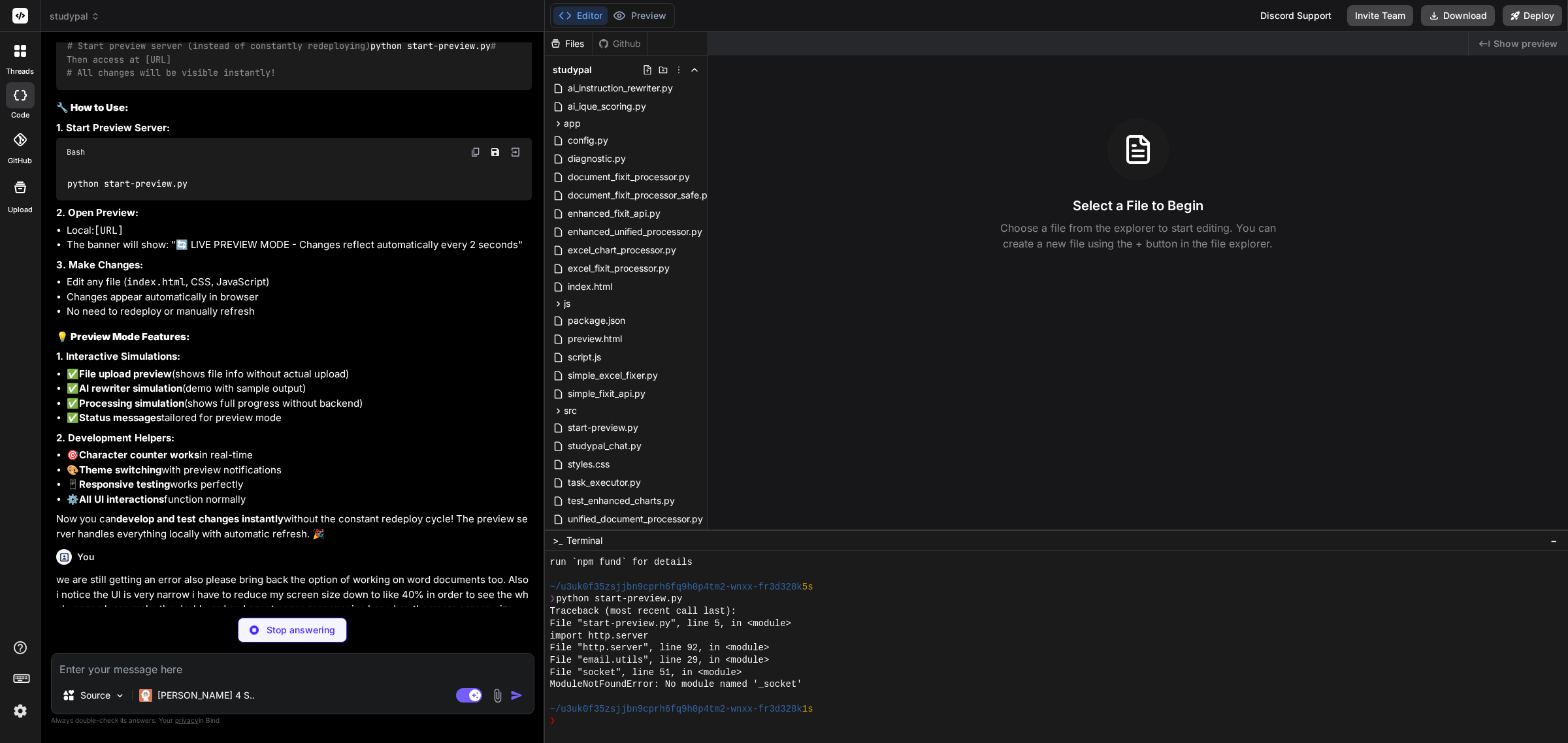
click at [1529, 49] on span "Show preview" at bounding box center [1525, 43] width 64 height 13
click at [1529, 40] on span "Show preview" at bounding box center [1525, 43] width 64 height 13
drag, startPoint x: 1529, startPoint y: 40, endPoint x: 1063, endPoint y: 312, distance: 539.6
click at [1528, 40] on span "Show preview" at bounding box center [1525, 43] width 64 height 13
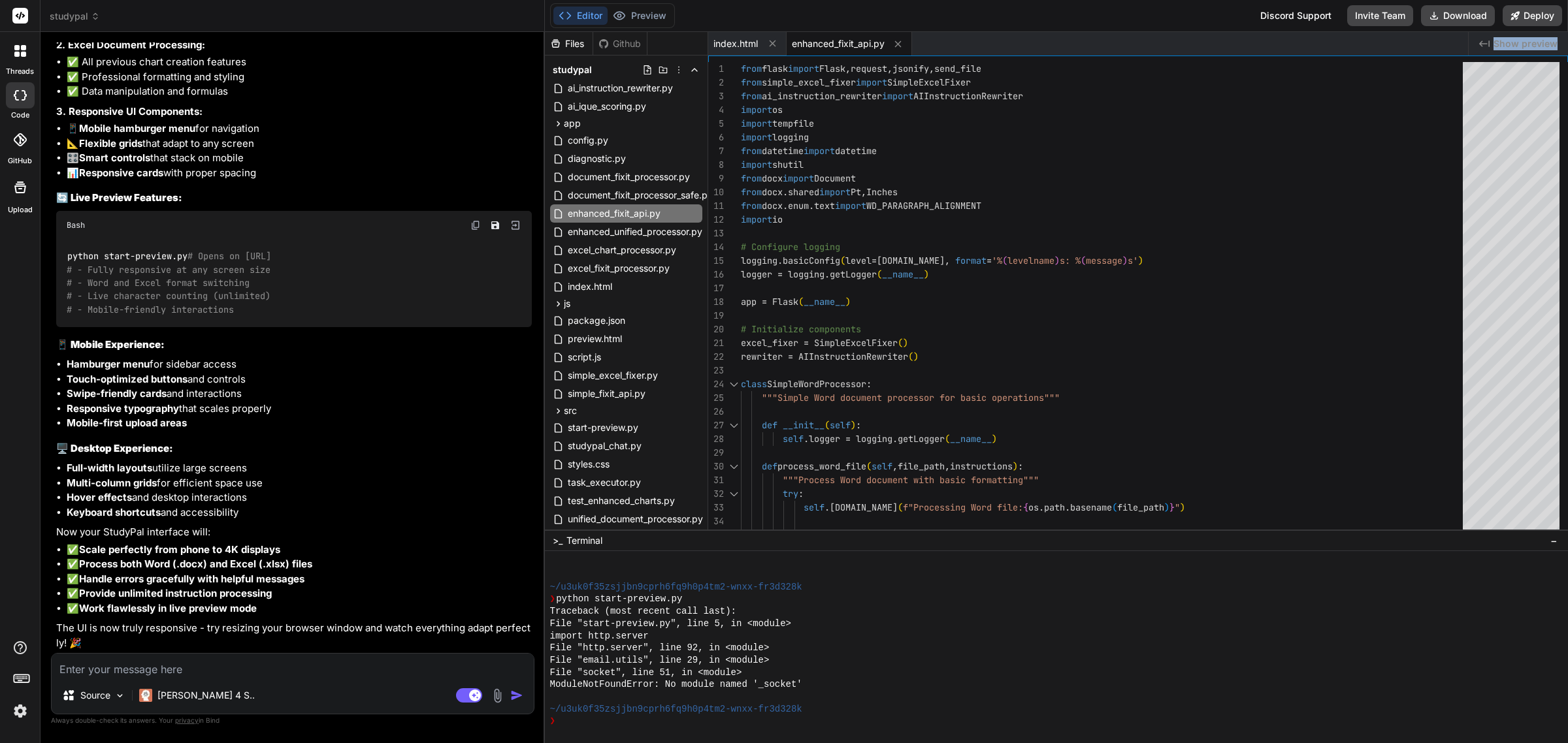
scroll to position [16859, 0]
click at [566, 7] on button "Editor" at bounding box center [580, 16] width 54 height 19
click at [1542, 46] on span "Show preview" at bounding box center [1525, 43] width 64 height 13
click at [296, 672] on textarea at bounding box center [292, 666] width 482 height 23
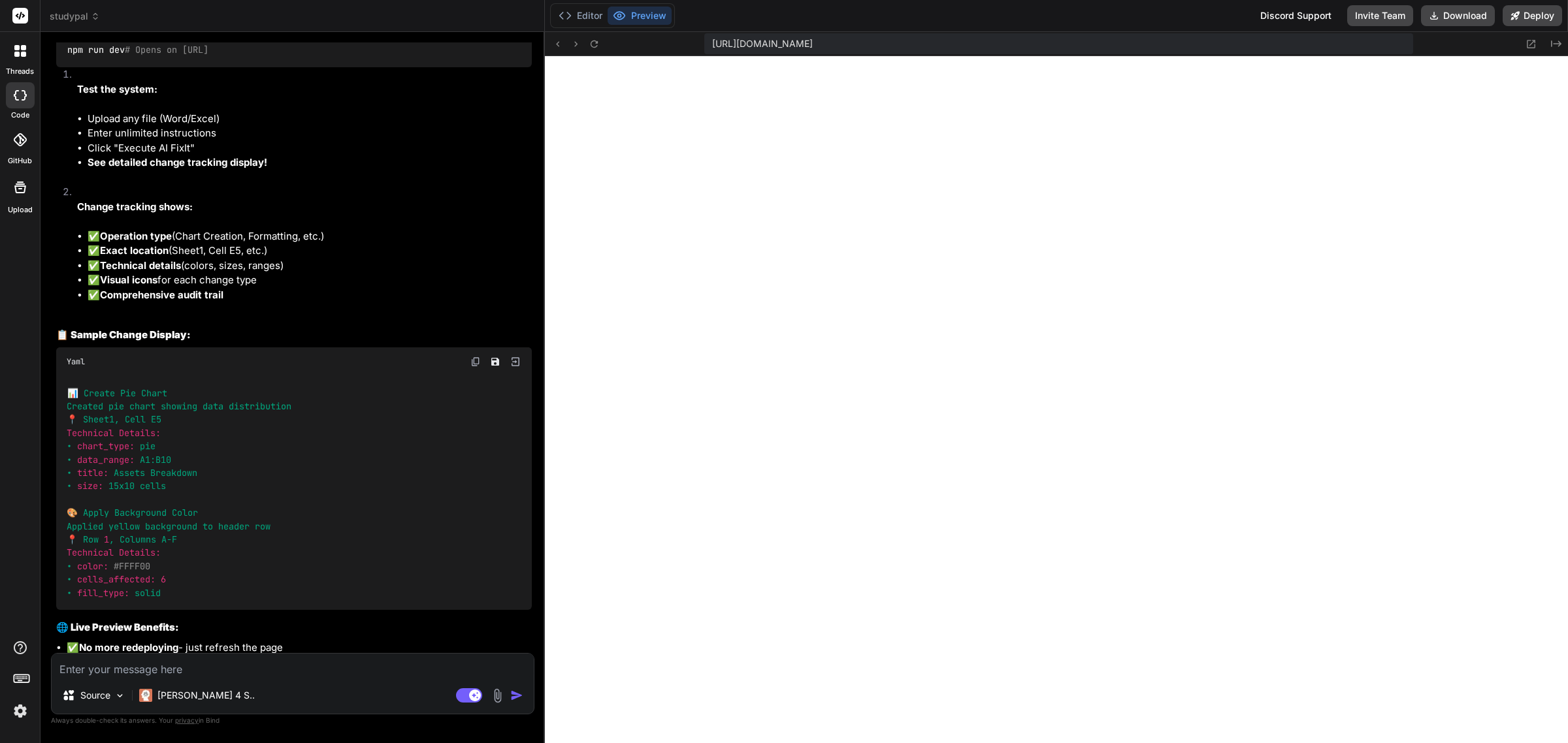
scroll to position [18772, 0]
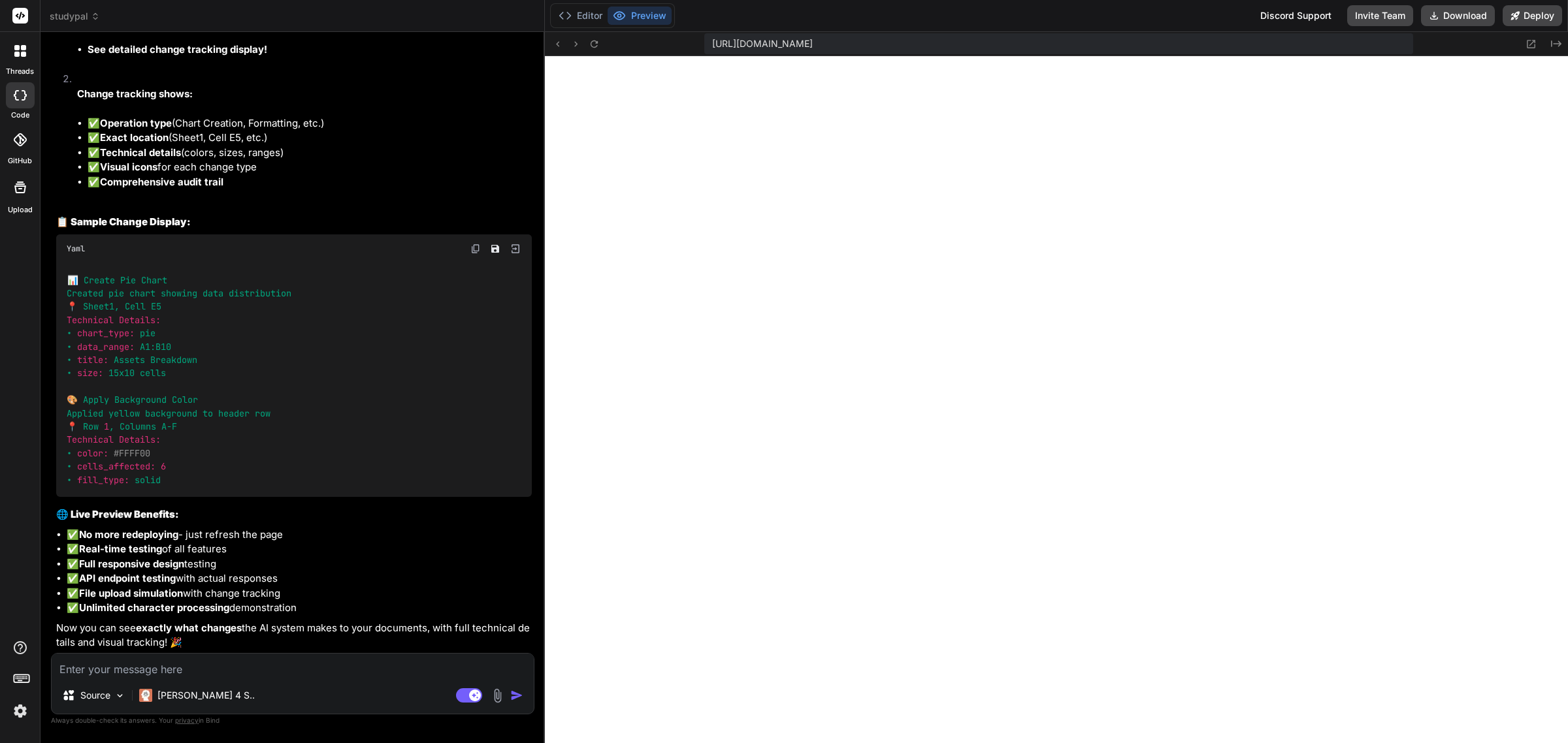
click at [347, 665] on textarea at bounding box center [292, 666] width 482 height 23
click at [359, 666] on textarea "the "Rewrite with AI' button is not doing anything. Als" at bounding box center [292, 666] width 482 height 23
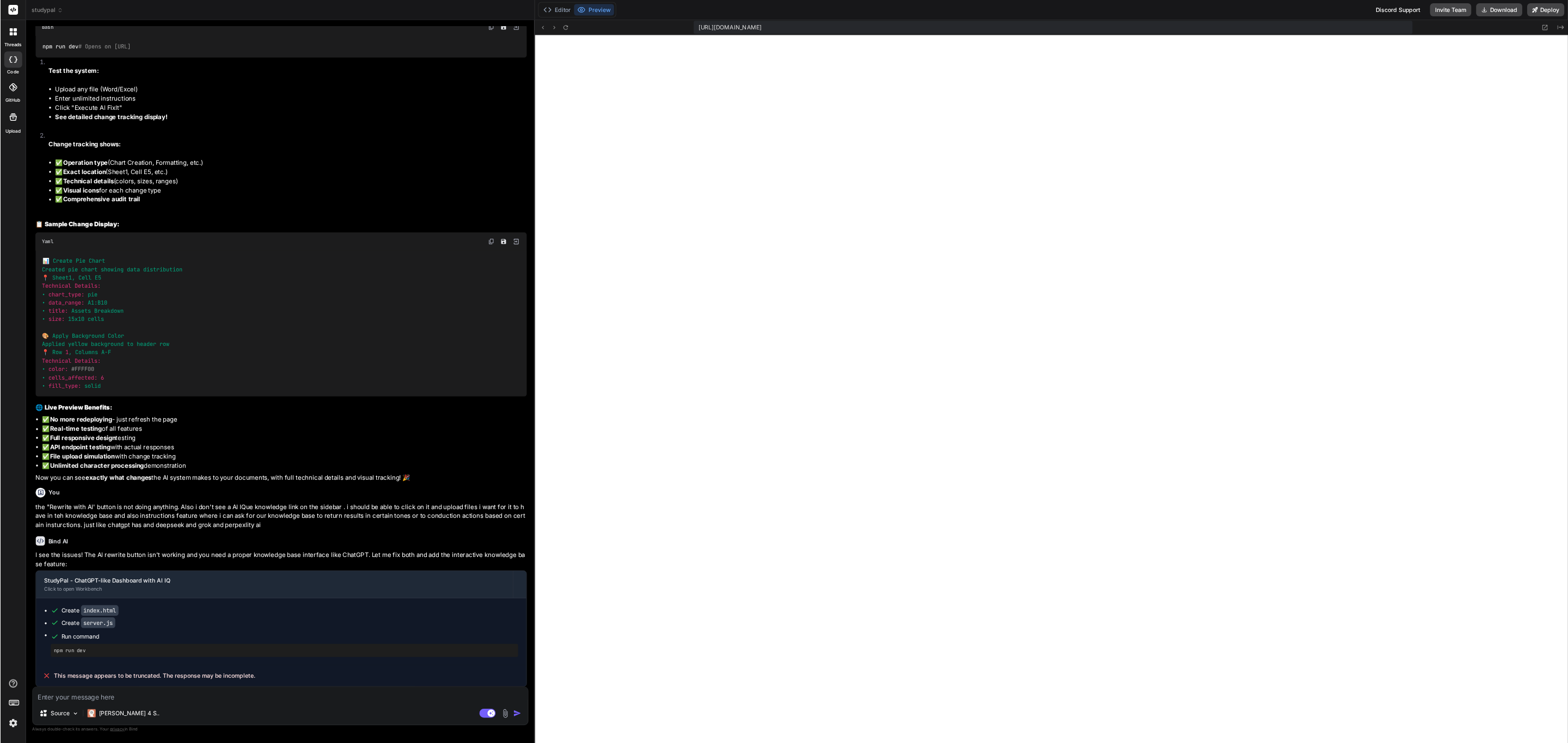
scroll to position [701, 0]
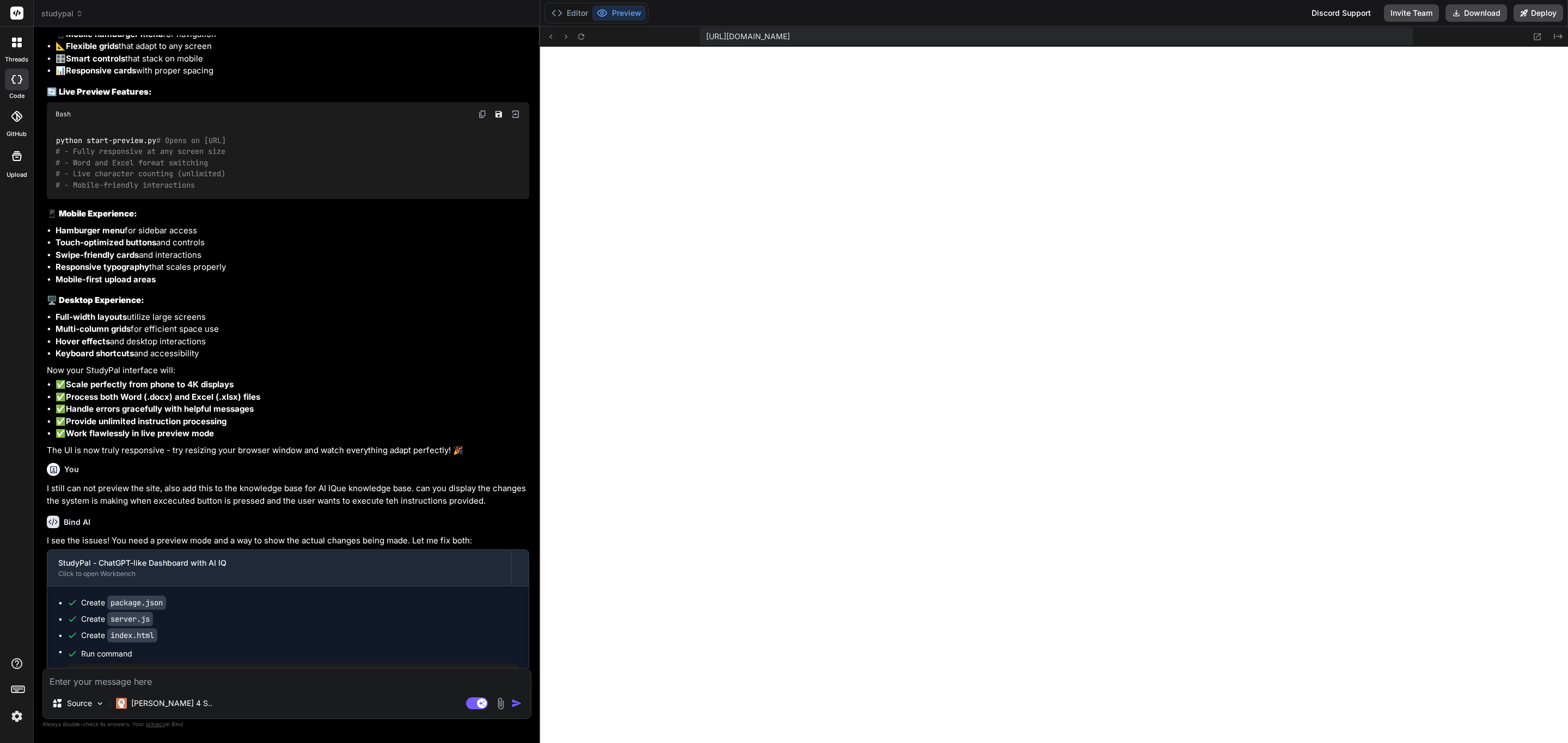
click at [153, 618] on textarea at bounding box center [287, 679] width 487 height 20
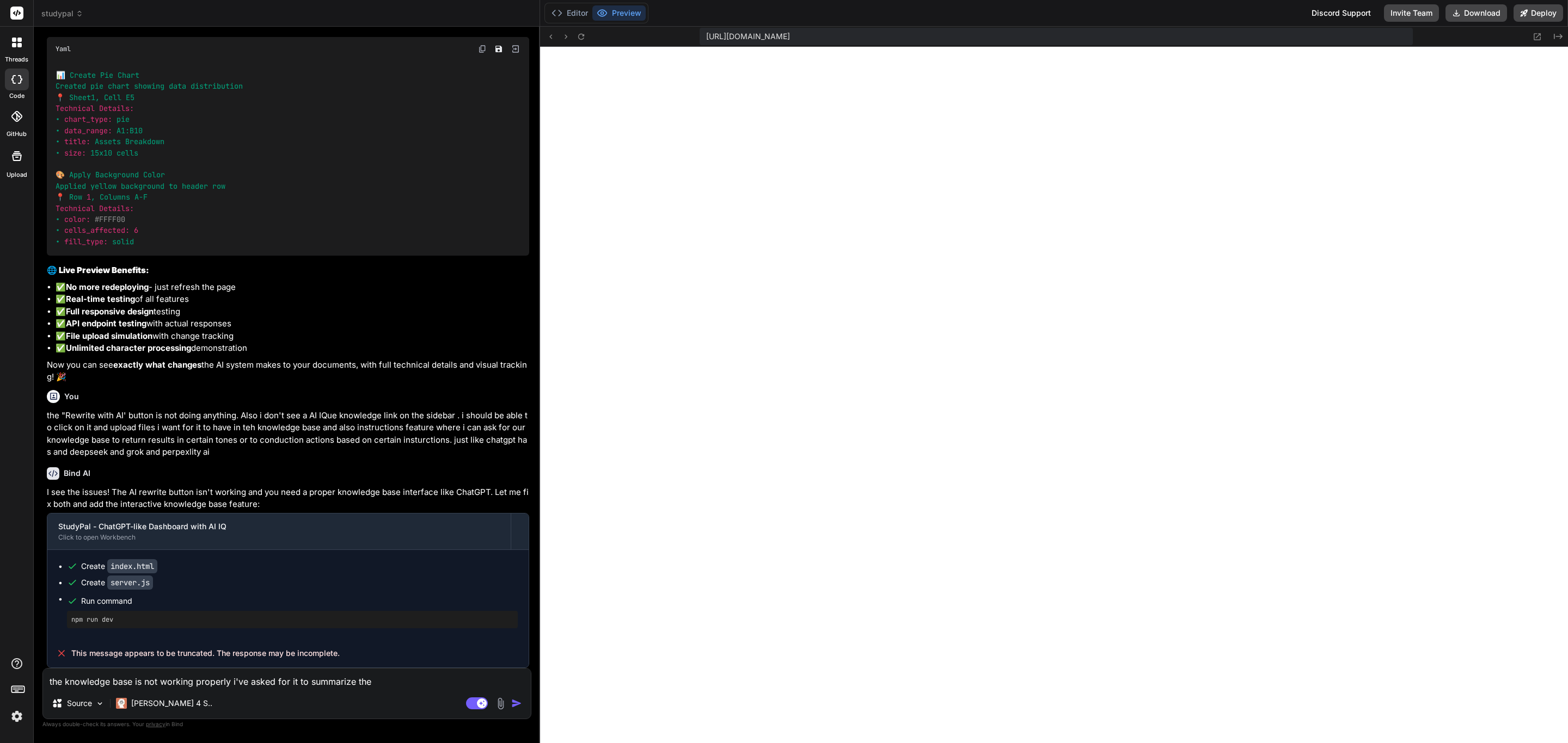
scroll to position [14532, 0]
click at [397, 618] on textarea "the knowledge base is not working properly i've asked for it to summarize the" at bounding box center [287, 679] width 487 height 20
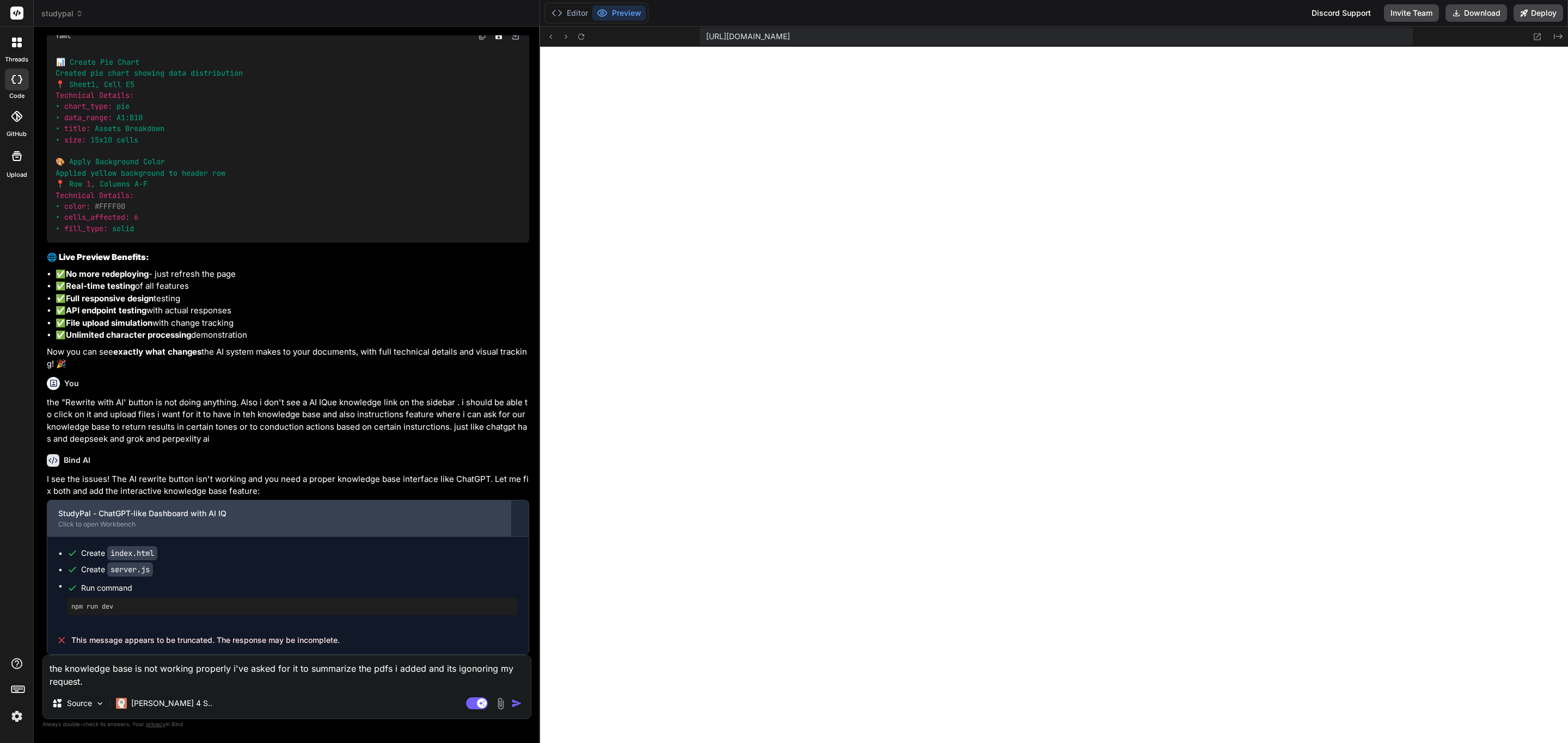
scroll to position [14545, 0]
